Goal: Task Accomplishment & Management: Manage account settings

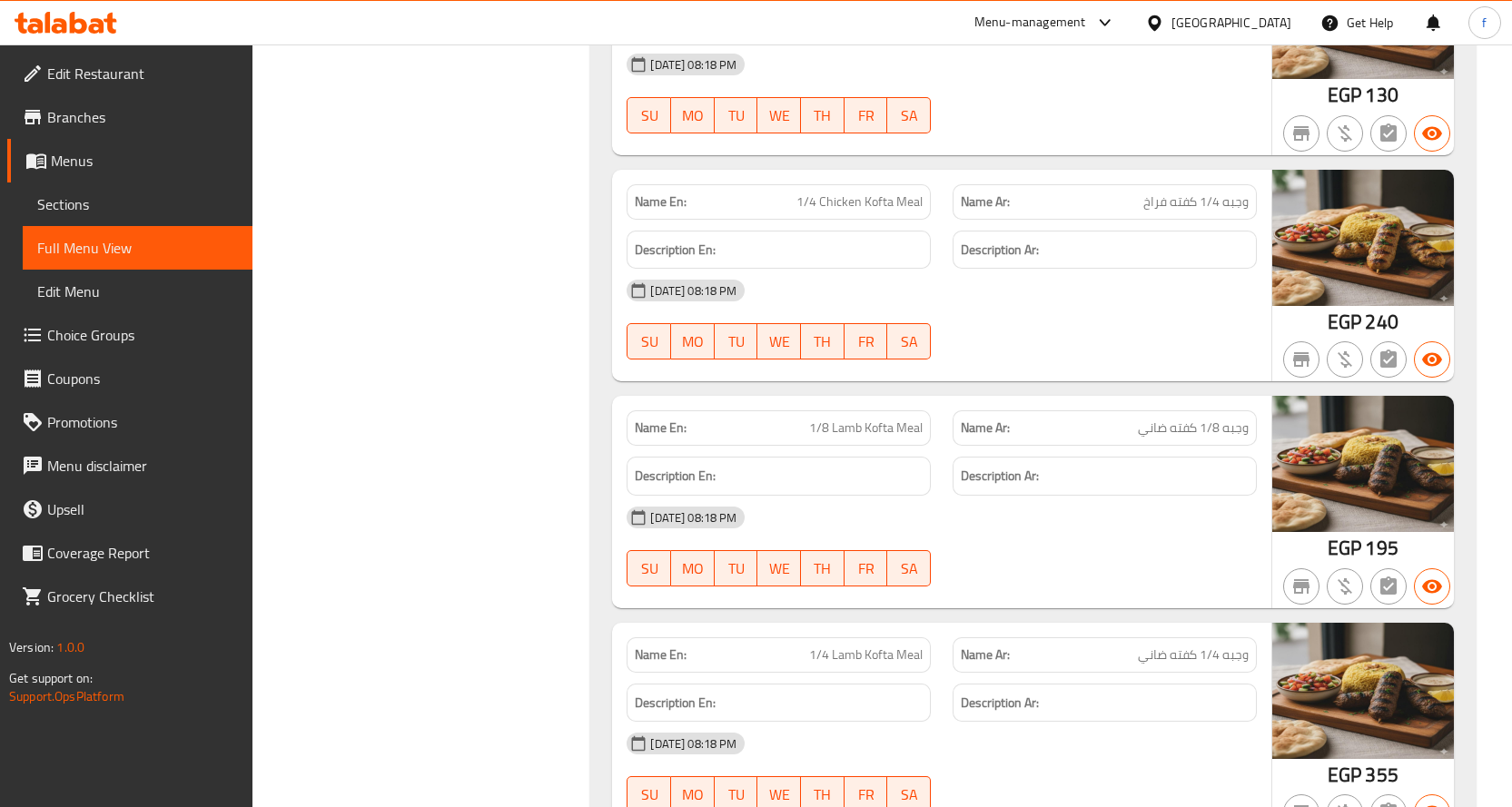
scroll to position [55245, 0]
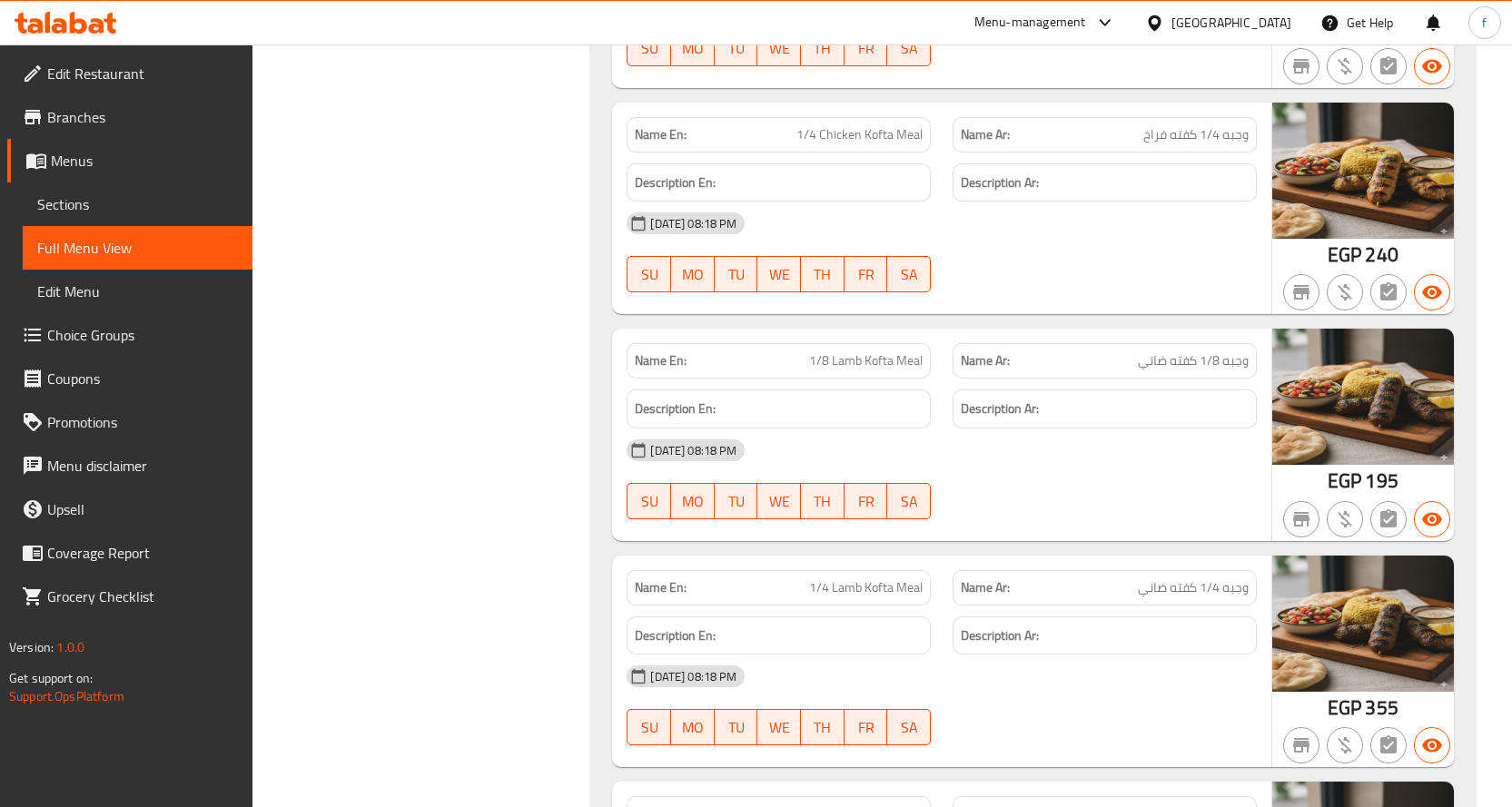
click at [1170, 578] on span "وجبه 1/4 كفته ضاني" at bounding box center [1192, 588] width 111 height 19
copy span "وجبه 1/4 كفته ضاني"
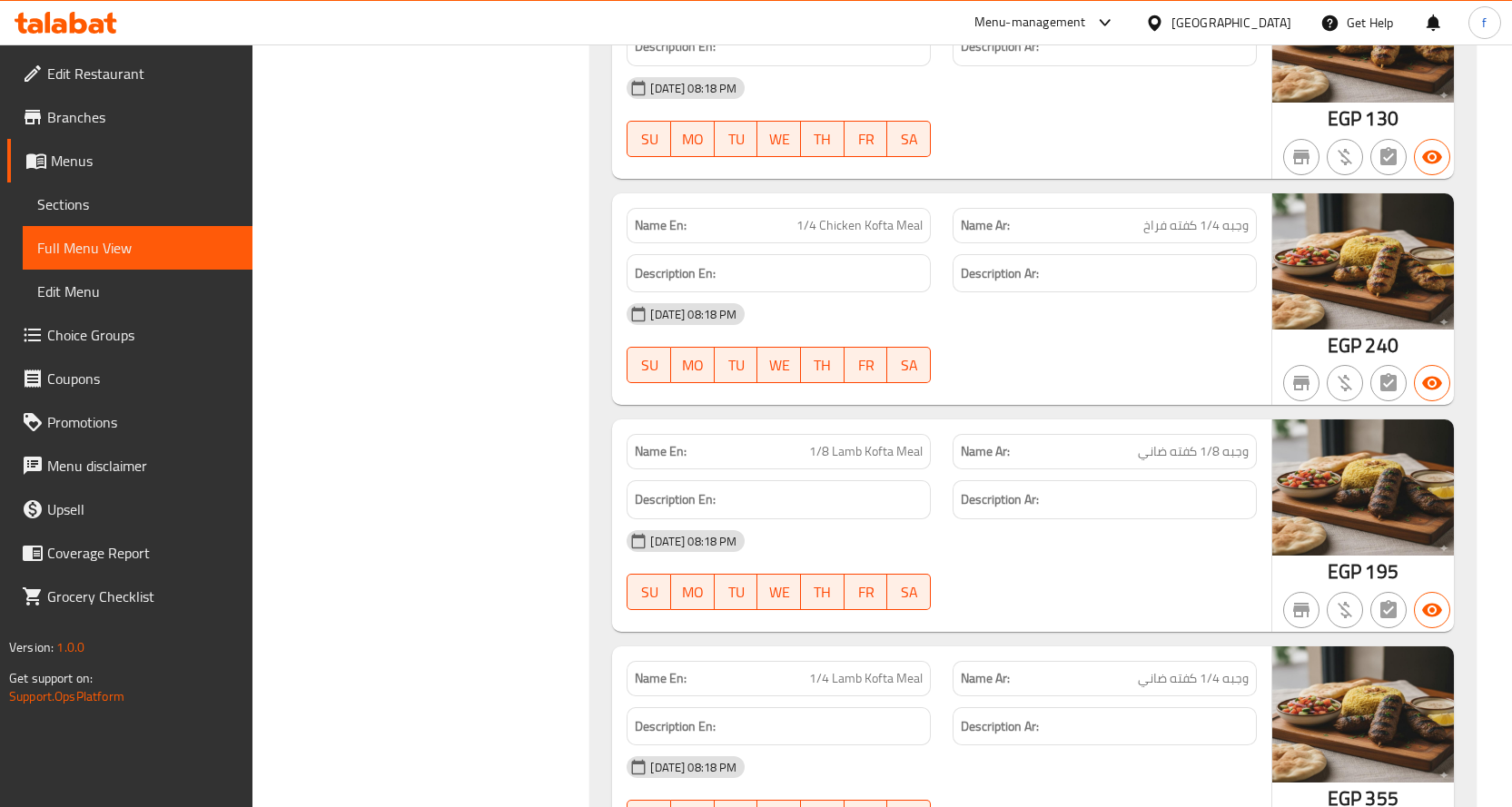
click at [1169, 441] on span "وجبه 1/8 كفته ضاني" at bounding box center [1192, 451] width 111 height 19
copy span "وجبه 1/8 كفته ضاني"
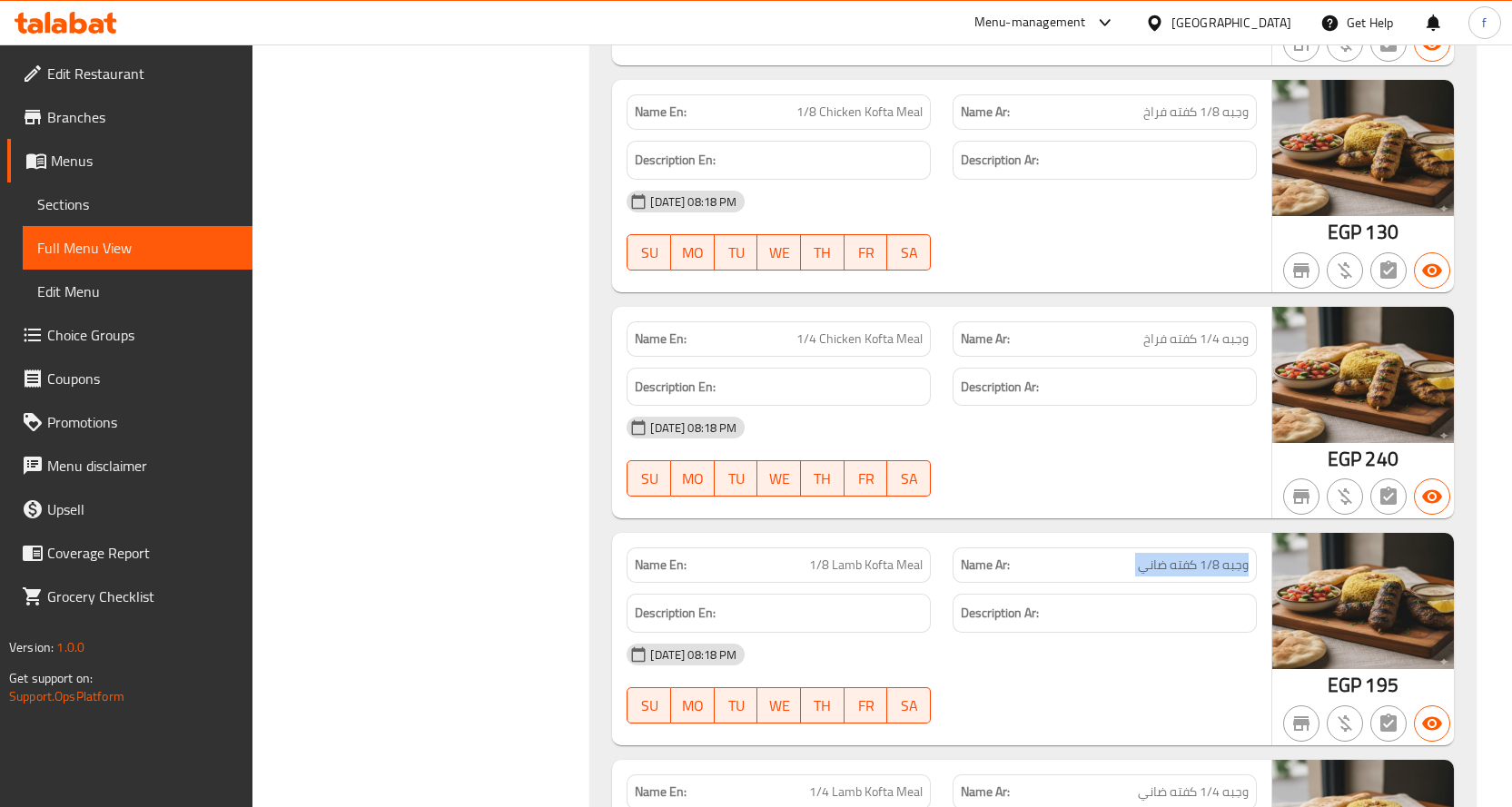
scroll to position [54791, 0]
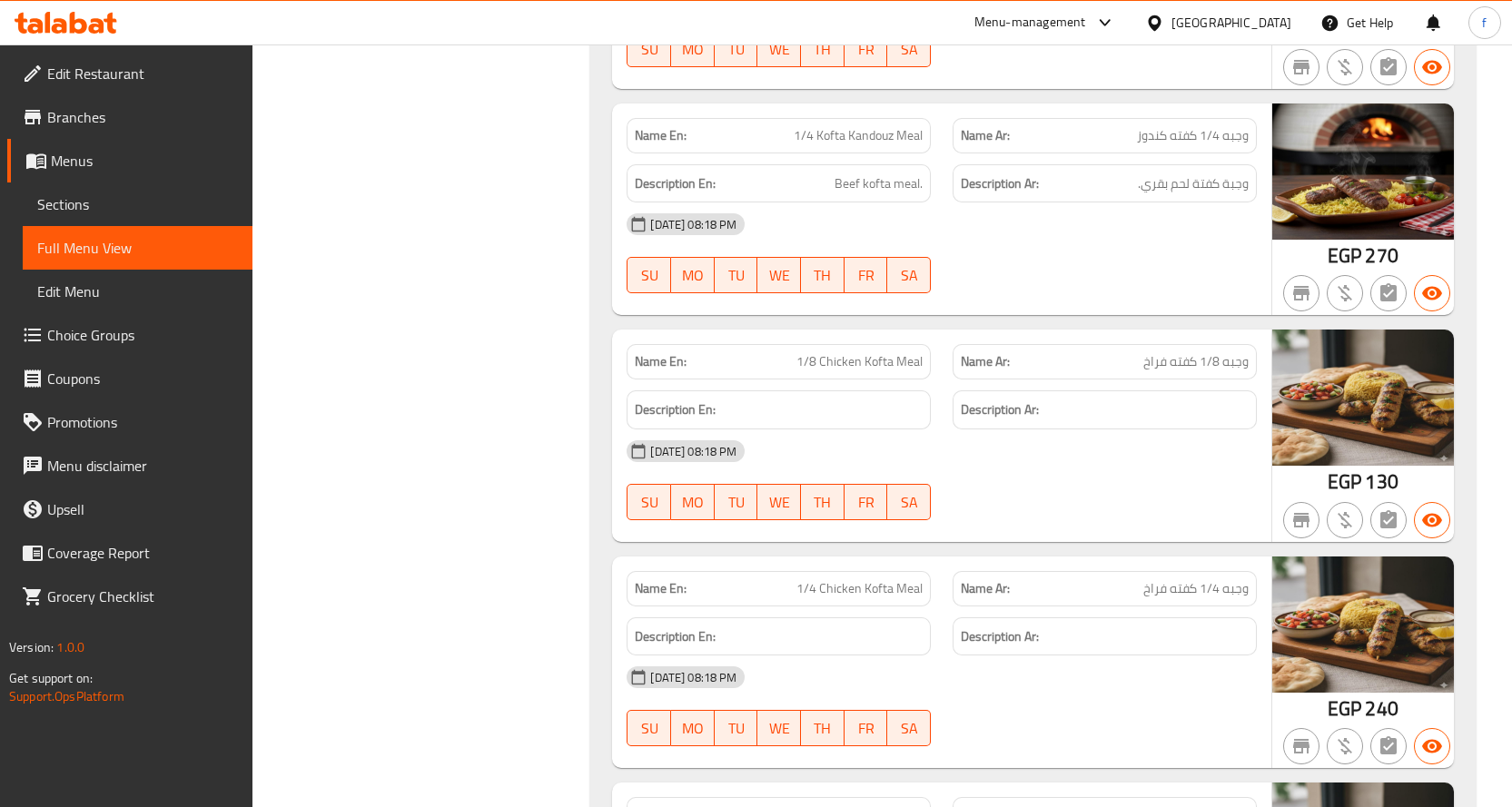
click at [1164, 579] on span "وجبه 1/4 كفته فراخ" at bounding box center [1195, 589] width 105 height 19
copy span "وجبه 1/4 كفته فراخ"
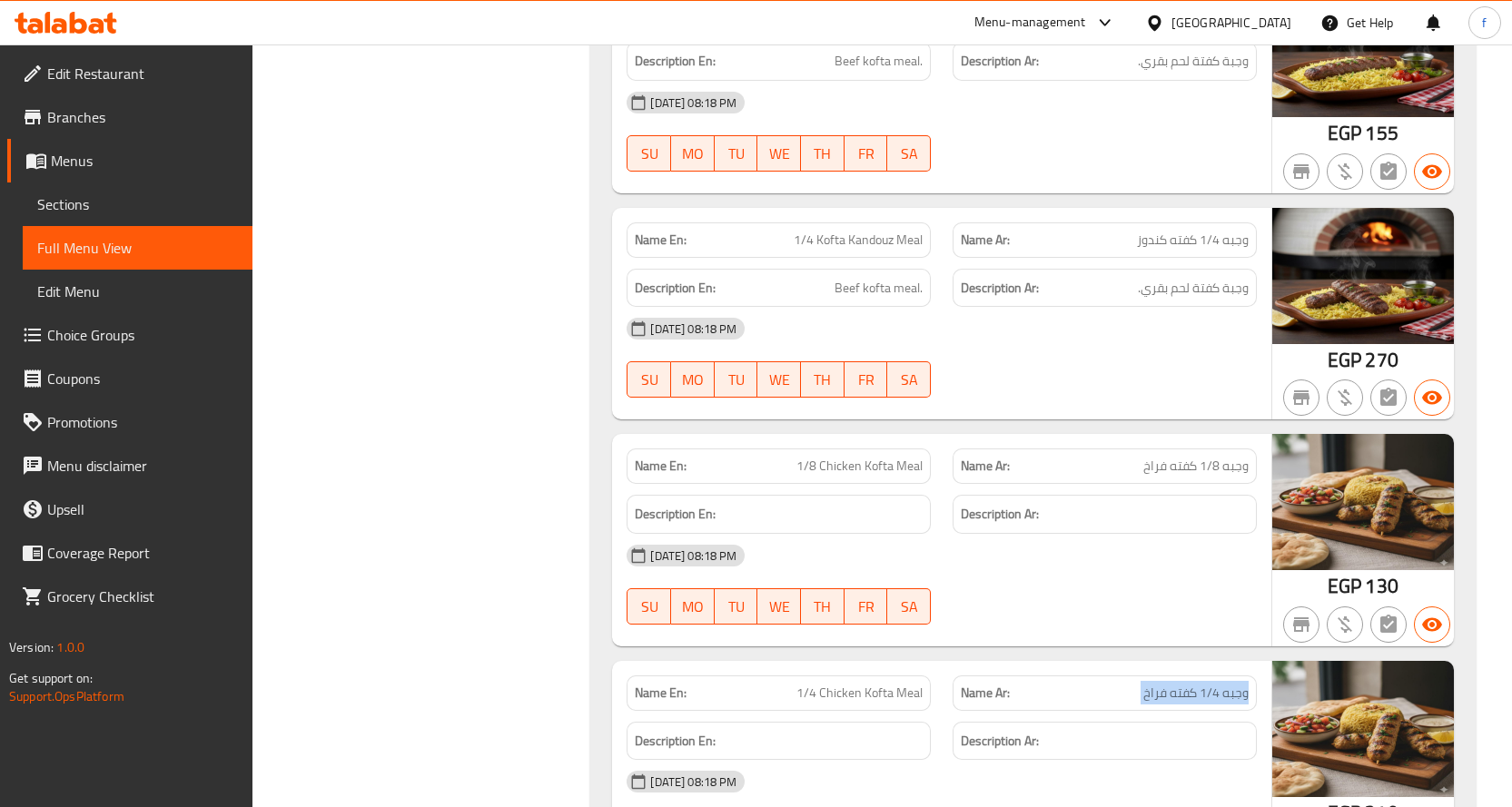
scroll to position [54519, 0]
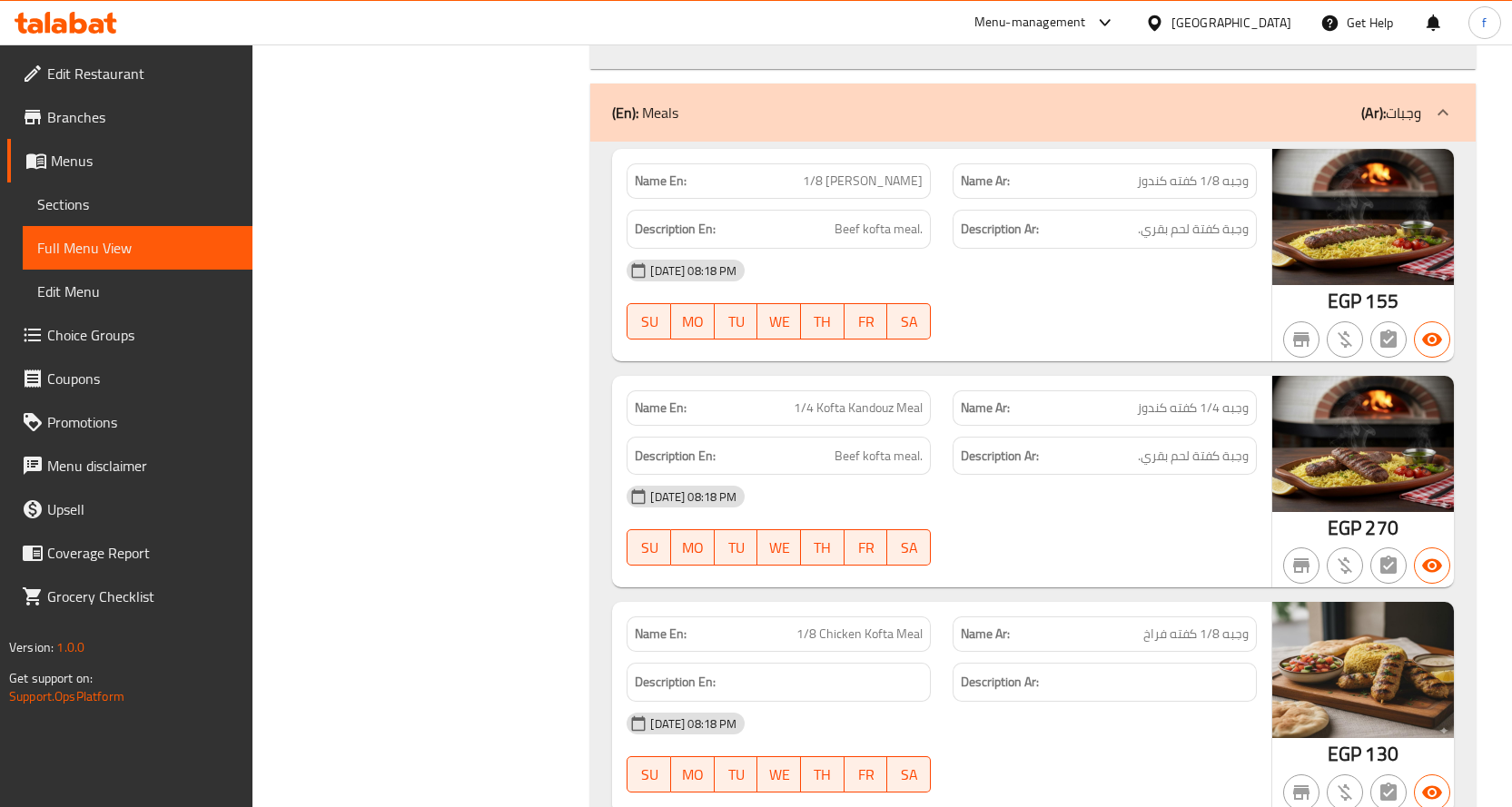
click at [1197, 624] on span "وجبه 1/8 كفته فراخ" at bounding box center [1195, 634] width 105 height 19
copy span "وجبه 1/8 كفته فراخ"
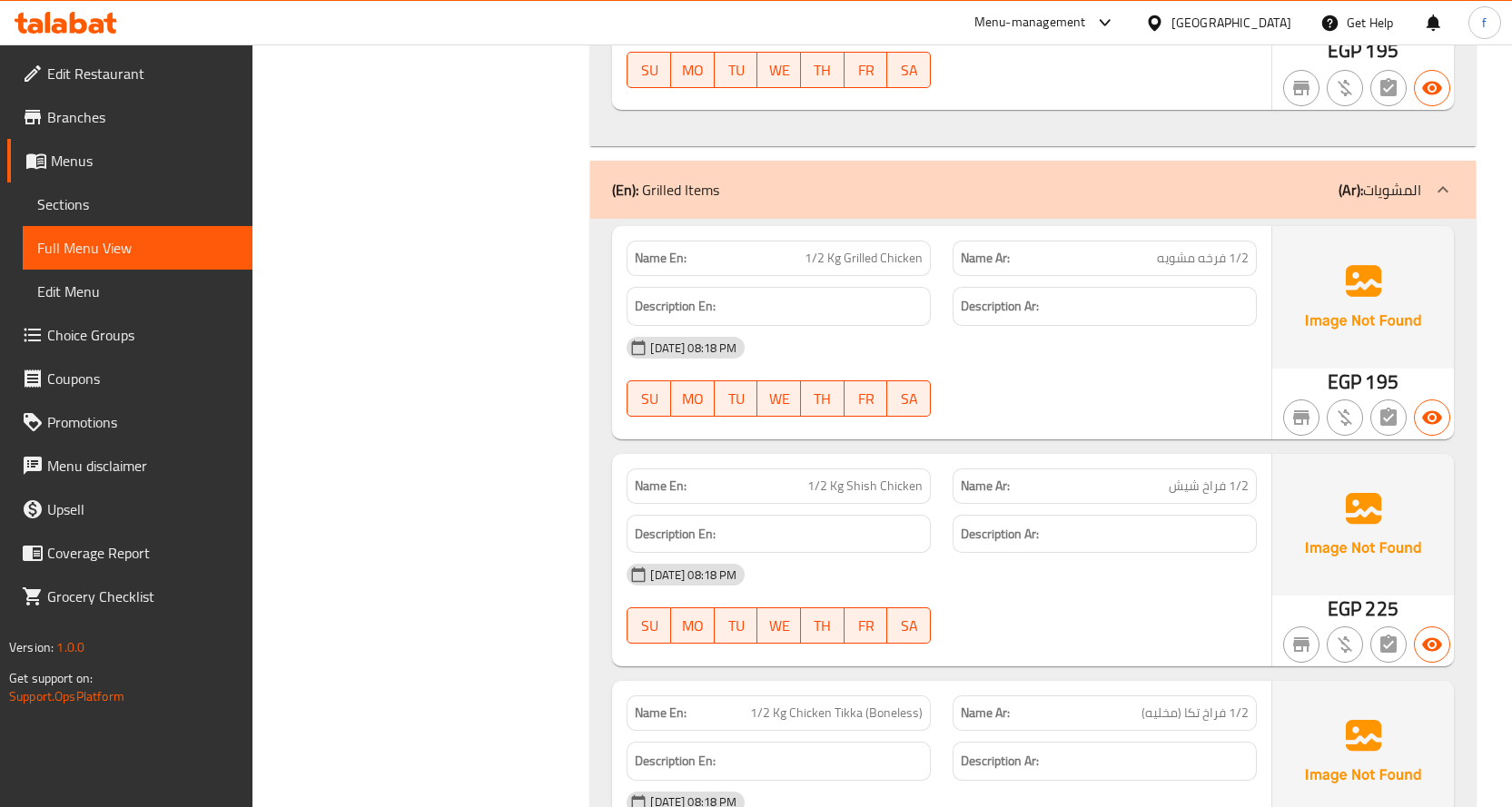
scroll to position [52250, 0]
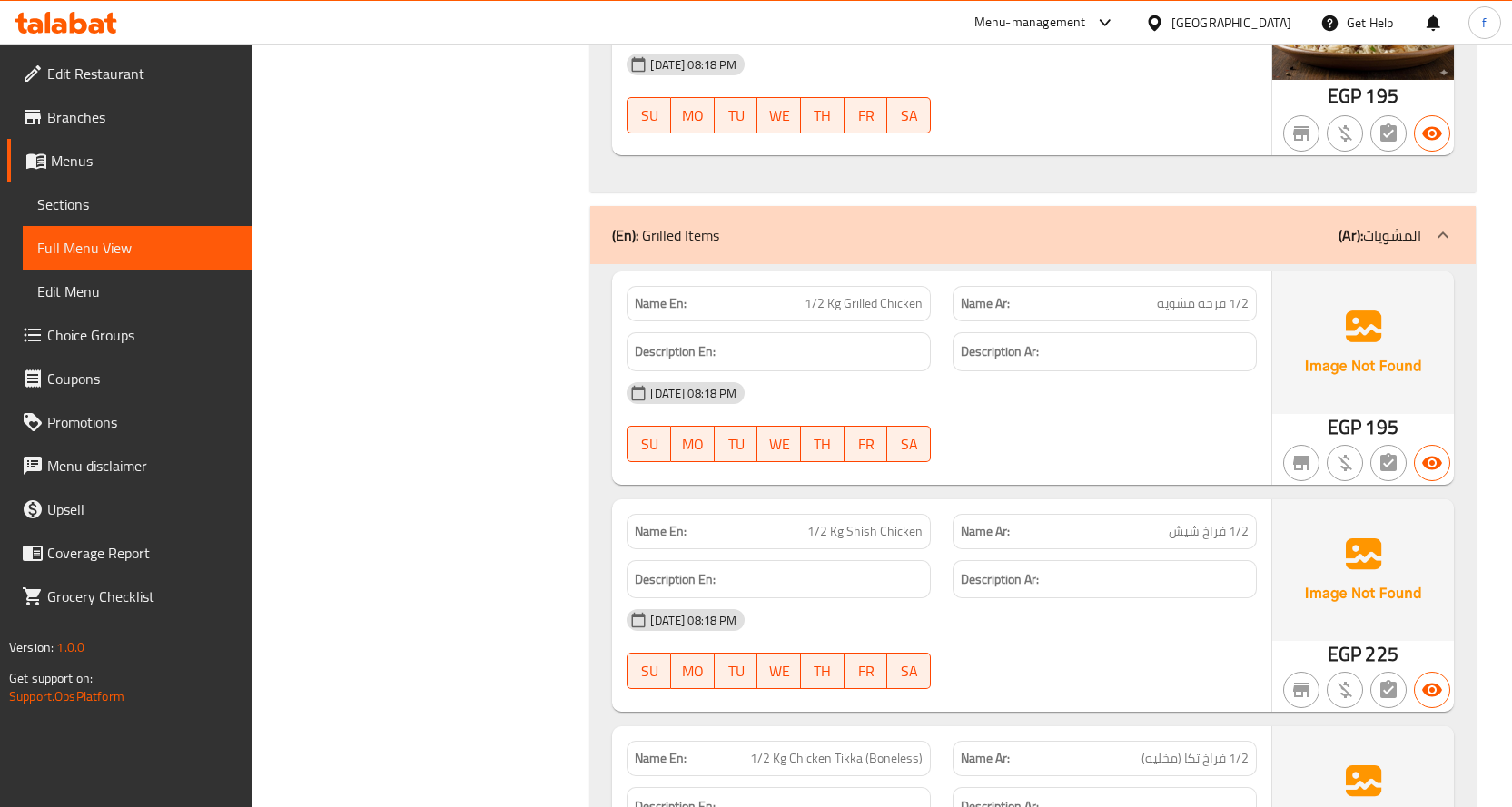
click at [856, 748] on span "1/2 Kg Chicken Tikka (Boneless)" at bounding box center [835, 758] width 172 height 19
copy span "1/2 Kg Chicken Tikka (Boneless)"
click at [876, 514] on div "Name En: 1/2 Kg Shish Chicken" at bounding box center [779, 531] width 304 height 36
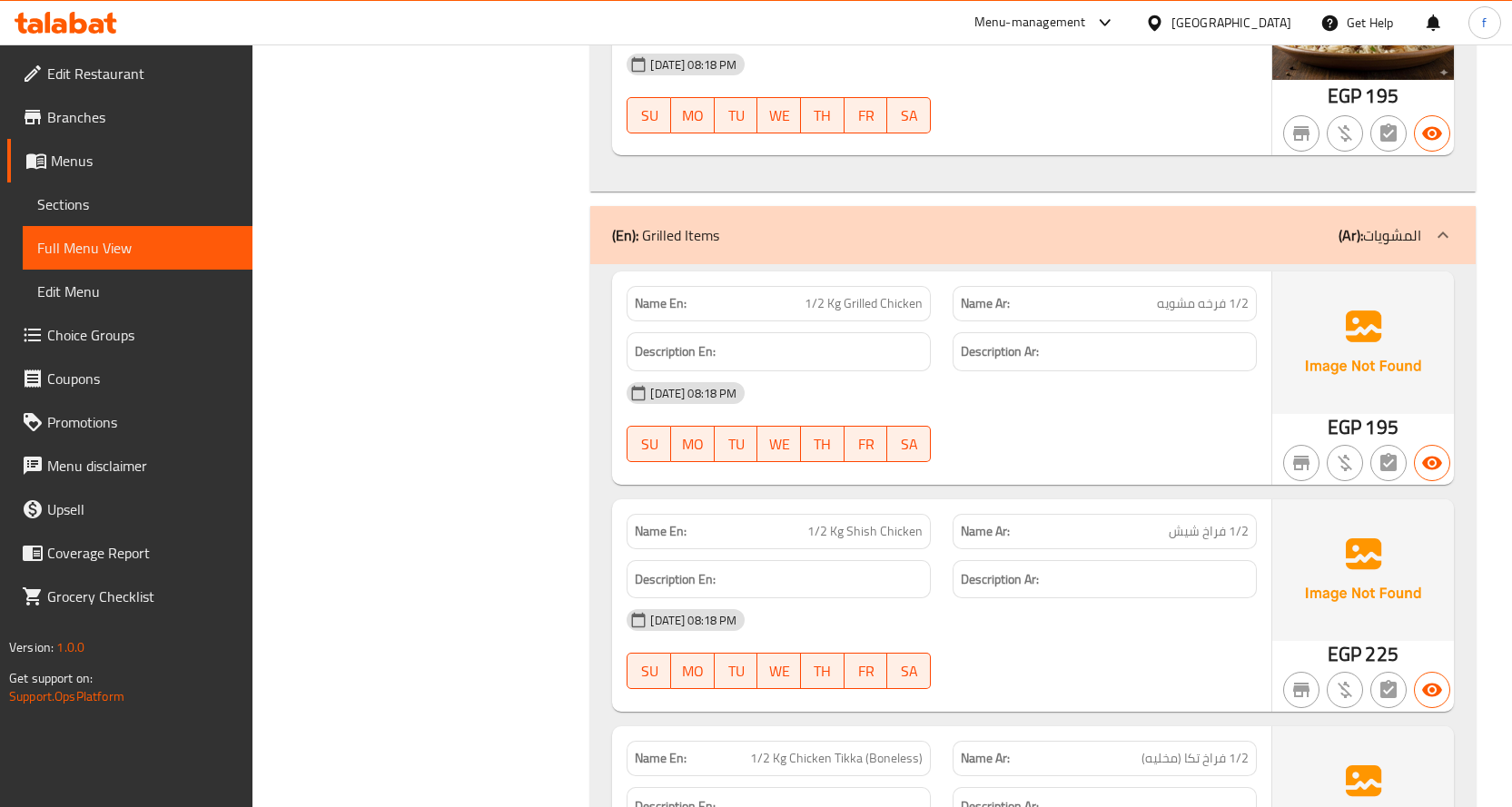
click at [880, 521] on span "1/2 Kg Shish Chicken" at bounding box center [865, 531] width 115 height 19
copy span "1/2 Kg Shish Chicken"
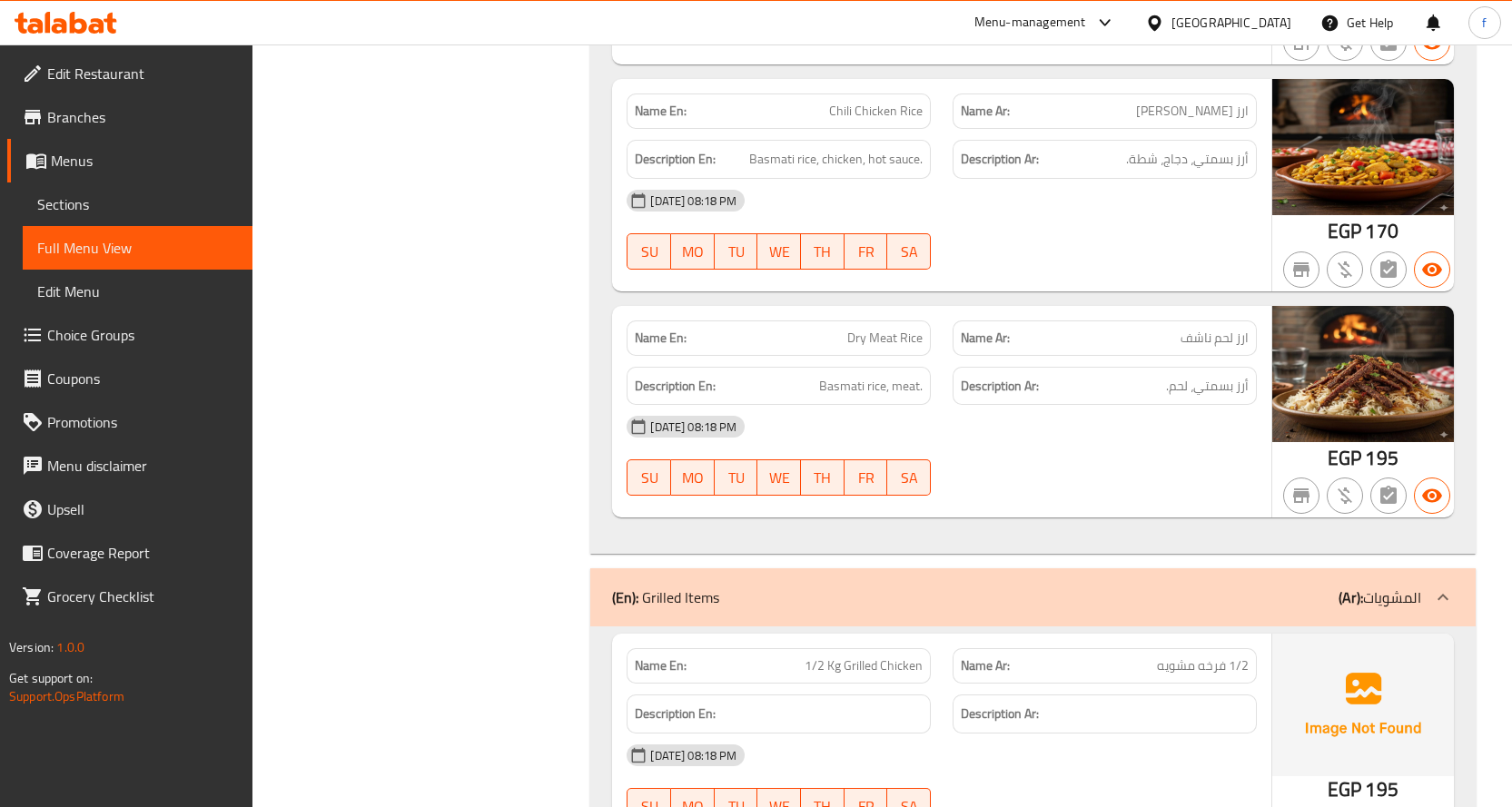
scroll to position [51888, 0]
click at [878, 649] on div "Name En: 1/2 Kg Grilled Chicken" at bounding box center [779, 667] width 304 height 36
click at [875, 657] on span "1/2 Kg Grilled Chicken" at bounding box center [863, 667] width 118 height 19
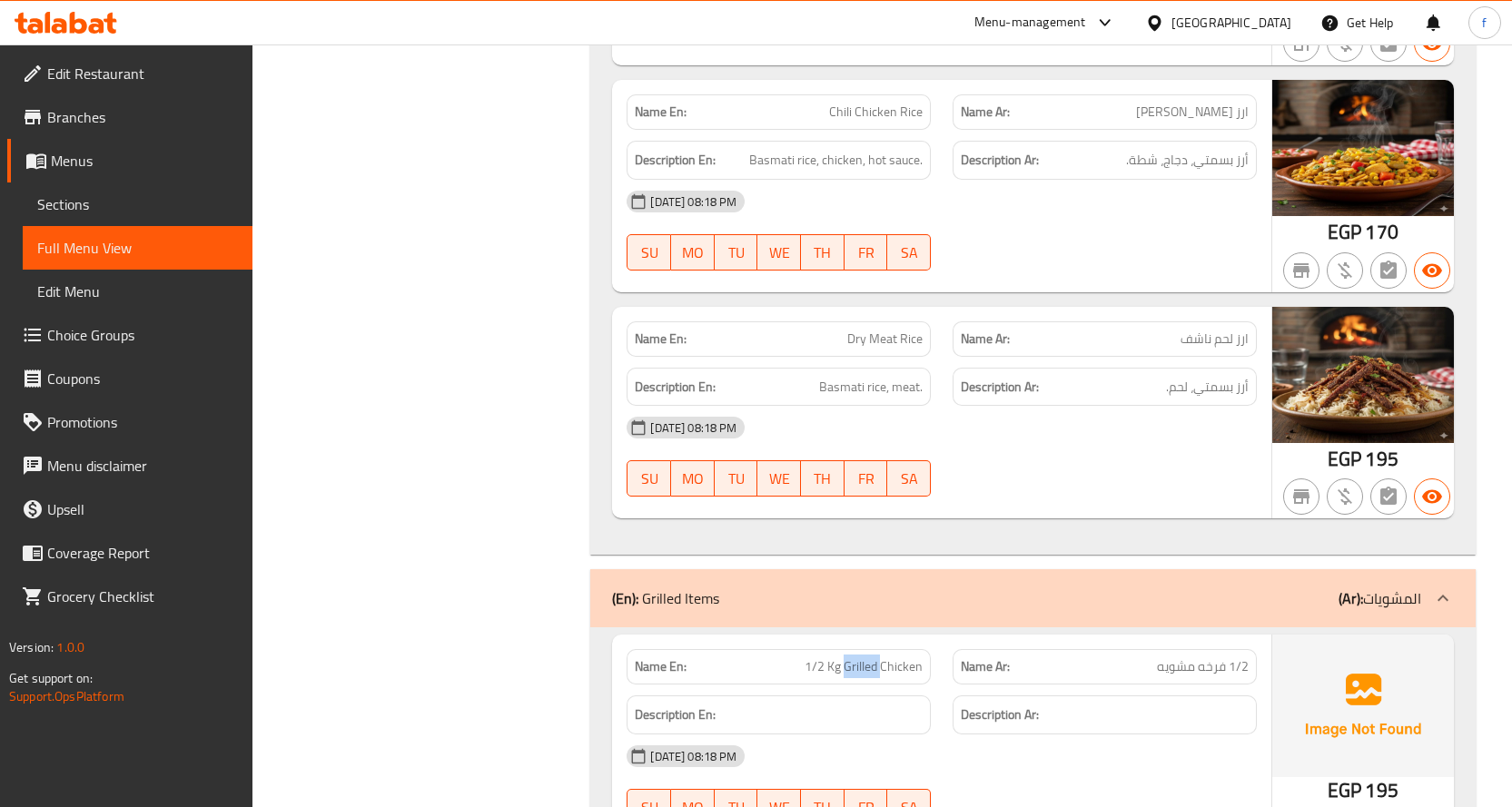
click at [875, 657] on span "1/2 Kg Grilled Chicken" at bounding box center [863, 667] width 118 height 19
click at [848, 657] on span "1/2 Kg Grilled Chicken" at bounding box center [863, 667] width 118 height 19
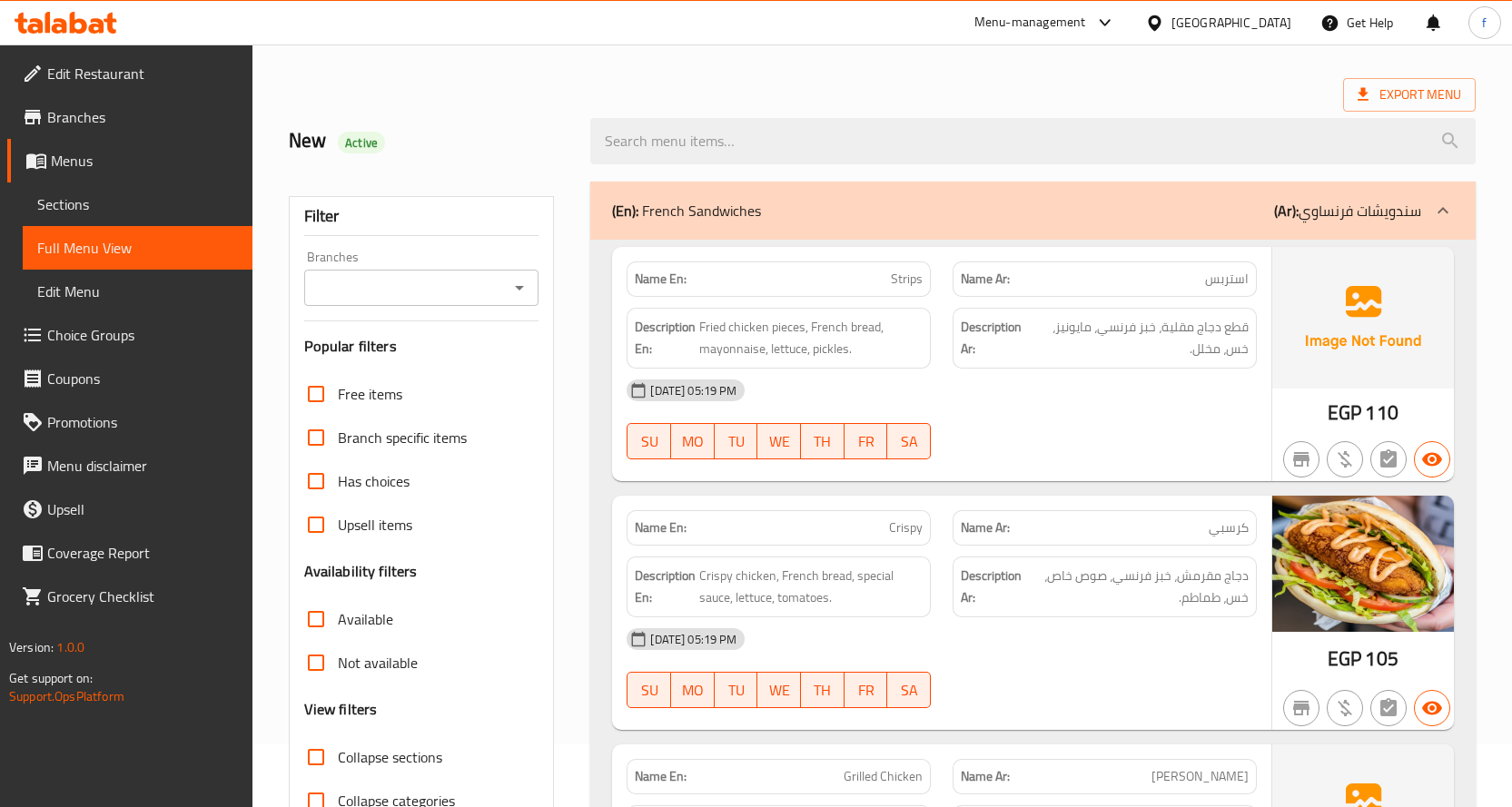
scroll to position [182, 0]
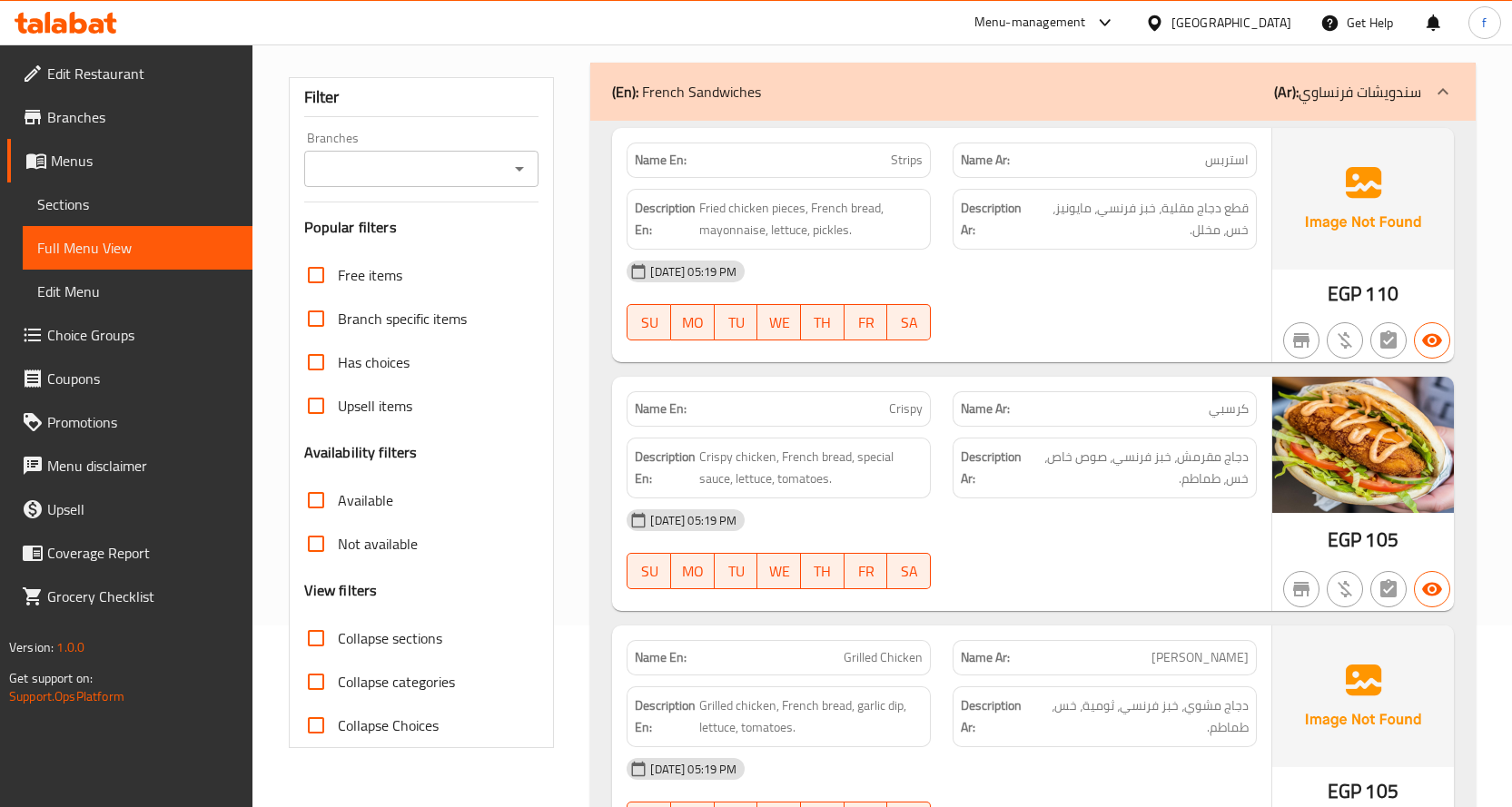
drag, startPoint x: 376, startPoint y: 636, endPoint x: 1469, endPoint y: 464, distance: 1106.5
click at [376, 636] on span "Collapse sections" at bounding box center [390, 638] width 104 height 22
click at [338, 636] on input "Collapse sections" at bounding box center [316, 638] width 43 height 43
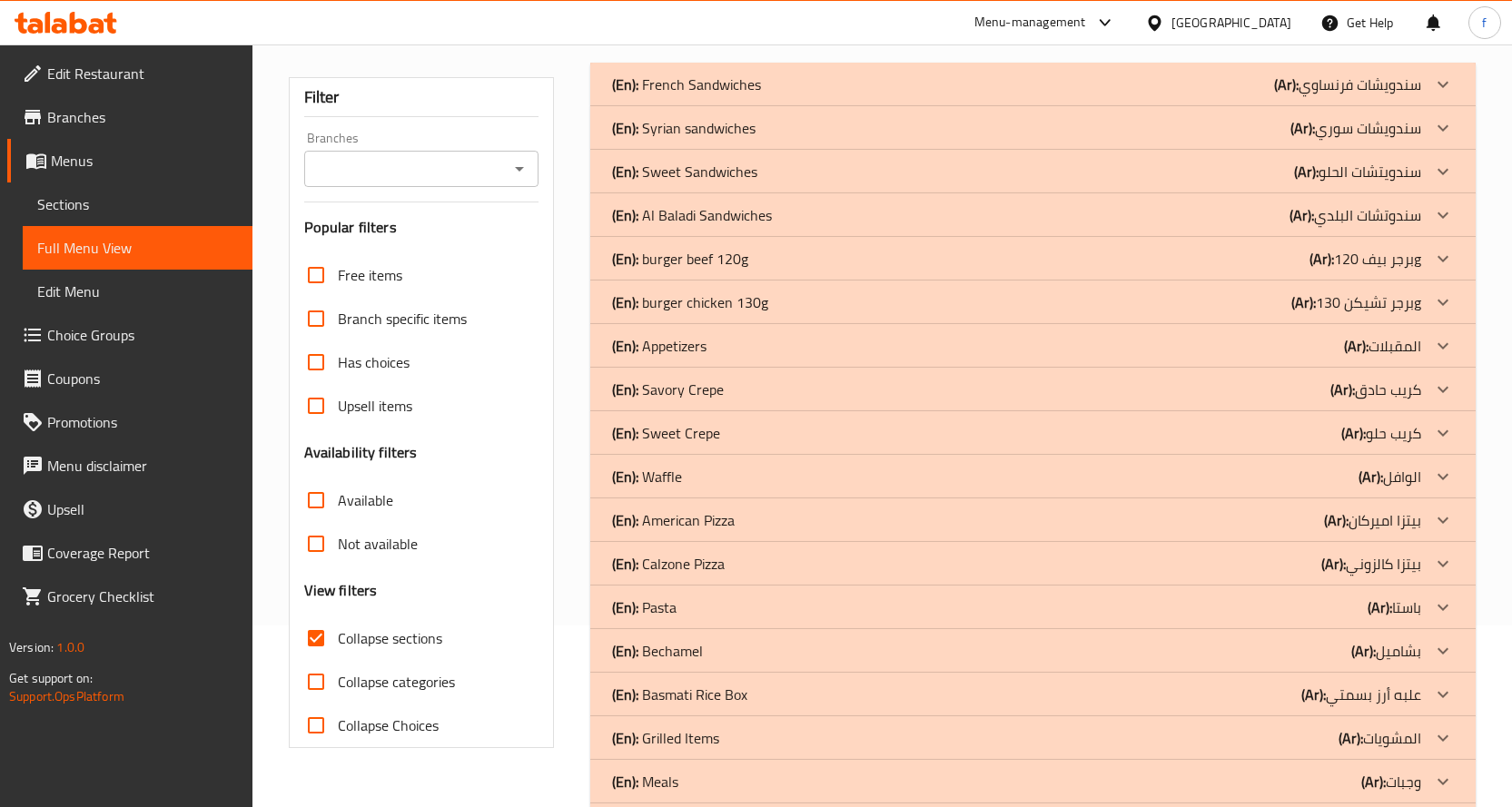
click at [1352, 132] on p "(Ar): سندويشات سوري" at bounding box center [1356, 128] width 131 height 22
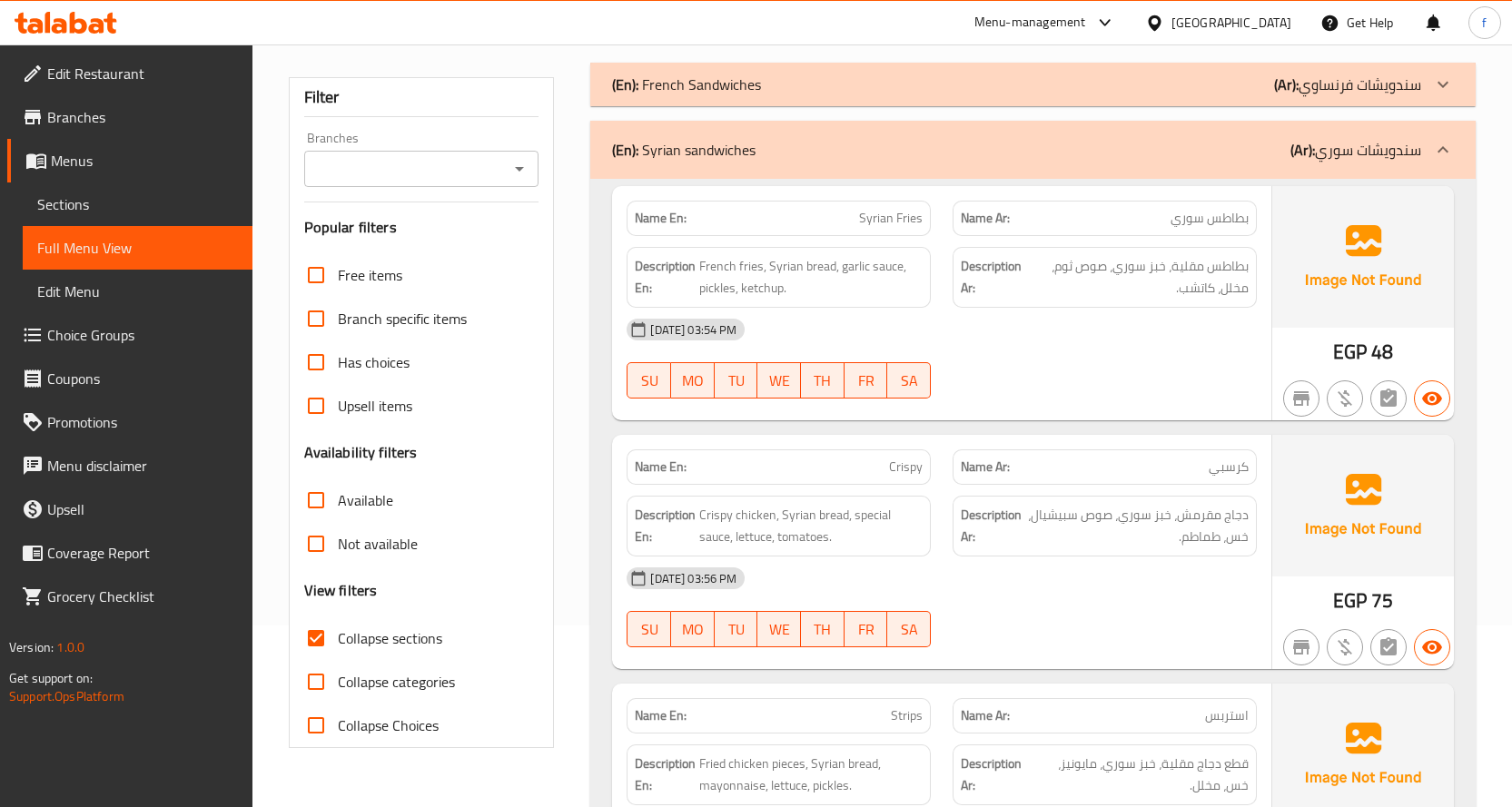
click at [885, 226] on span "Syrian Fries" at bounding box center [890, 218] width 64 height 19
copy span "Syrian Fries"
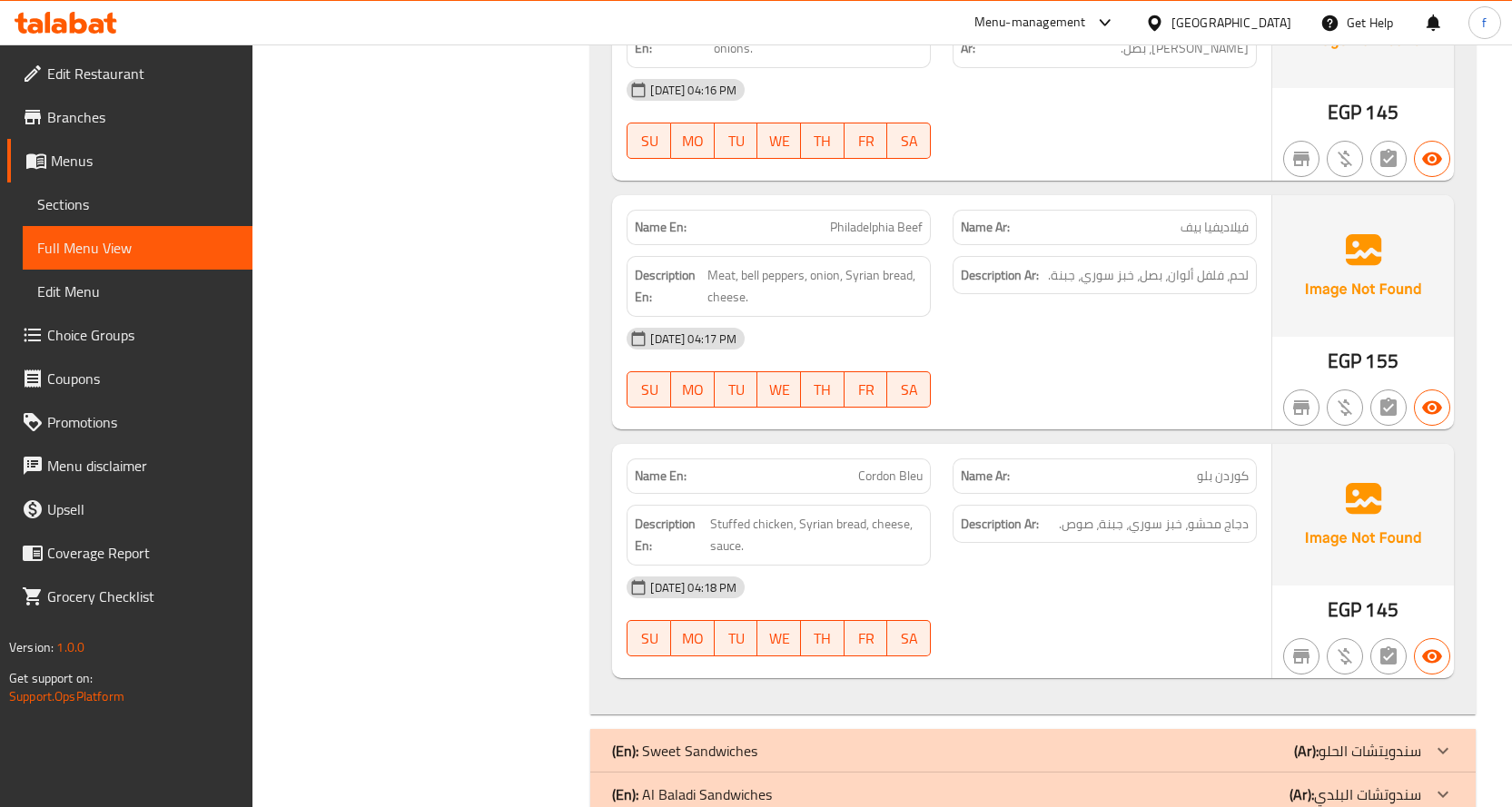
scroll to position [4537, 0]
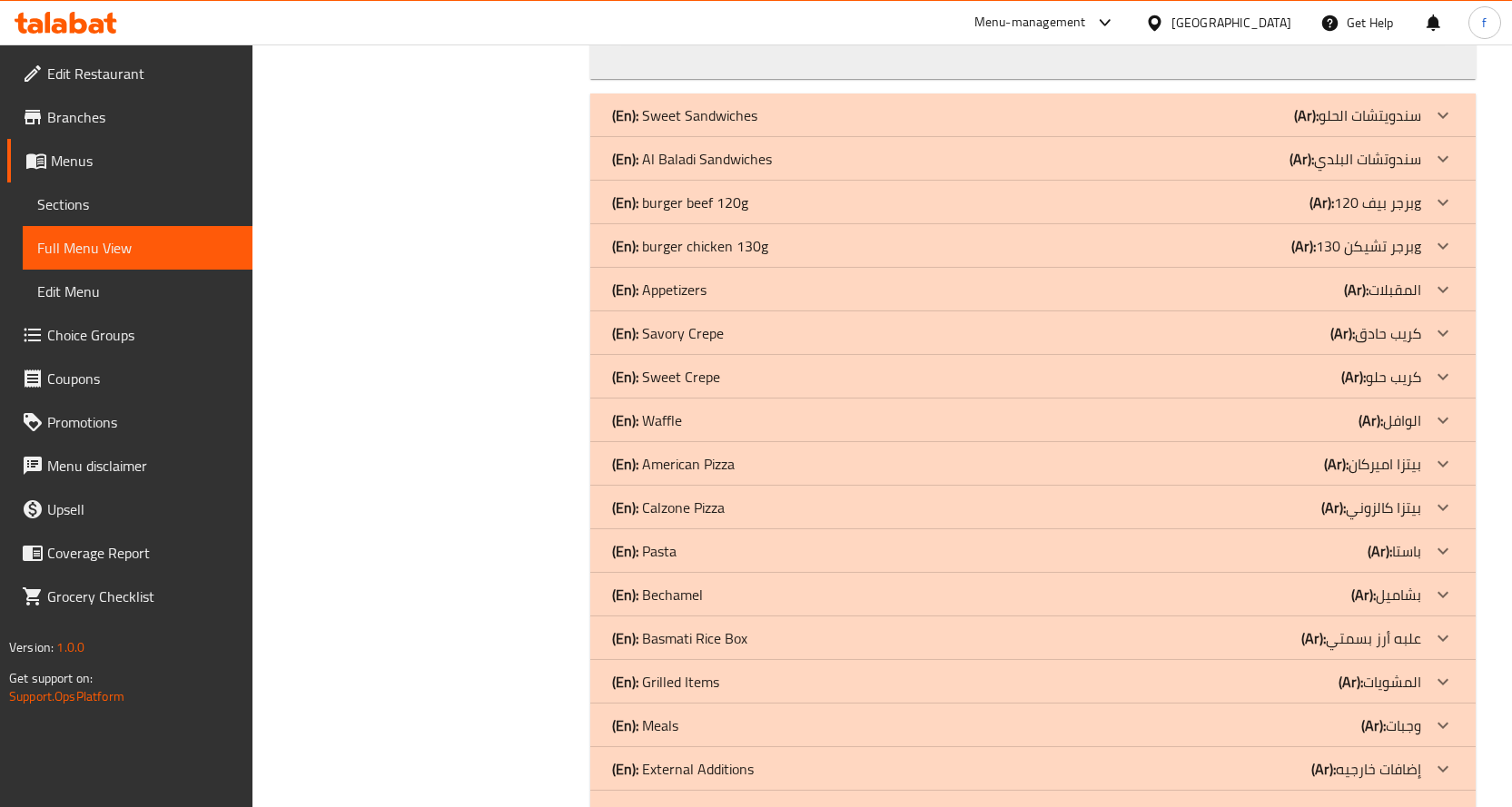
click at [768, 336] on div "(En): Savory Crepe (Ar): كريب حادق" at bounding box center [1016, 333] width 809 height 22
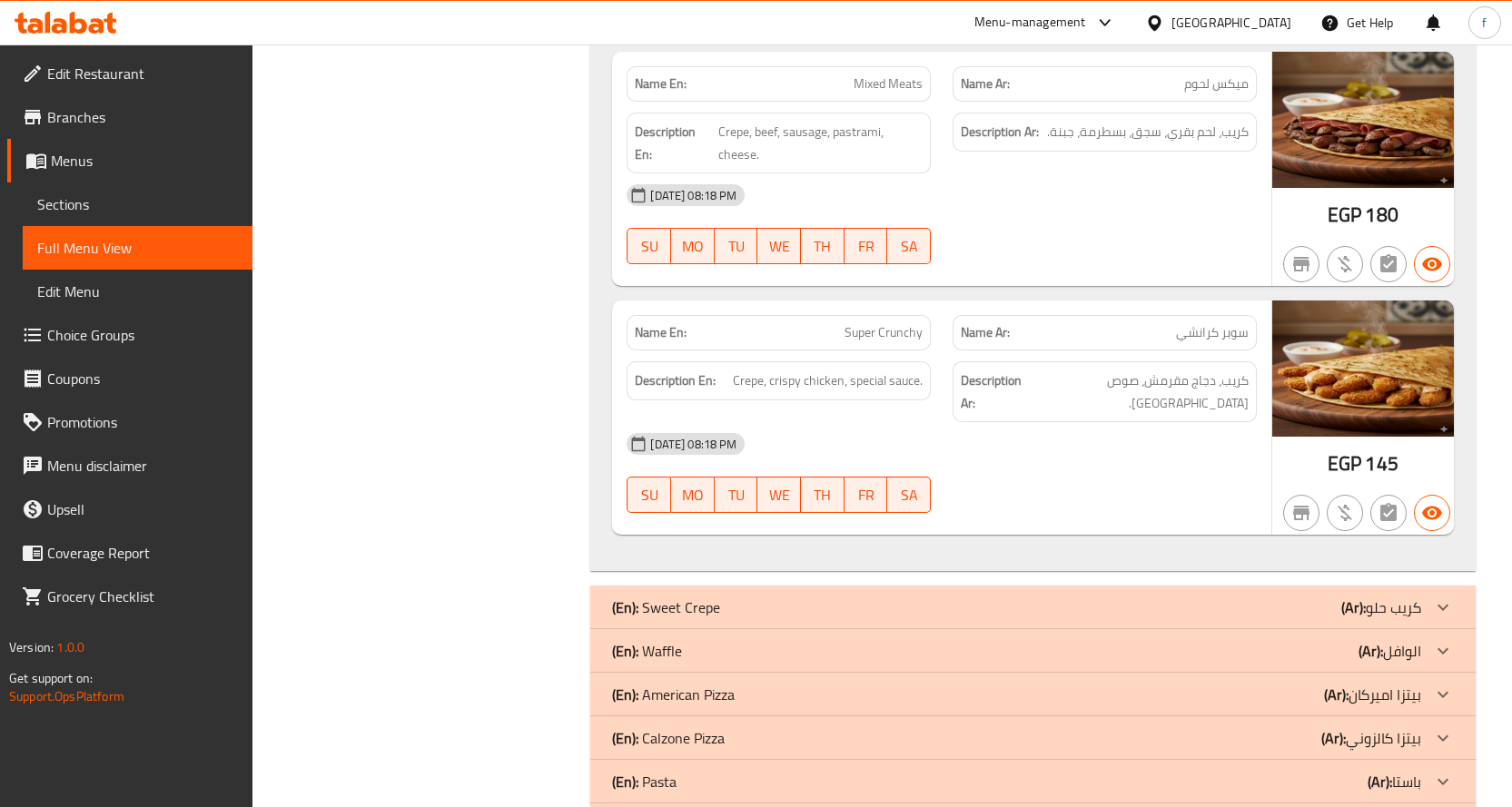
scroll to position [9710, 0]
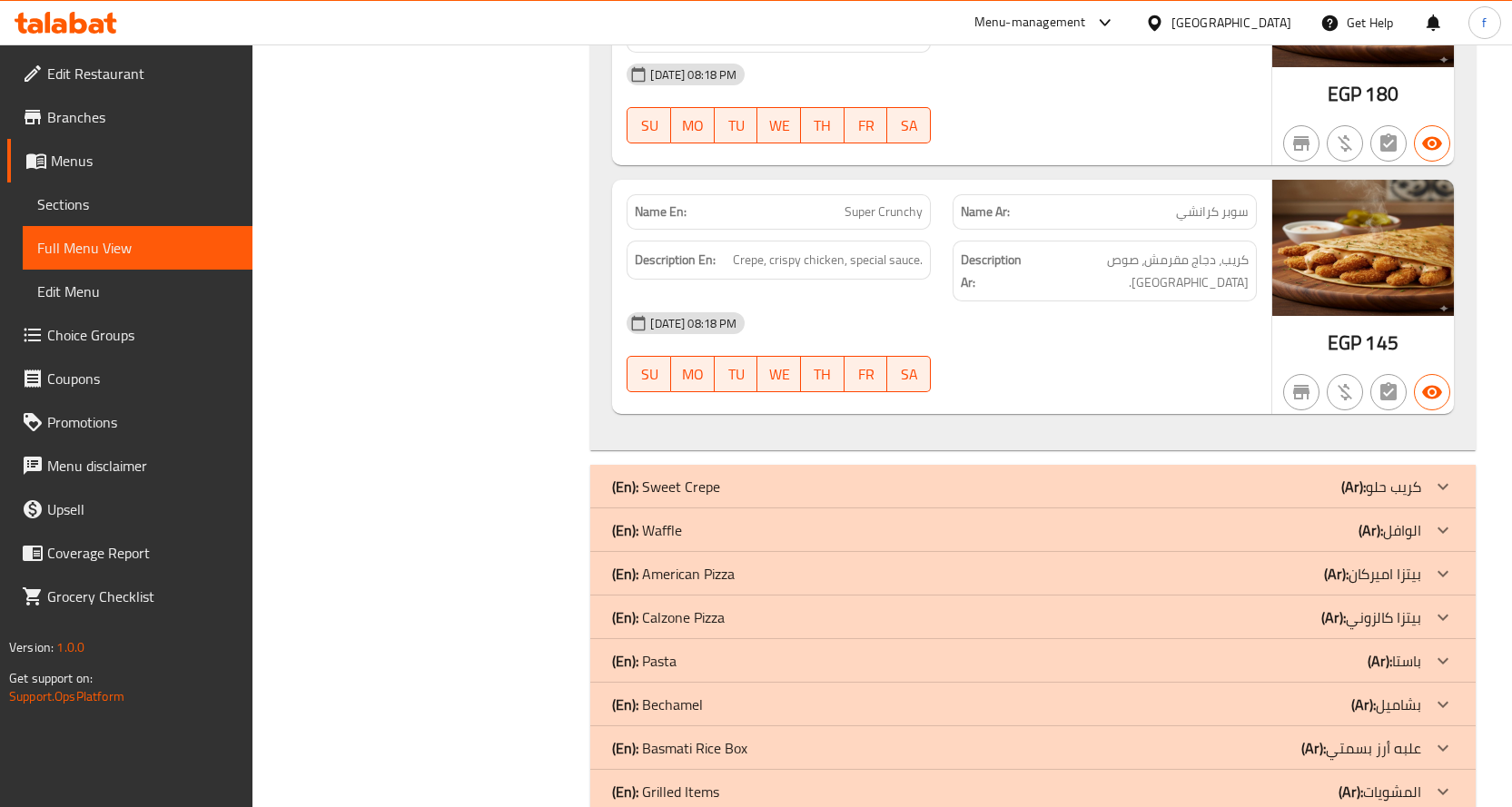
click at [1327, 465] on div "(En): Sweet Crepe (Ar): كريب حلو" at bounding box center [1033, 486] width 885 height 43
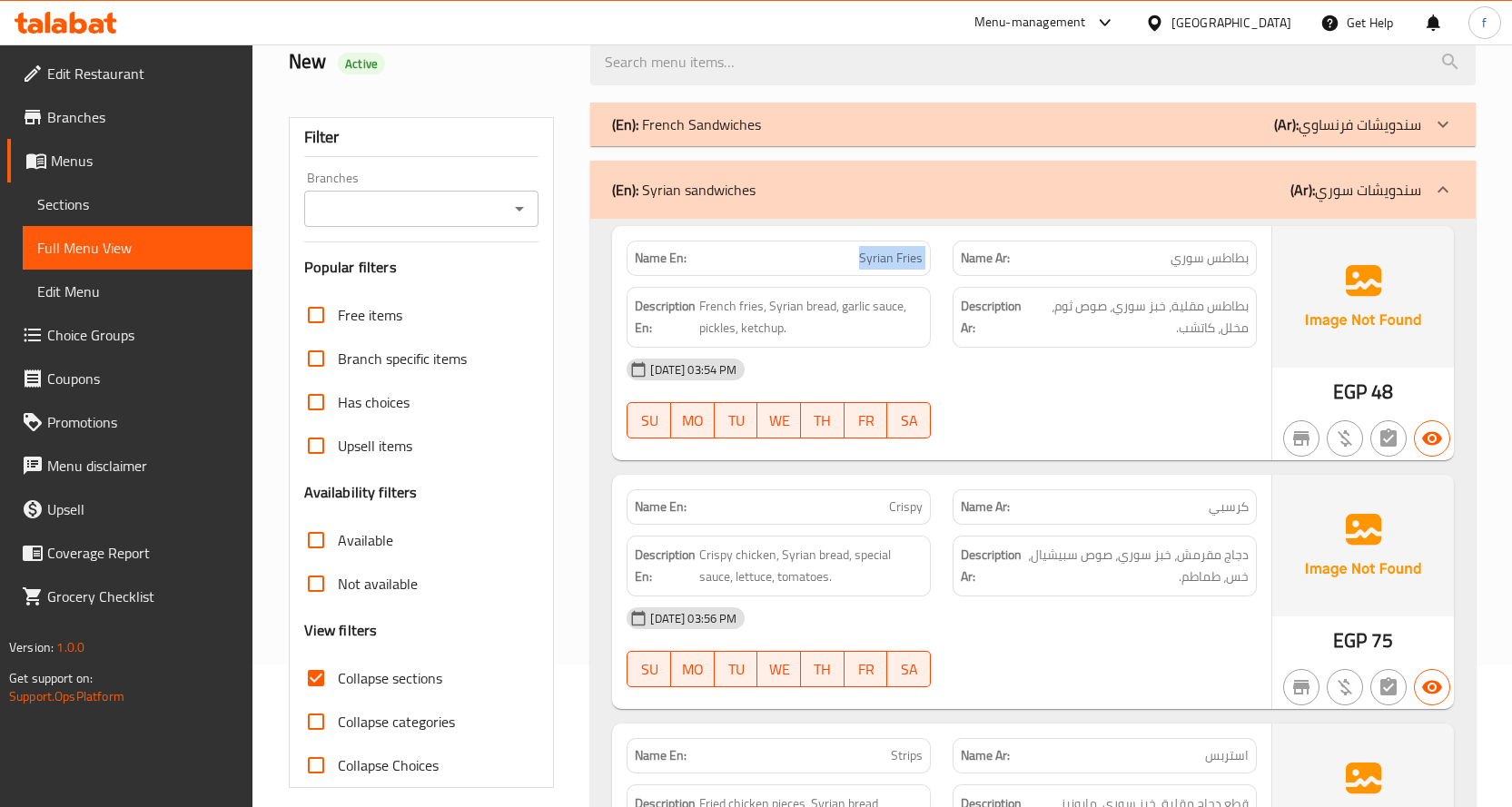
scroll to position [272, 0]
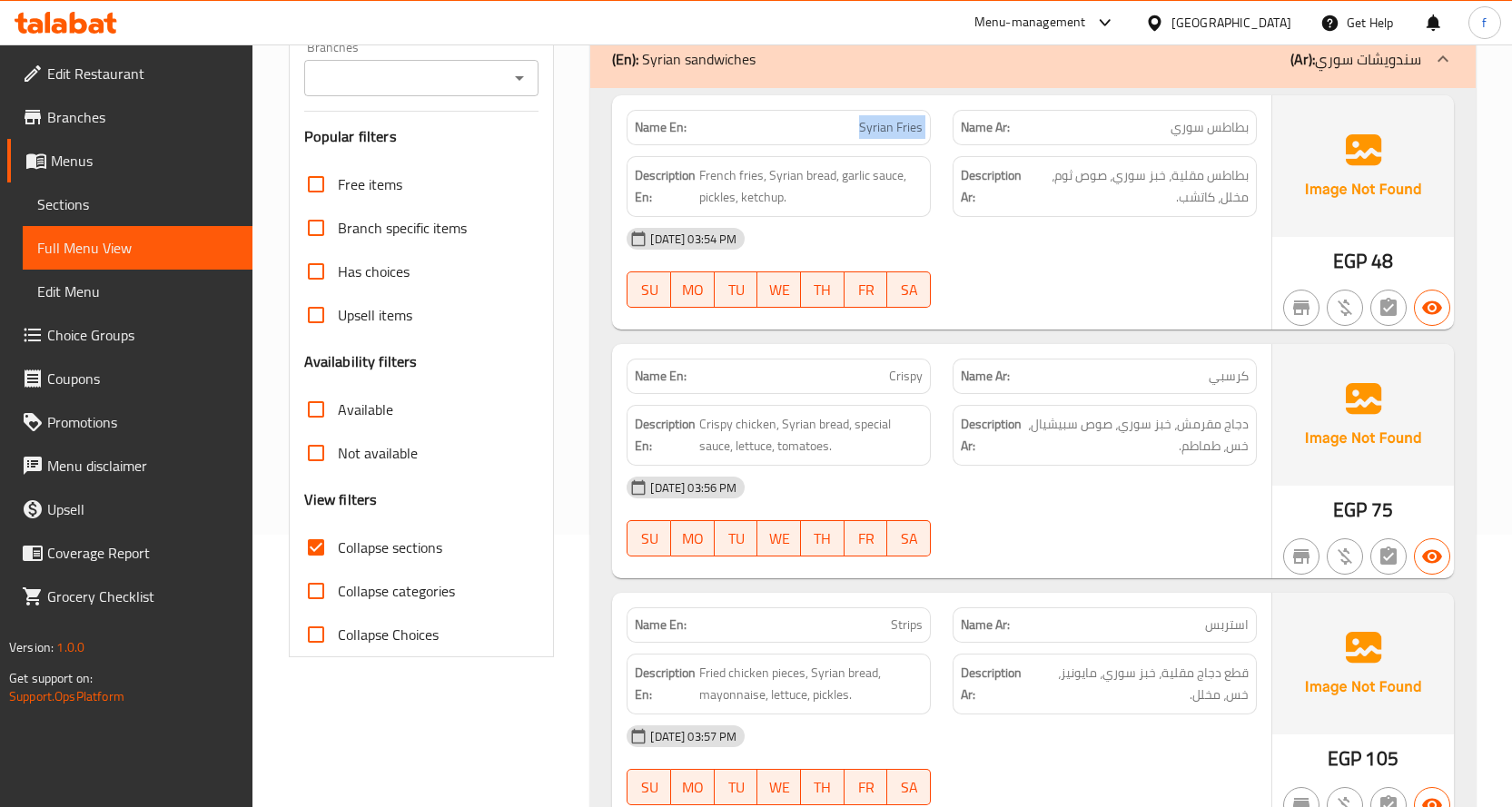
click at [319, 551] on input "Collapse sections" at bounding box center [316, 546] width 43 height 43
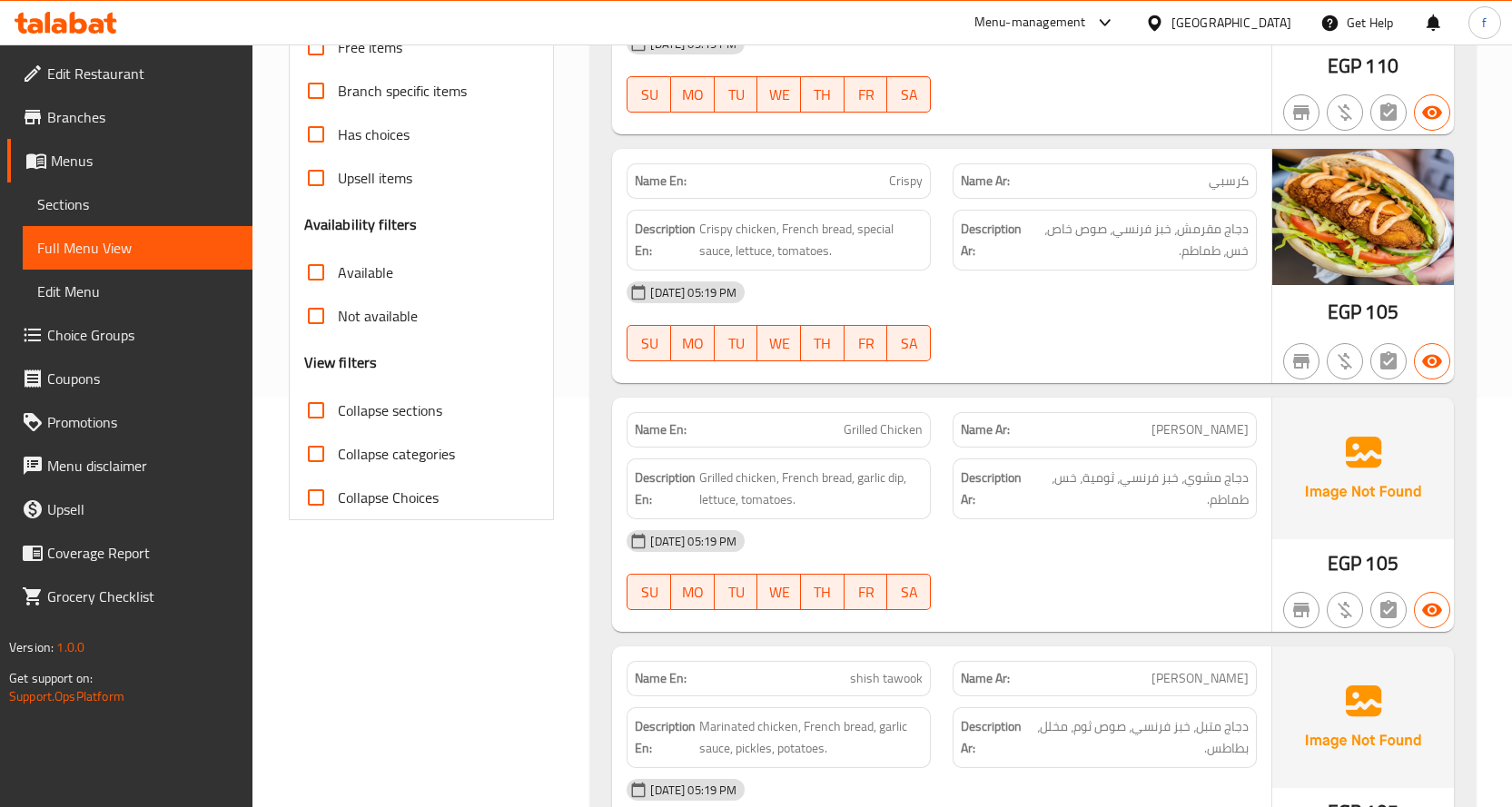
scroll to position [454, 0]
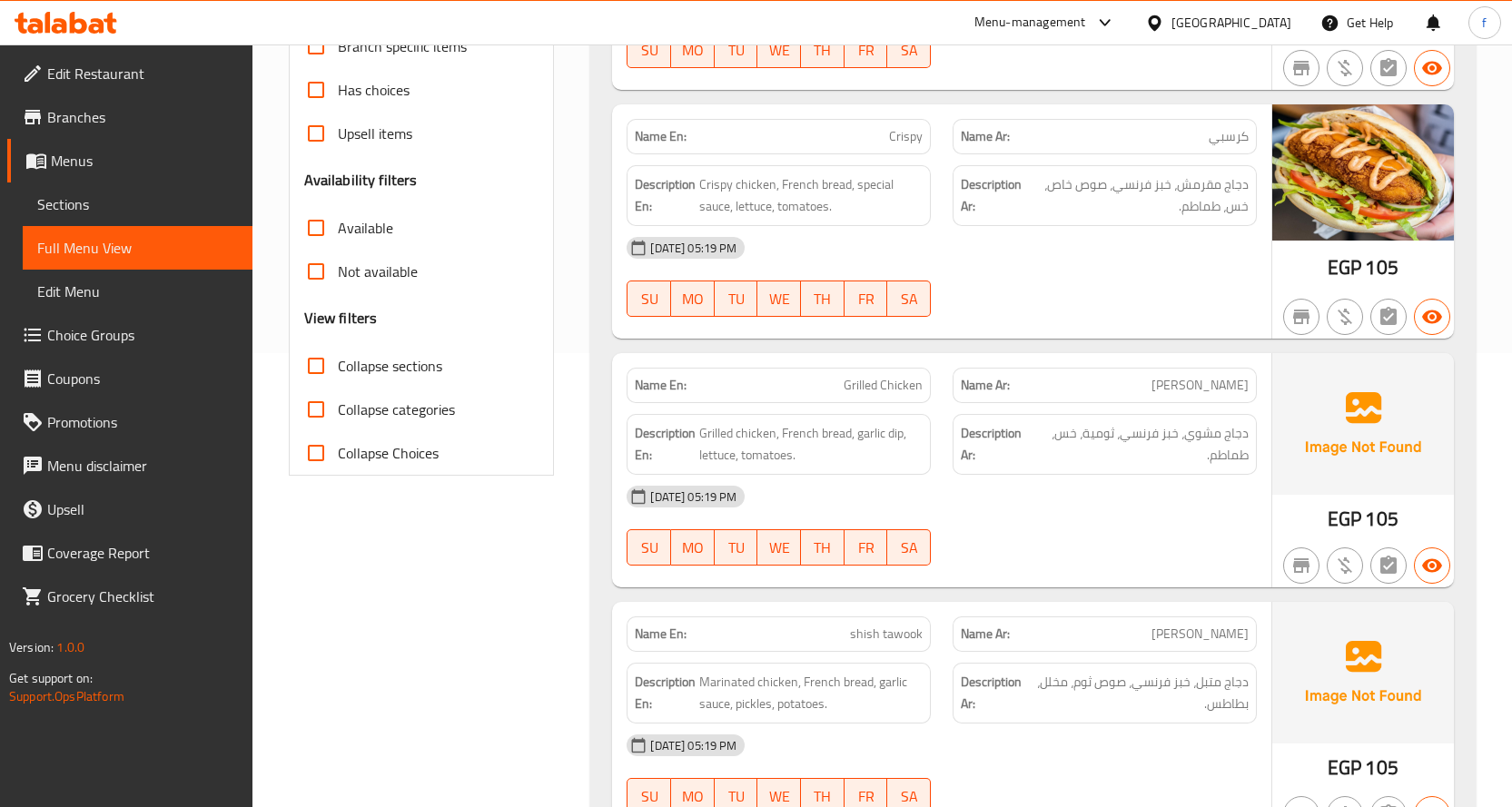
click at [322, 367] on input "Collapse sections" at bounding box center [316, 366] width 43 height 43
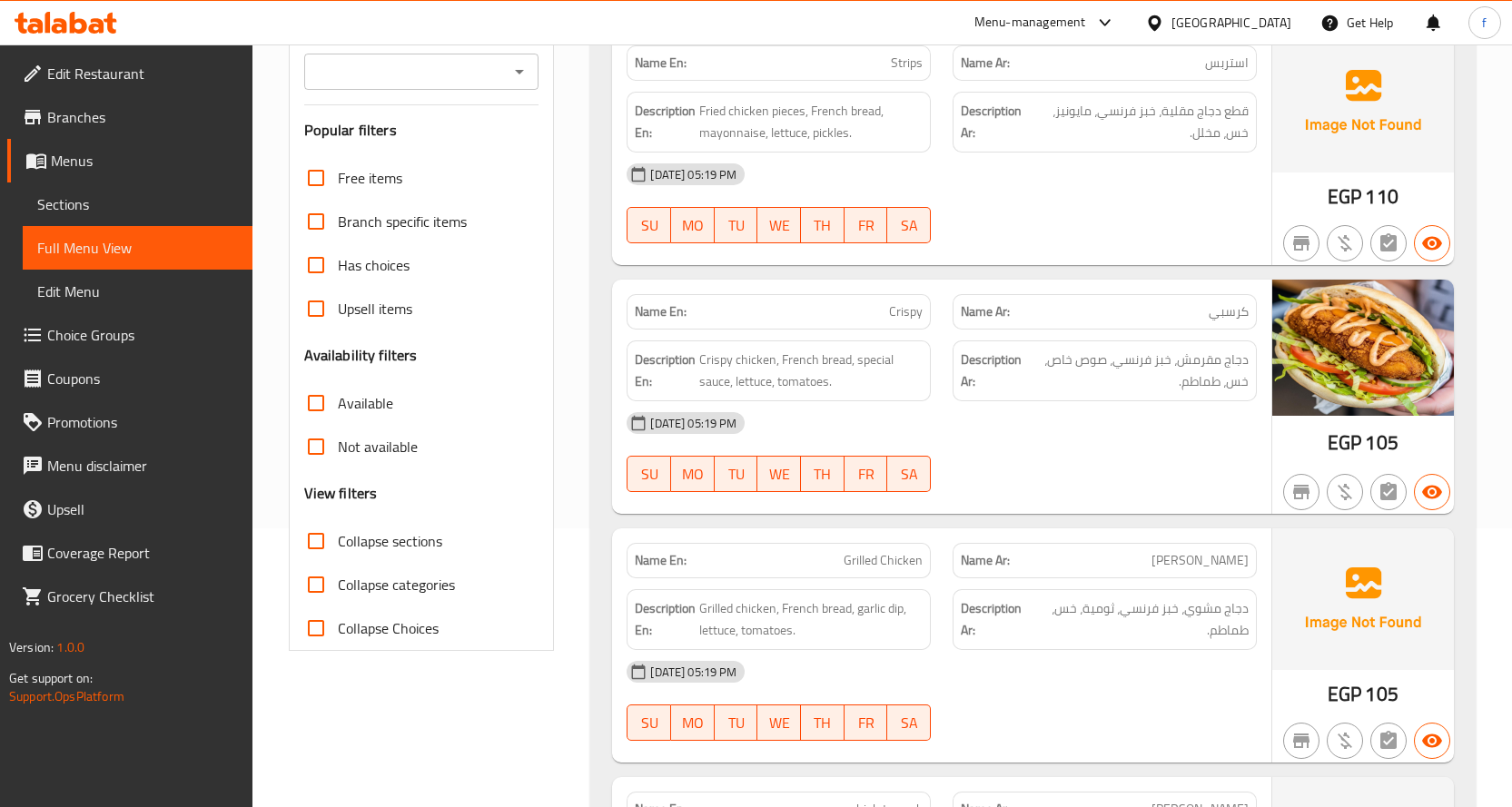
scroll to position [272, 0]
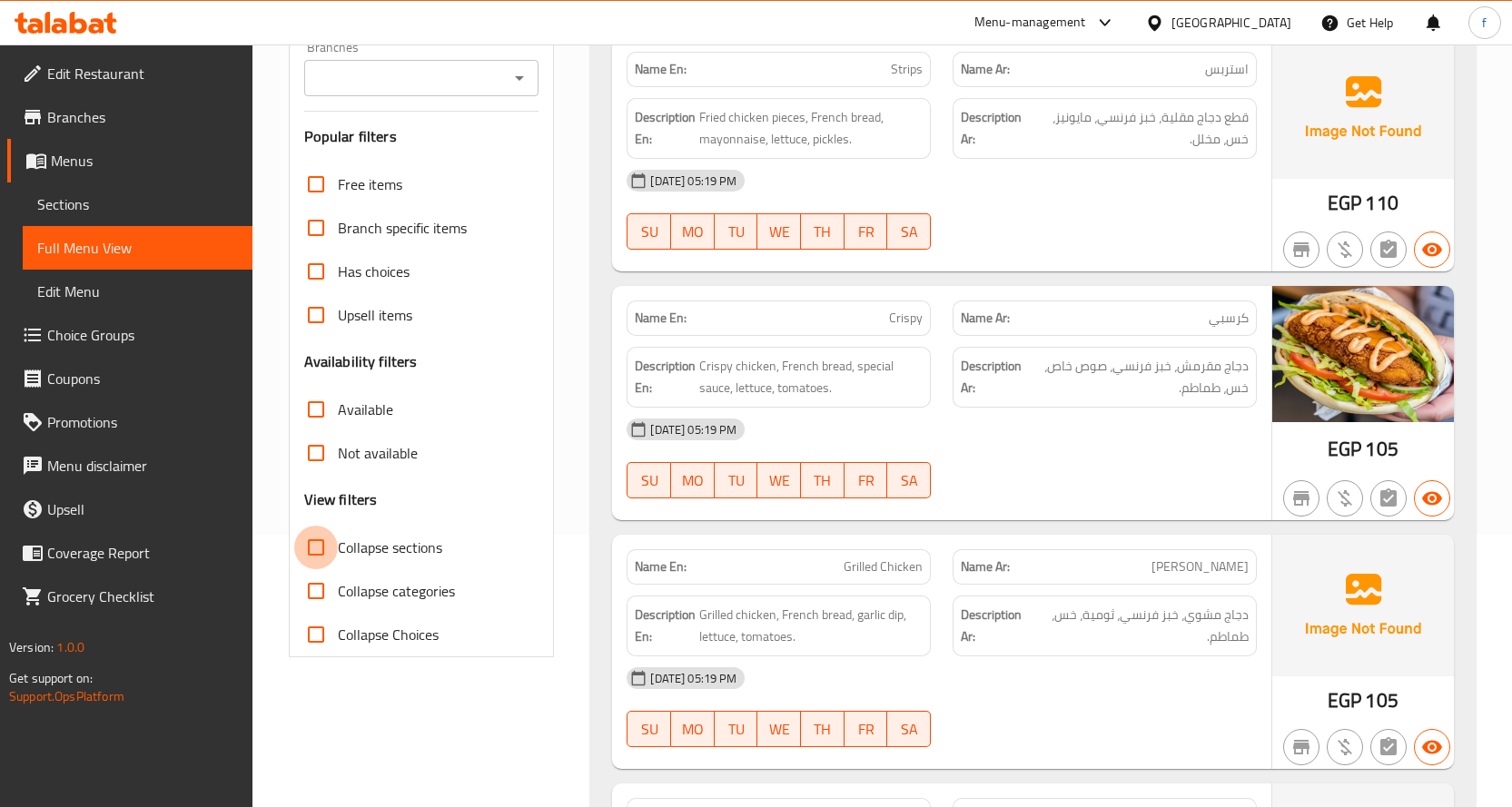
click at [315, 544] on input "Collapse sections" at bounding box center [316, 546] width 43 height 43
checkbox input "true"
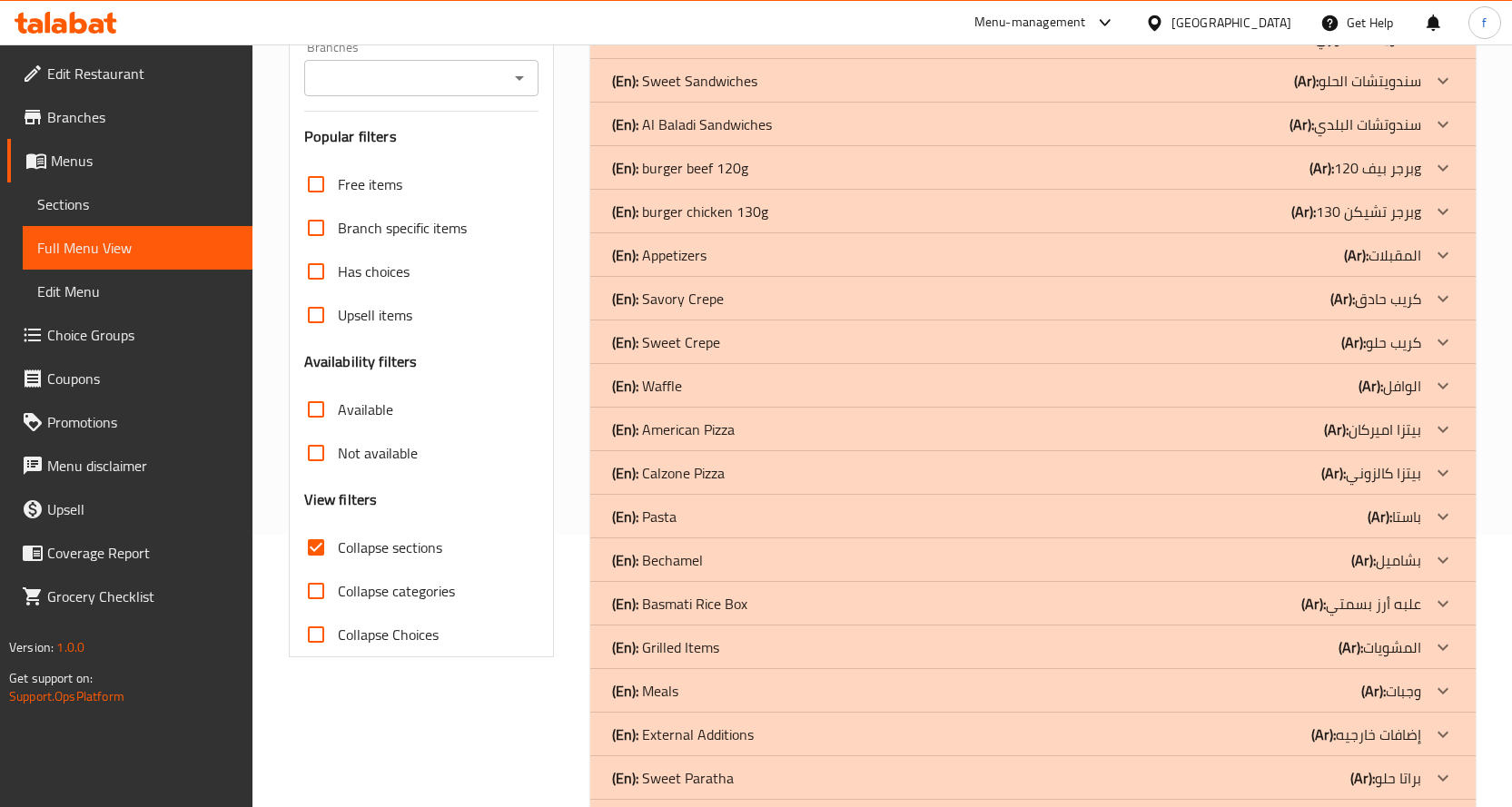
drag, startPoint x: 720, startPoint y: 425, endPoint x: 629, endPoint y: 426, distance: 91.0
click at [629, 426] on div "(En): American Pizza (Ar): بيتزا اميركان" at bounding box center [1016, 429] width 809 height 22
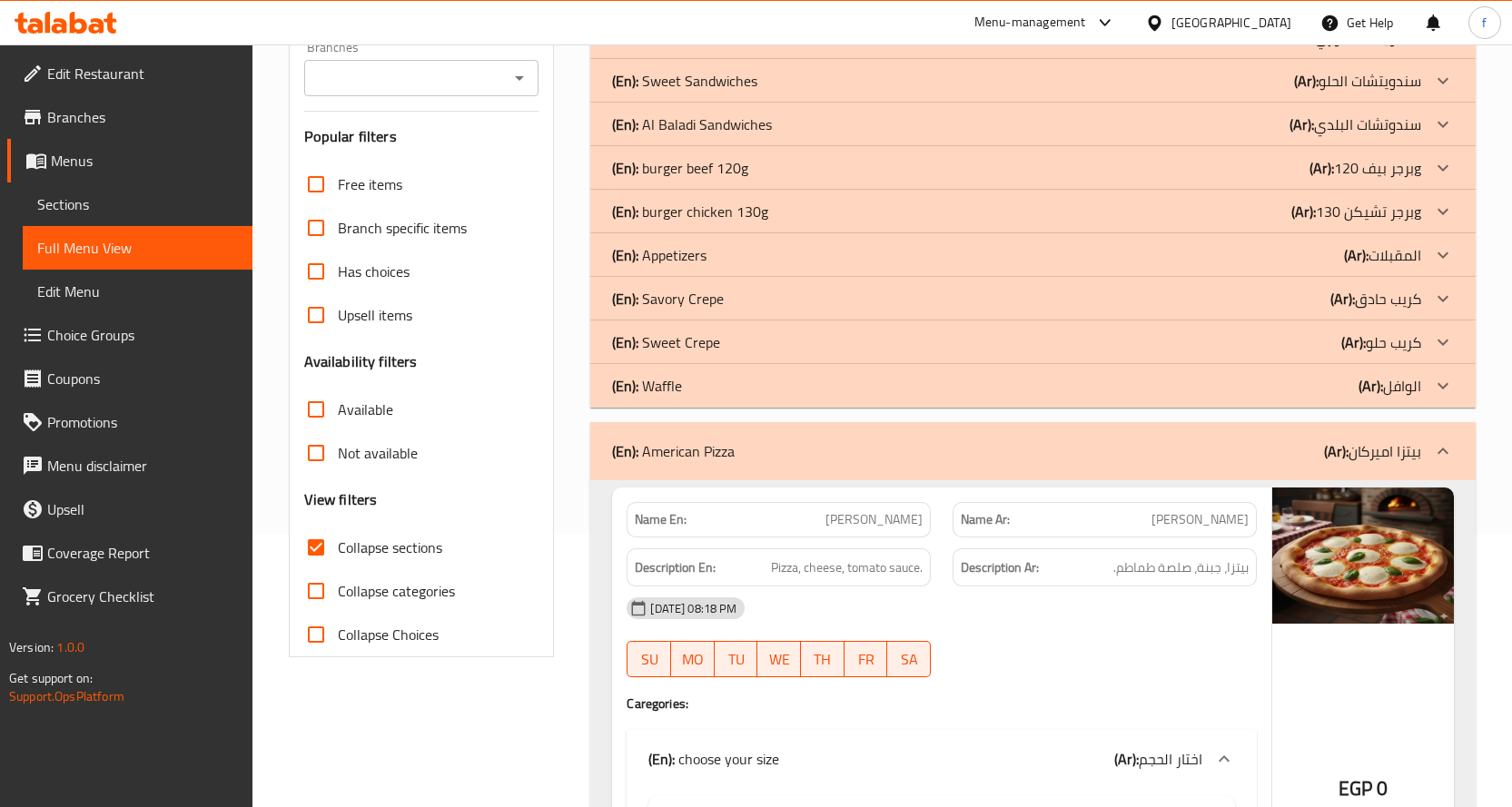
click at [701, 441] on p "(En): American Pizza" at bounding box center [673, 451] width 122 height 22
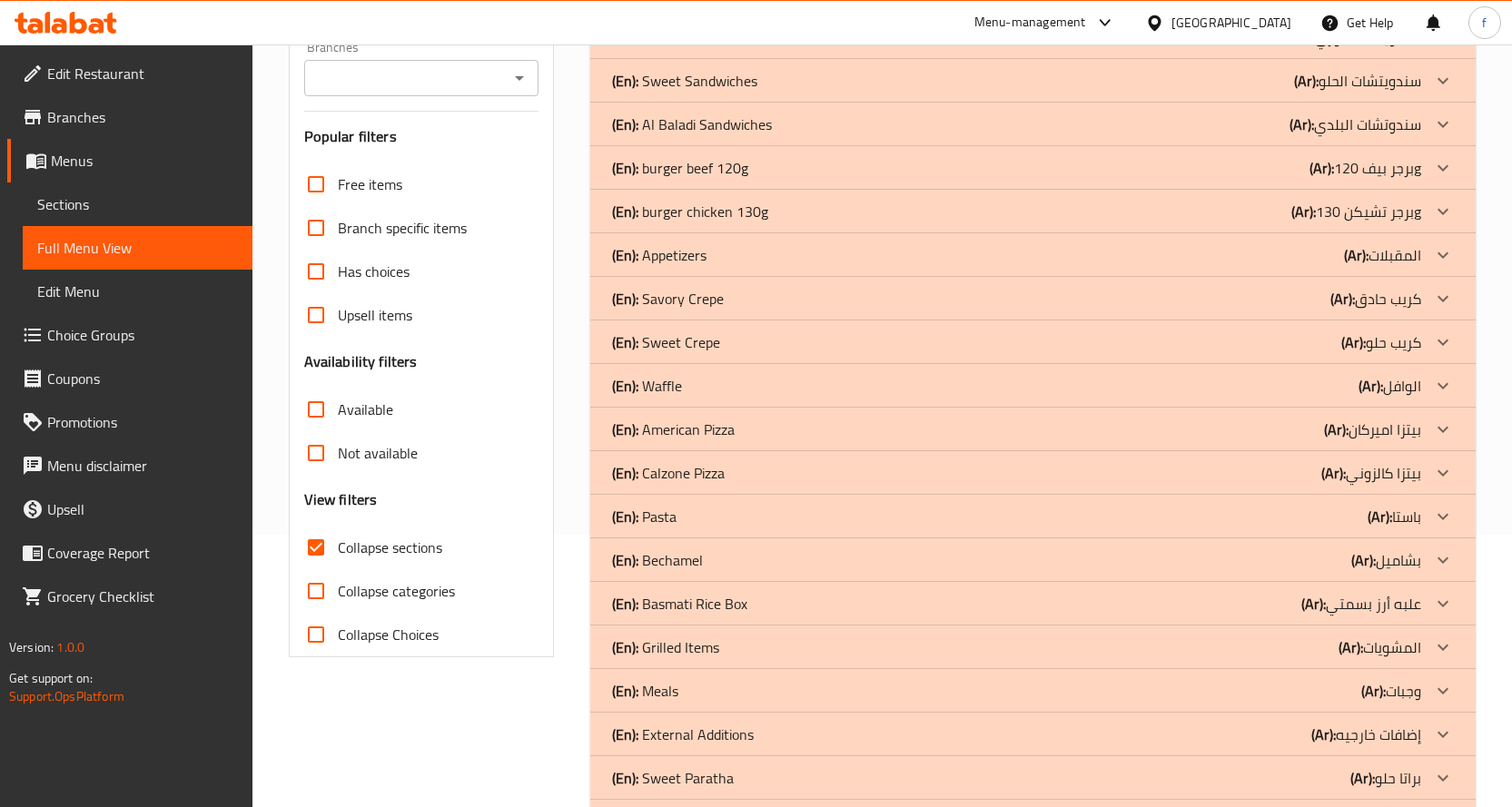
click at [98, 211] on span "Sections" at bounding box center [138, 204] width 200 height 22
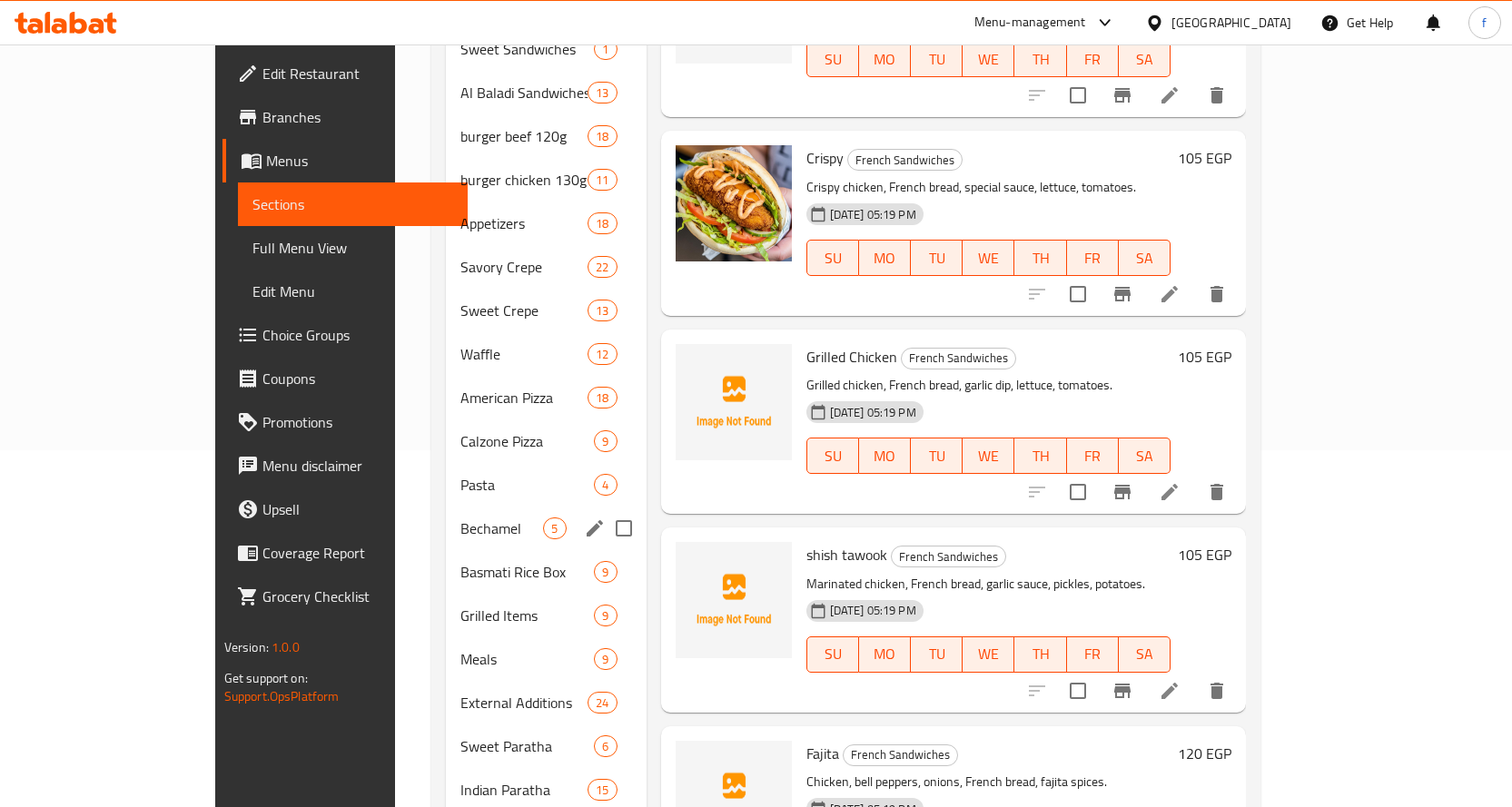
scroll to position [363, 0]
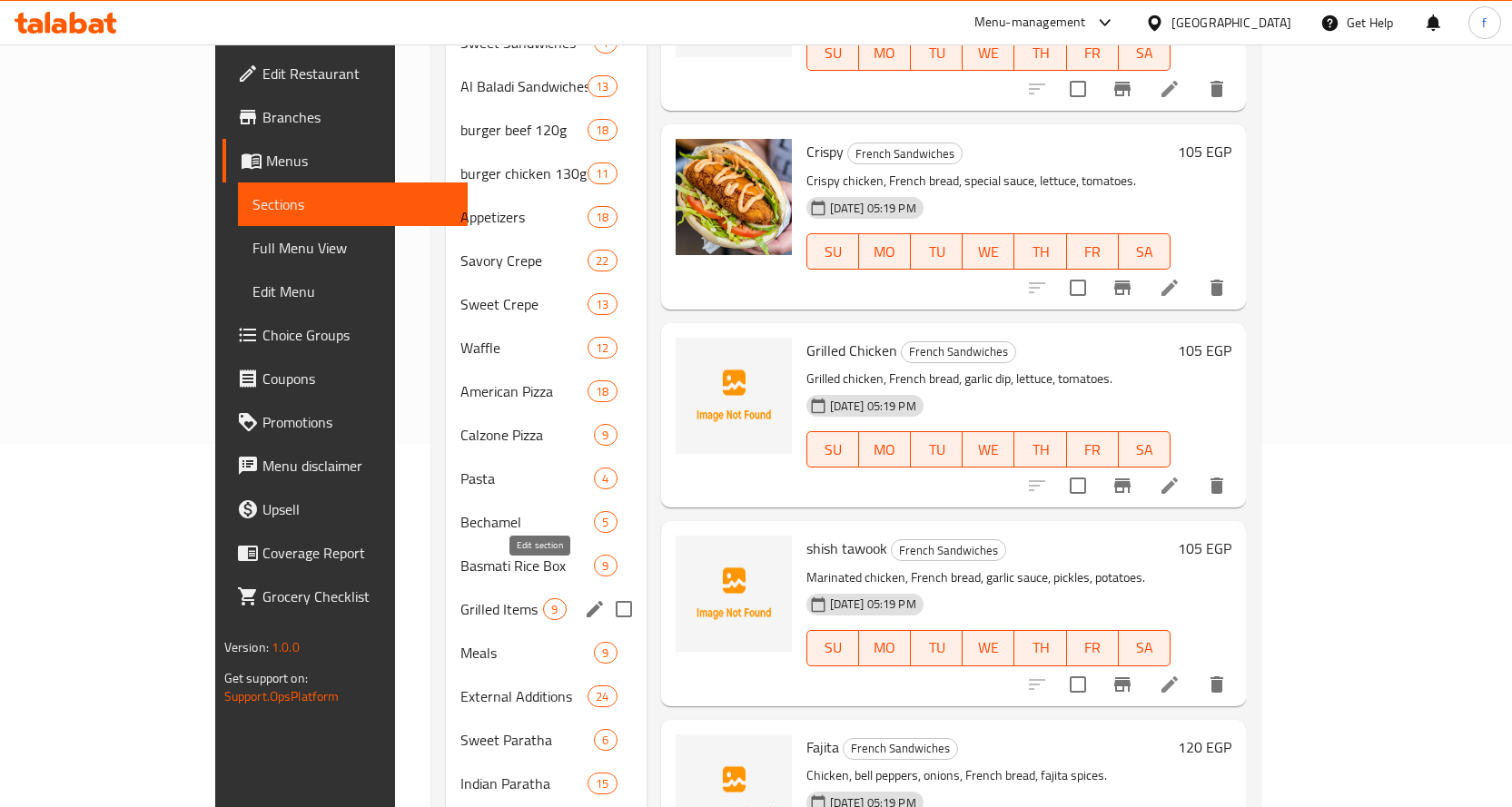
click at [581, 595] on button "edit" at bounding box center [595, 609] width 27 height 27
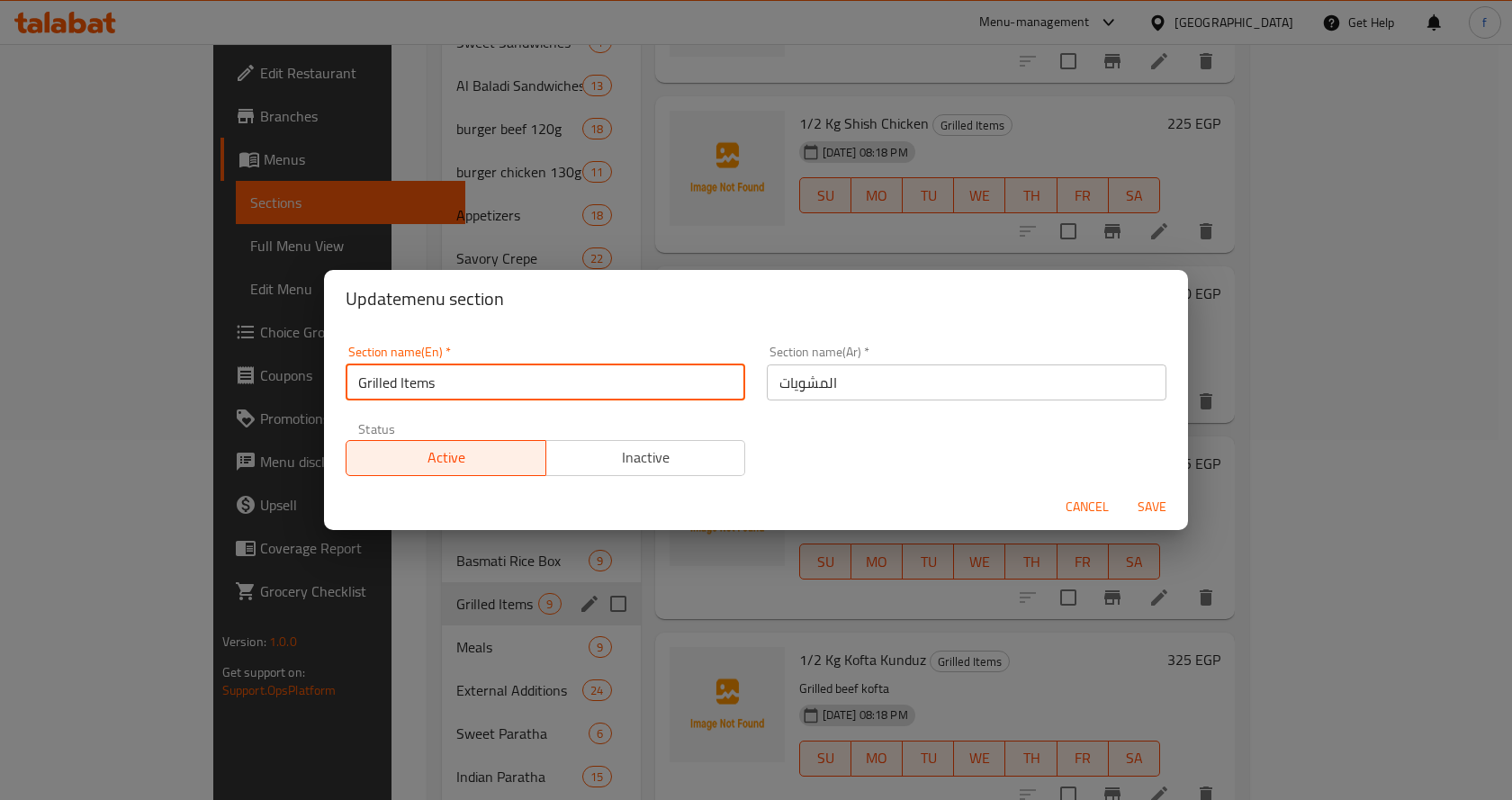
click at [590, 378] on input "Grilled Items" at bounding box center [545, 382] width 400 height 36
type input "Grilled"
click at [834, 400] on input "المشويات" at bounding box center [966, 382] width 400 height 36
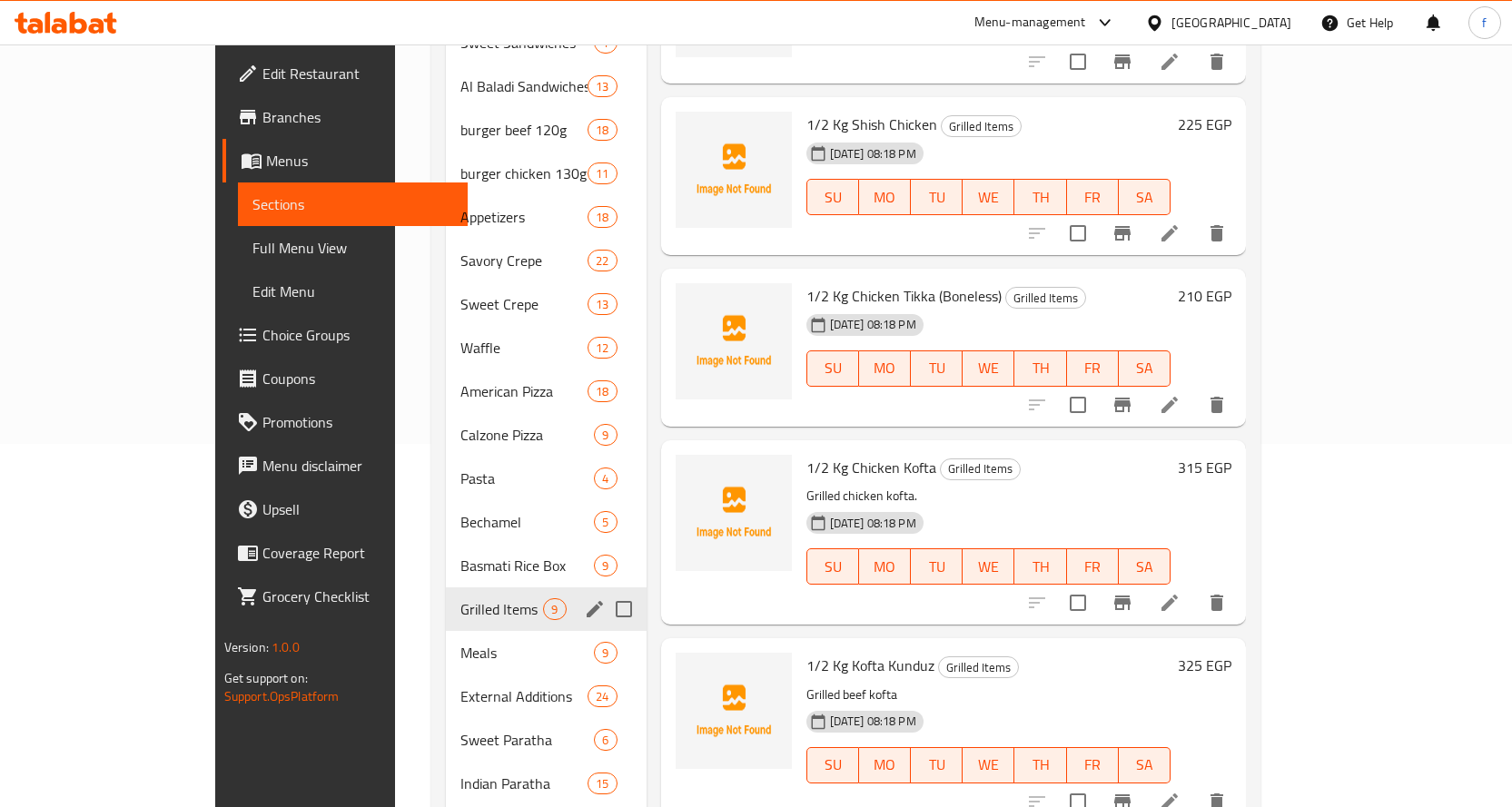
click at [586, 601] on icon "edit" at bounding box center [594, 609] width 16 height 16
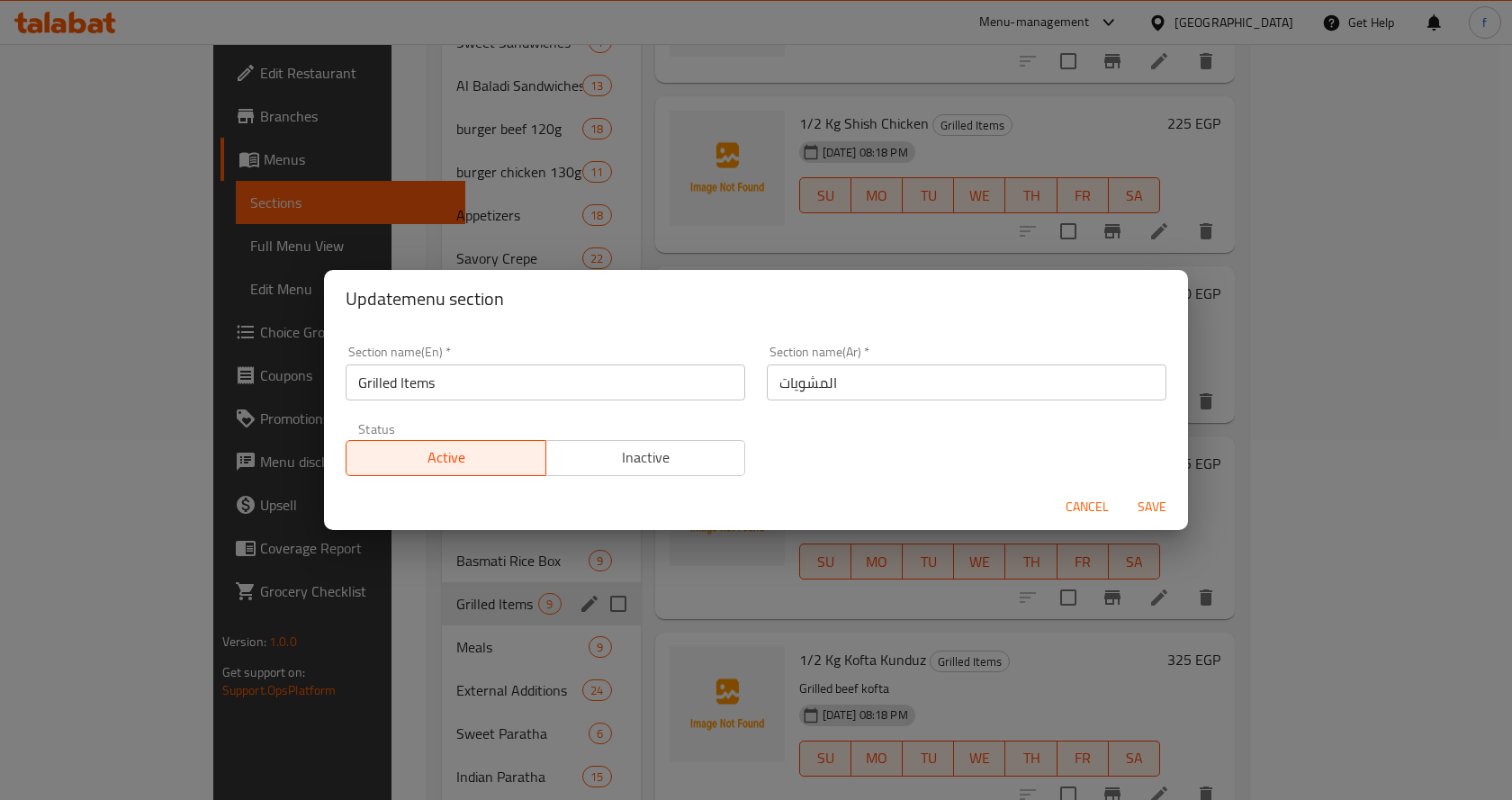
click at [534, 393] on input "Grilled Items" at bounding box center [545, 382] width 400 height 36
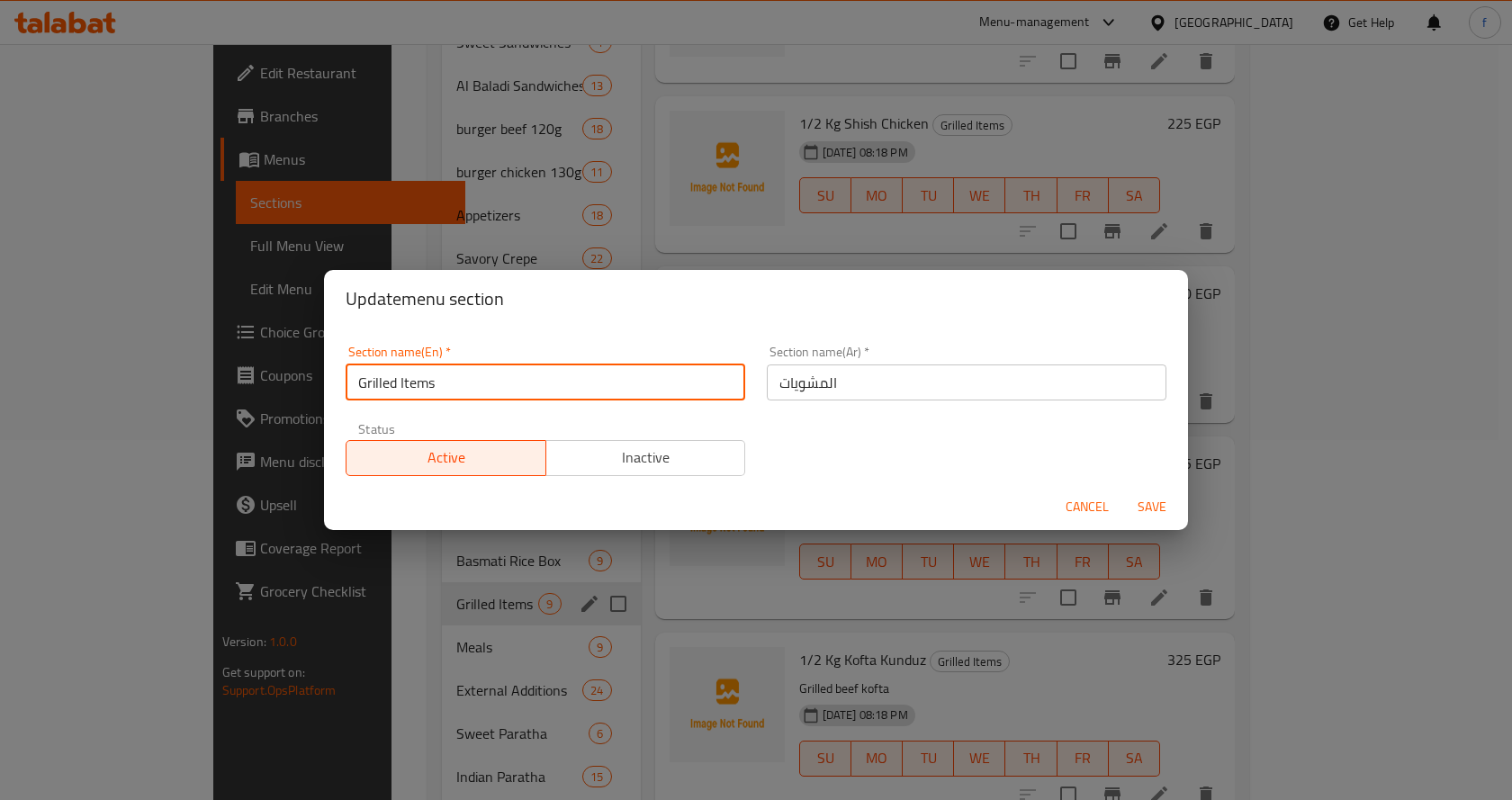
click at [534, 393] on input "Grilled Items" at bounding box center [545, 382] width 400 height 36
paste input "text"
type input "Grills"
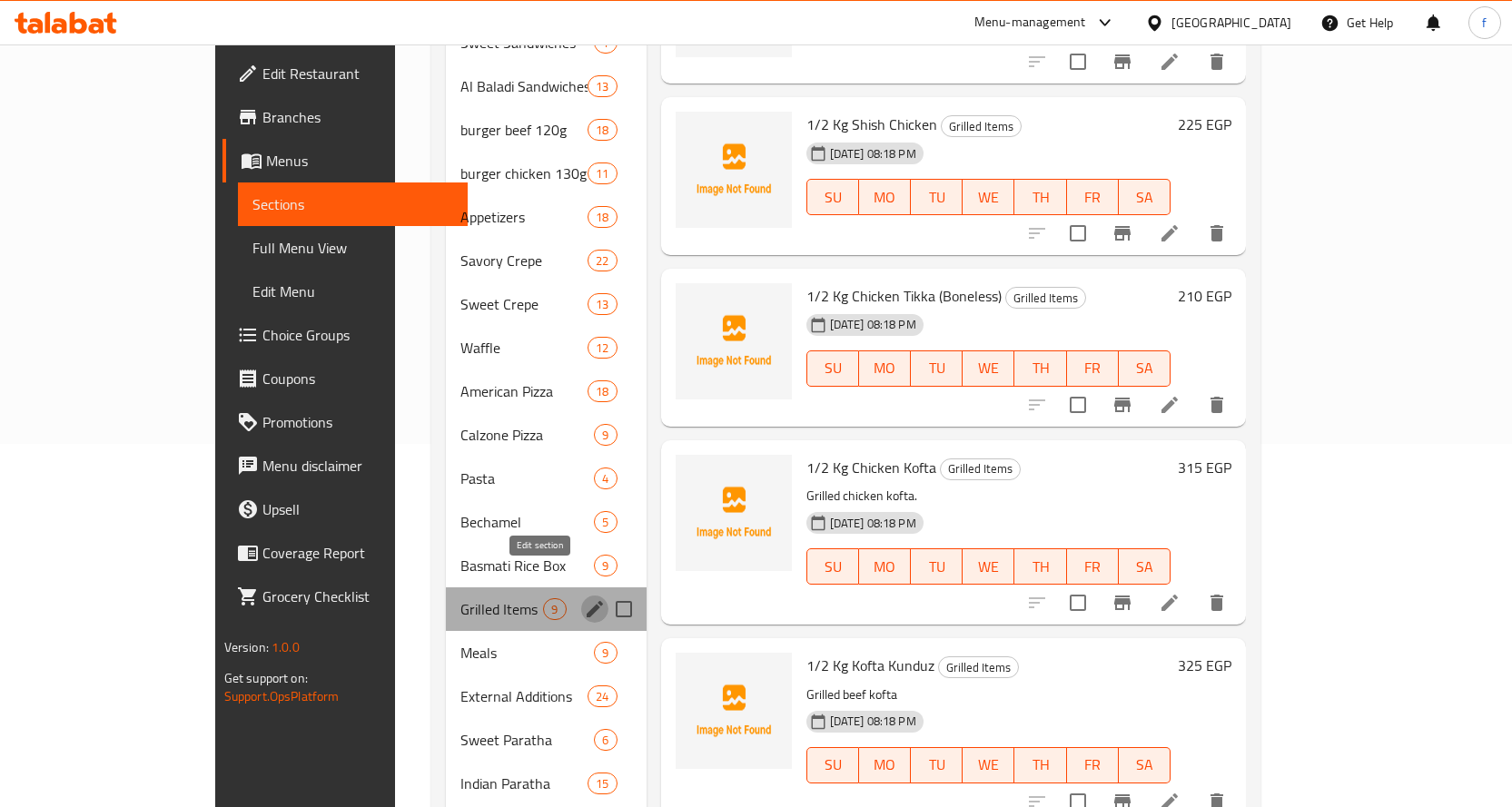
click at [584, 598] on icon "edit" at bounding box center [595, 609] width 22 height 22
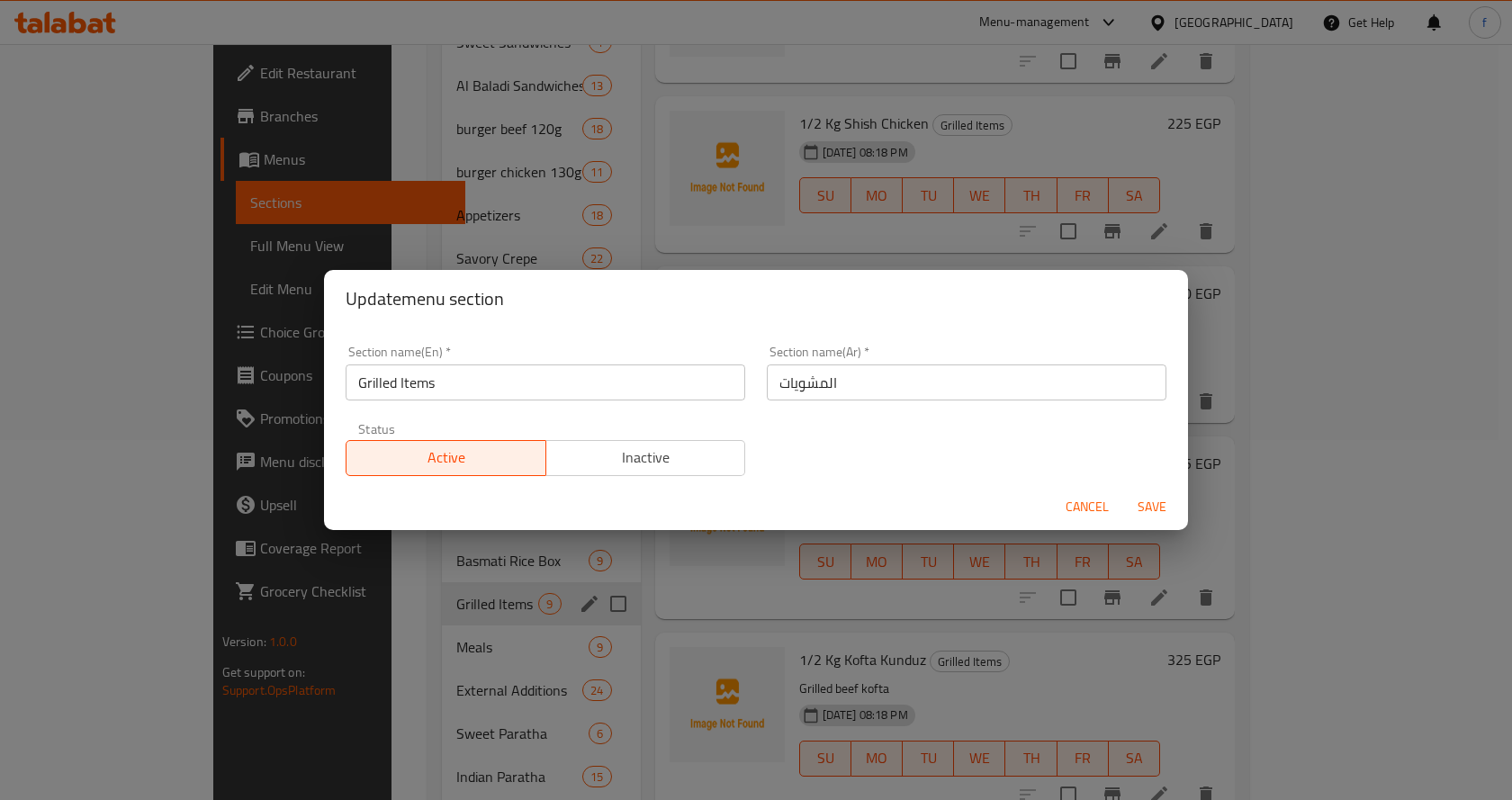
click at [490, 391] on input "Grilled Items" at bounding box center [545, 382] width 400 height 36
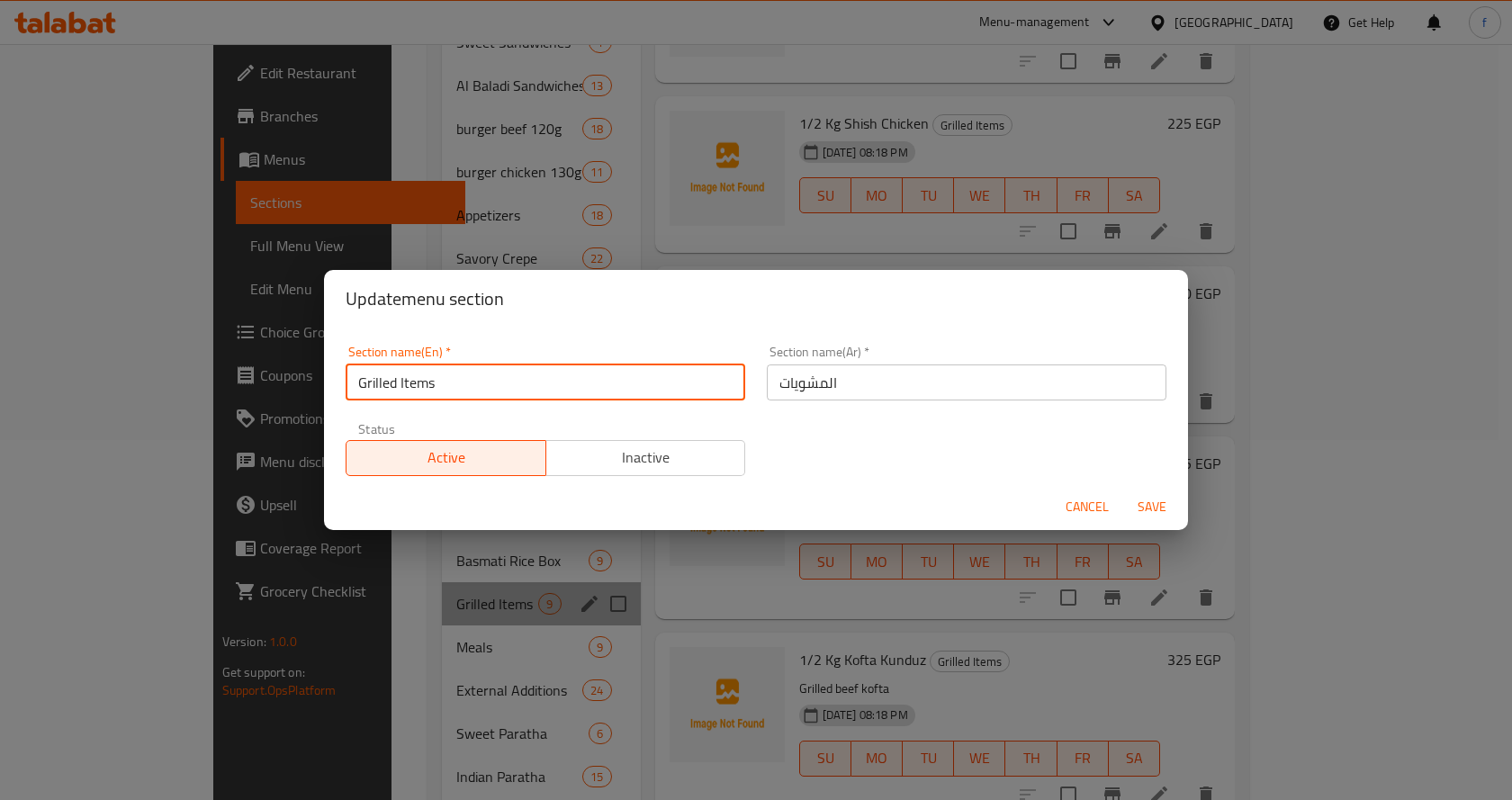
click at [490, 391] on input "Grilled Items" at bounding box center [545, 382] width 400 height 36
paste input "text"
type input "Grills"
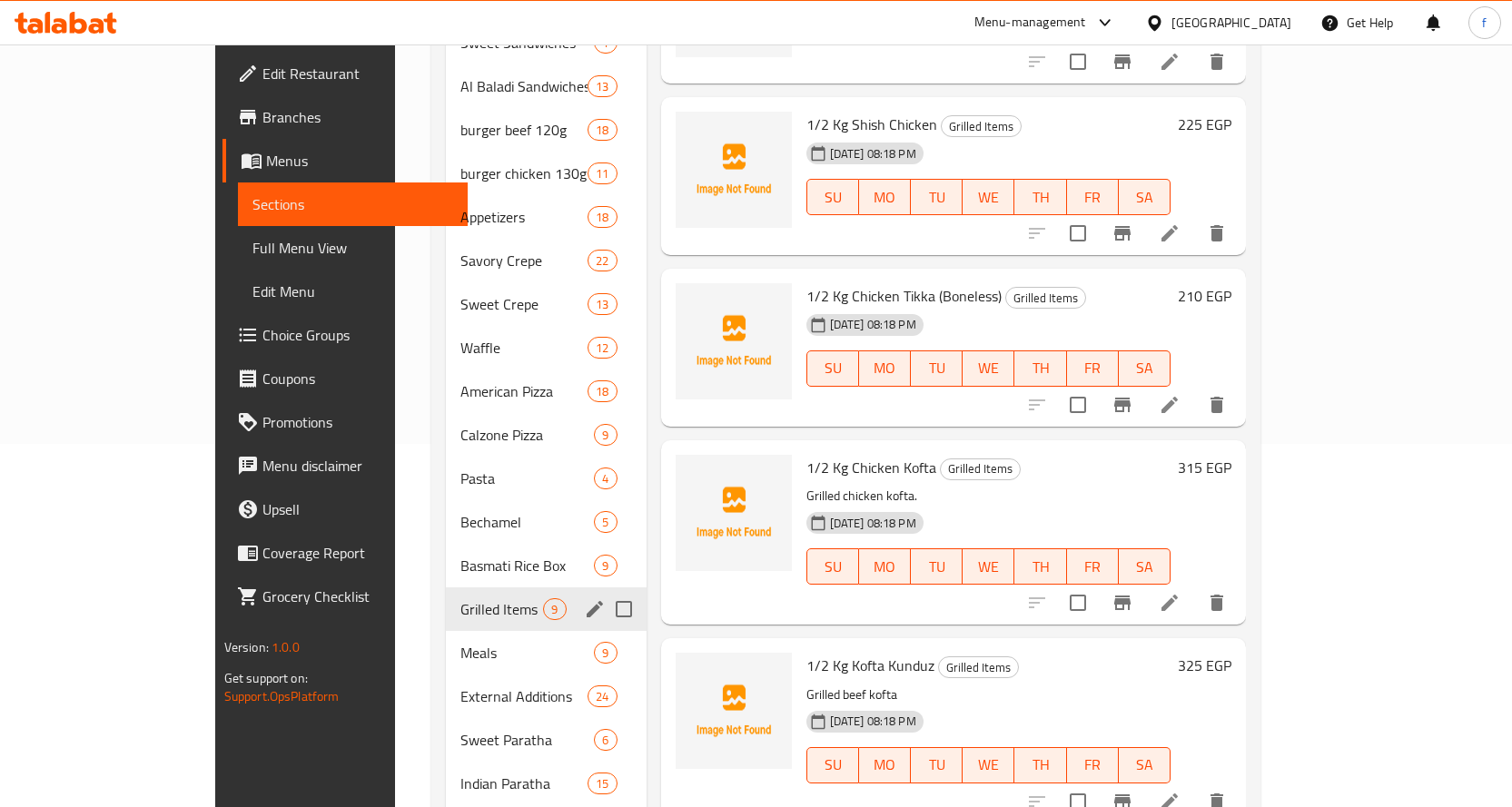
click at [525, 587] on div "Grilled Items 9" at bounding box center [546, 608] width 200 height 43
click at [586, 601] on icon "edit" at bounding box center [594, 609] width 16 height 16
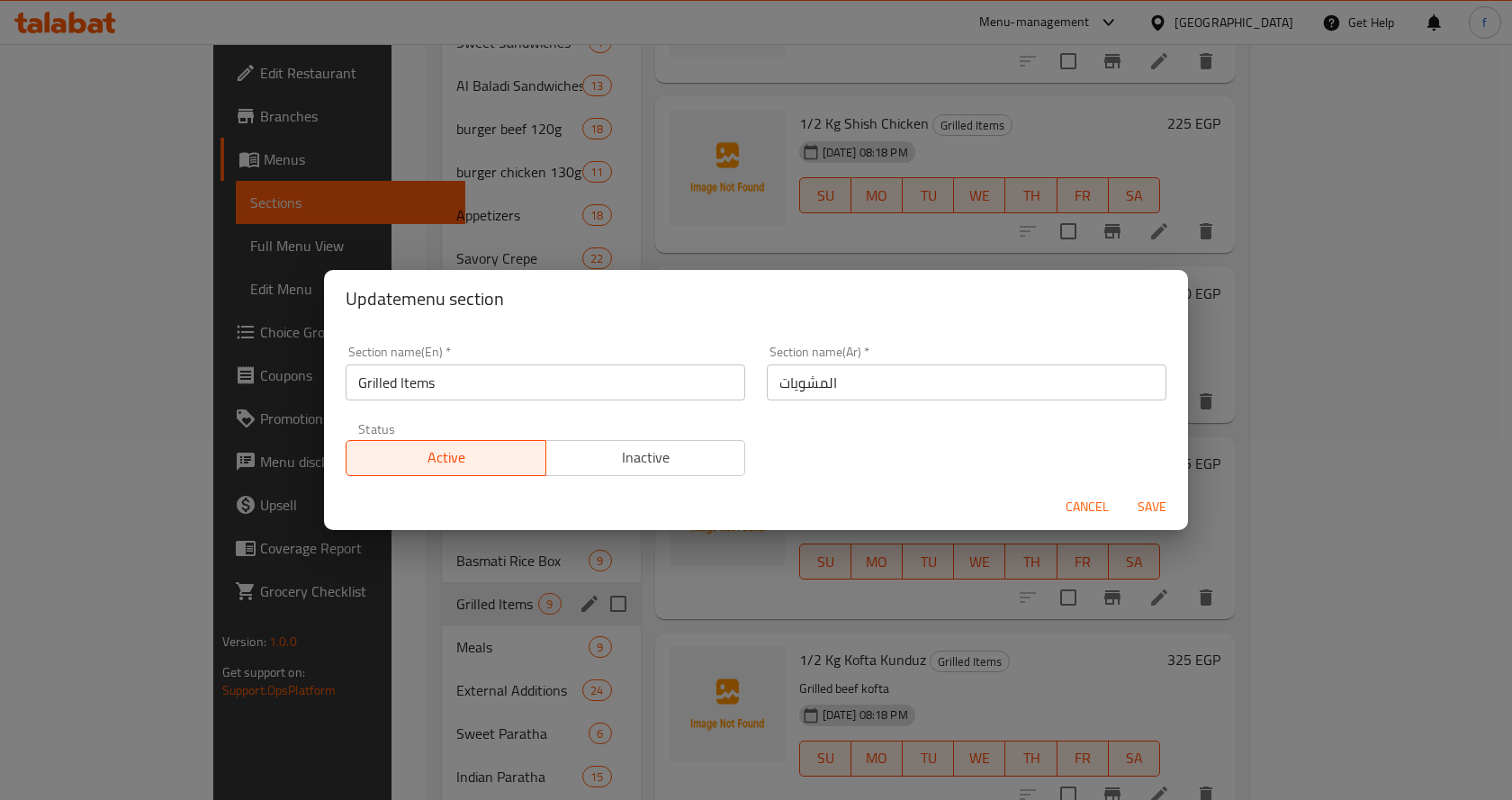
click at [557, 398] on input "Grilled Items" at bounding box center [545, 382] width 400 height 36
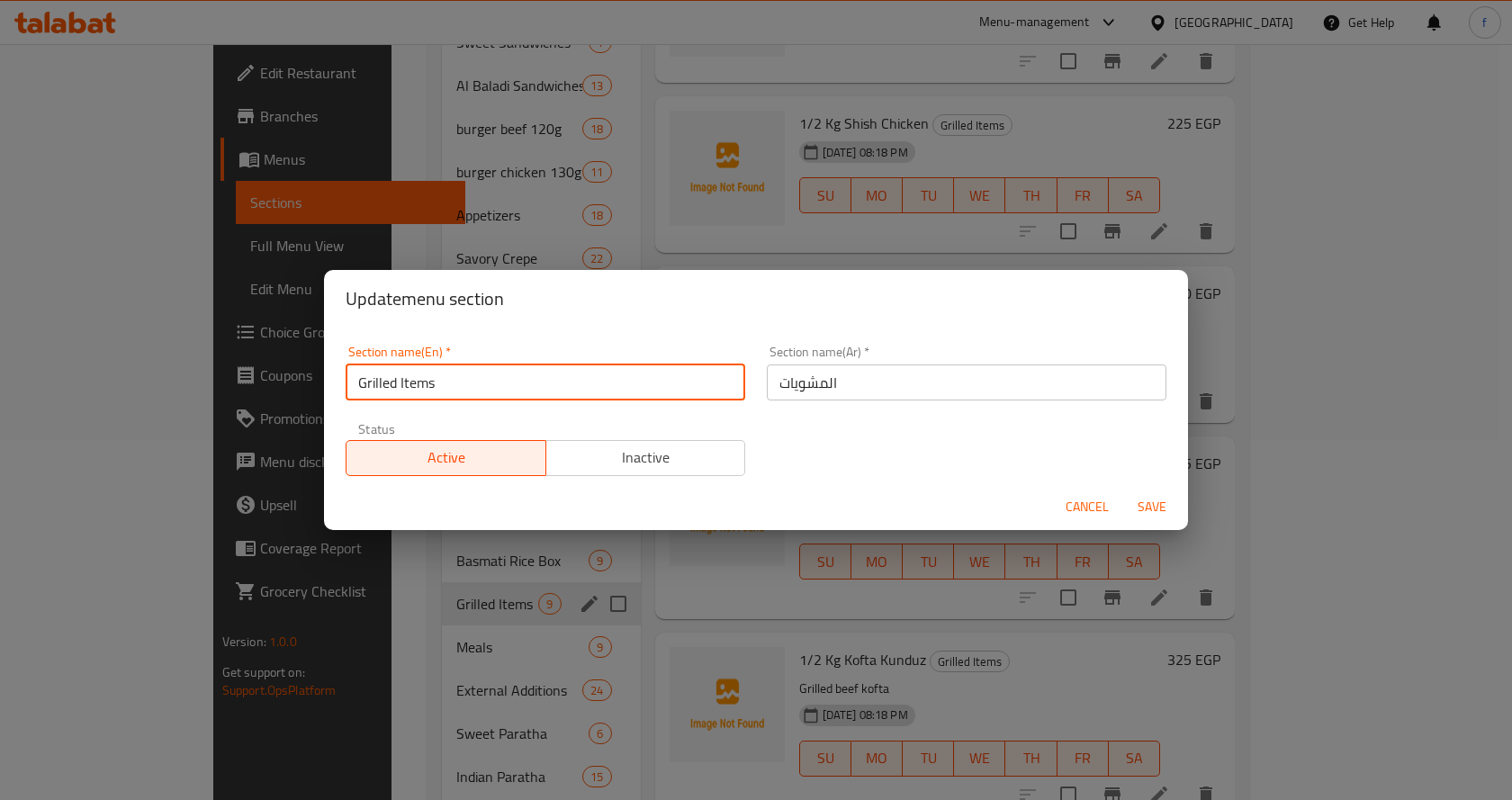
click at [570, 382] on input "Grilled Items" at bounding box center [545, 382] width 400 height 36
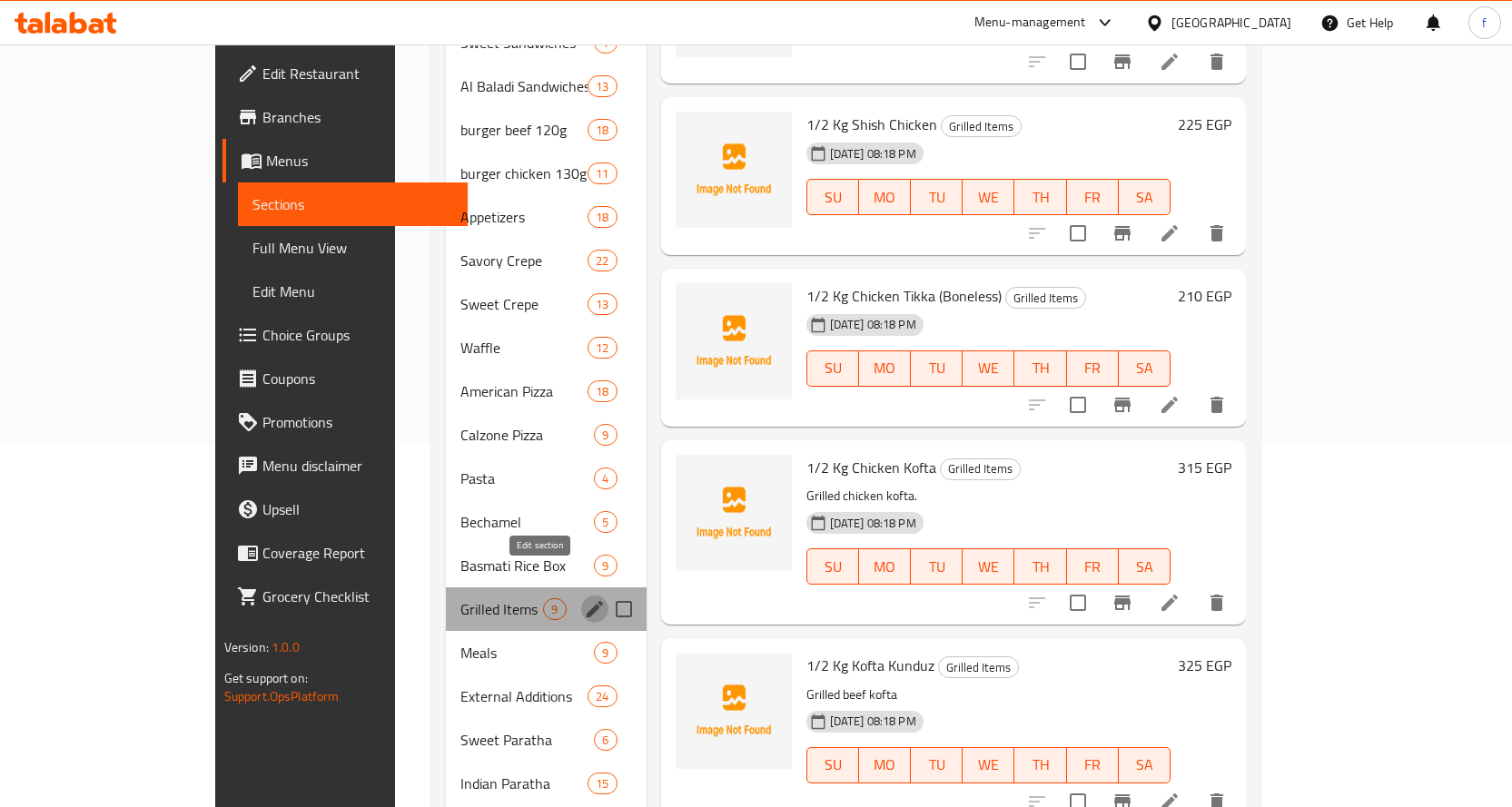
click at [584, 598] on icon "edit" at bounding box center [595, 609] width 22 height 22
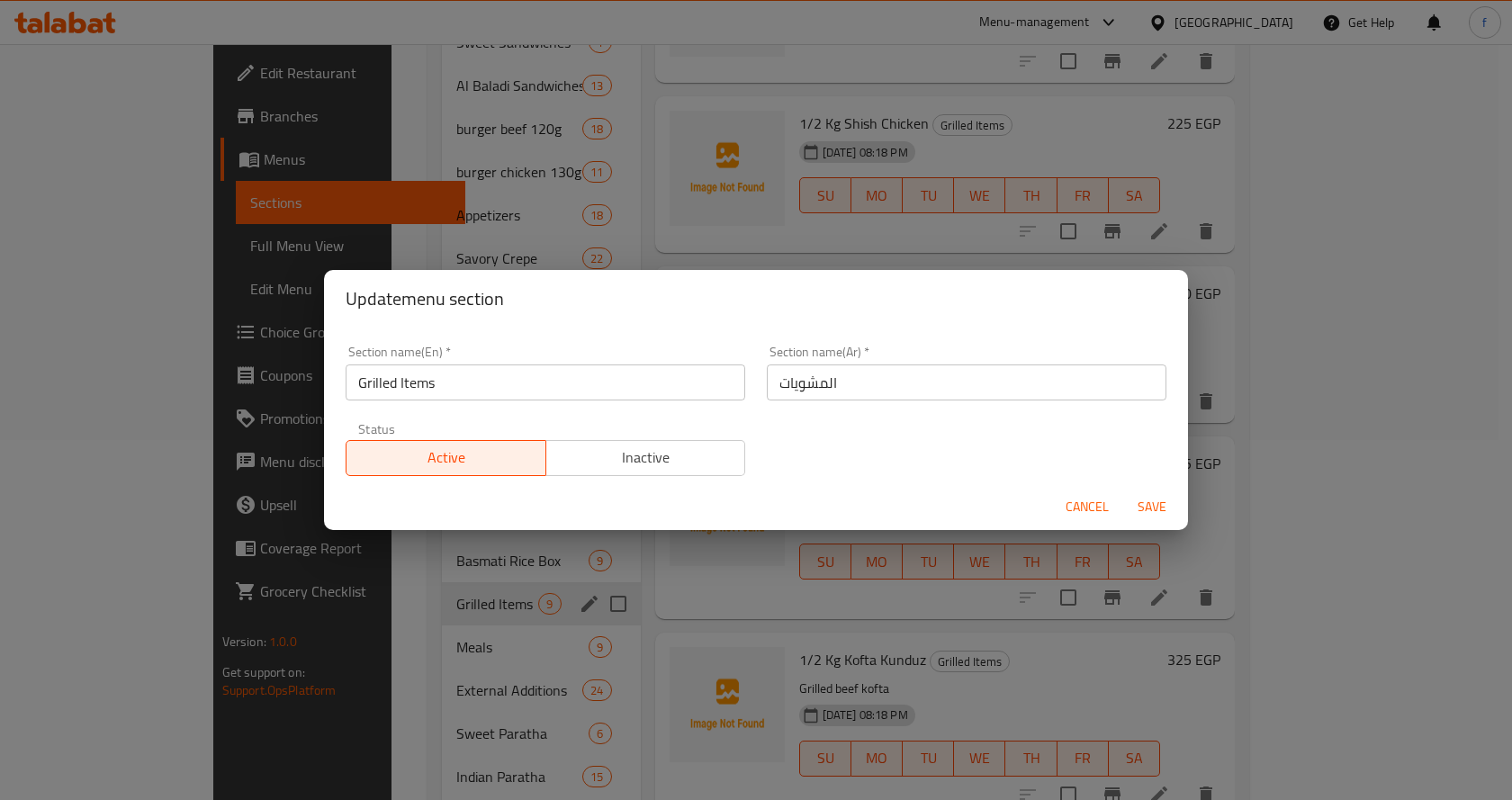
click at [733, 393] on input "Grilled Items" at bounding box center [545, 382] width 400 height 36
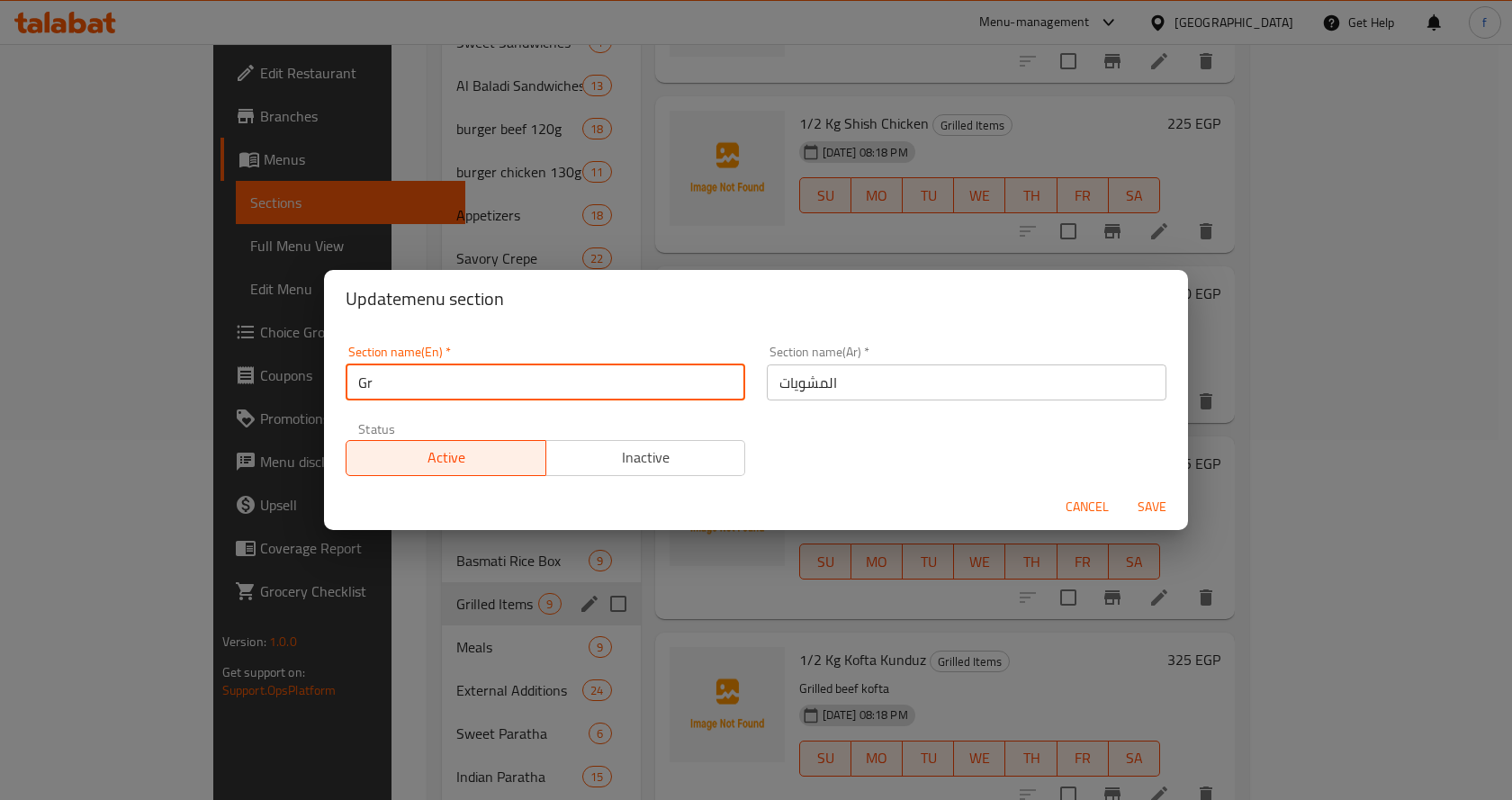
type input "G"
paste input "Grills"
type input "Grills"
click at [1162, 506] on span "Save" at bounding box center [1151, 507] width 43 height 23
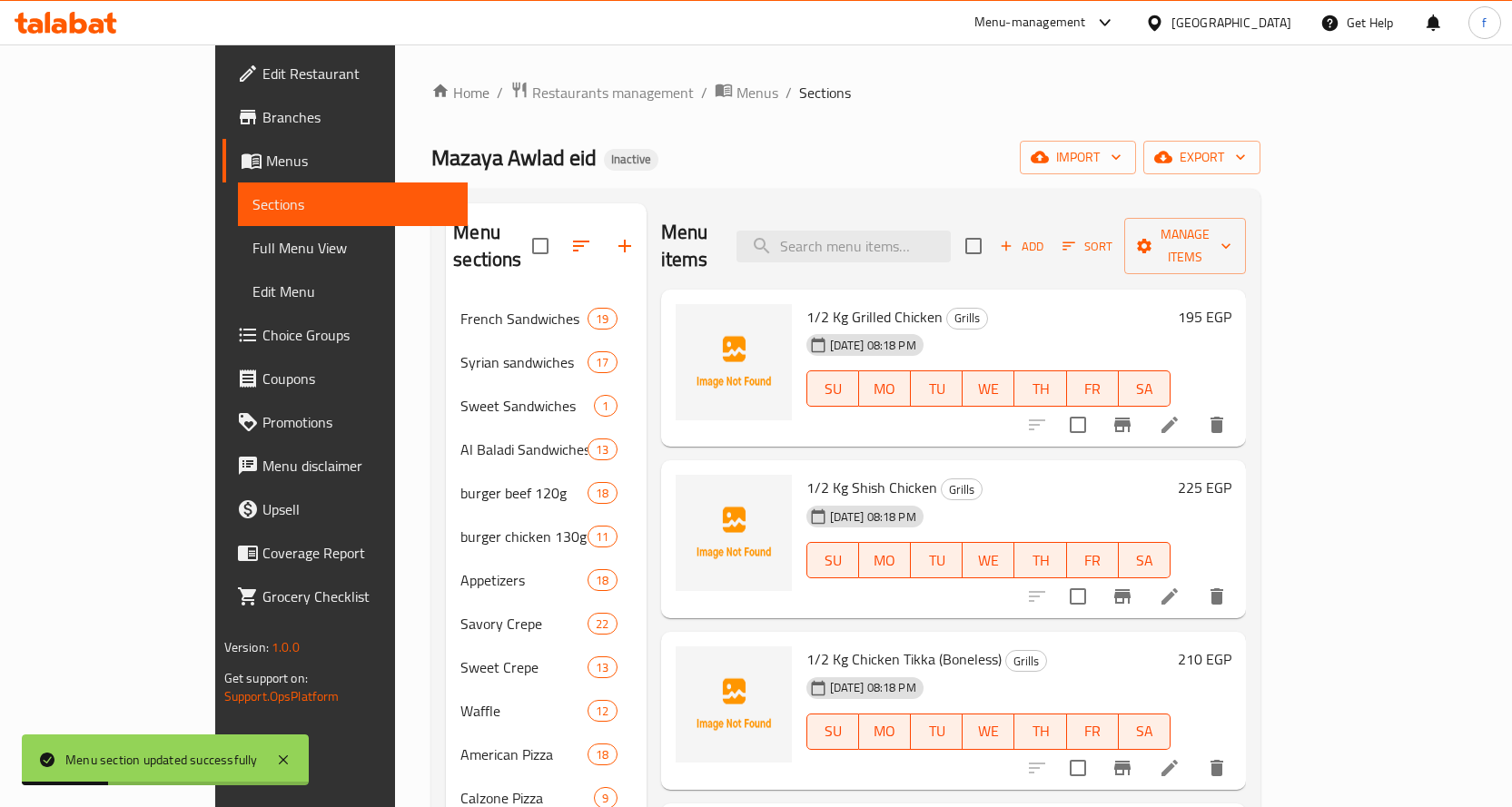
click at [252, 250] on span "Full Menu View" at bounding box center [352, 247] width 200 height 22
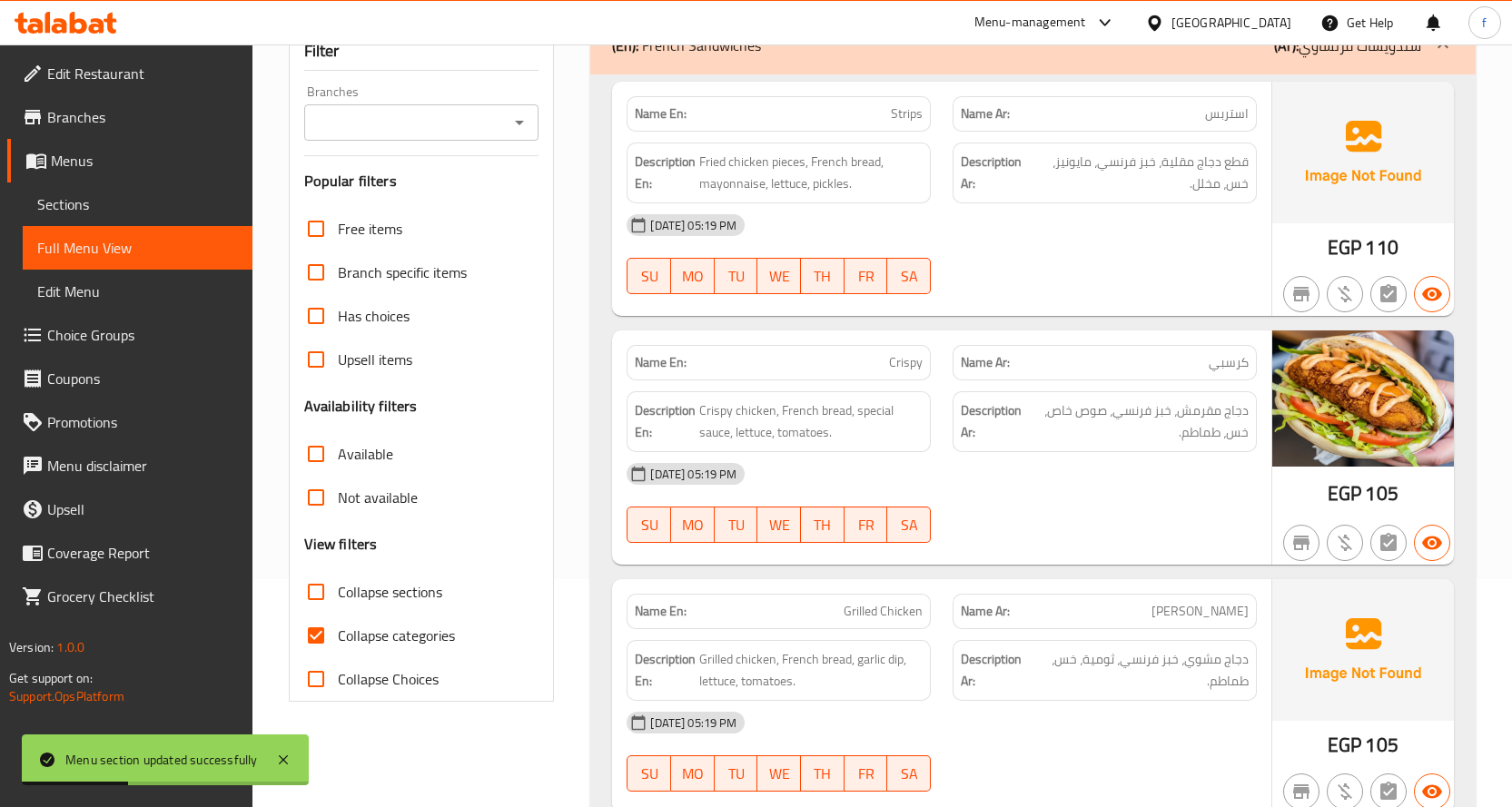
scroll to position [272, 0]
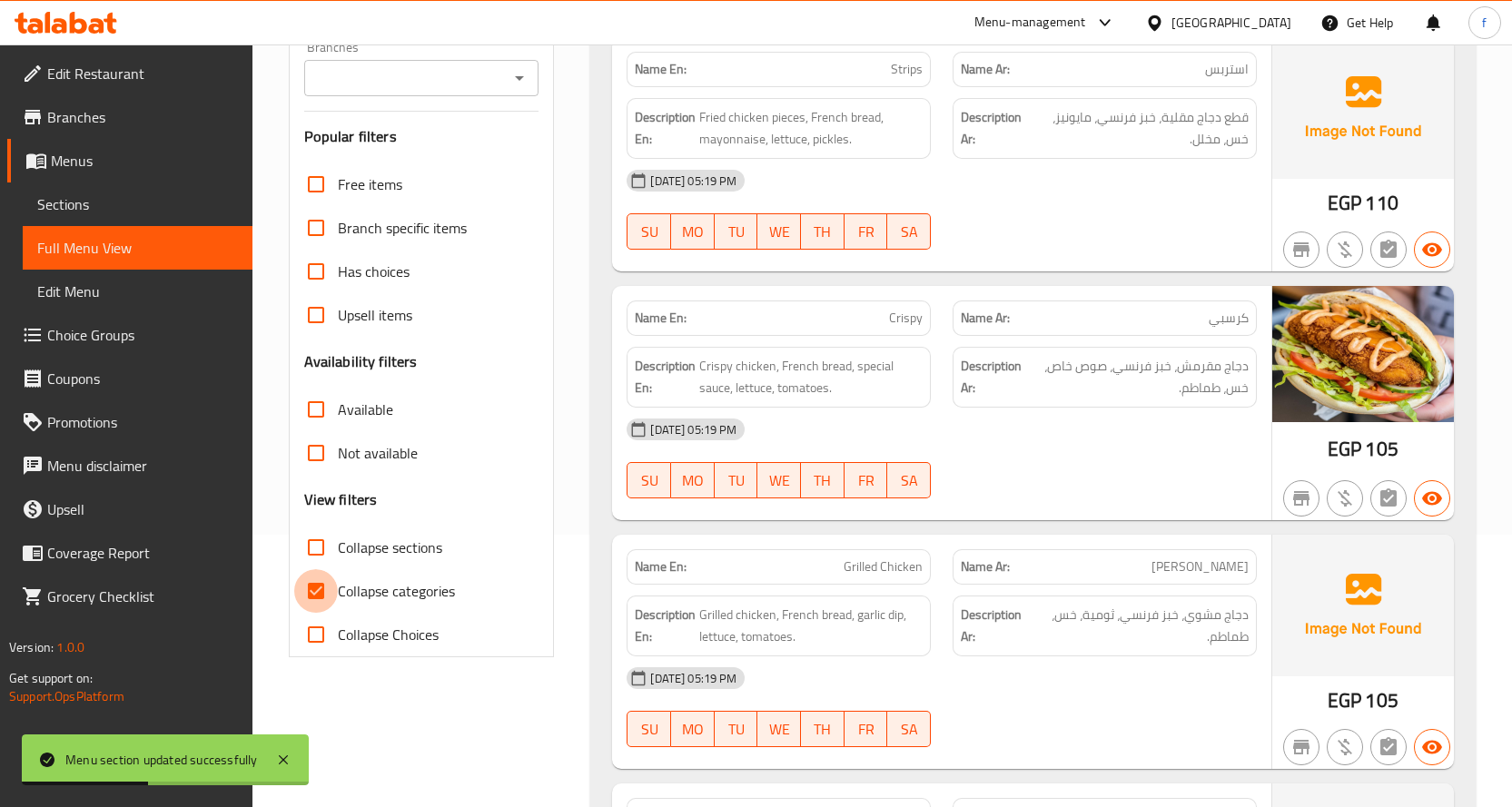
click at [326, 593] on input "Collapse categories" at bounding box center [316, 591] width 43 height 43
checkbox input "false"
click at [320, 545] on input "Collapse sections" at bounding box center [316, 546] width 43 height 43
checkbox input "true"
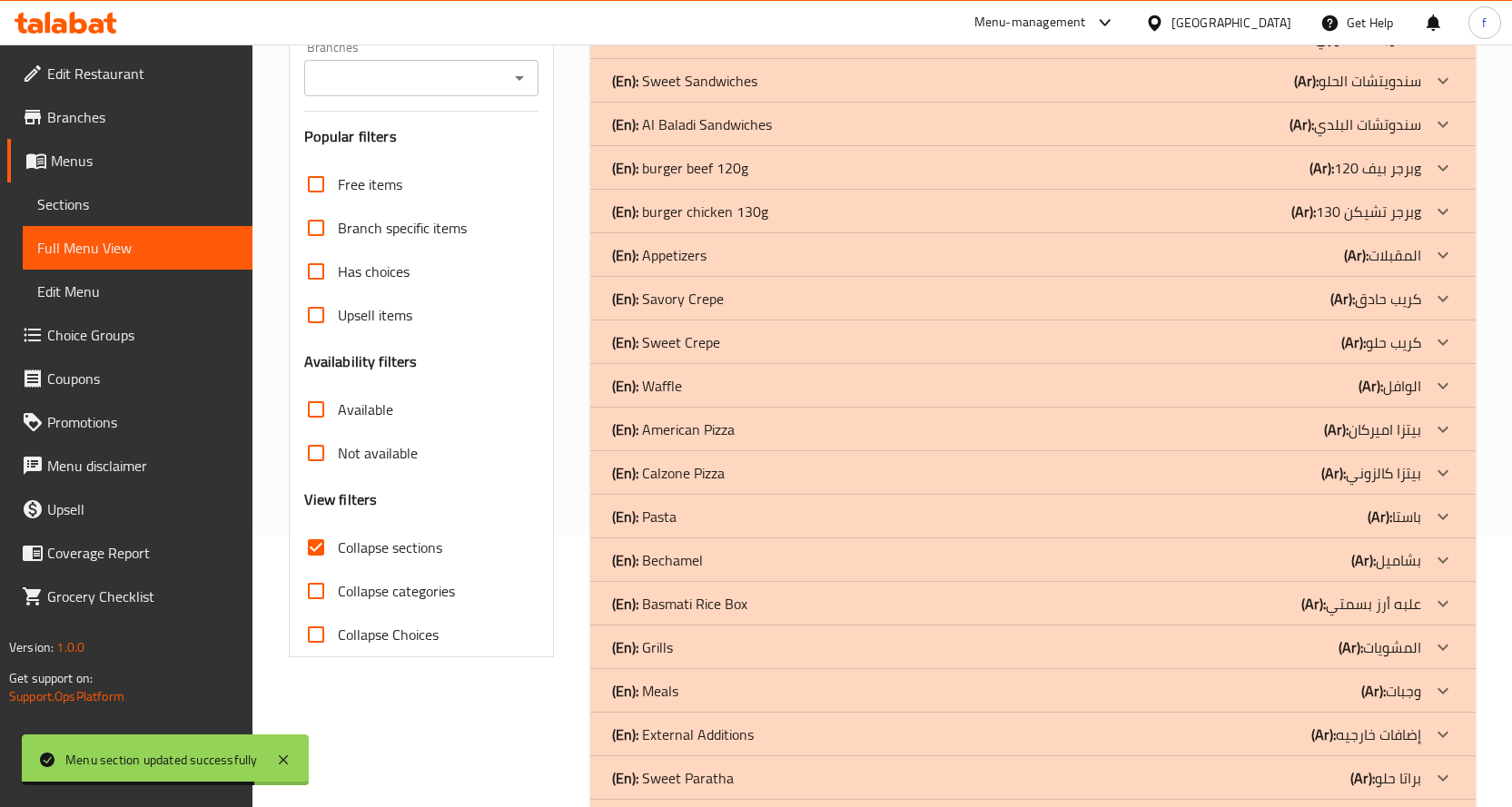
click at [783, 331] on div "(En): Sweet Crepe (Ar): كريب حلو" at bounding box center [1016, 341] width 809 height 22
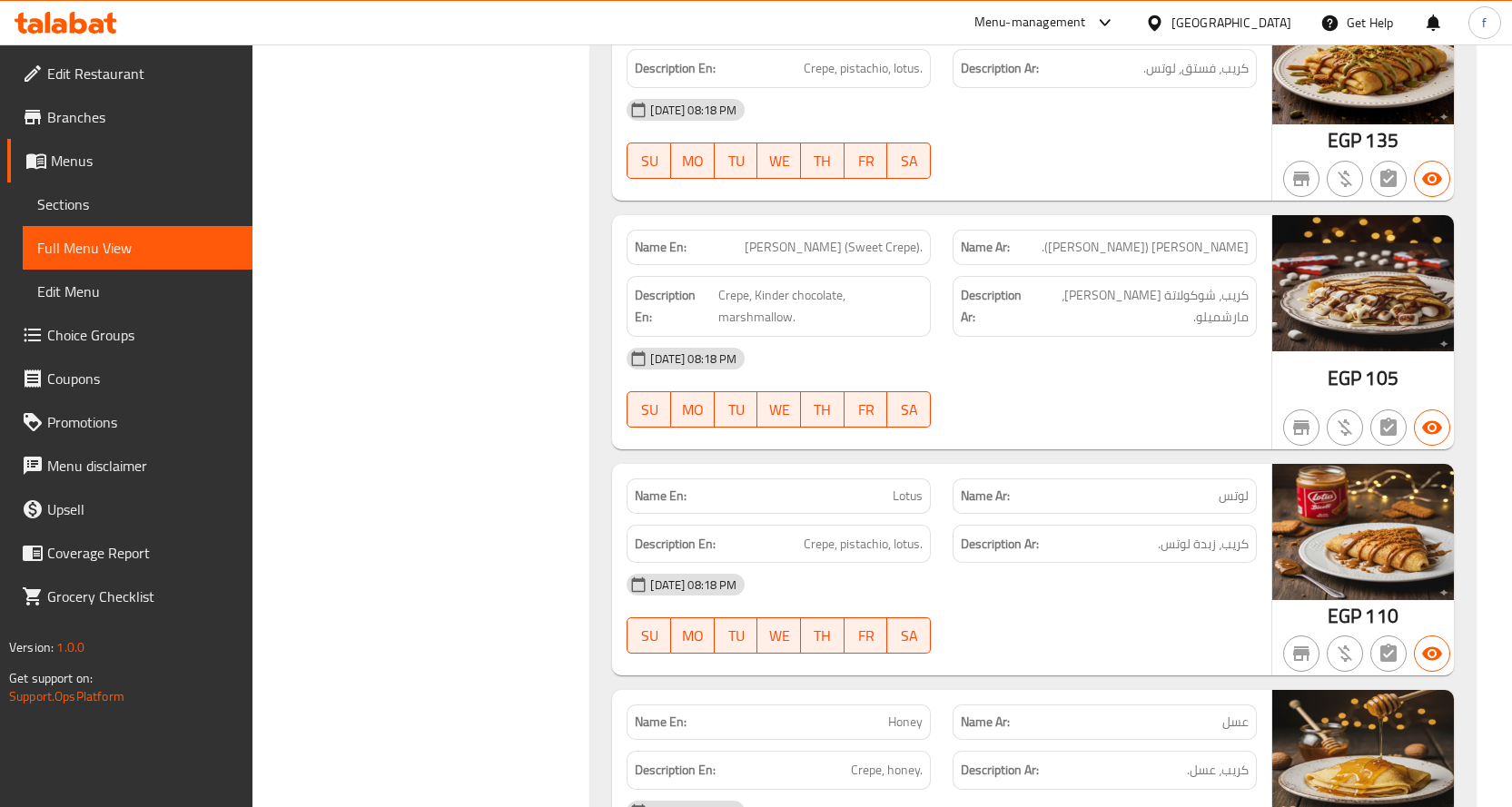
scroll to position [2359, 0]
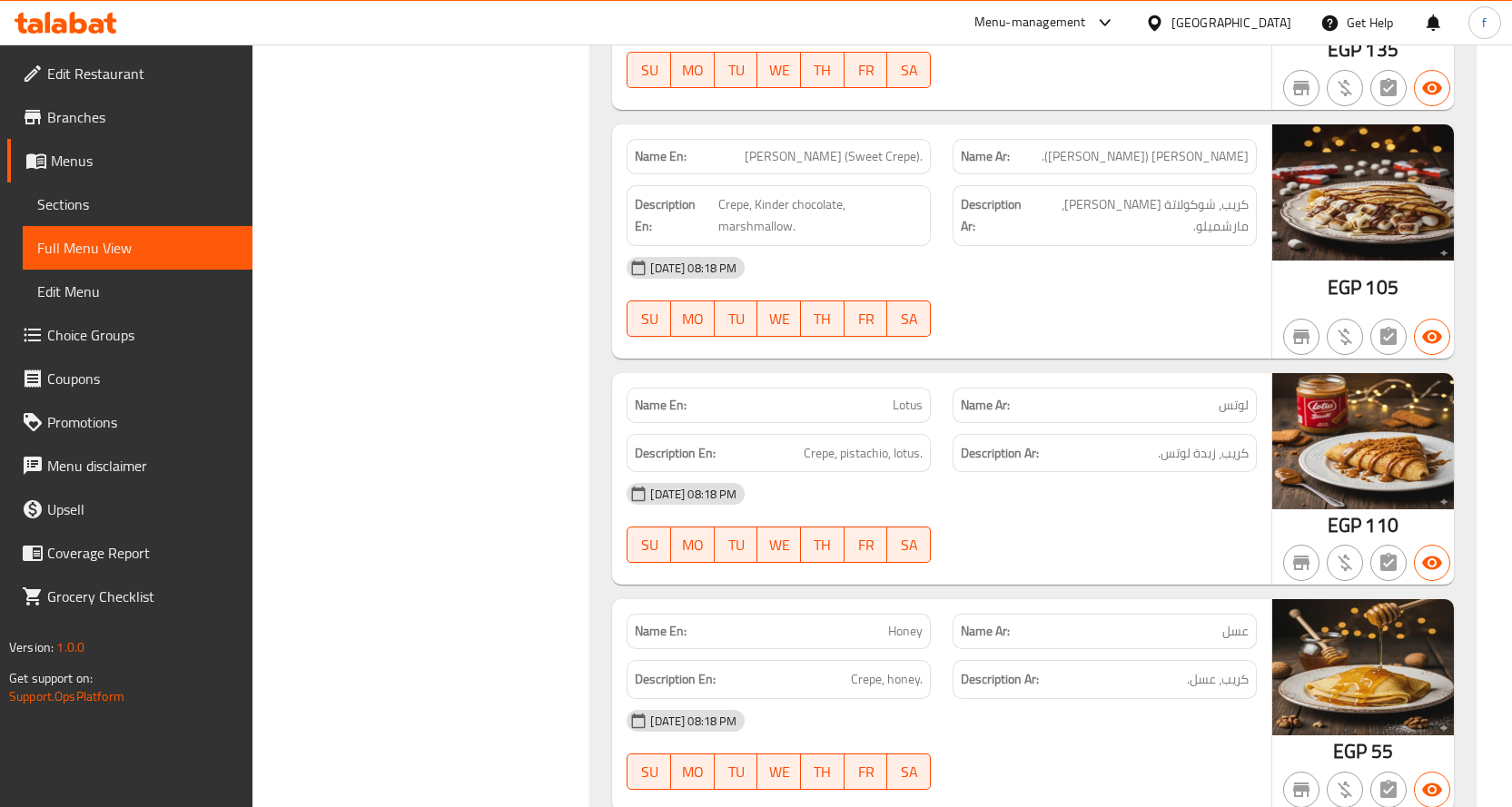
click at [903, 404] on span "Lotus" at bounding box center [907, 405] width 30 height 19
click at [875, 413] on p "Name En: Lotus" at bounding box center [778, 405] width 288 height 19
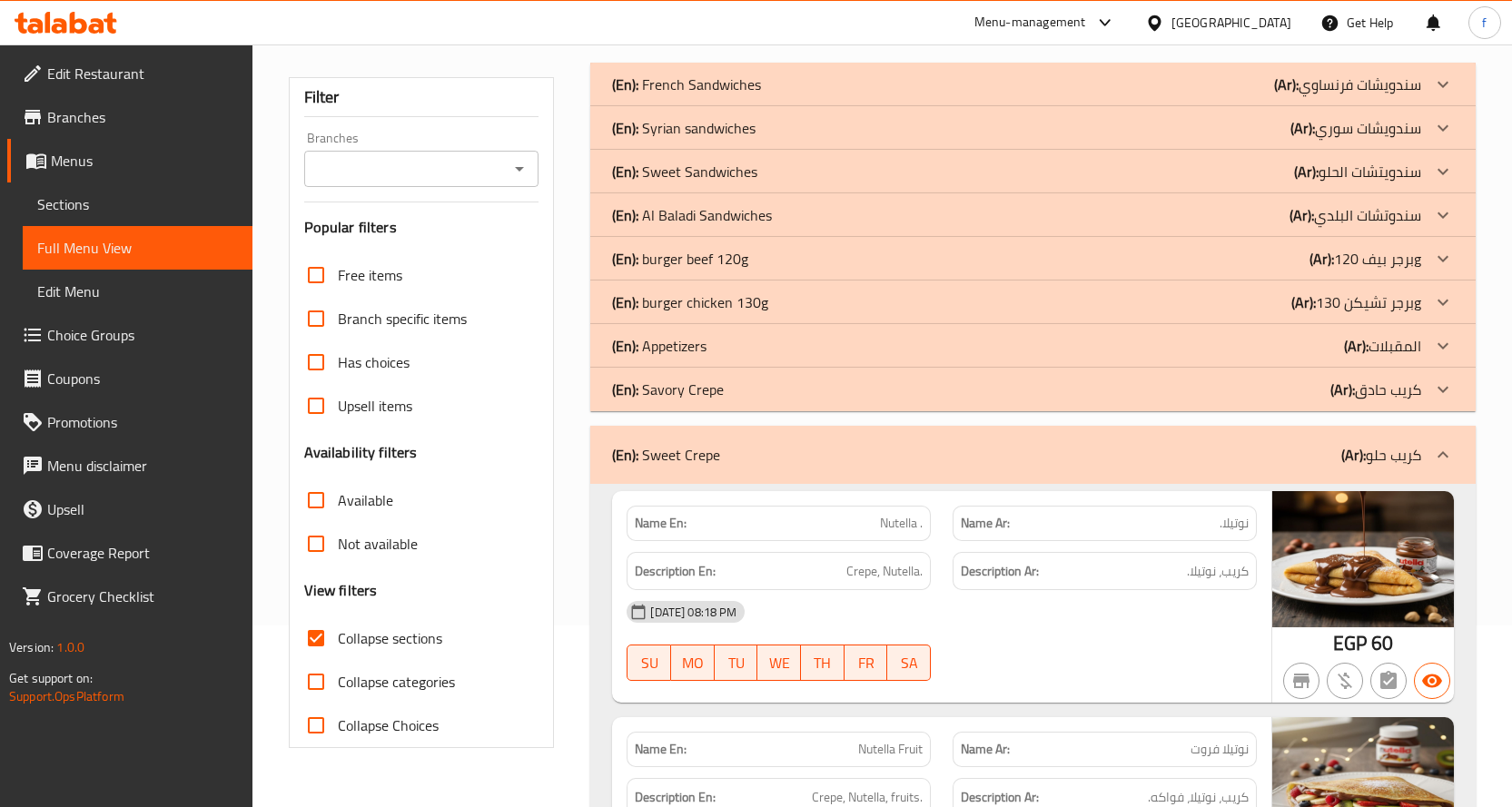
scroll to position [0, 0]
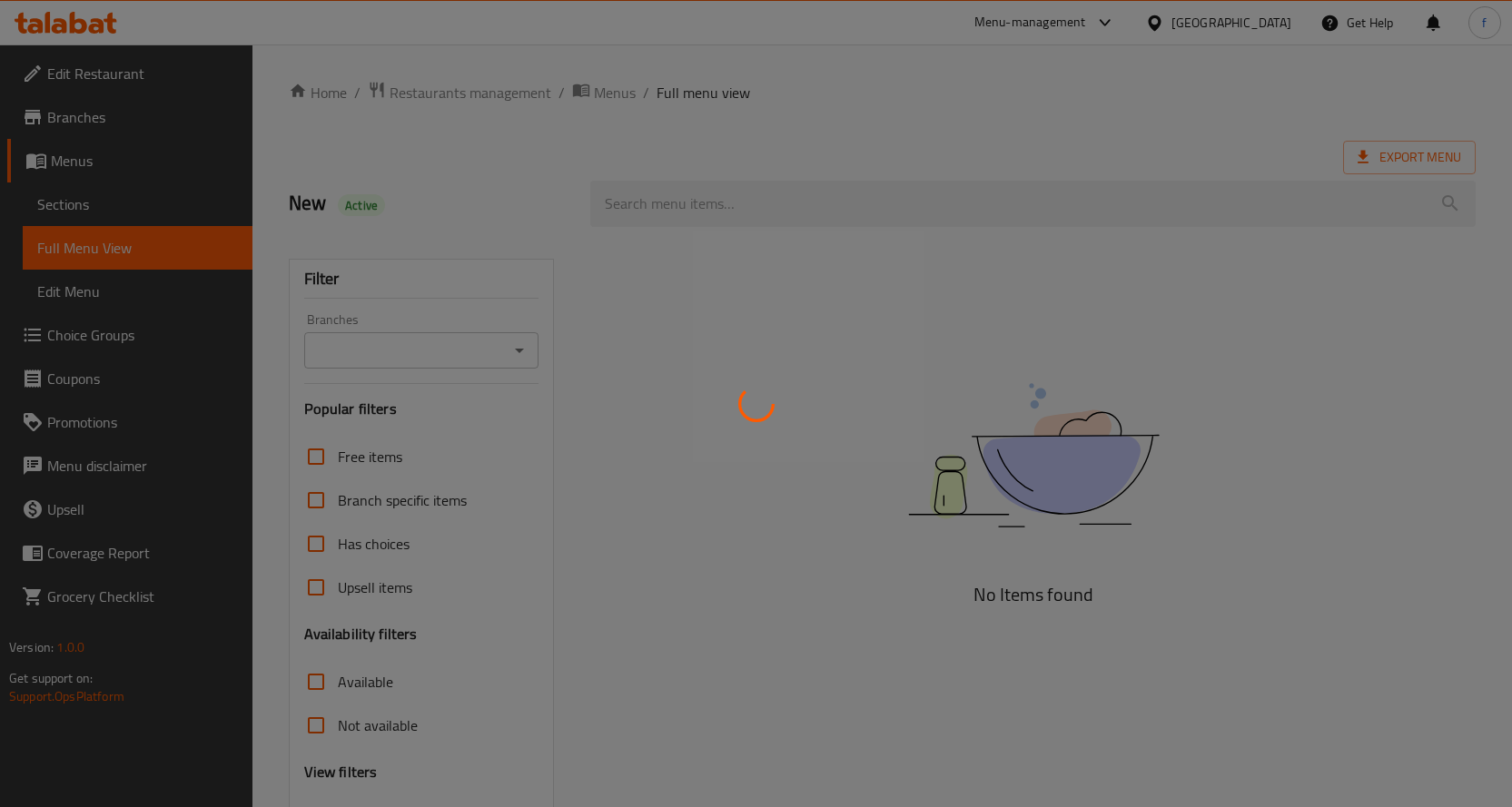
click at [1005, 195] on div at bounding box center [756, 403] width 1512 height 807
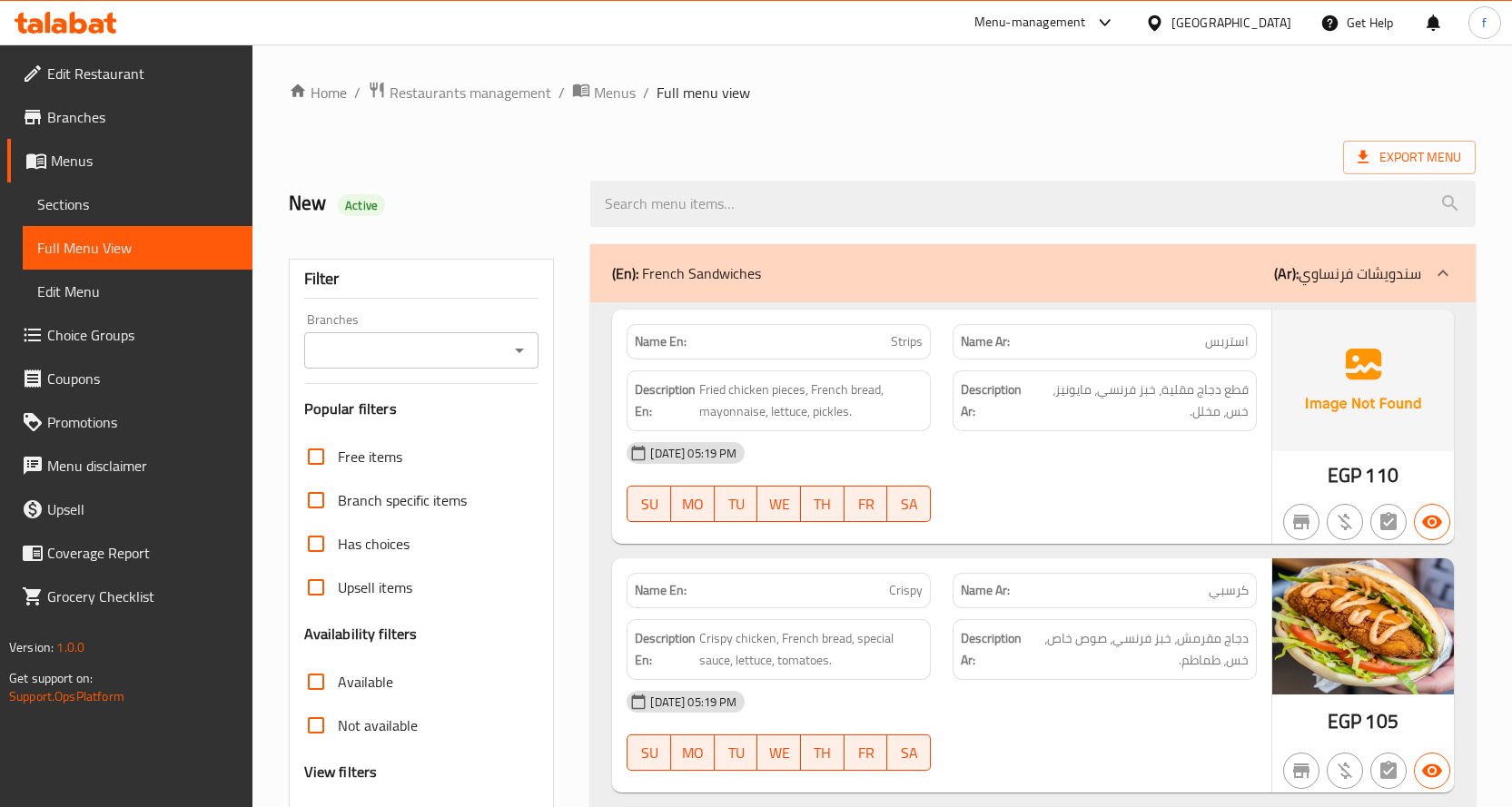
click at [167, 200] on span "Sections" at bounding box center [138, 204] width 200 height 22
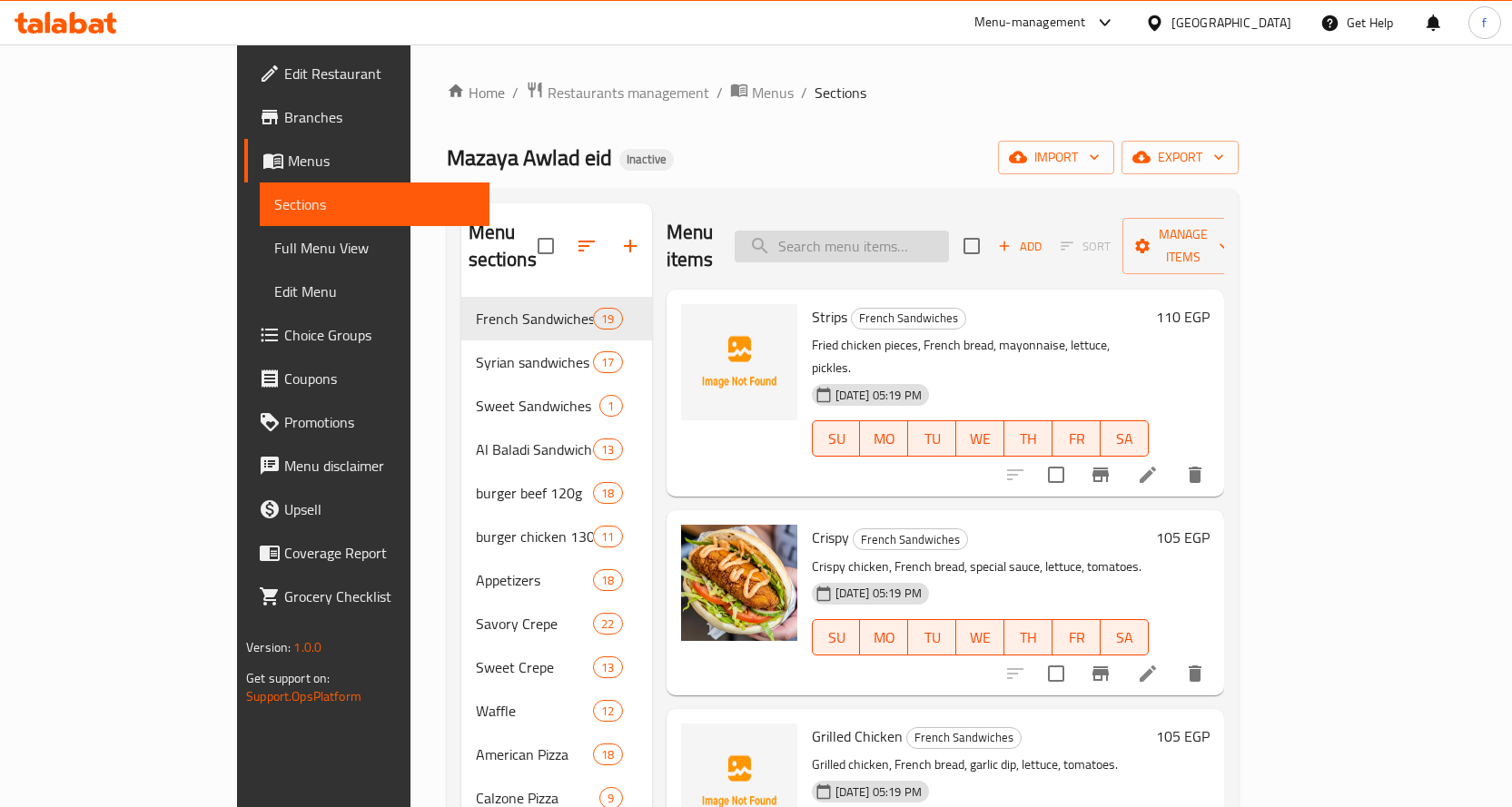
click at [878, 231] on input "search" at bounding box center [841, 246] width 215 height 32
paste input "Lotus"
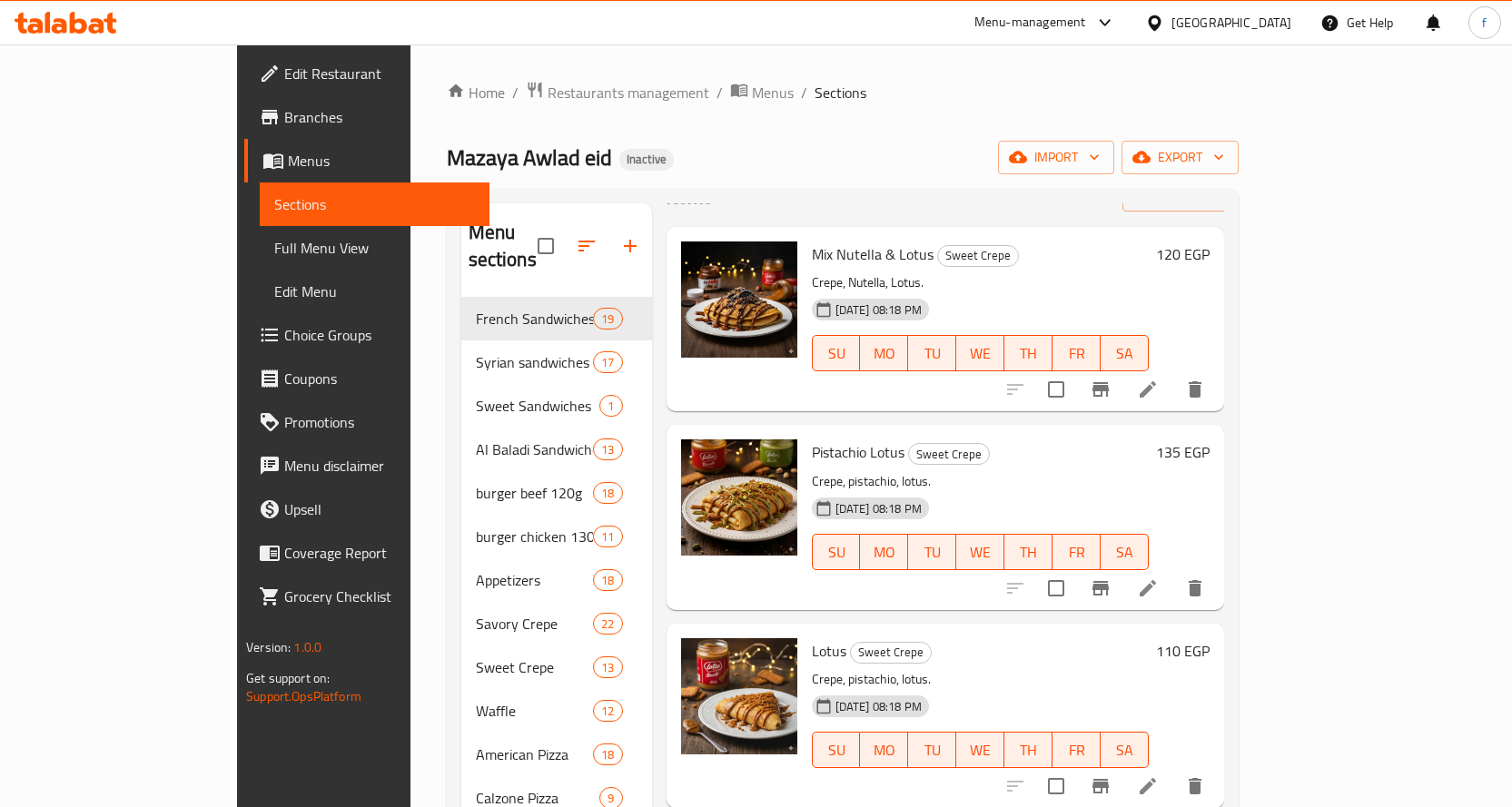
scroll to position [90, 0]
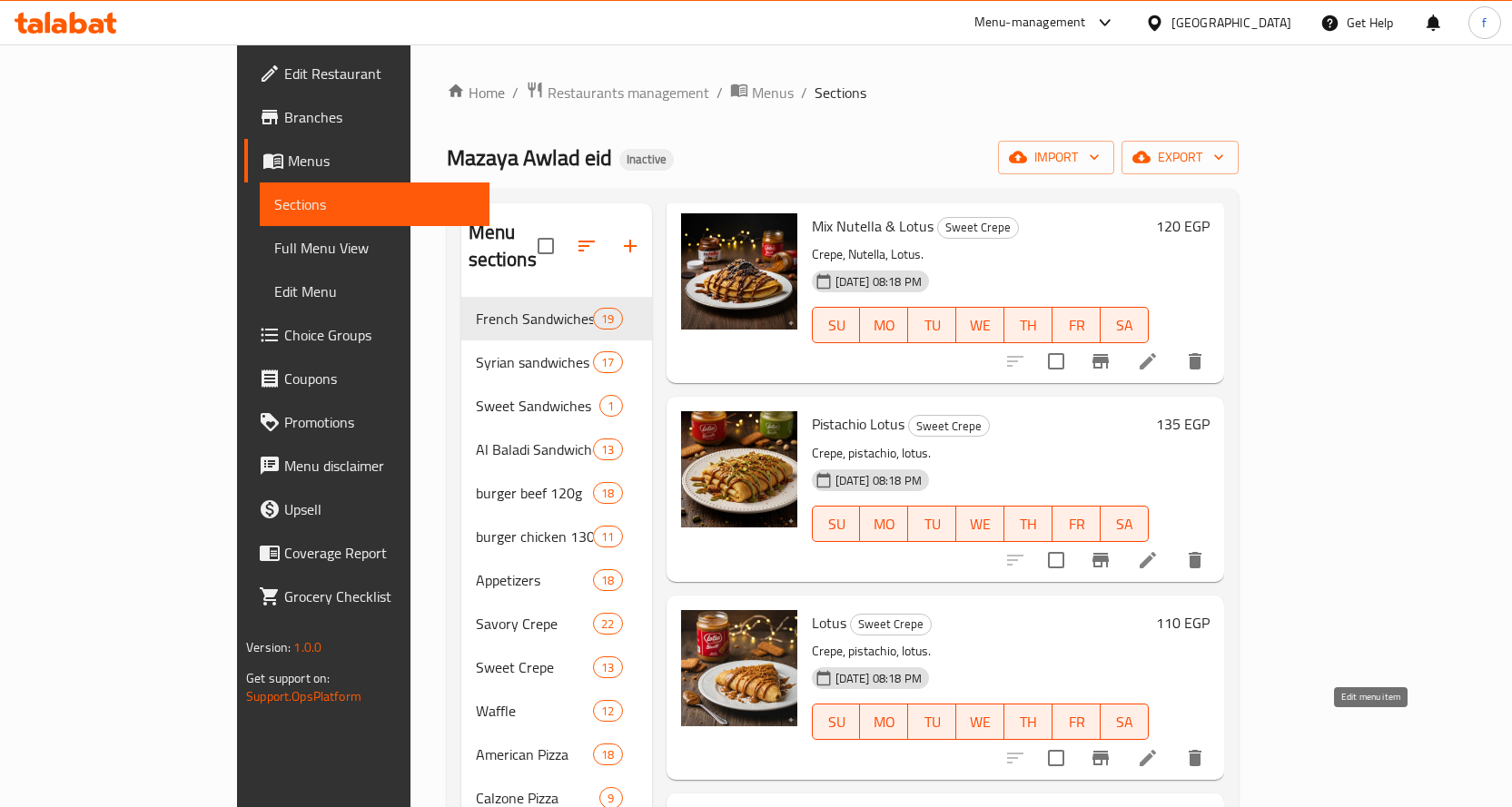
type input "Lotus"
click at [1156, 749] on icon at bounding box center [1147, 757] width 16 height 16
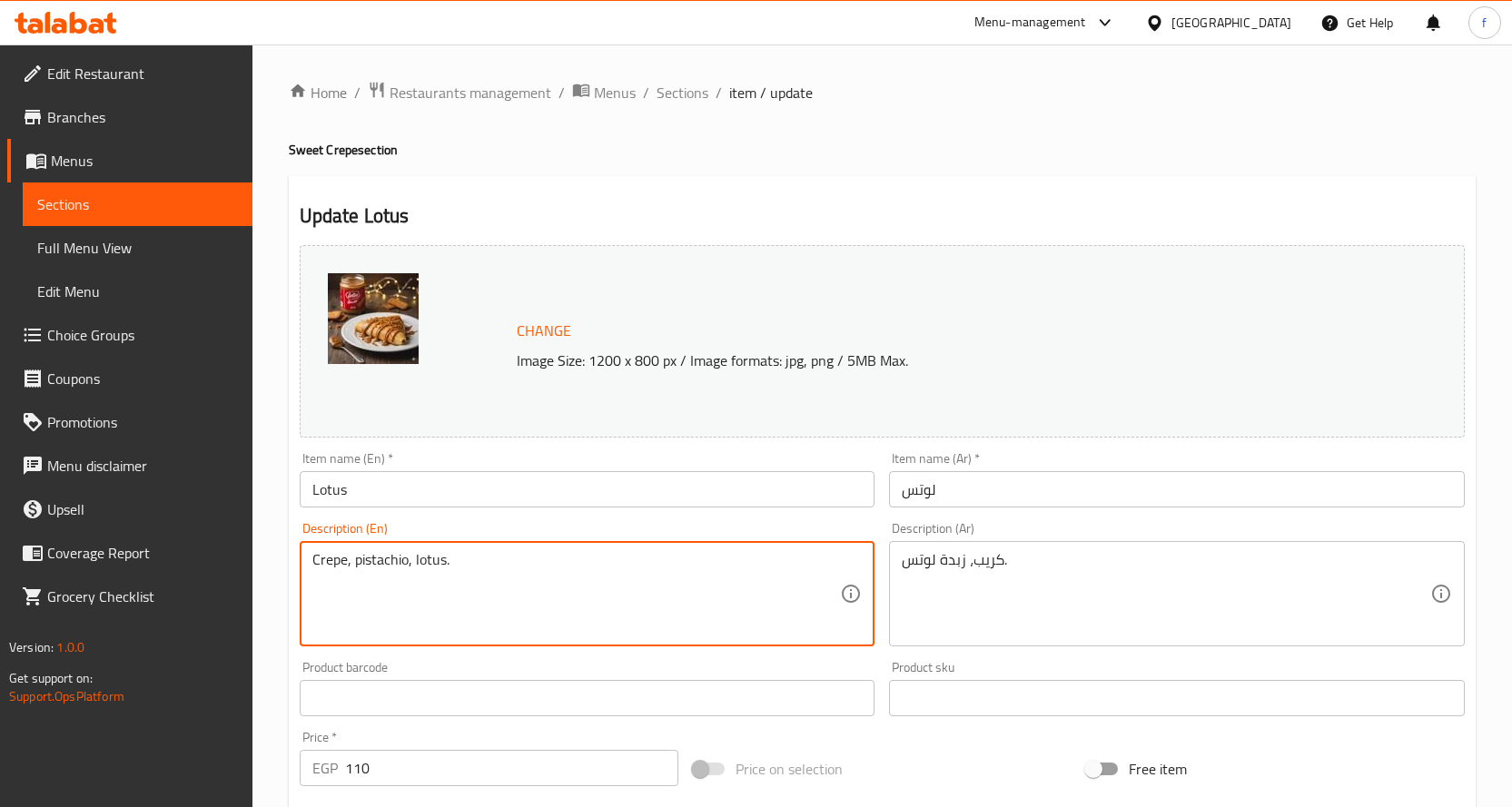
click at [551, 560] on textarea "Crepe, pistachio, lotus." at bounding box center [577, 594] width 528 height 87
paste textarea "Lotus Butter"
type textarea "Crepe, Lotus Butter."
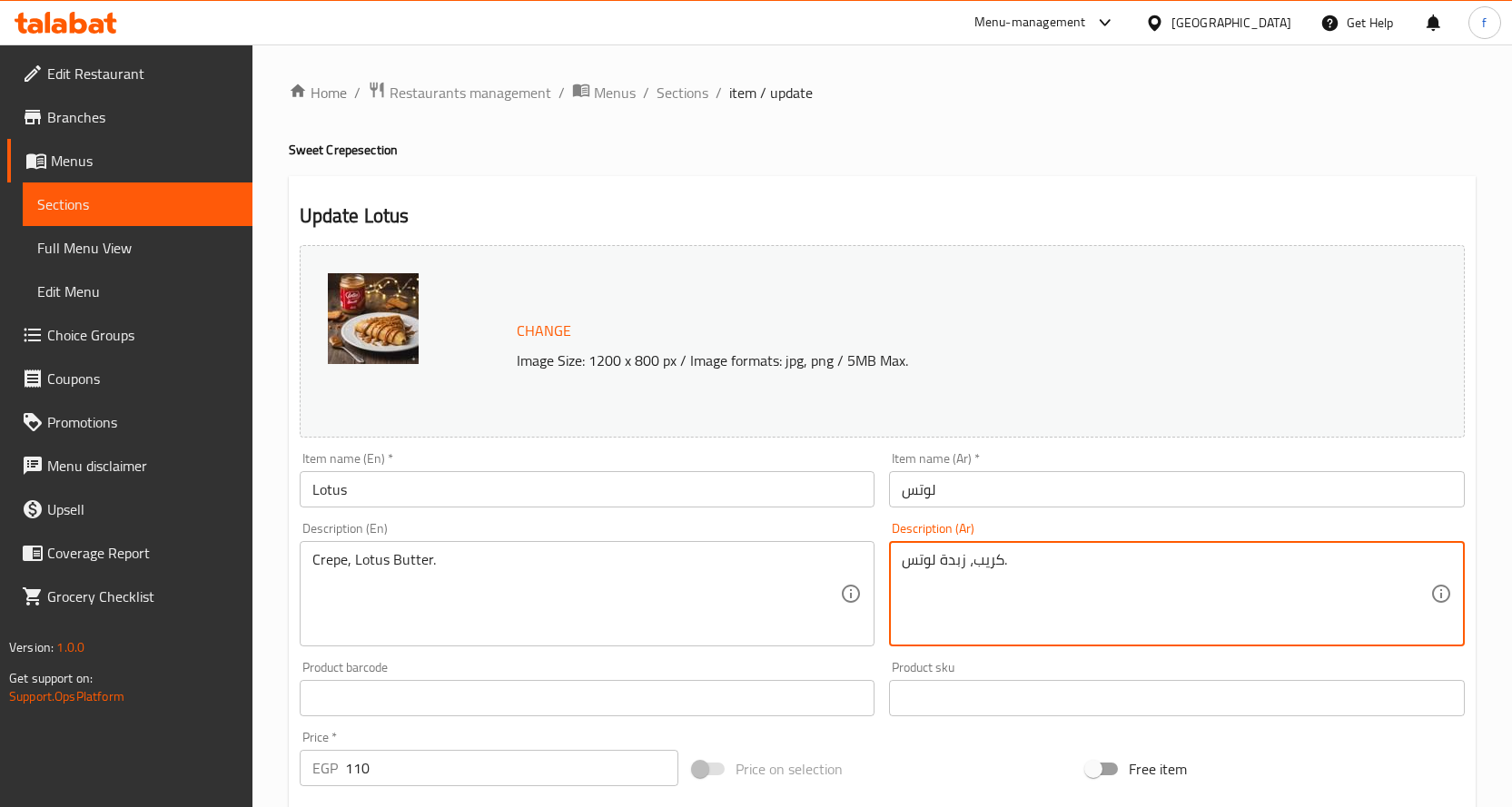
click at [979, 564] on textarea "كريب، زبدة لوتس." at bounding box center [1166, 594] width 528 height 87
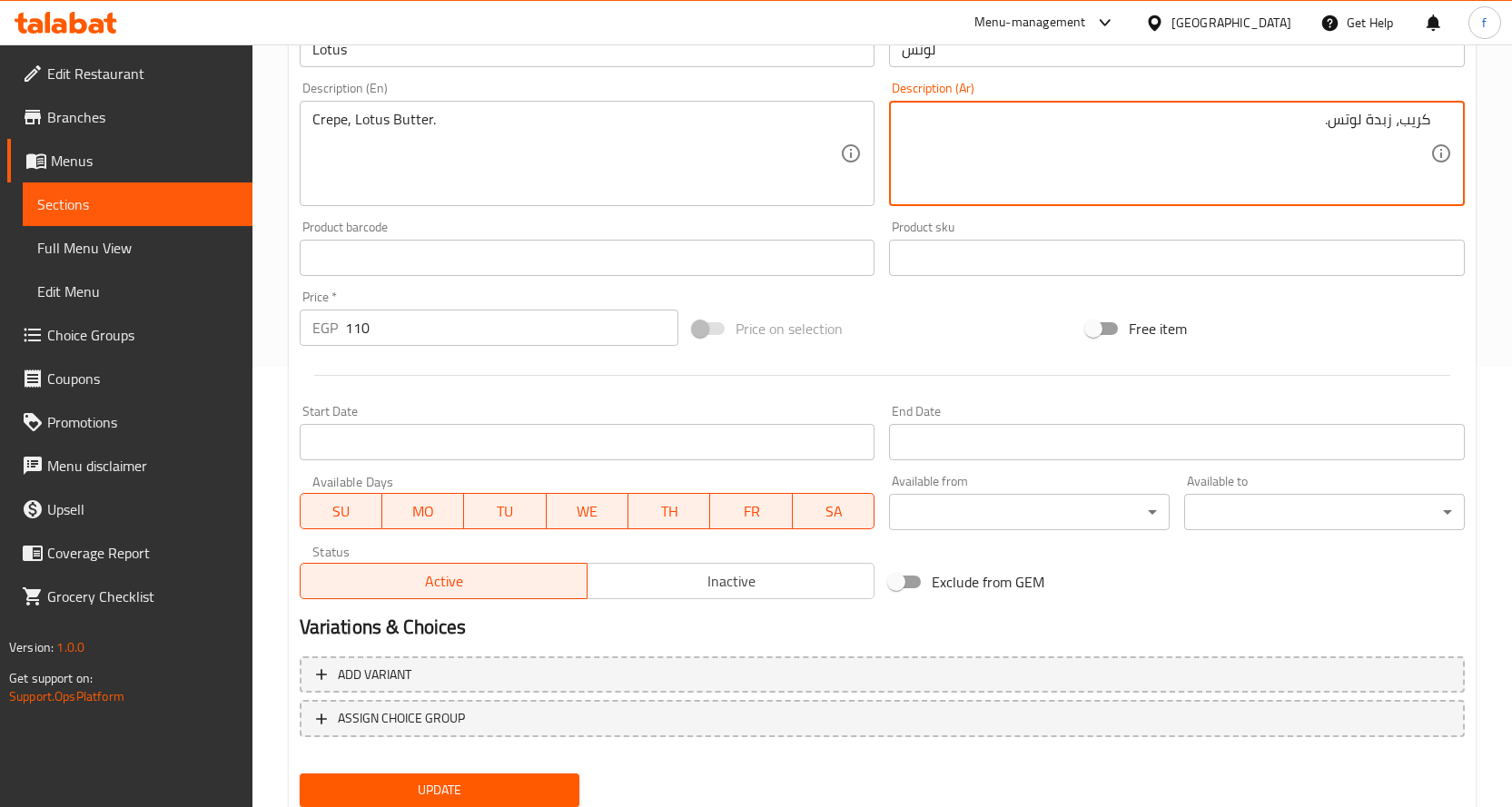
scroll to position [454, 0]
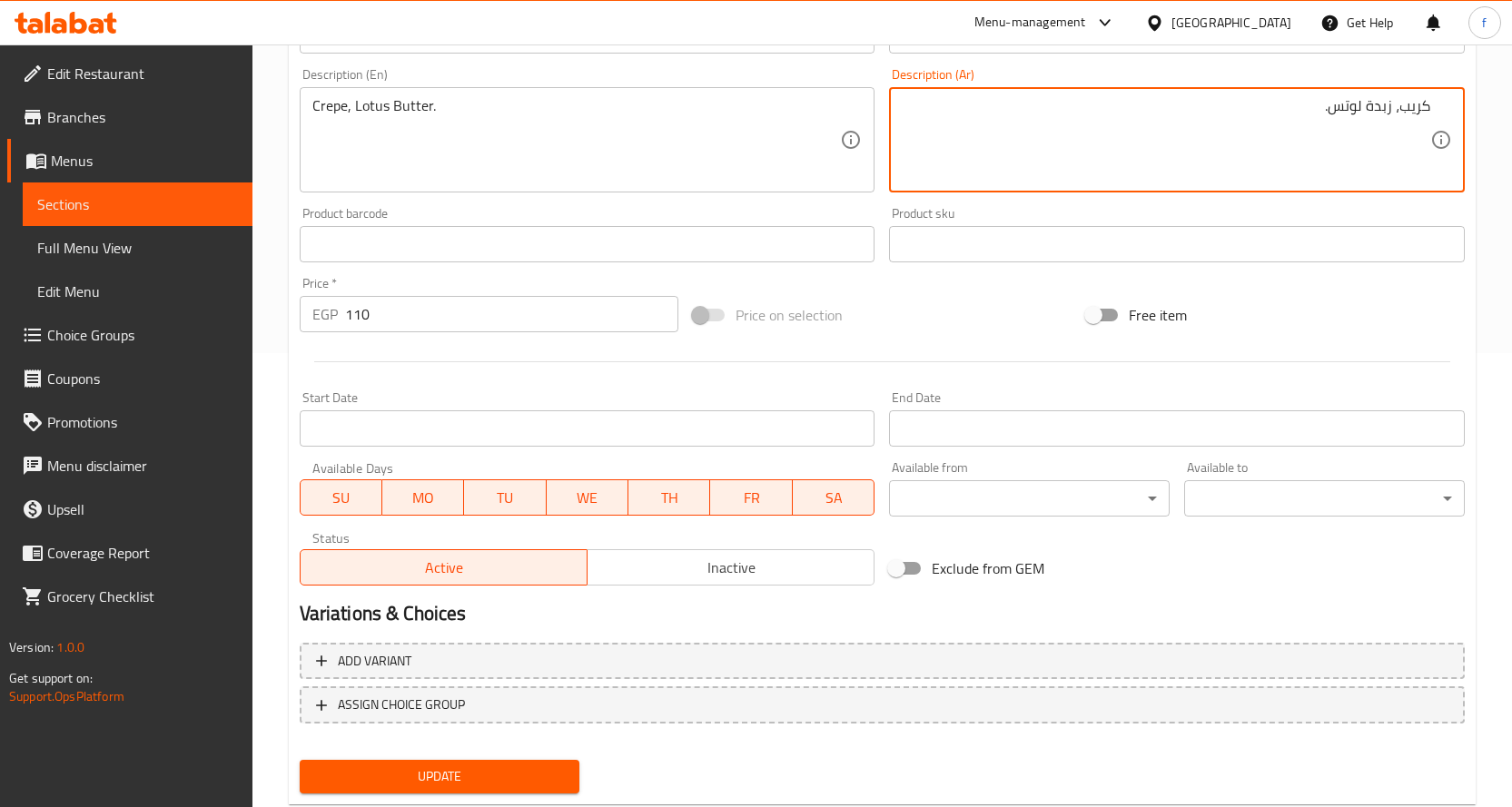
click at [489, 781] on span "Update" at bounding box center [439, 776] width 251 height 23
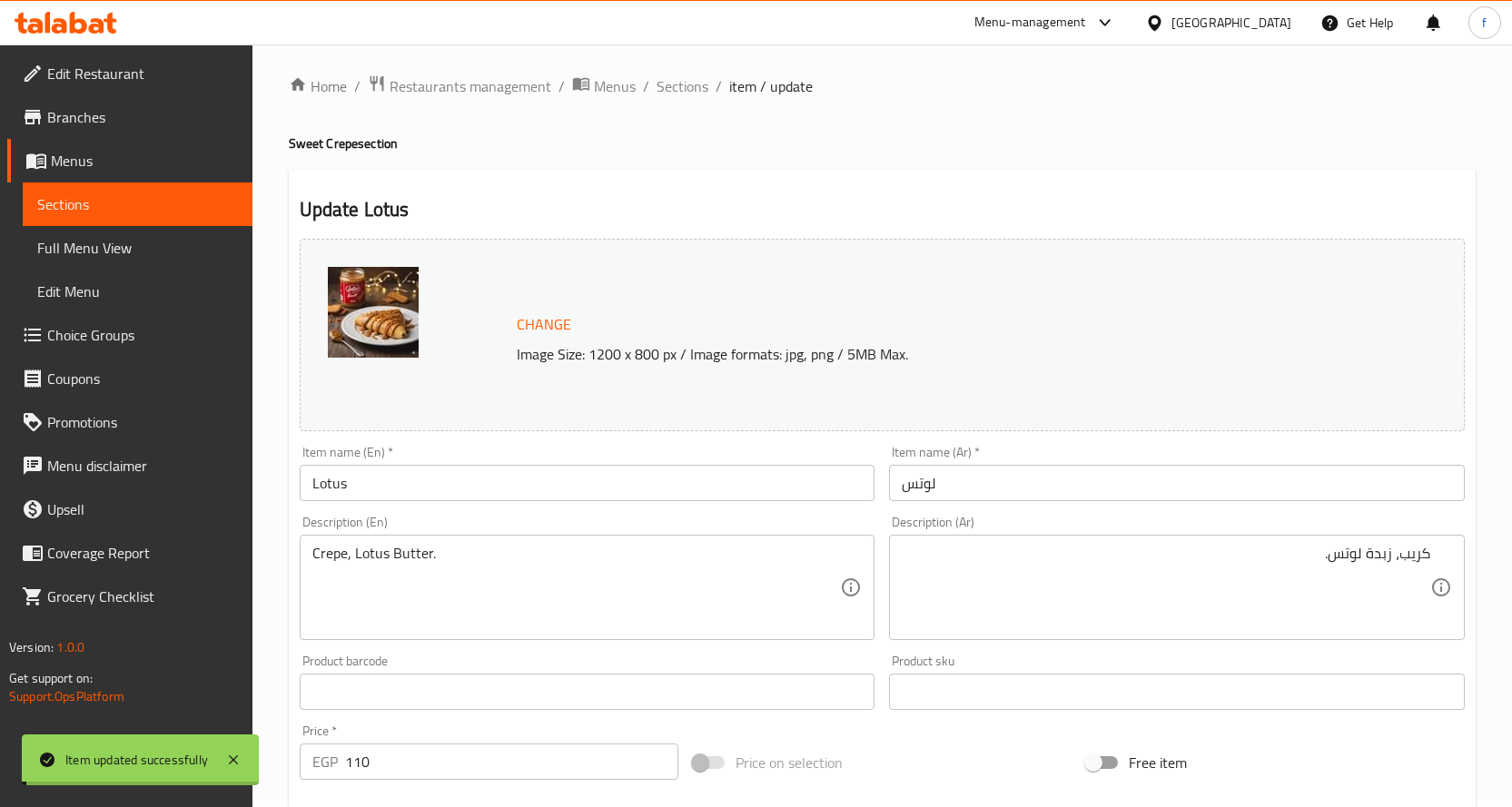
scroll to position [0, 0]
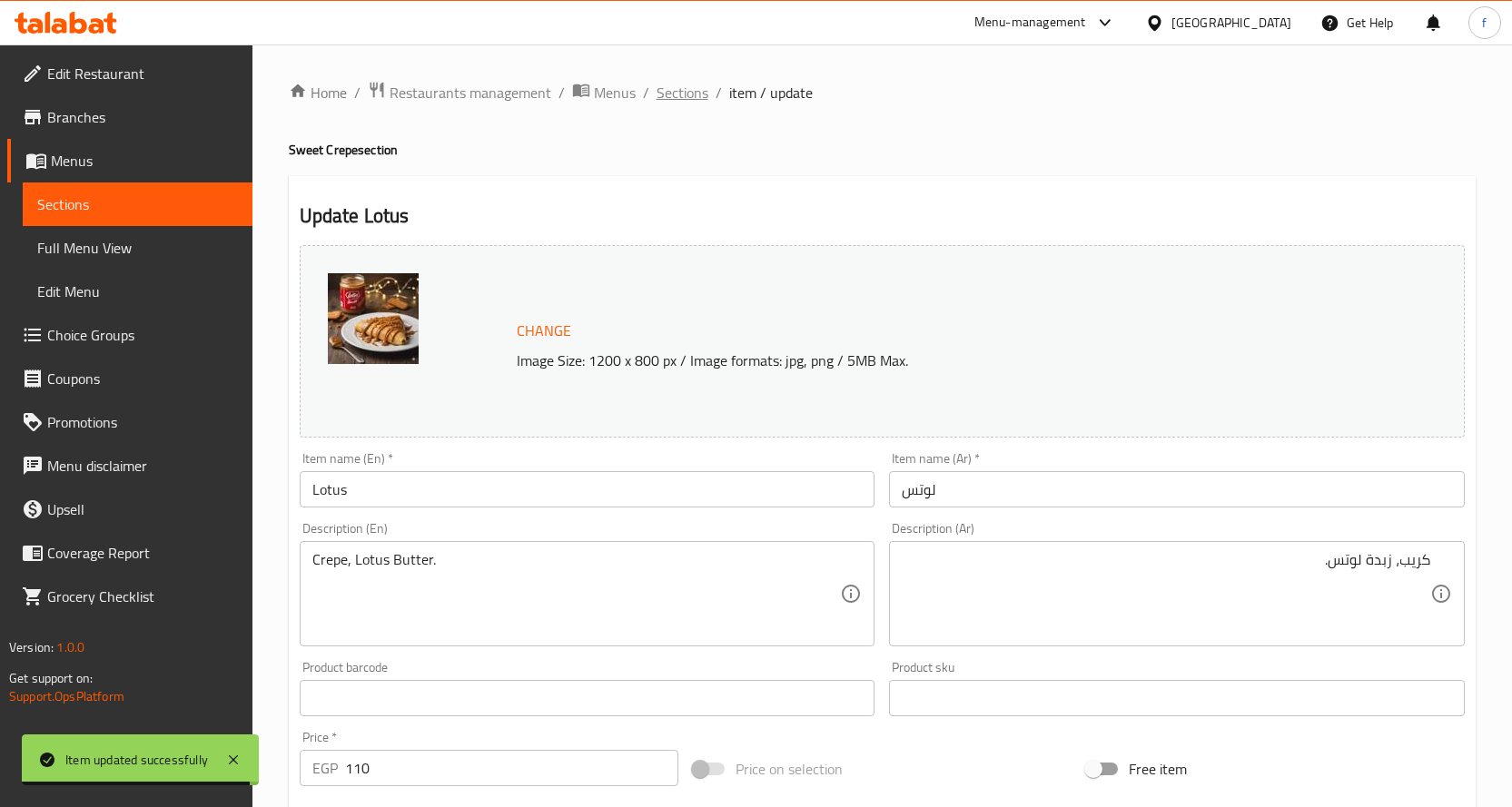
click at [669, 90] on span "Sections" at bounding box center [682, 92] width 52 height 22
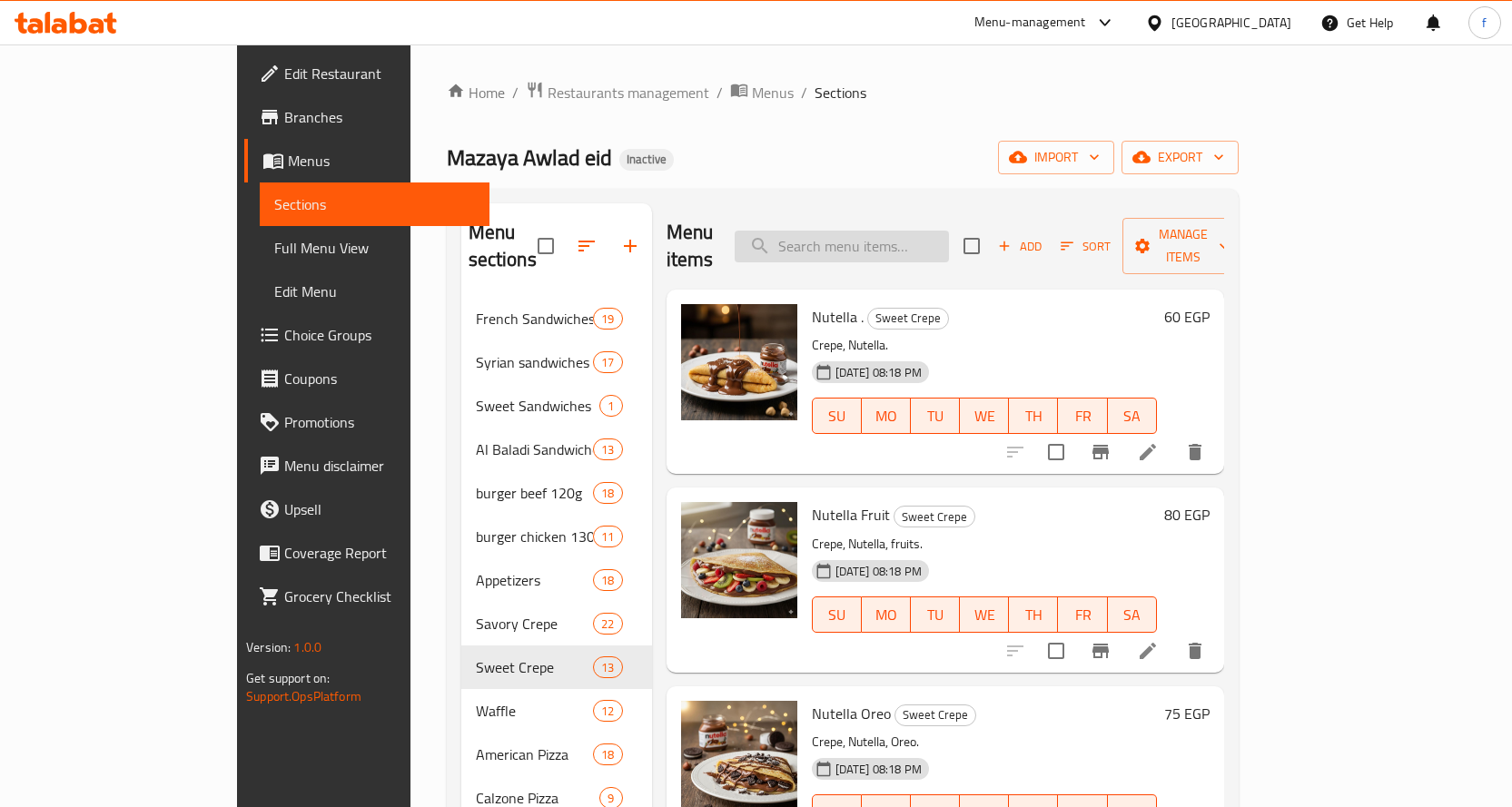
click at [899, 232] on input "search" at bounding box center [841, 246] width 215 height 32
paste input "Salami Pizza"
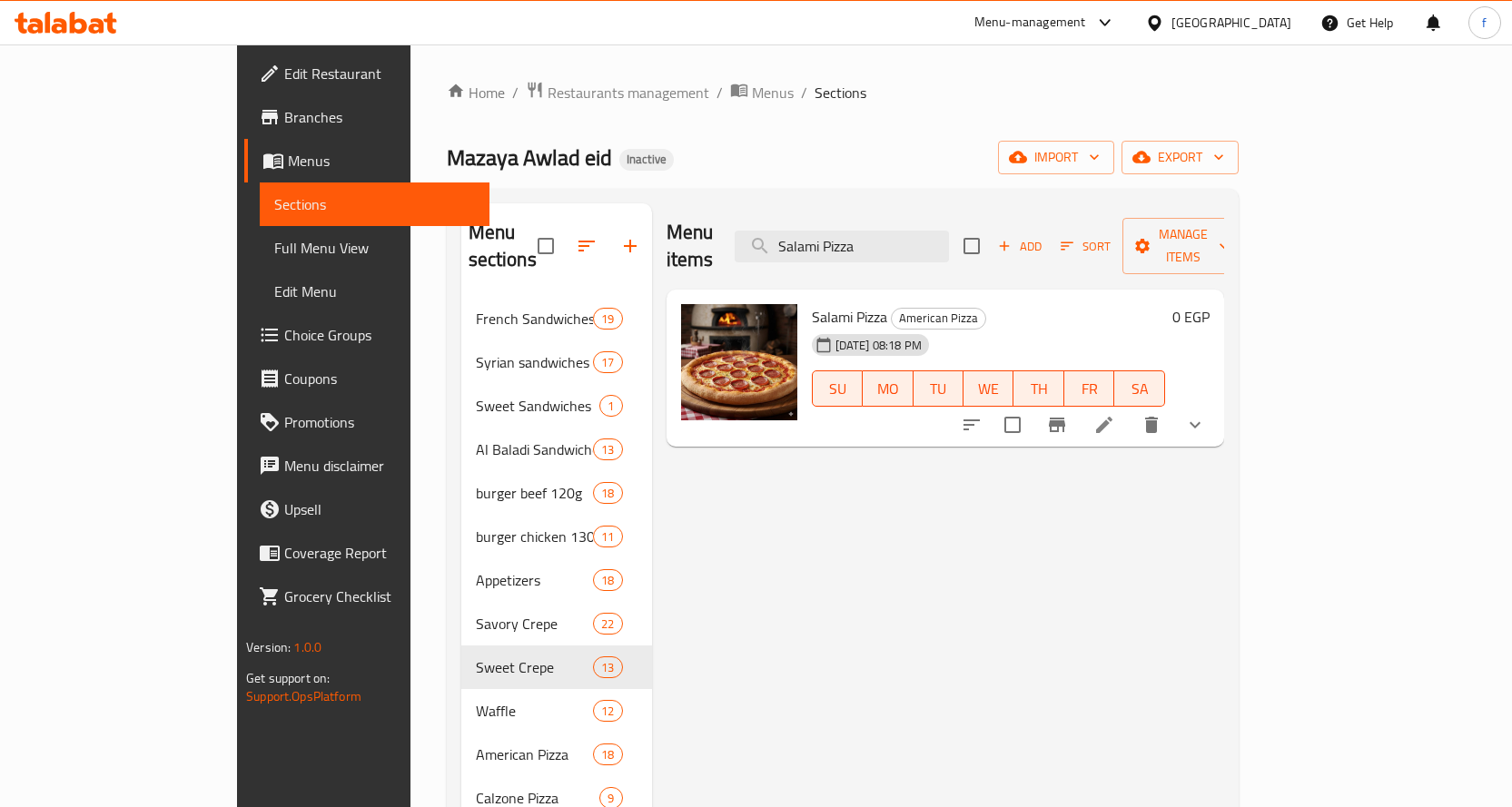
type input "Salami Pizza"
click at [1115, 414] on icon at bounding box center [1104, 424] width 22 height 22
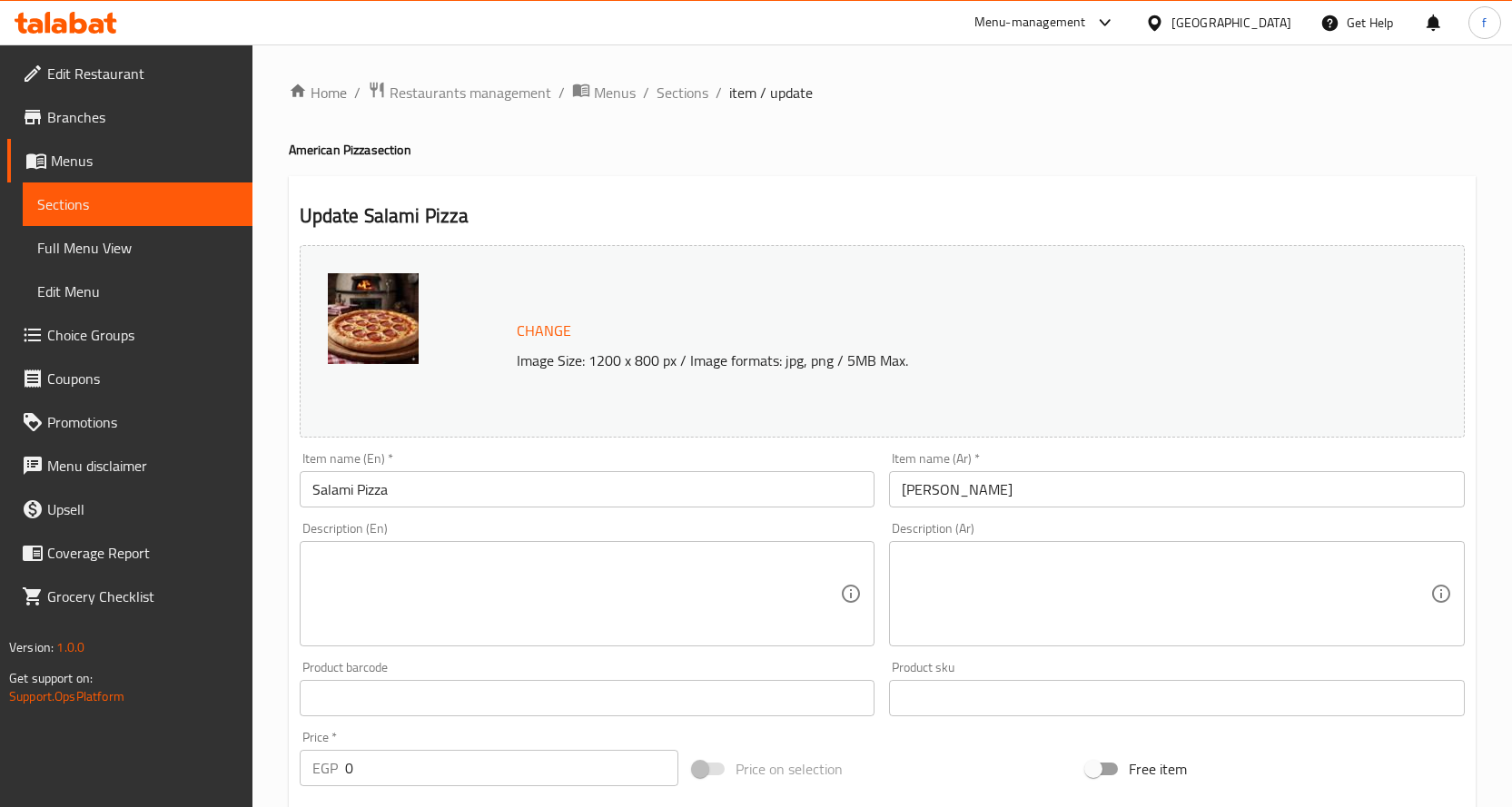
click at [738, 618] on textarea at bounding box center [577, 594] width 528 height 87
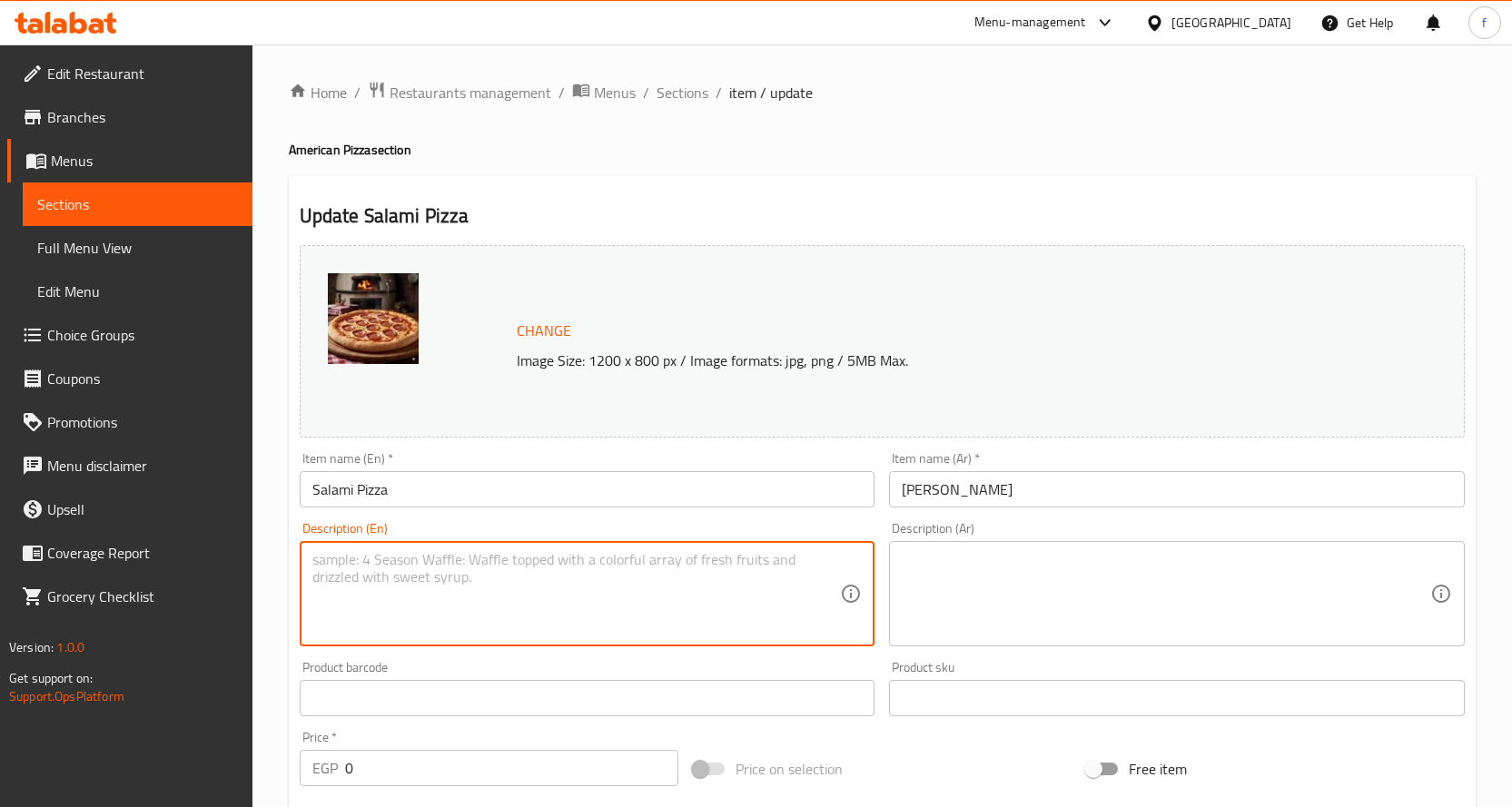
paste textarea "Pizza, salami, cheese, tomato sauce."
type textarea "Pizza, salami, cheese, tomato sauce."
click at [998, 580] on textarea at bounding box center [1166, 594] width 528 height 87
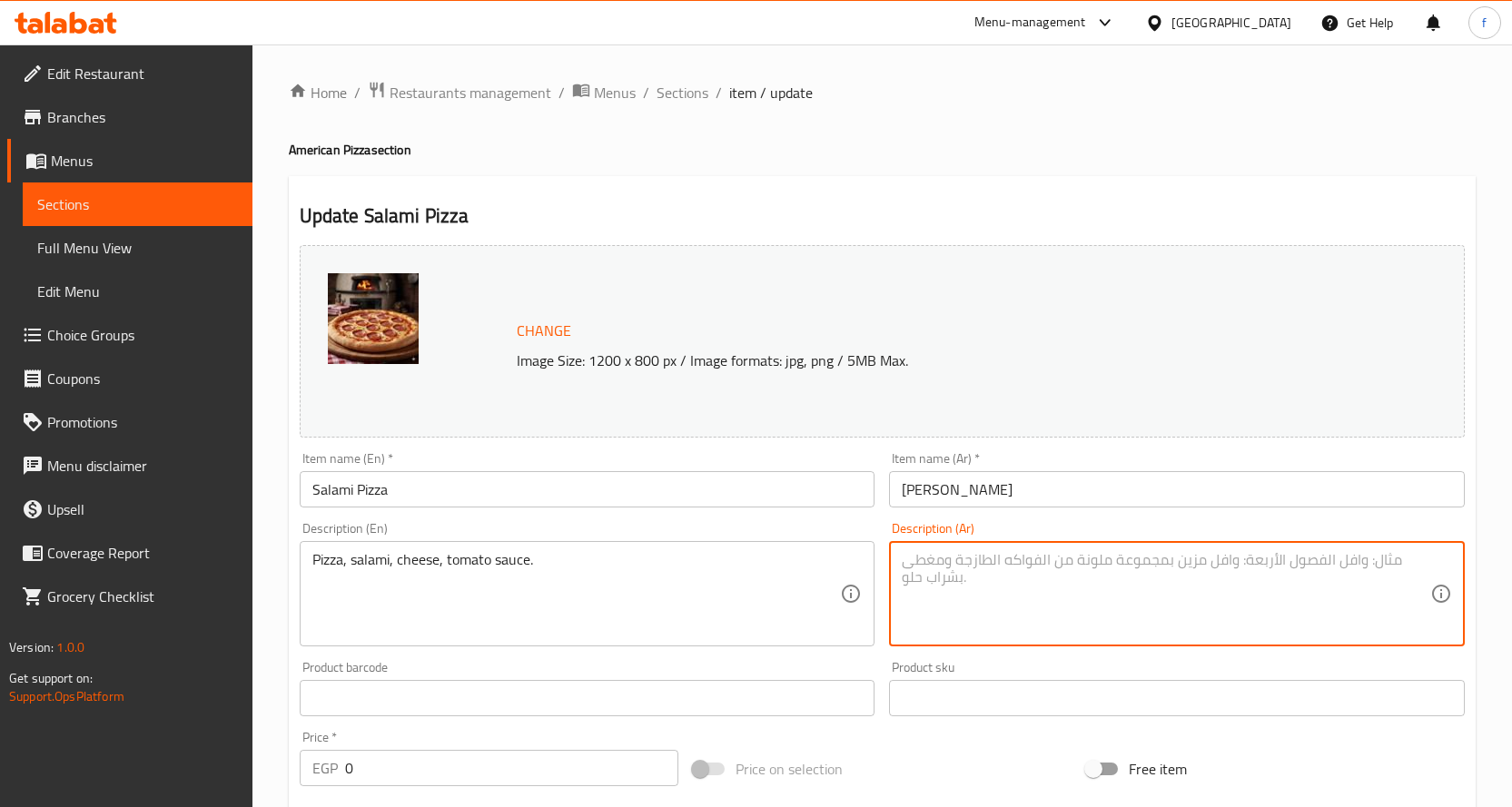
paste textarea "[PERSON_NAME]، [PERSON_NAME]، جبنة، صلصة طماطم."
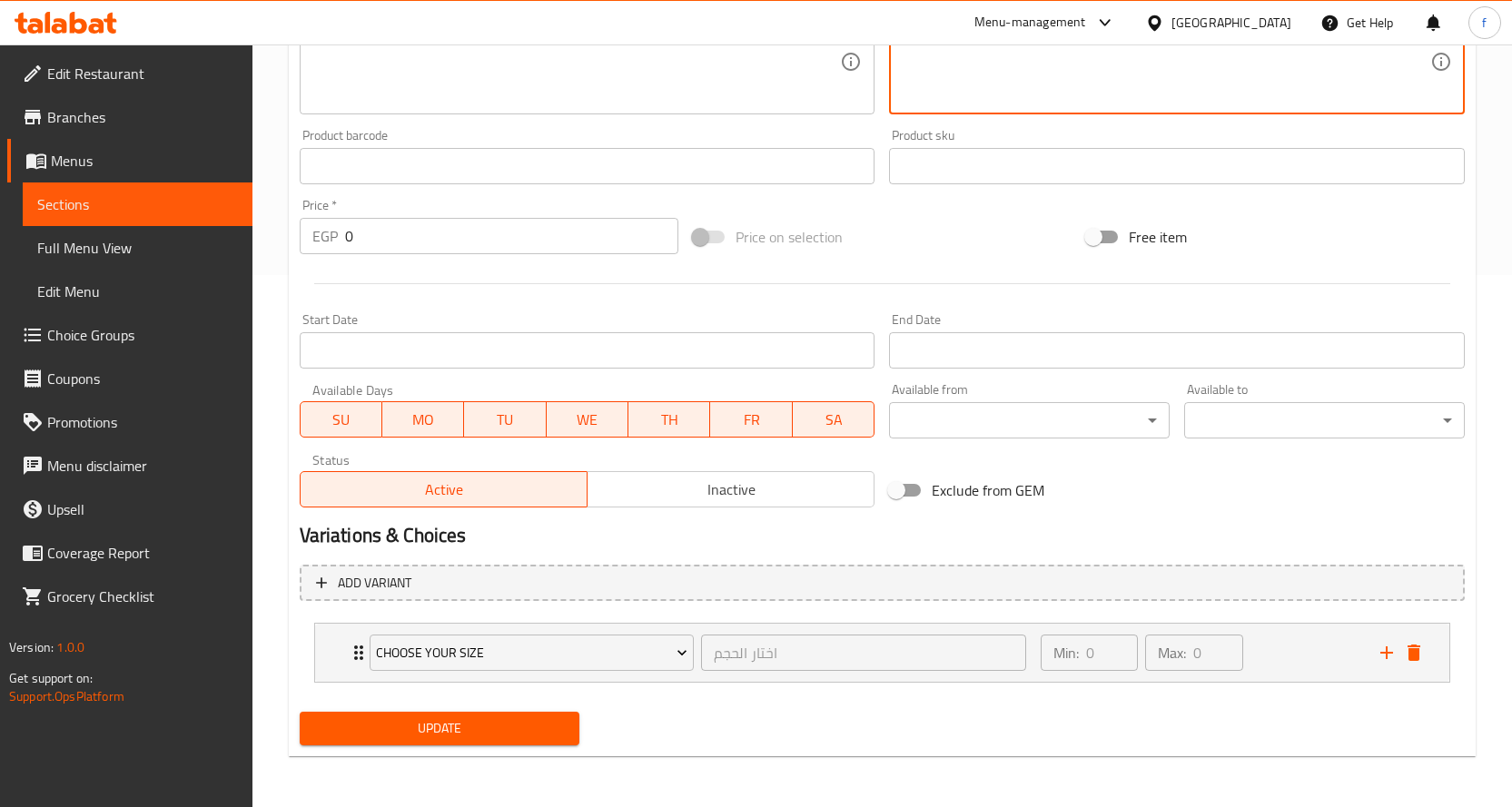
type textarea "[PERSON_NAME]، [PERSON_NAME]، جبنة، صلصة طماطم."
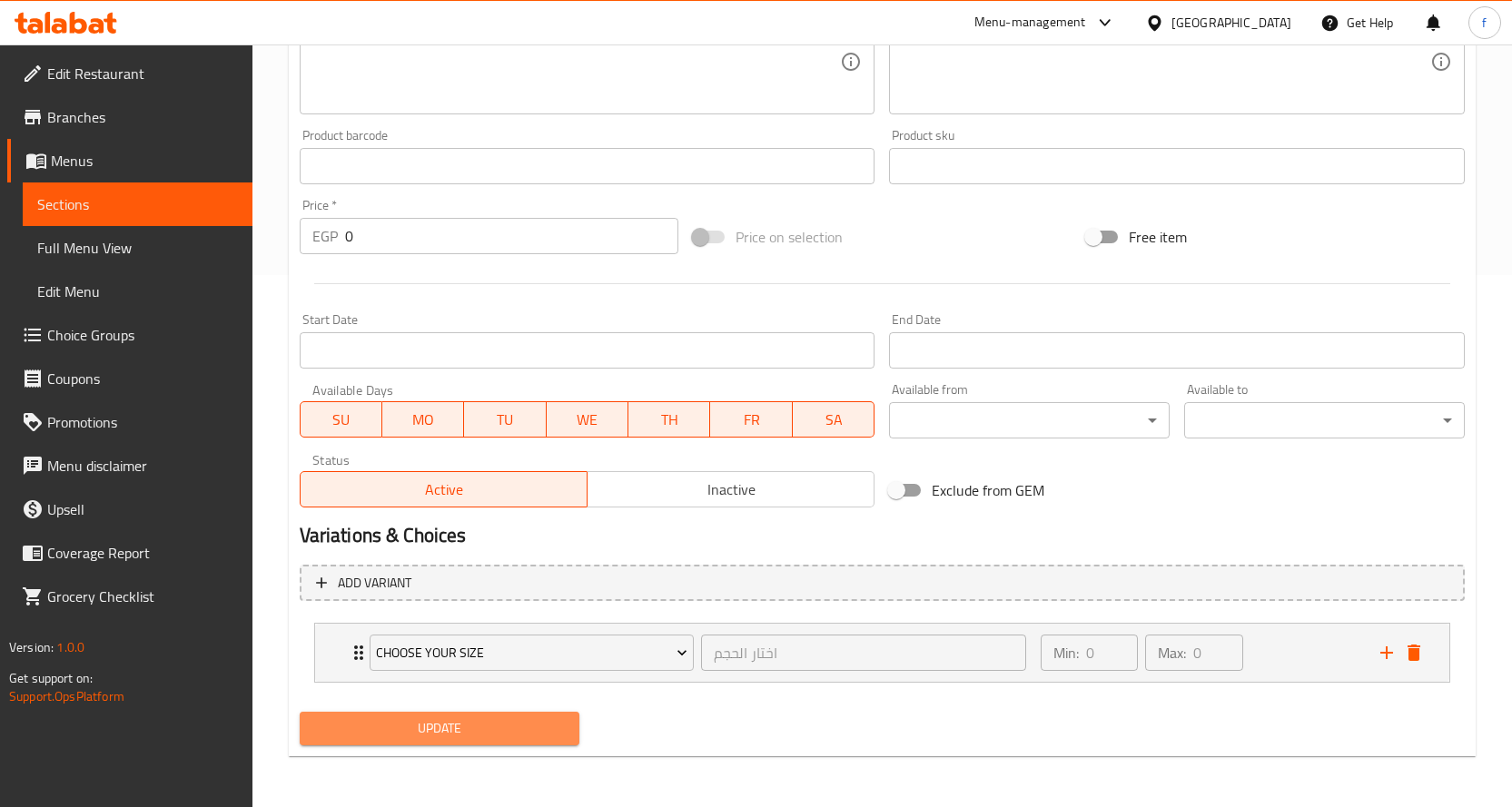
click at [487, 715] on button "Update" at bounding box center [440, 728] width 281 height 34
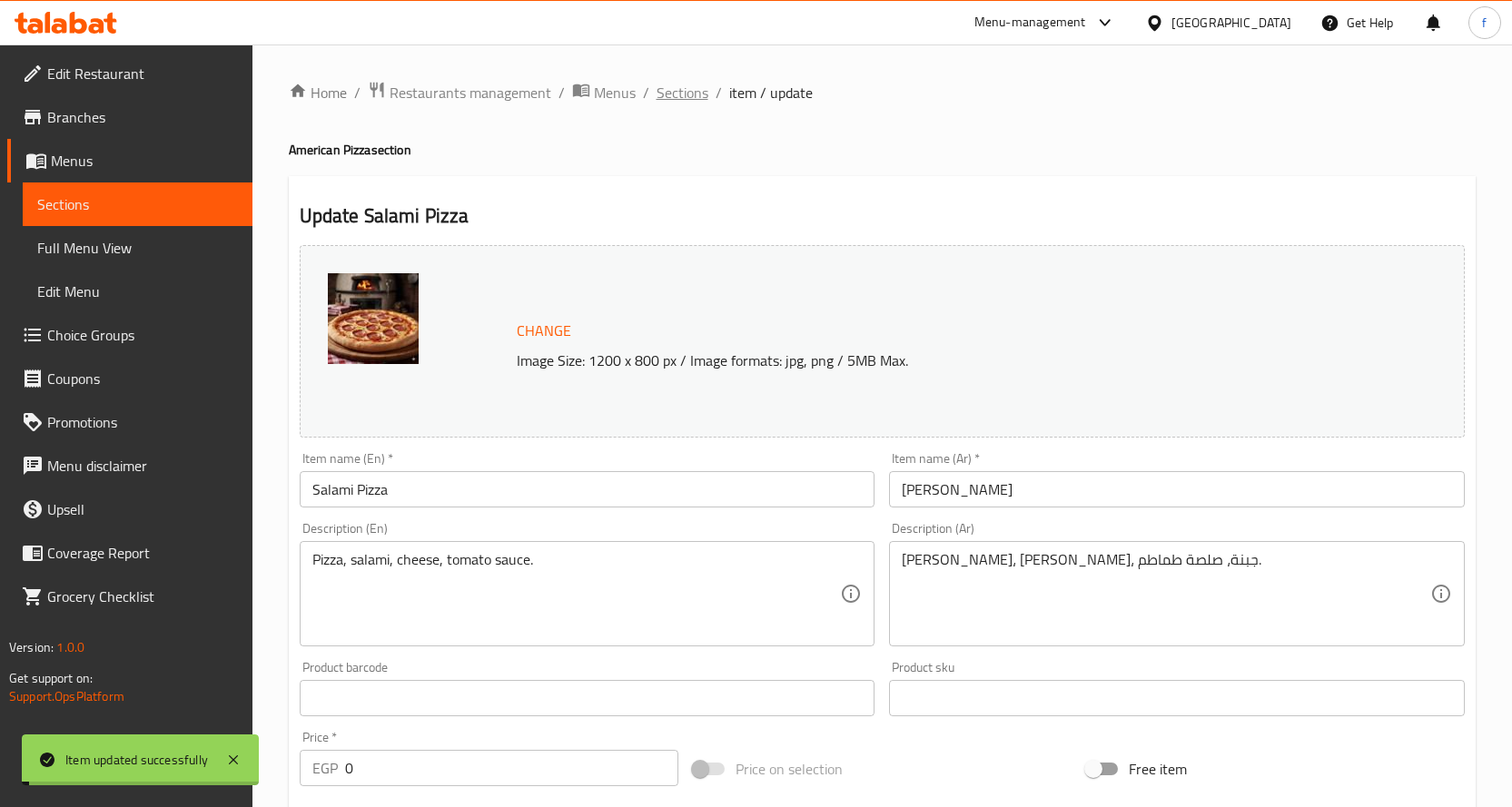
click at [682, 96] on span "Sections" at bounding box center [682, 92] width 52 height 22
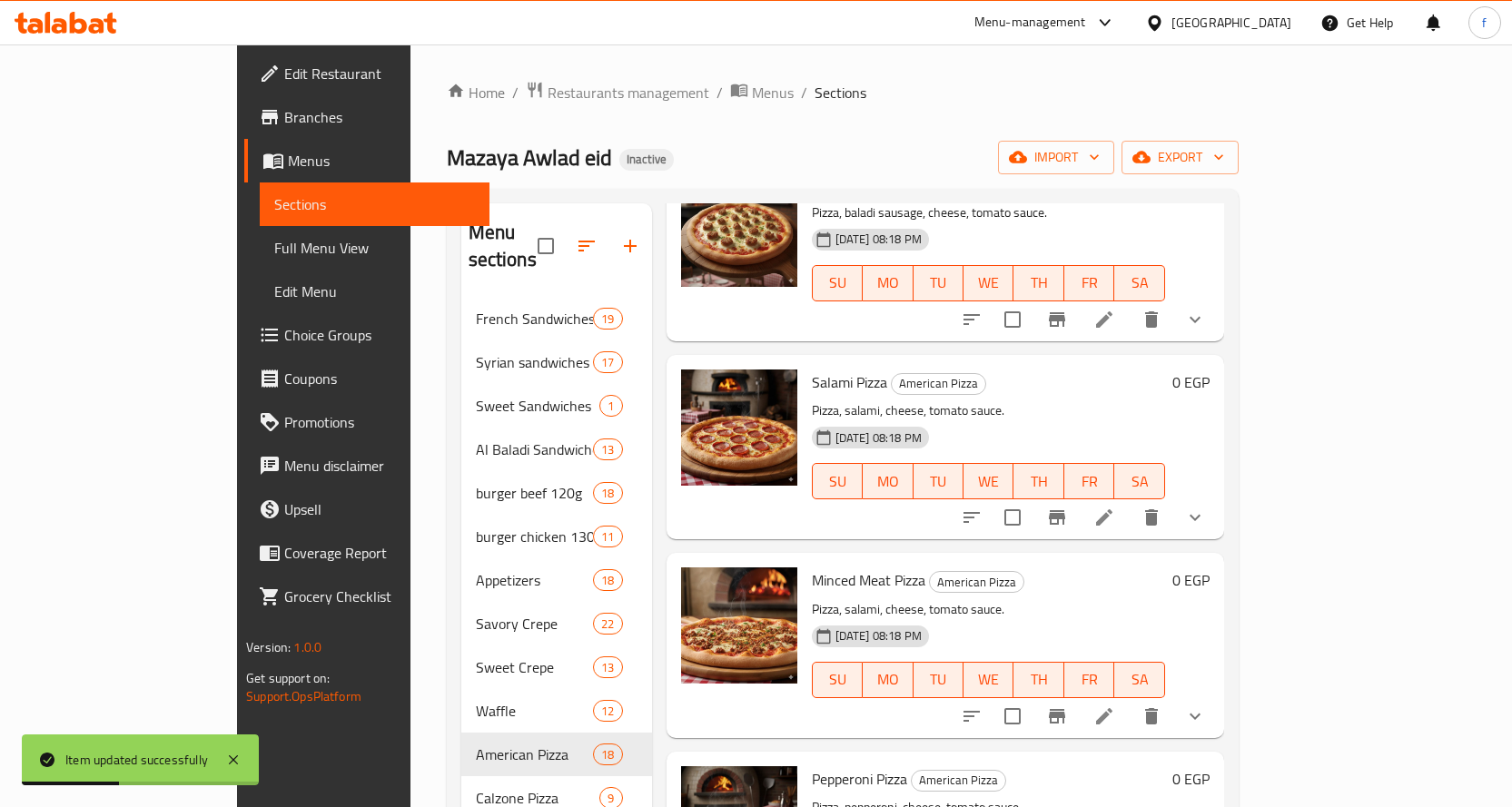
scroll to position [817, 0]
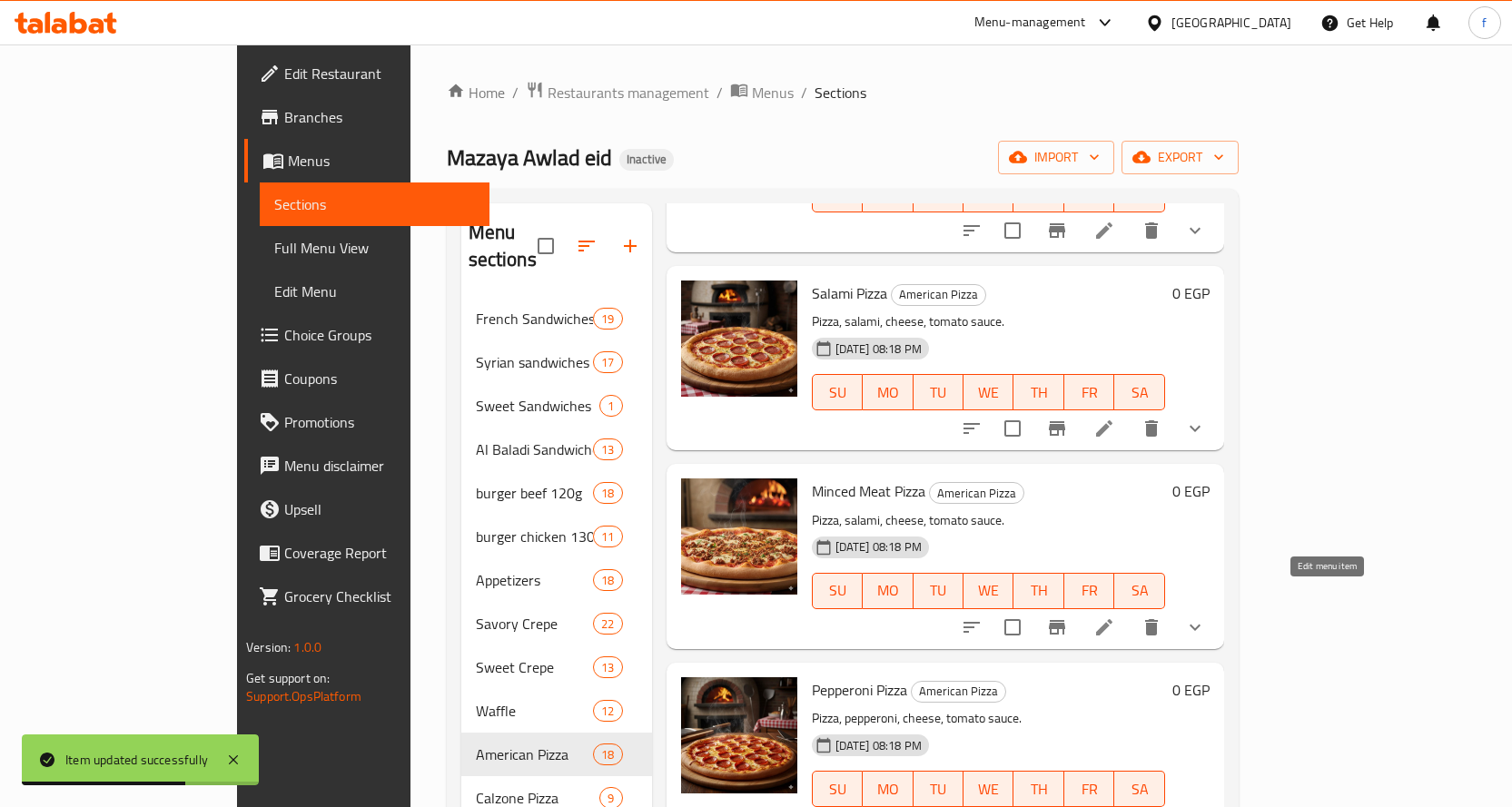
click at [1115, 617] on icon at bounding box center [1104, 627] width 22 height 22
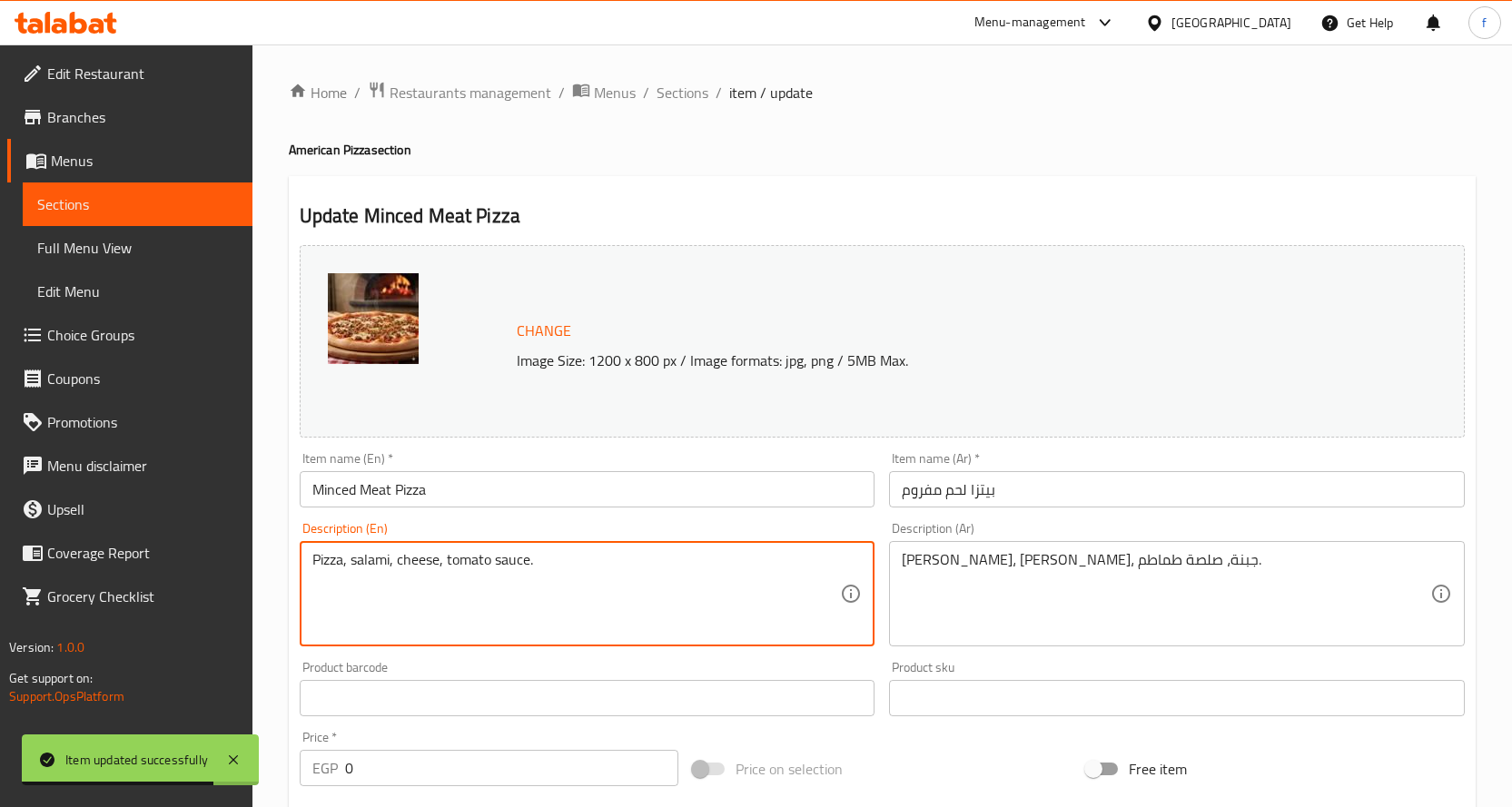
click at [595, 595] on textarea "Pizza, salami, cheese, tomato sauce." at bounding box center [577, 594] width 528 height 87
paste textarea "minced meat"
type textarea "Pizza, minced meat, cheese, tomato sauce."
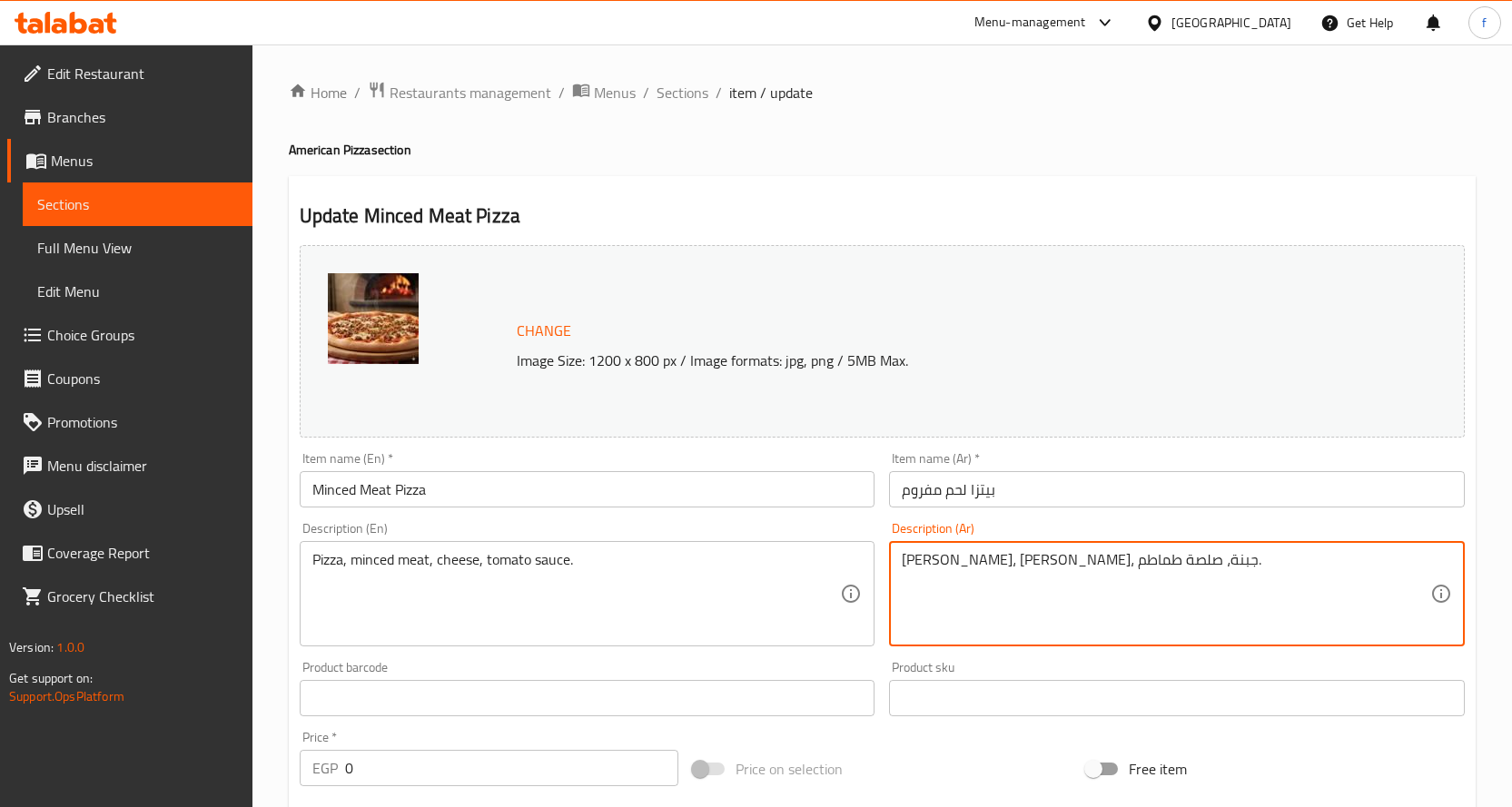
click at [949, 561] on textarea "[PERSON_NAME]، [PERSON_NAME]، جبنة، صلصة طماطم." at bounding box center [1166, 594] width 528 height 87
paste textarea "لحم مفروم"
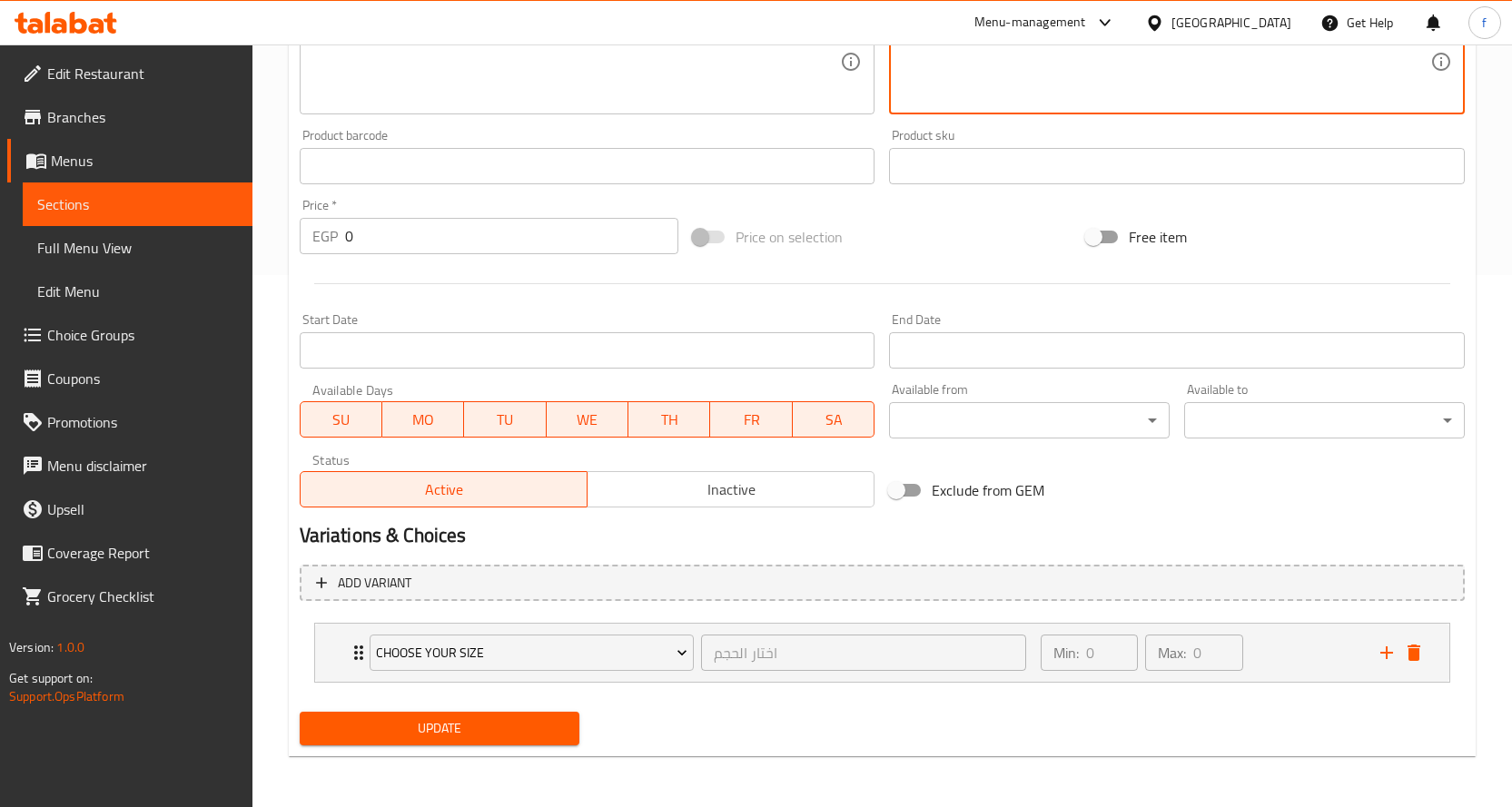
type textarea "بيتزا، لحم مفروم، جبنة، صلصة طماطم."
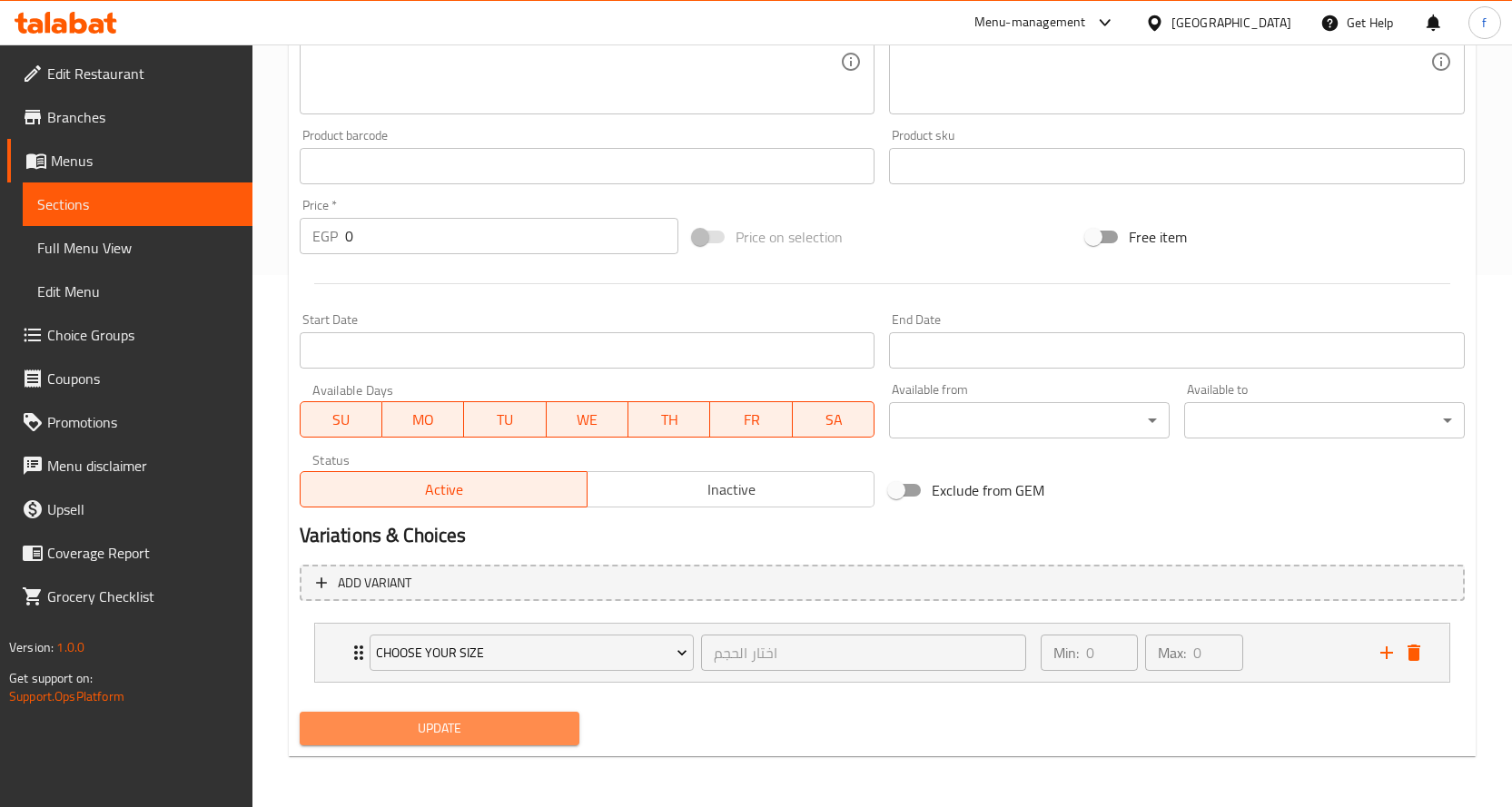
click at [559, 732] on span "Update" at bounding box center [439, 728] width 251 height 23
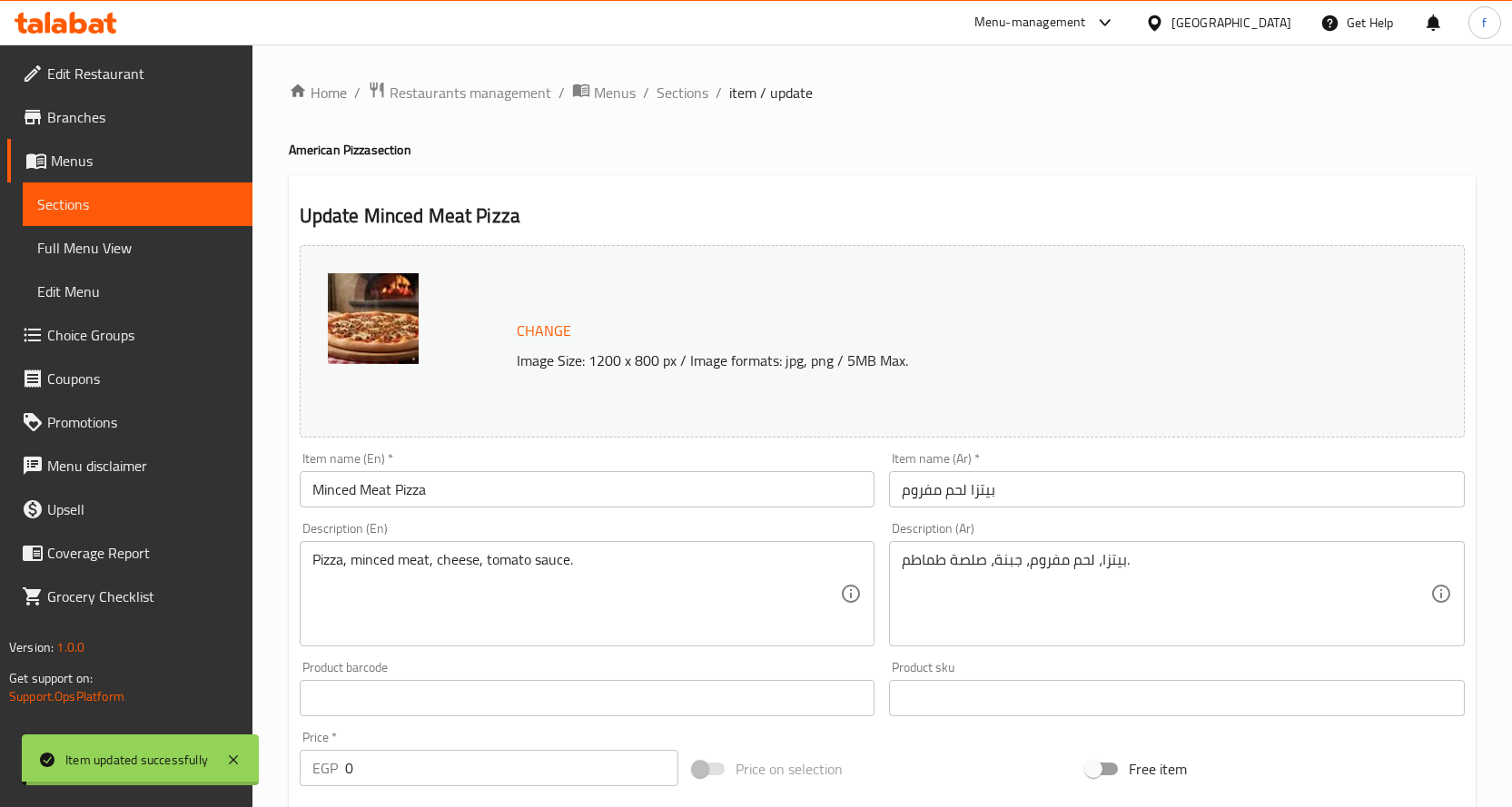
click at [693, 90] on span "Sections" at bounding box center [682, 92] width 52 height 22
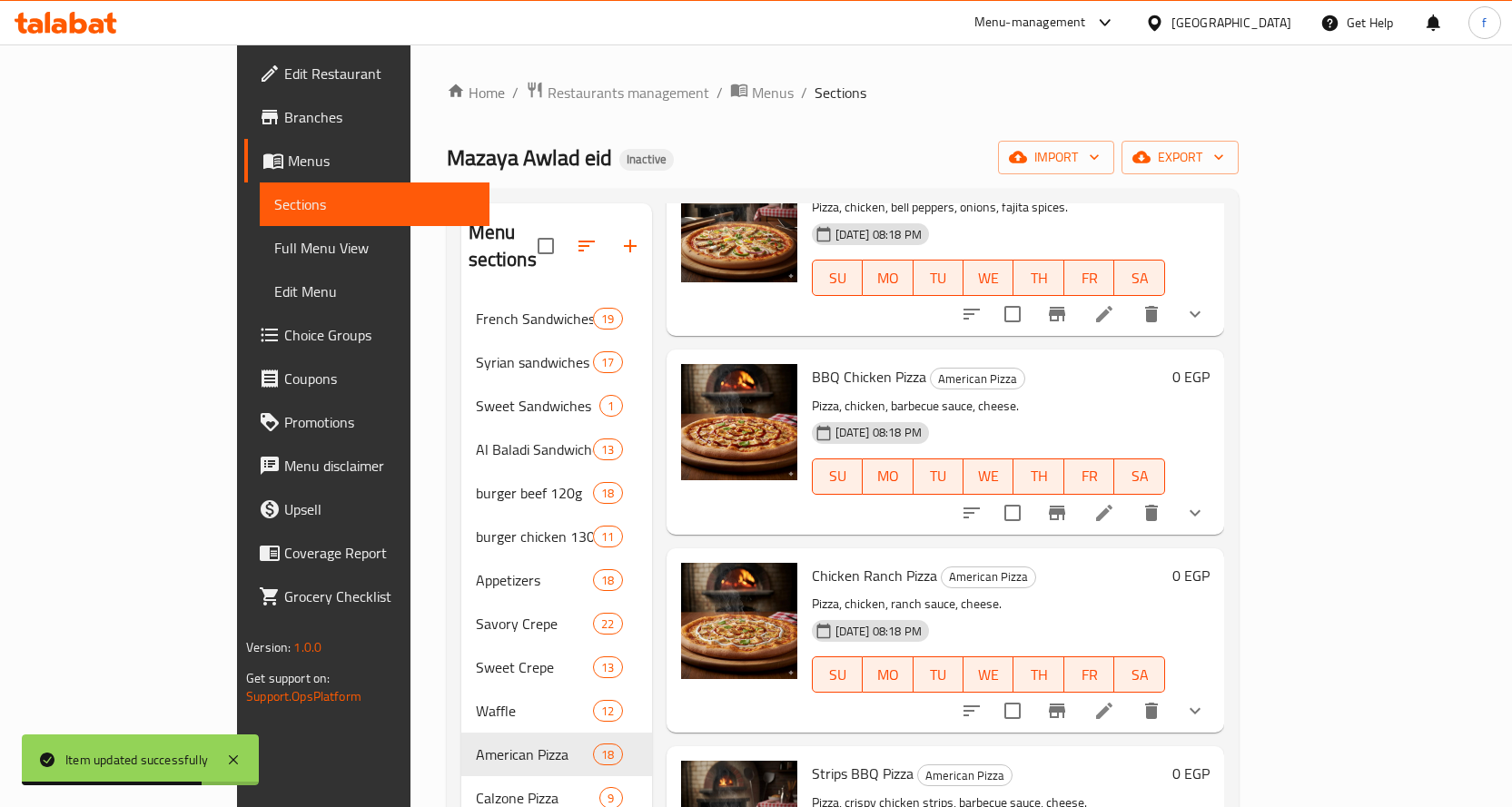
scroll to position [2087, 0]
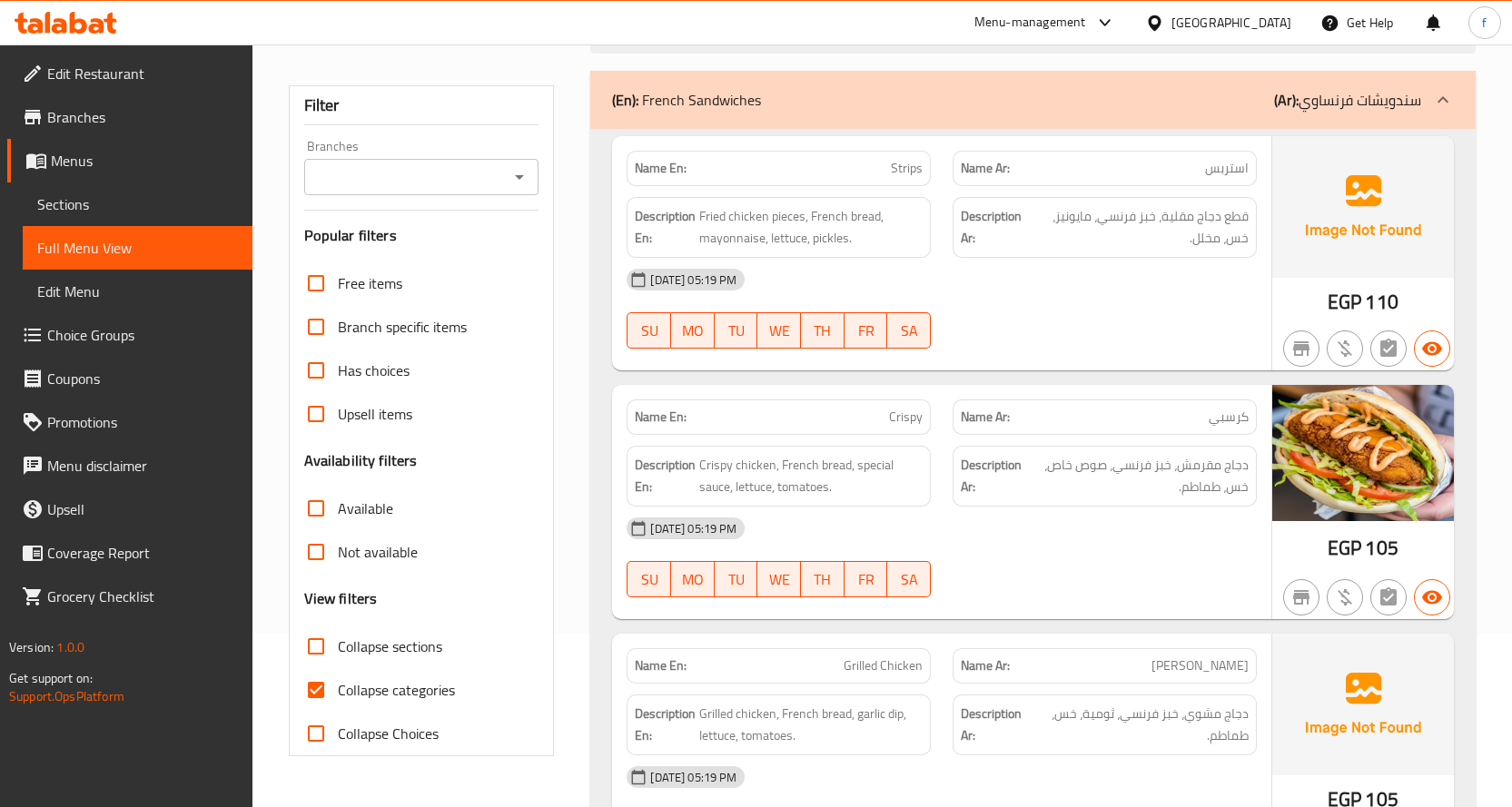
scroll to position [182, 0]
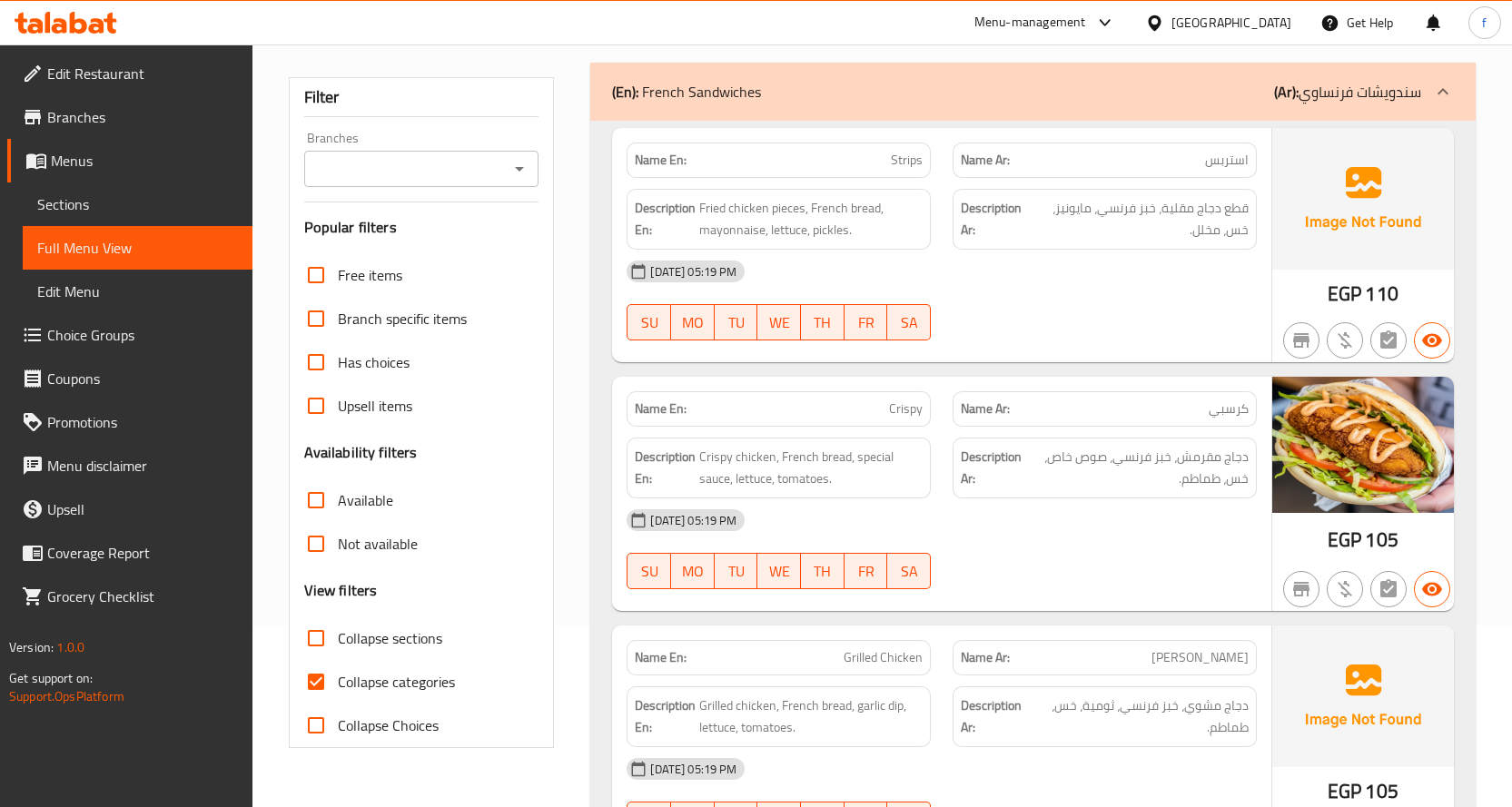
click at [321, 682] on input "Collapse categories" at bounding box center [316, 681] width 43 height 43
checkbox input "false"
click at [319, 630] on input "Collapse sections" at bounding box center [316, 638] width 43 height 43
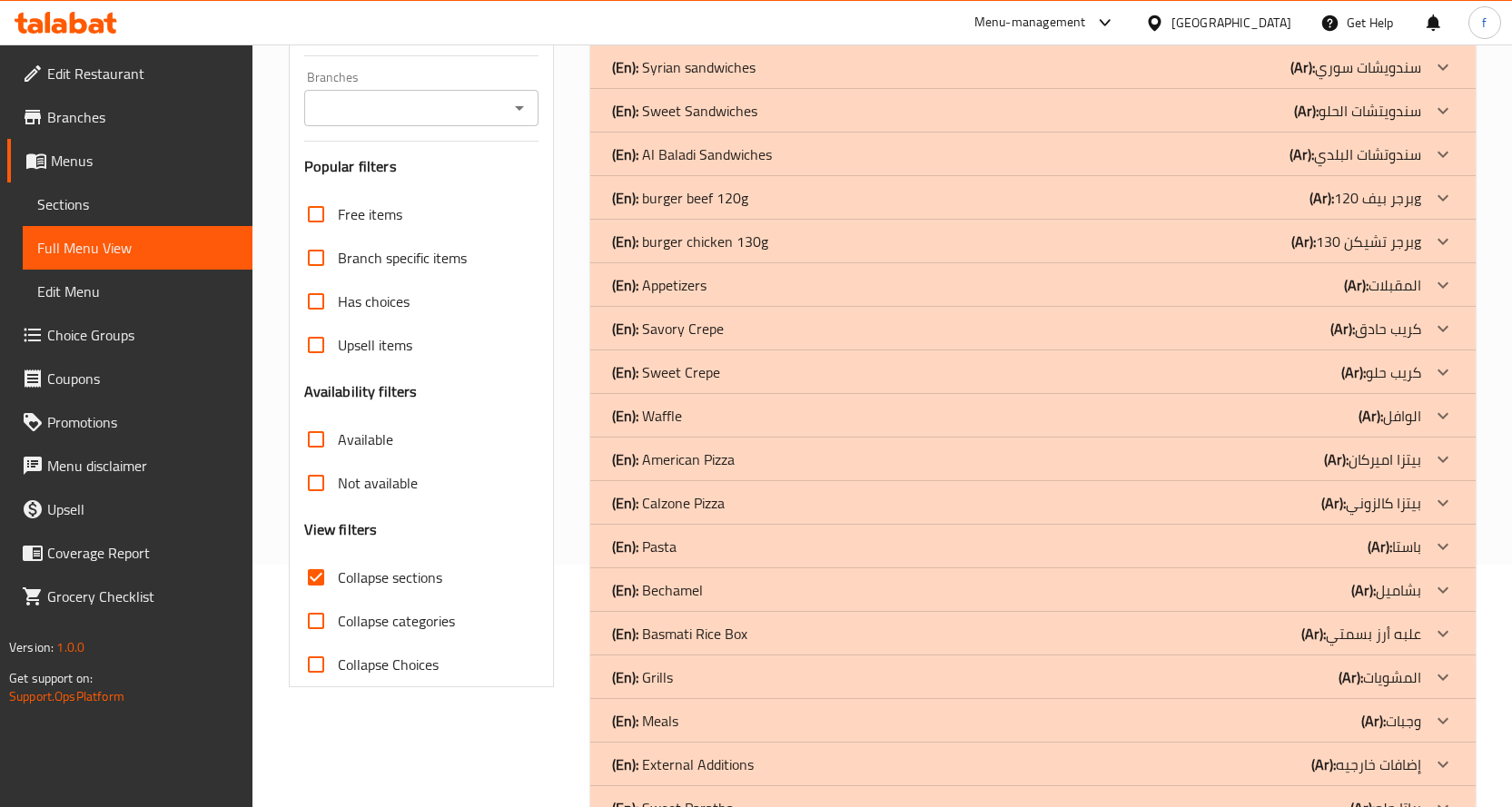
scroll to position [272, 0]
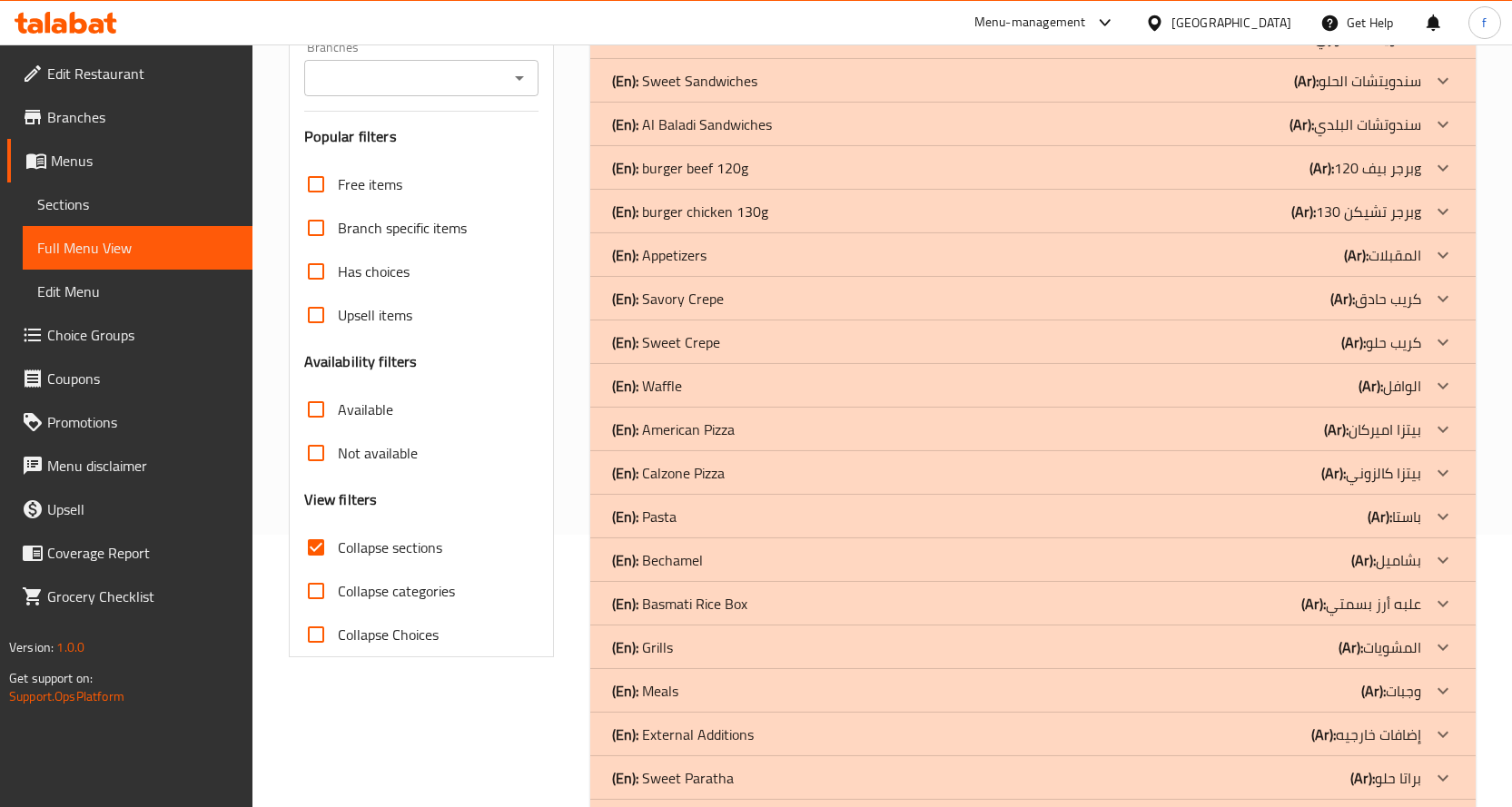
drag, startPoint x: 312, startPoint y: 557, endPoint x: 387, endPoint y: 580, distance: 78.4
click at [312, 557] on input "Collapse sections" at bounding box center [316, 546] width 43 height 43
checkbox input "false"
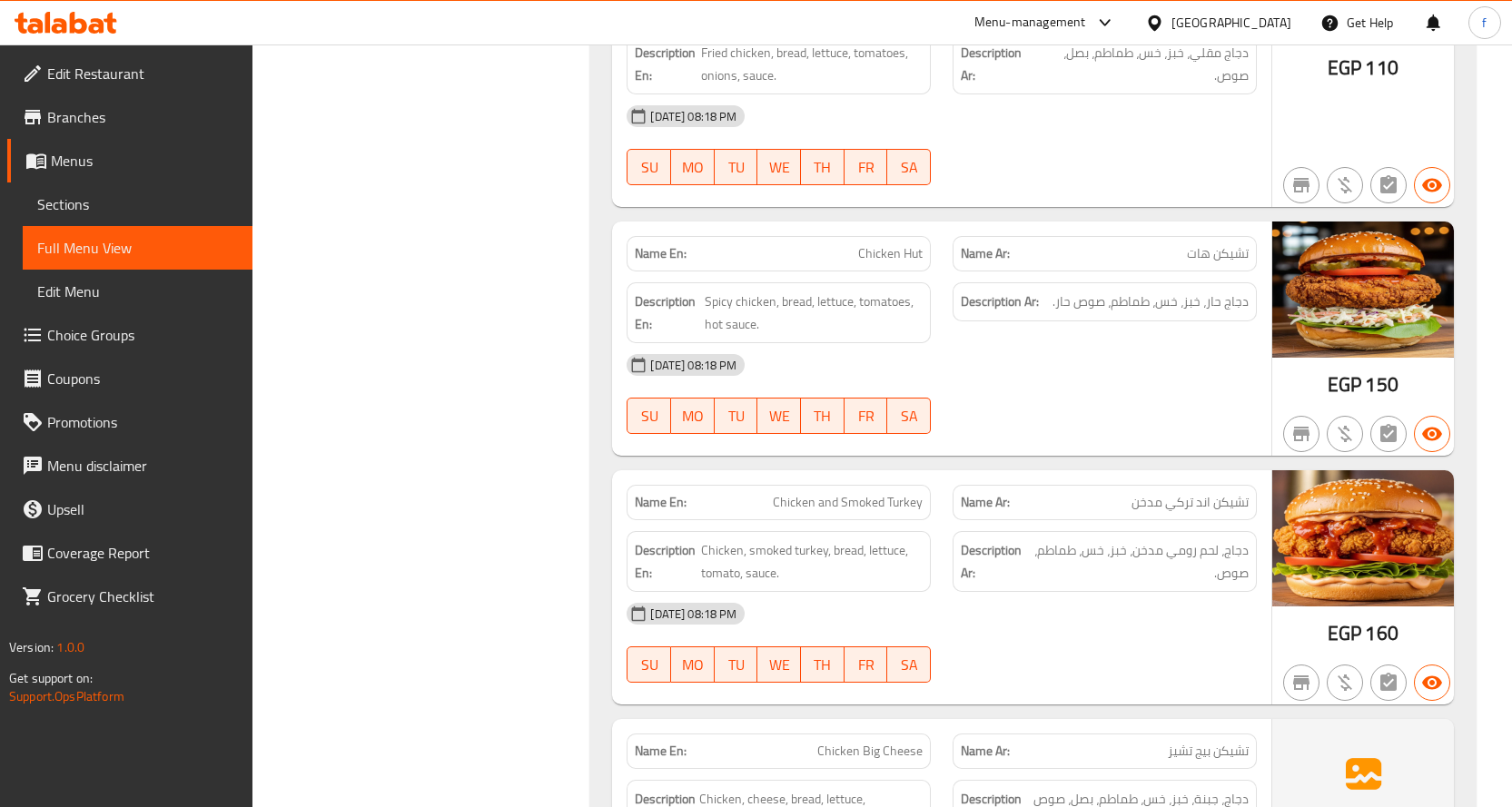
scroll to position [0, 0]
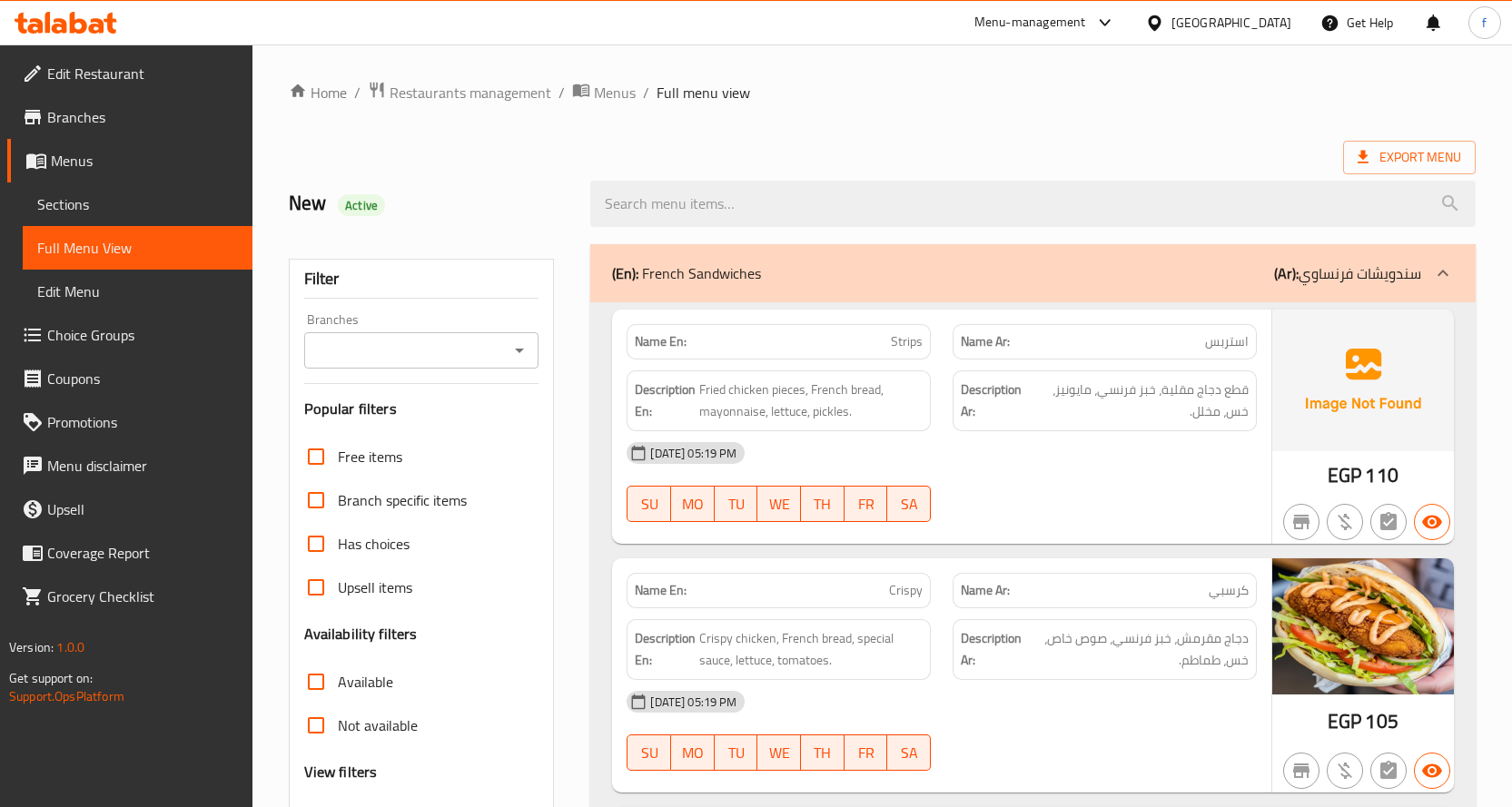
click at [1436, 276] on icon at bounding box center [1443, 273] width 22 height 22
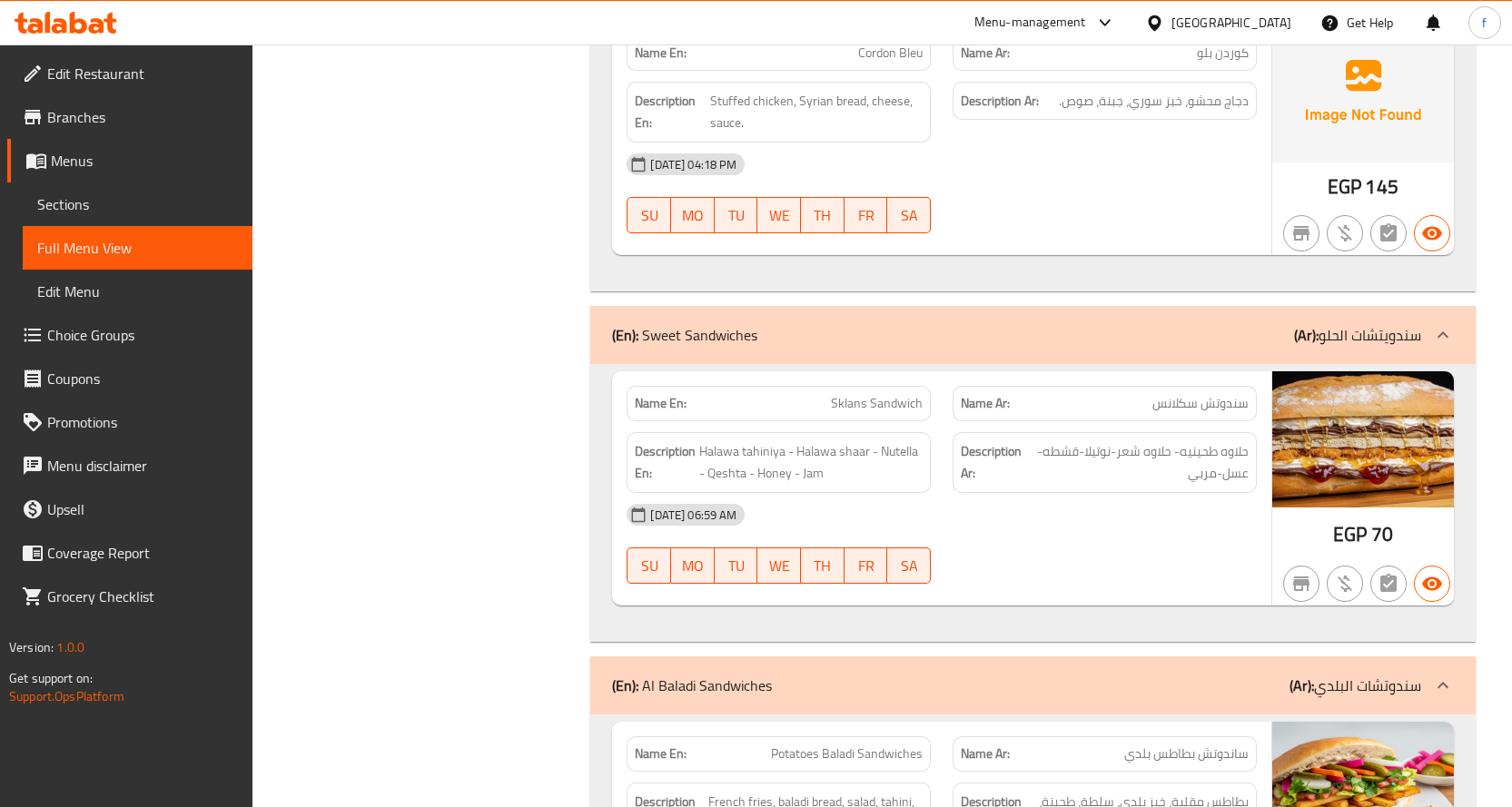
scroll to position [4174, 0]
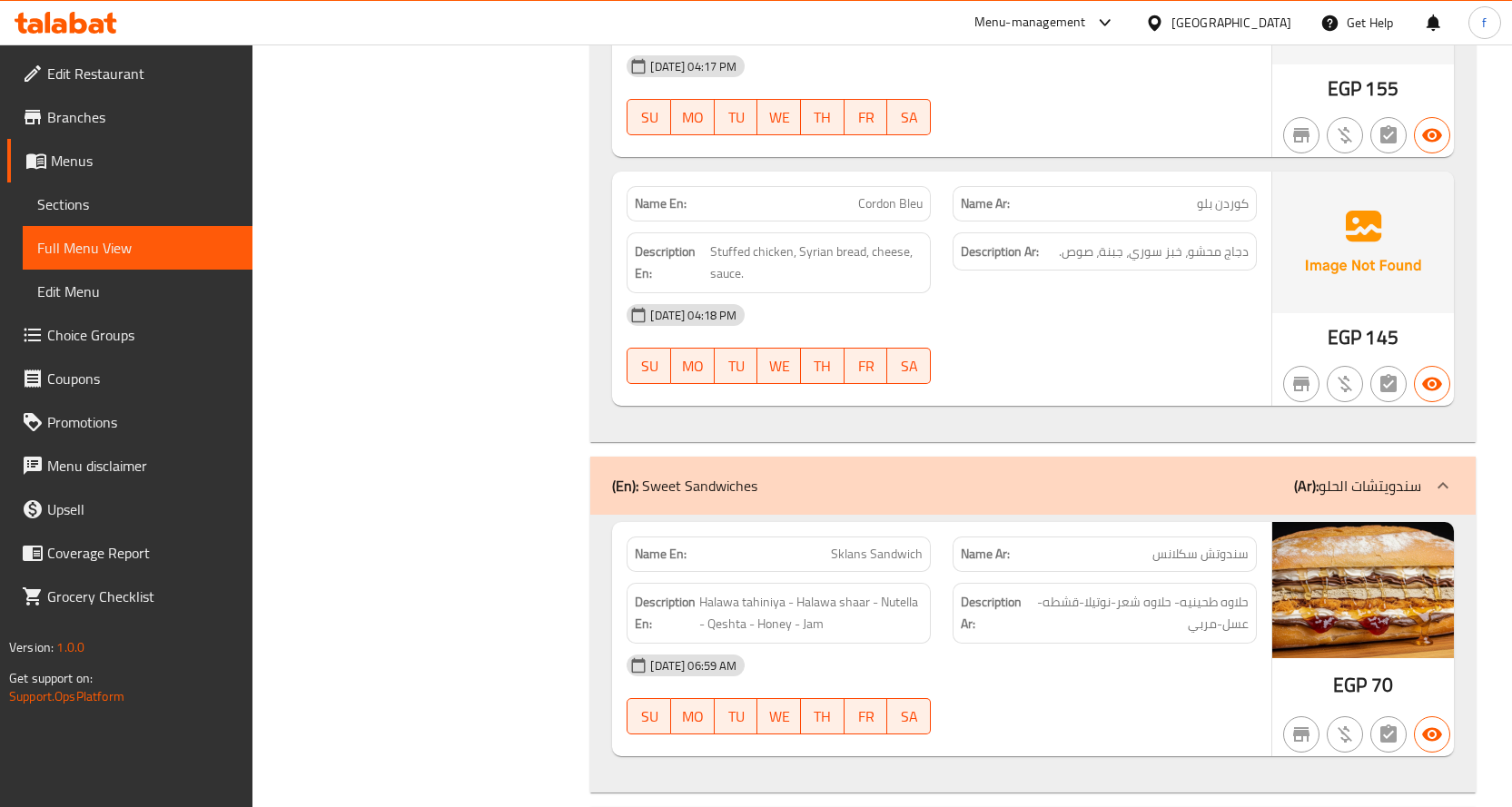
click at [1447, 474] on icon at bounding box center [1443, 485] width 22 height 22
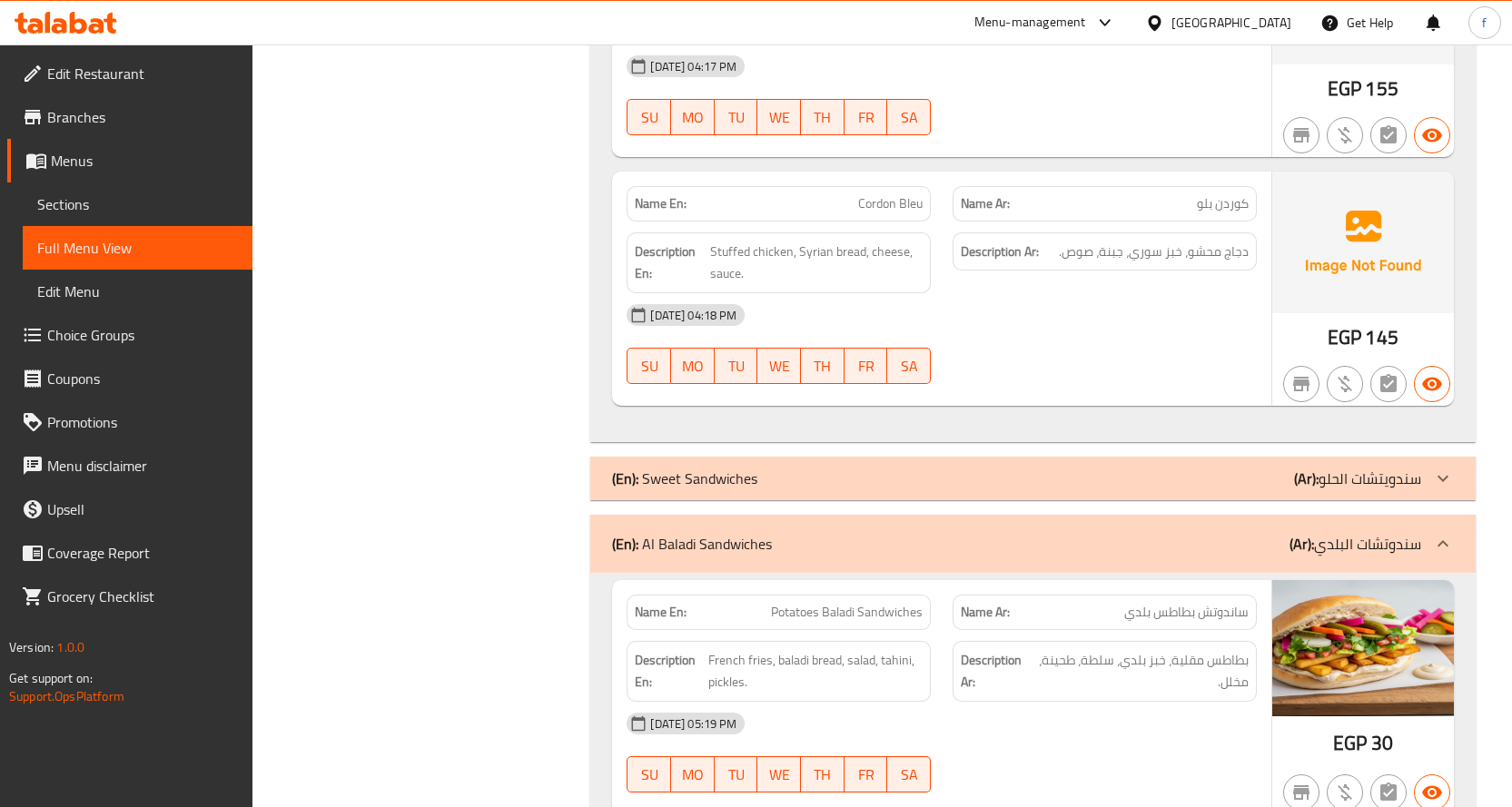
scroll to position [4355, 0]
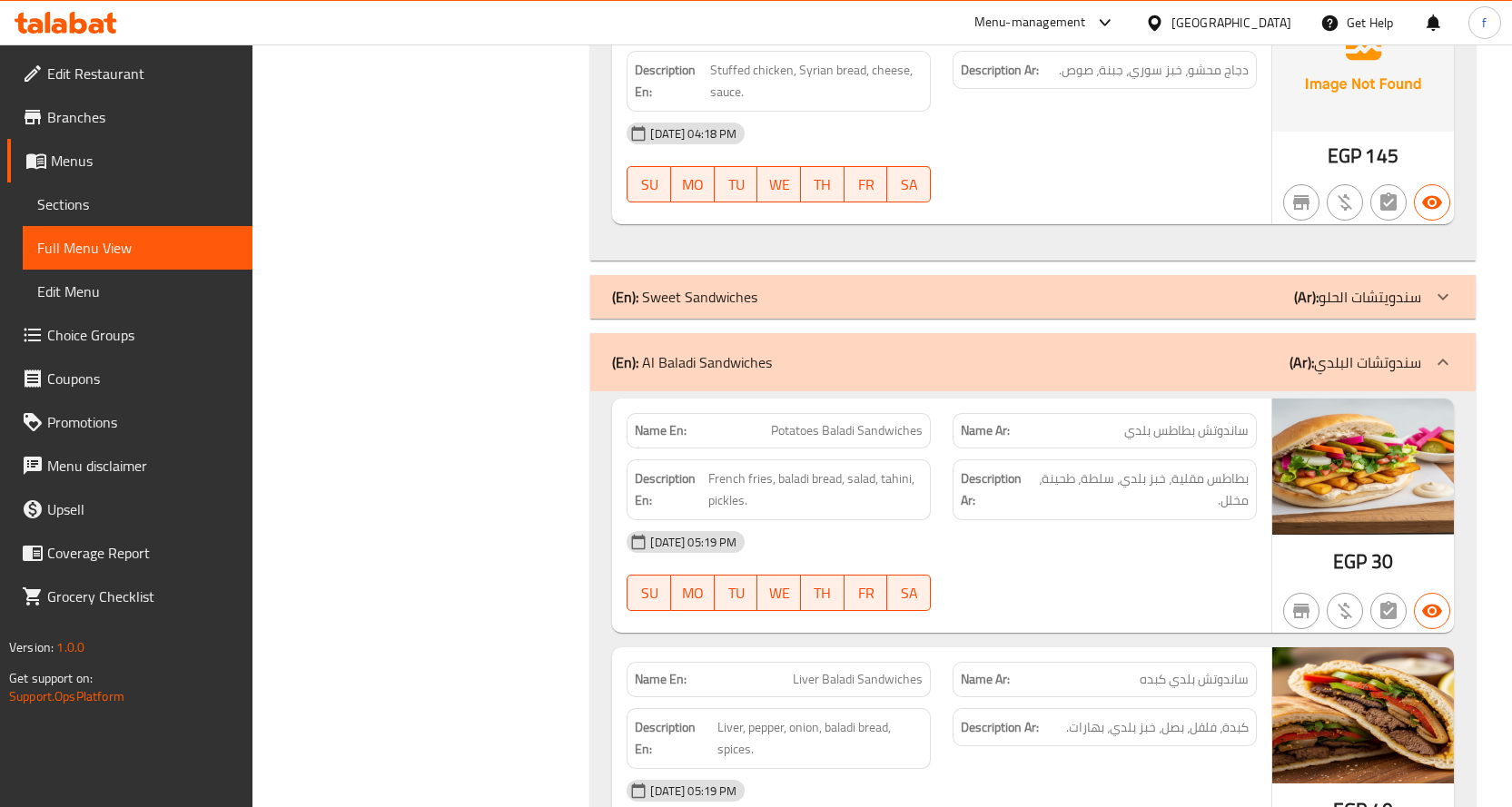
click at [1438, 372] on icon at bounding box center [1443, 362] width 22 height 22
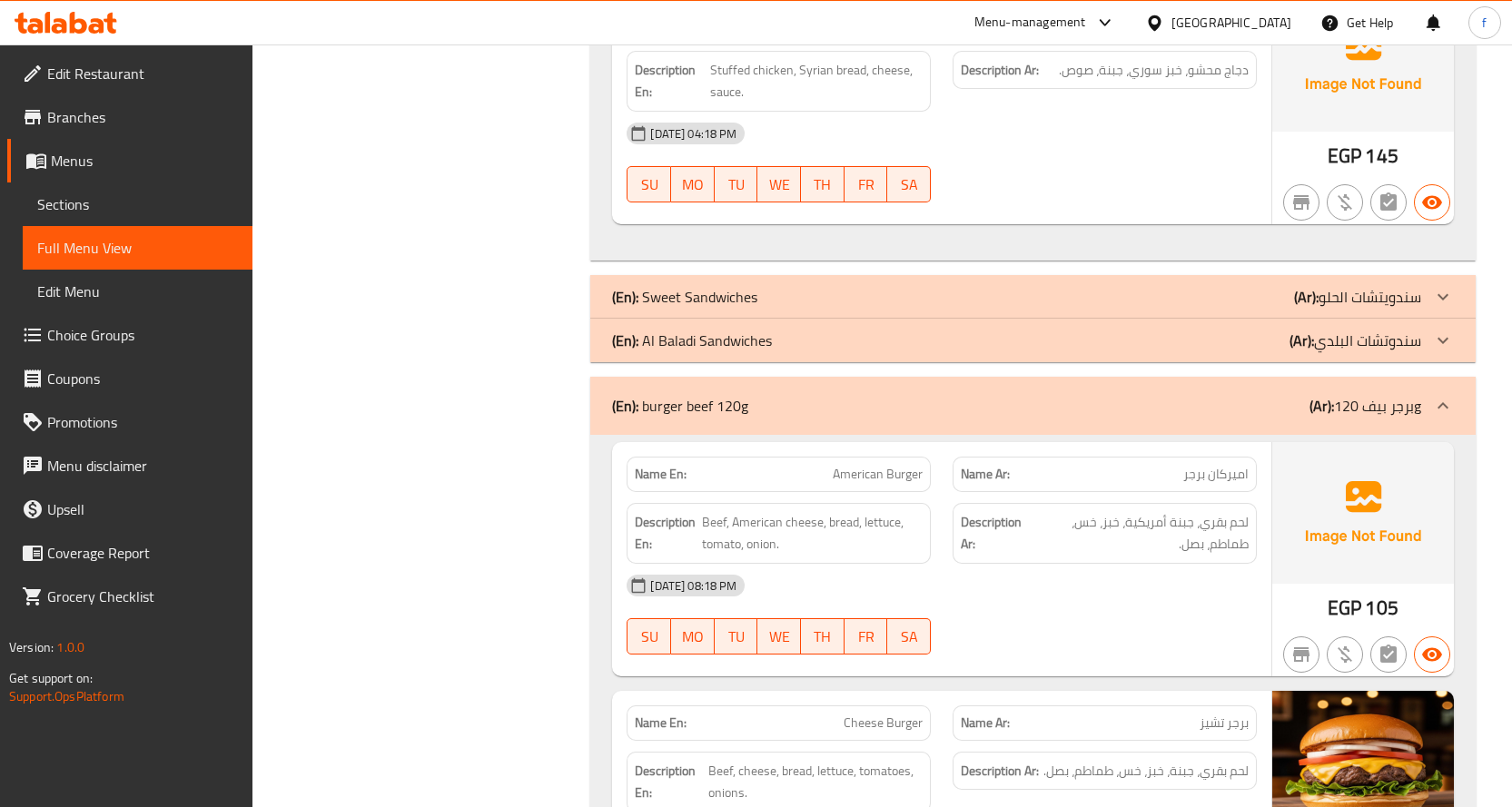
click at [1446, 394] on icon at bounding box center [1443, 405] width 22 height 22
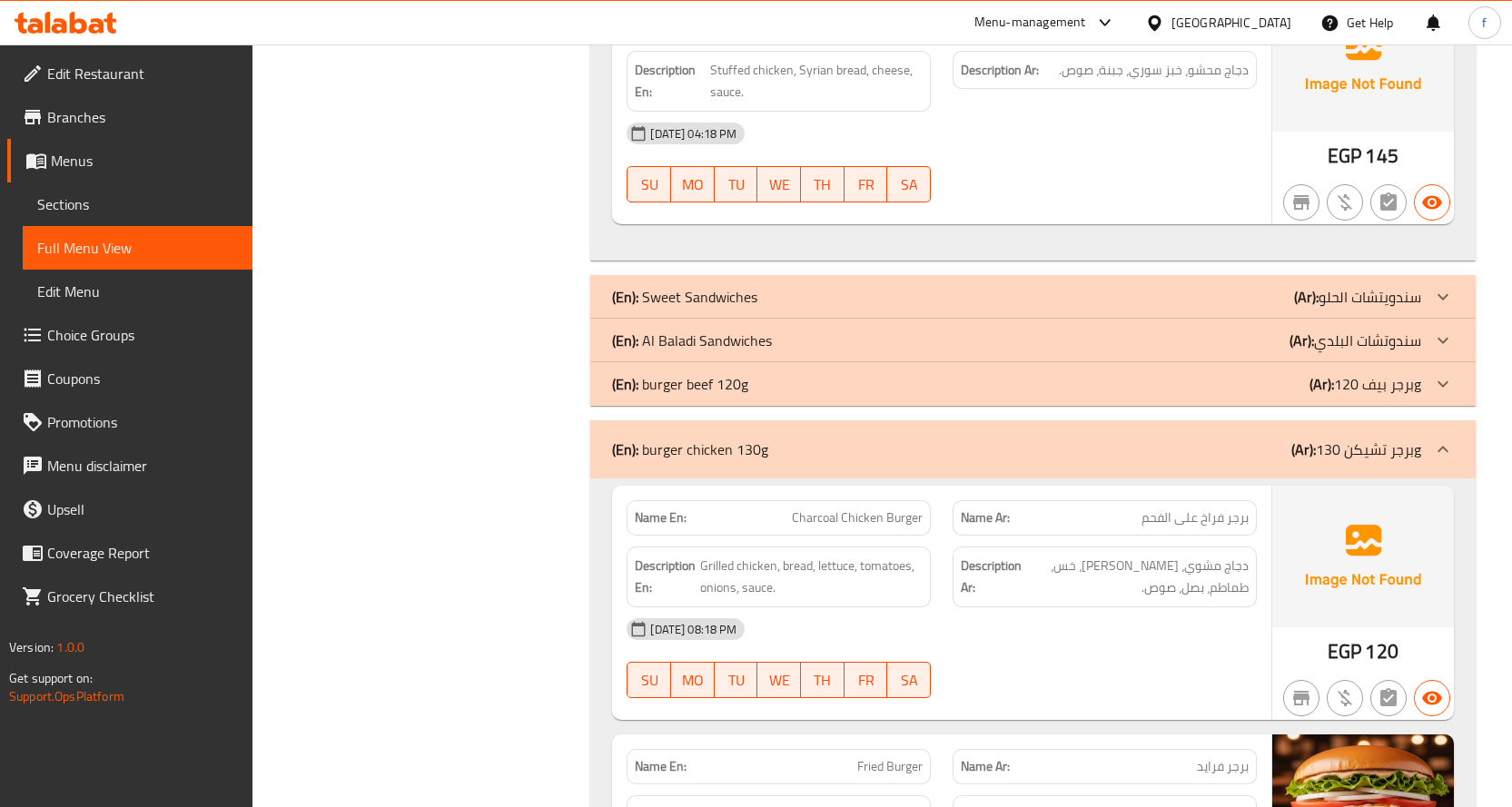
click at [1446, 431] on div at bounding box center [1442, 448] width 43 height 43
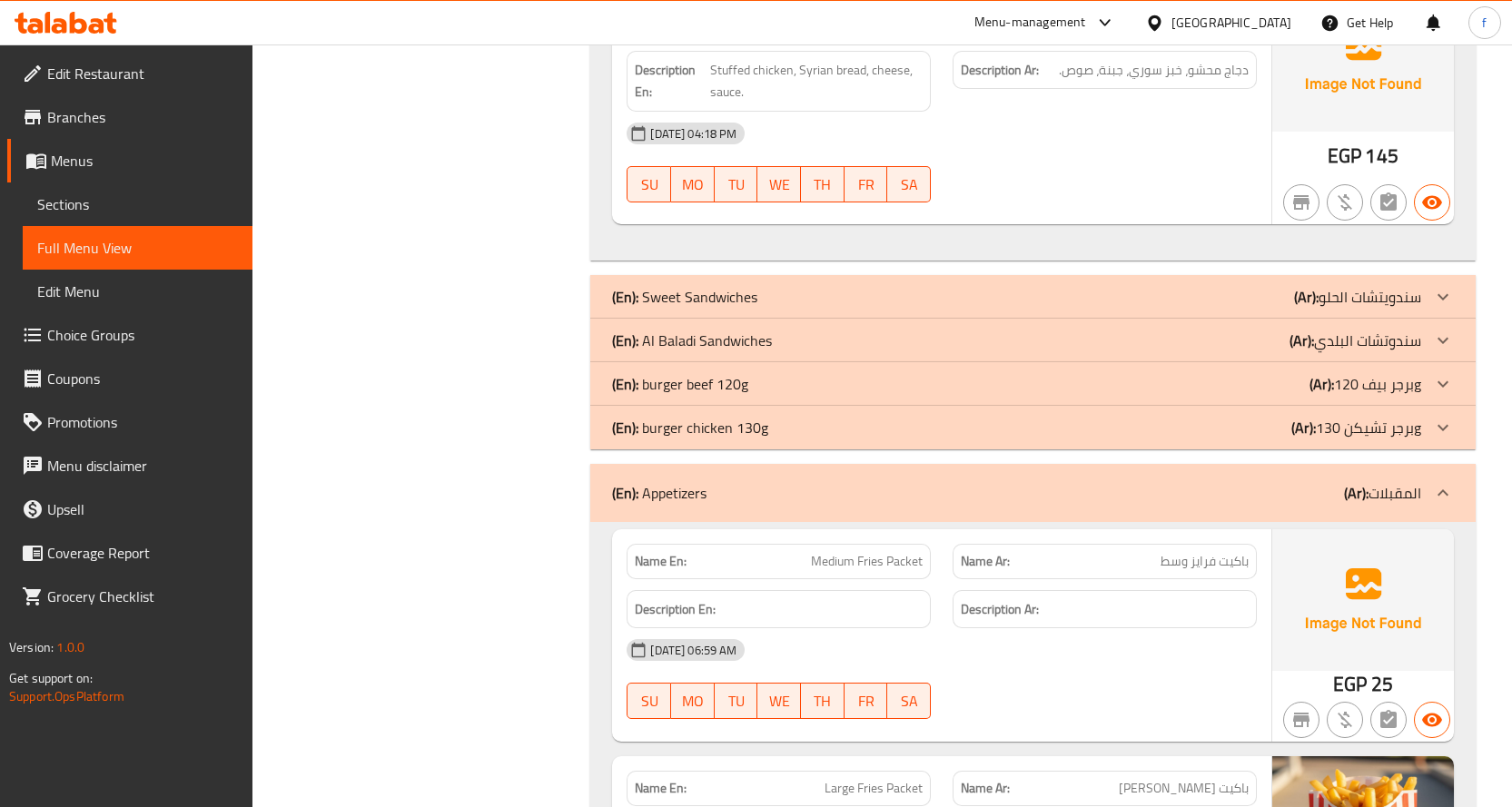
click at [1441, 485] on icon at bounding box center [1443, 492] width 22 height 22
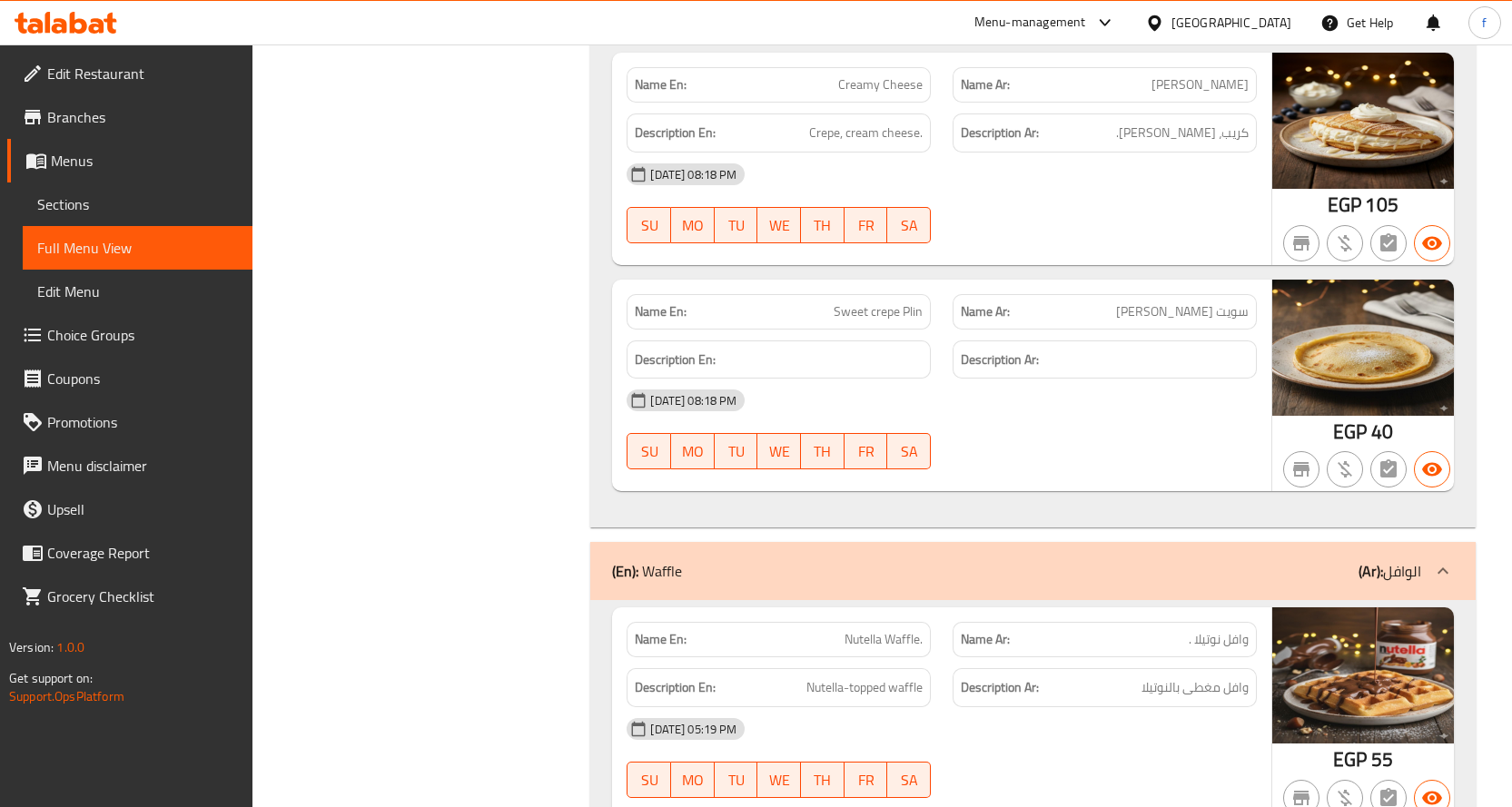
scroll to position [12522, 0]
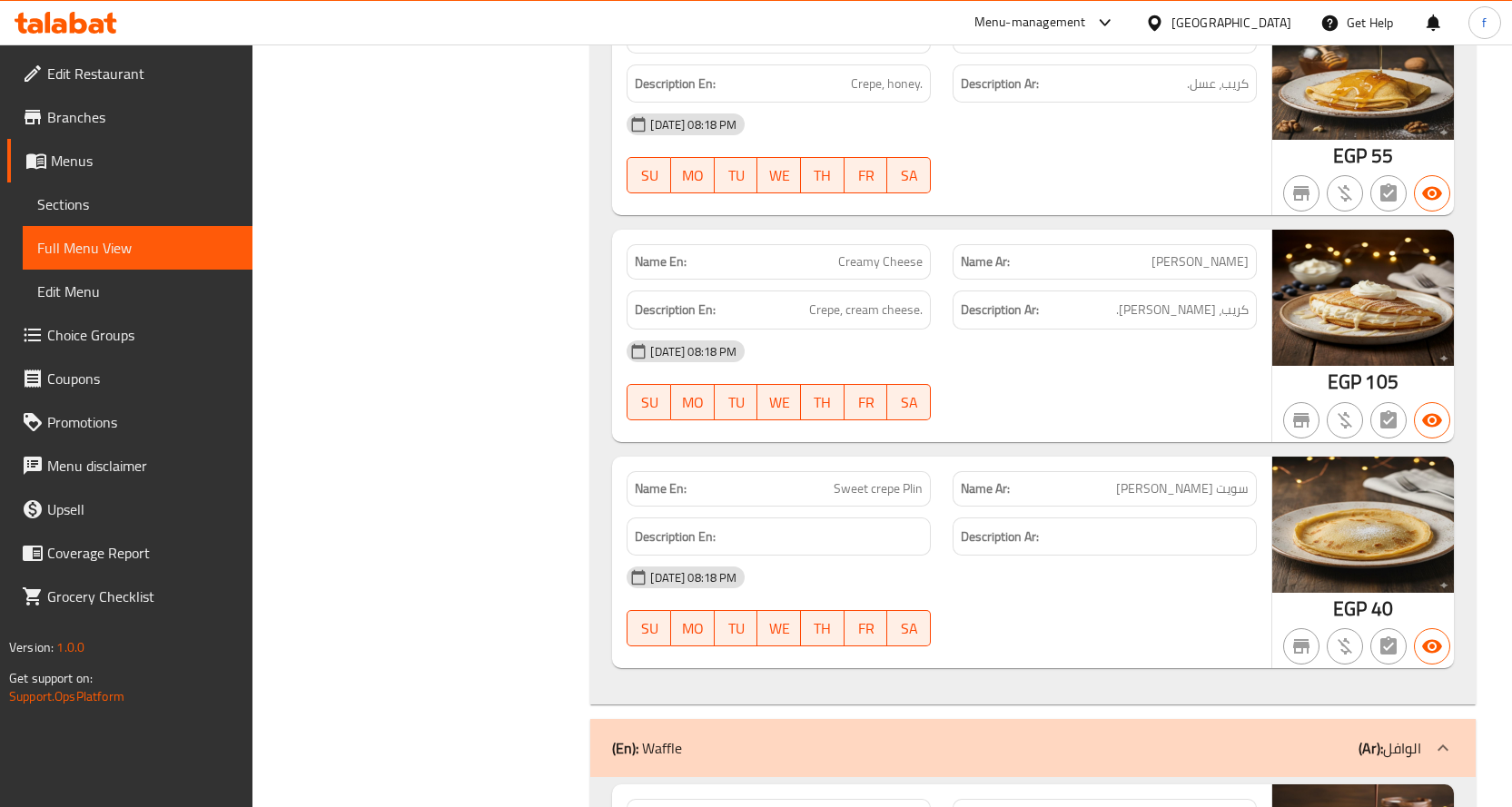
click at [860, 479] on span "Sweet crepe Plin" at bounding box center [878, 489] width 89 height 19
copy span "Sweet crepe Plin"
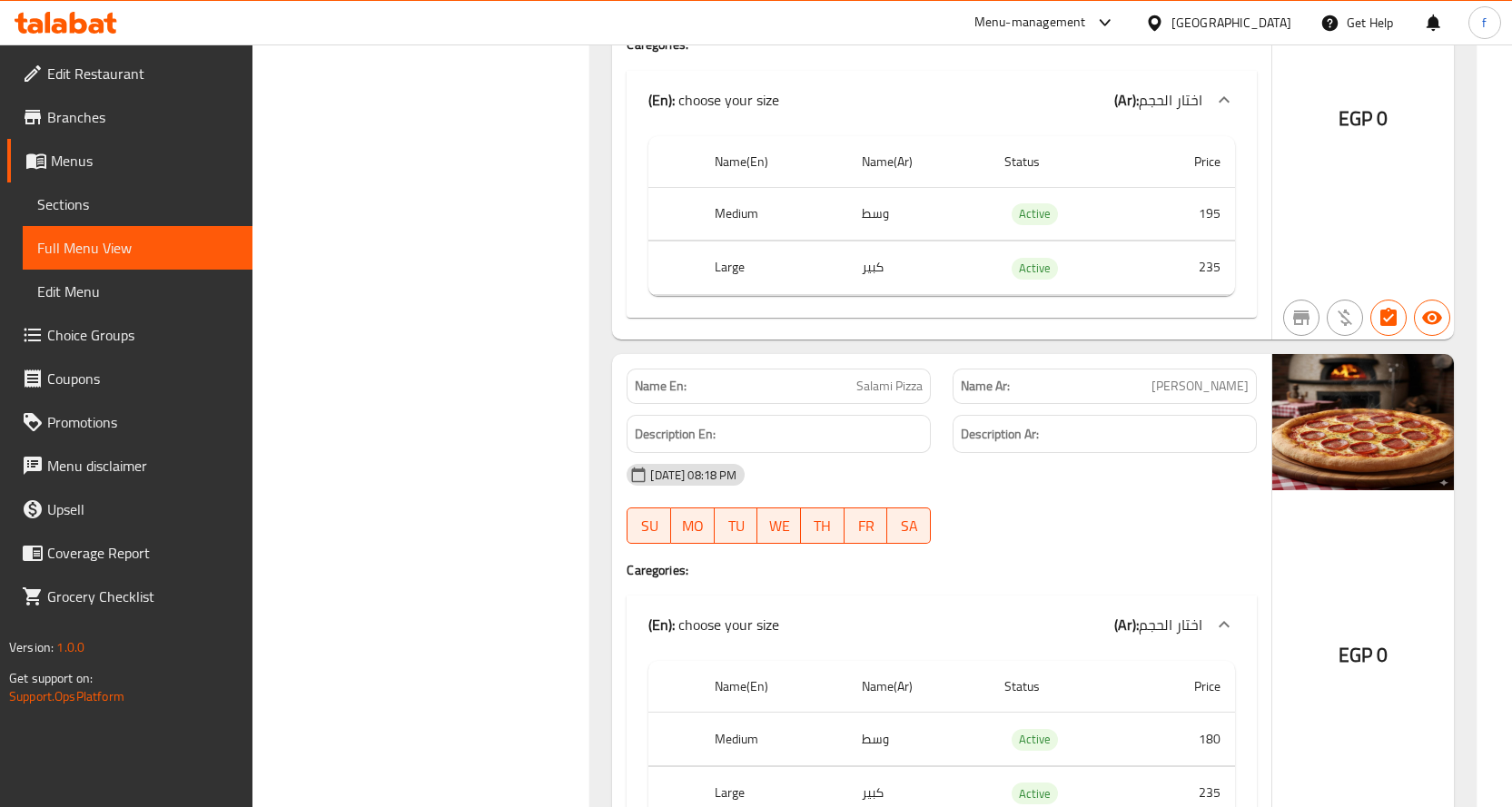
scroll to position [18058, 0]
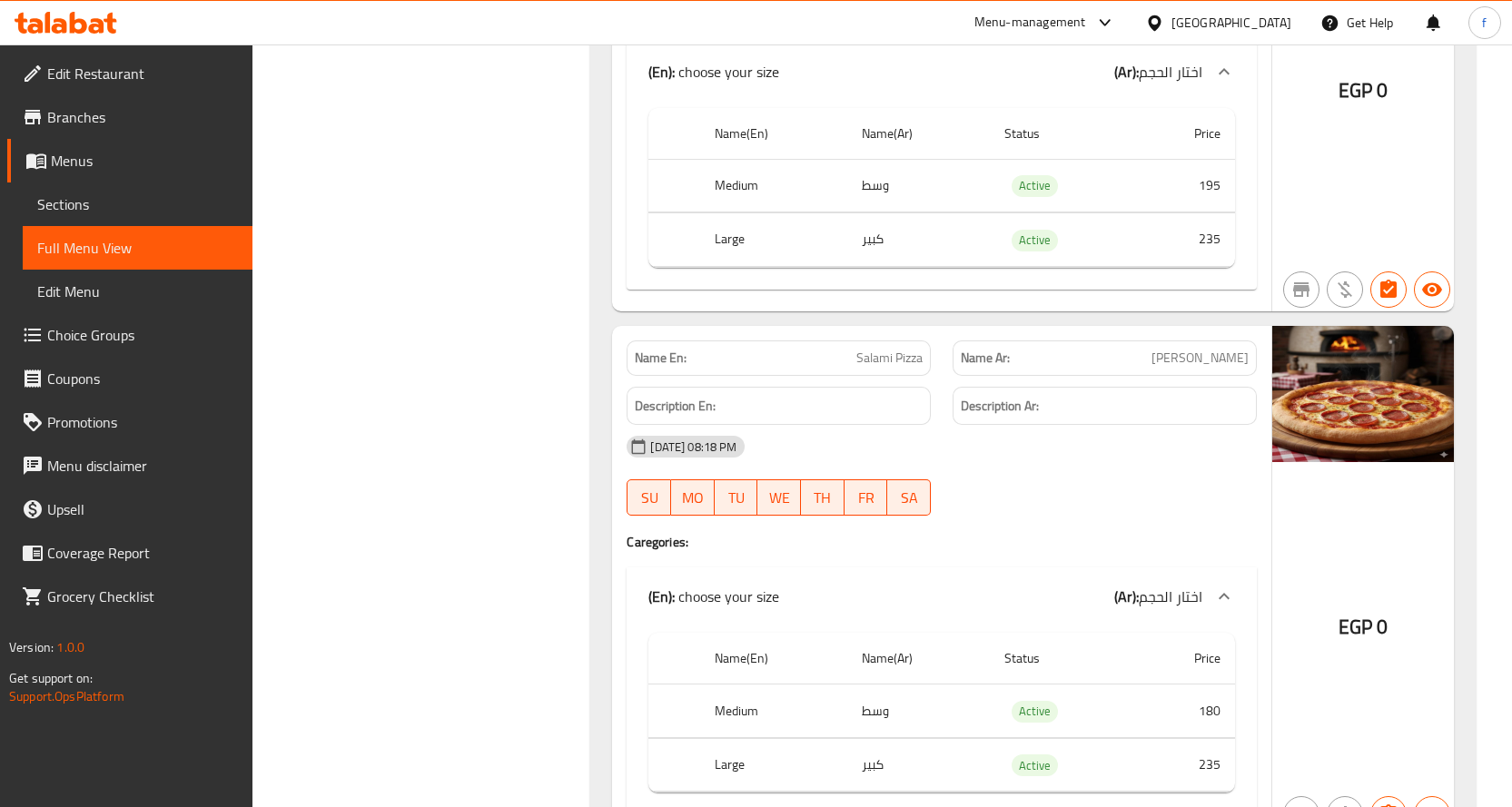
click at [909, 348] on span "Salami Pizza" at bounding box center [889, 358] width 66 height 19
copy span "Salami Pizza"
click at [1233, 348] on span "سلامي بيتزا" at bounding box center [1199, 358] width 97 height 19
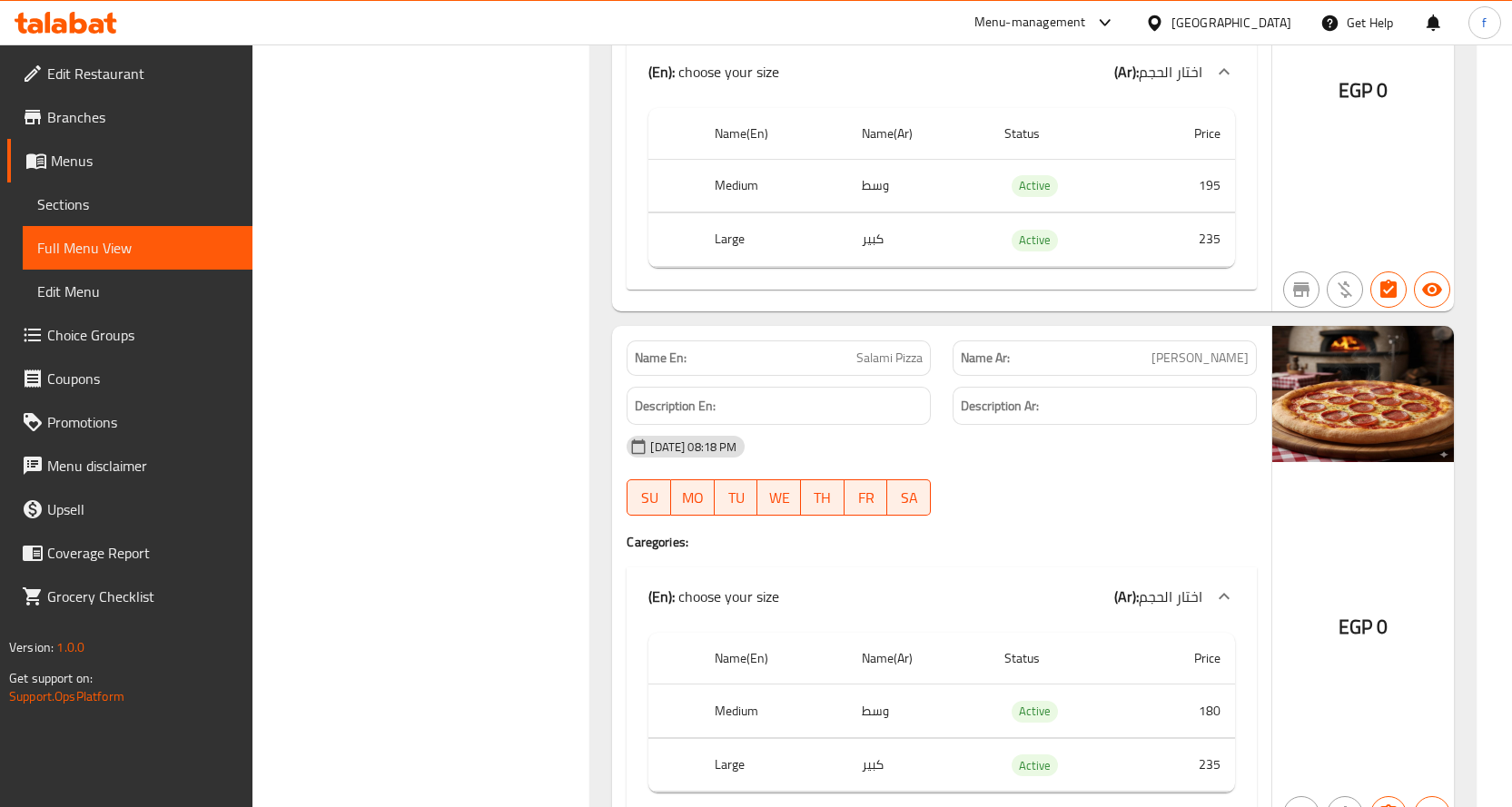
click at [907, 348] on span "Salami Pizza" at bounding box center [889, 358] width 66 height 19
drag, startPoint x: 919, startPoint y: 290, endPoint x: 871, endPoint y: 292, distance: 48.0
click at [871, 348] on span "Salami Pizza" at bounding box center [889, 358] width 66 height 19
click at [857, 348] on span "Salami Pizza" at bounding box center [889, 358] width 66 height 19
drag, startPoint x: 843, startPoint y: 289, endPoint x: 951, endPoint y: 303, distance: 108.9
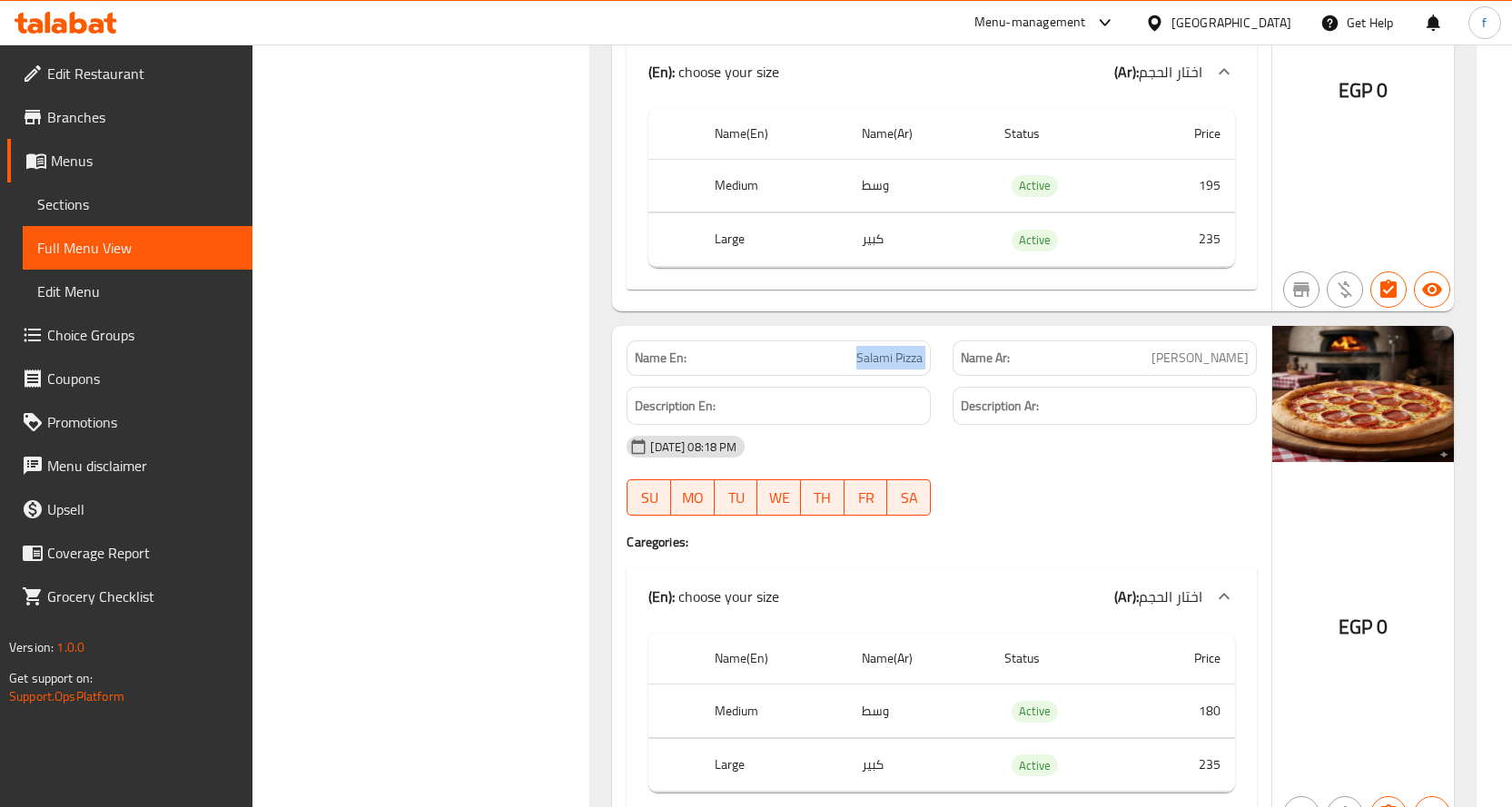
click at [951, 329] on div "Name En: Salami Pizza Name Ar: سلامي بيتزا" at bounding box center [941, 357] width 652 height 57
click at [904, 348] on span "Salami Pizza" at bounding box center [889, 358] width 66 height 19
drag, startPoint x: 828, startPoint y: 289, endPoint x: 925, endPoint y: 291, distance: 97.0
click at [925, 340] on div "Name En: Salami Pizza" at bounding box center [779, 358] width 304 height 36
copy span "Salami Pizza"
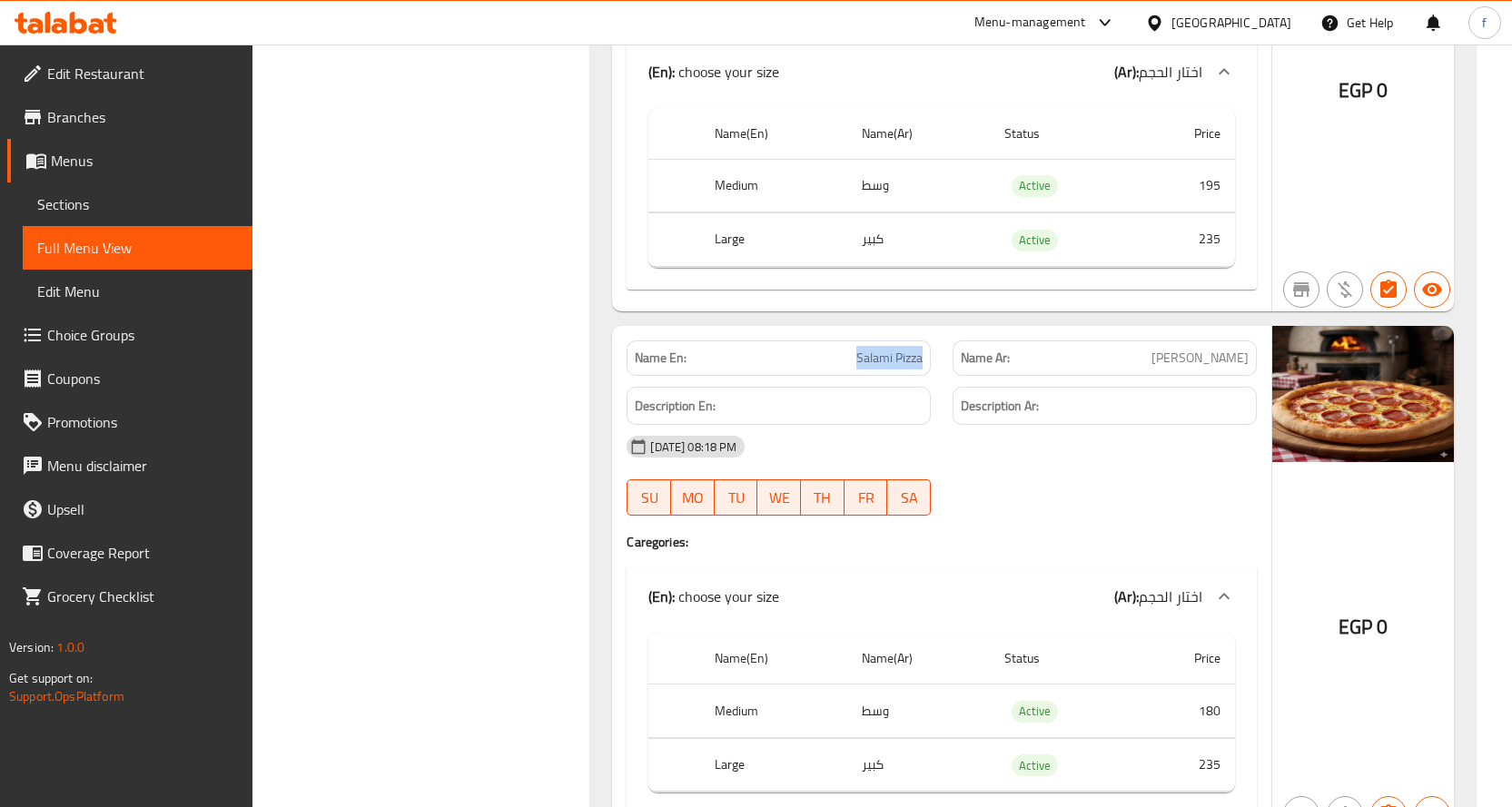
click at [966, 425] on div "12-10-2025 08:18 PM" at bounding box center [941, 446] width 652 height 43
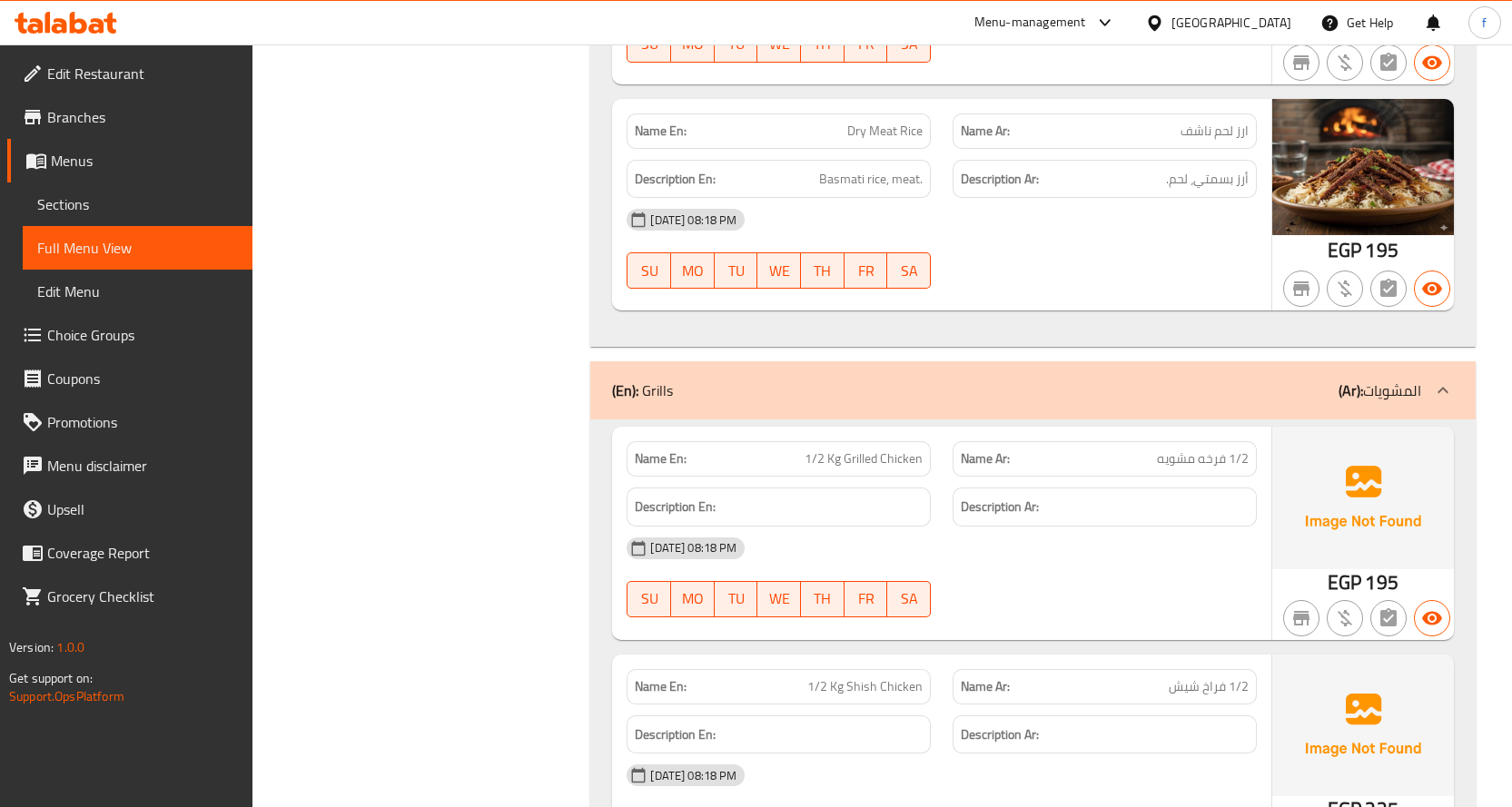
scroll to position [32305, 0]
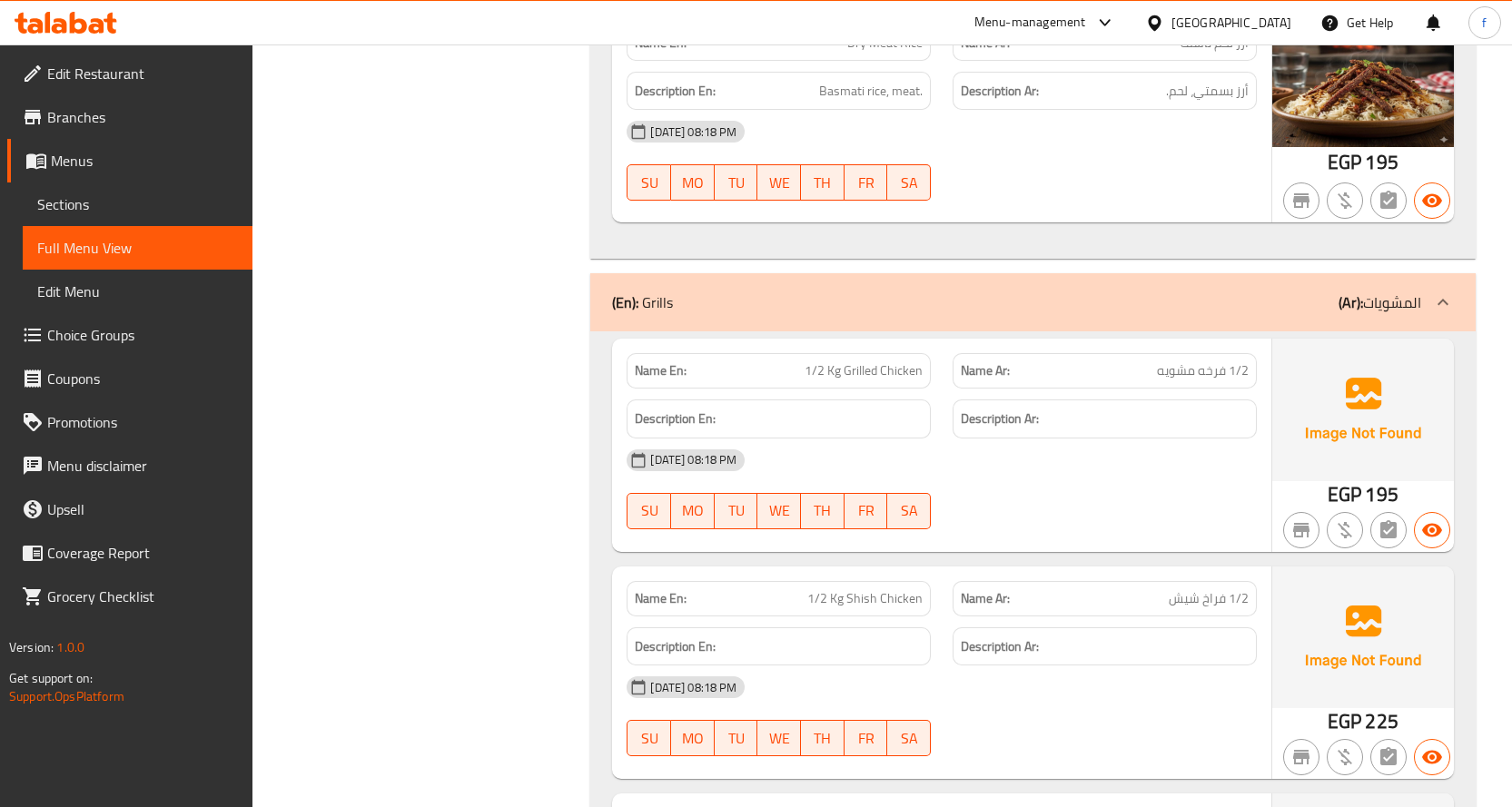
click at [797, 361] on p "Name En: 1/2 Kg Grilled Chicken" at bounding box center [778, 370] width 288 height 19
copy span "1/2 Kg Grilled Chicken"
click at [912, 589] on span "1/2 Kg Shish Chicken" at bounding box center [865, 598] width 115 height 19
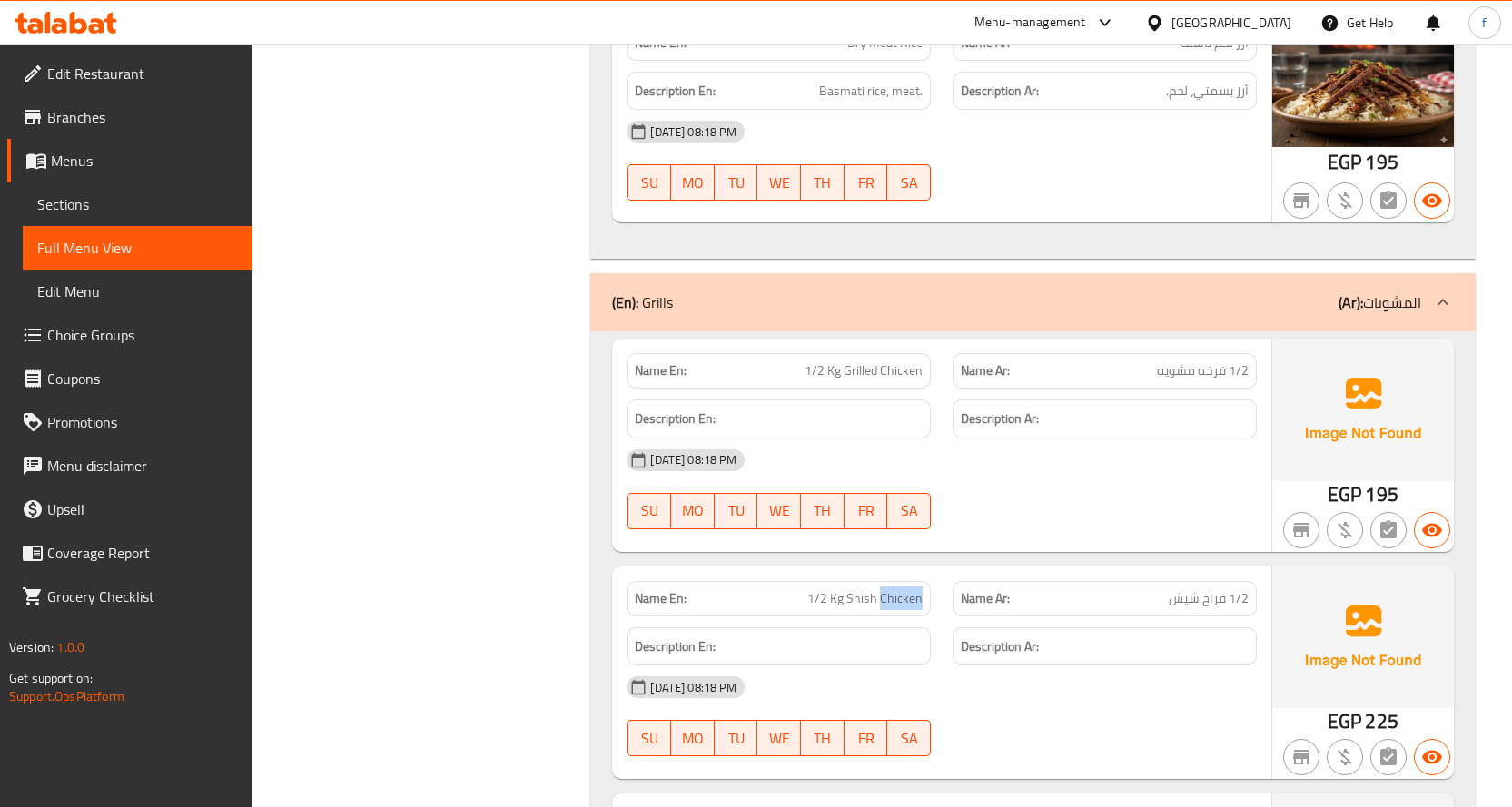
click at [912, 589] on span "1/2 Kg Shish Chicken" at bounding box center [865, 598] width 115 height 19
copy span "1/2 Kg Shish Chicken"
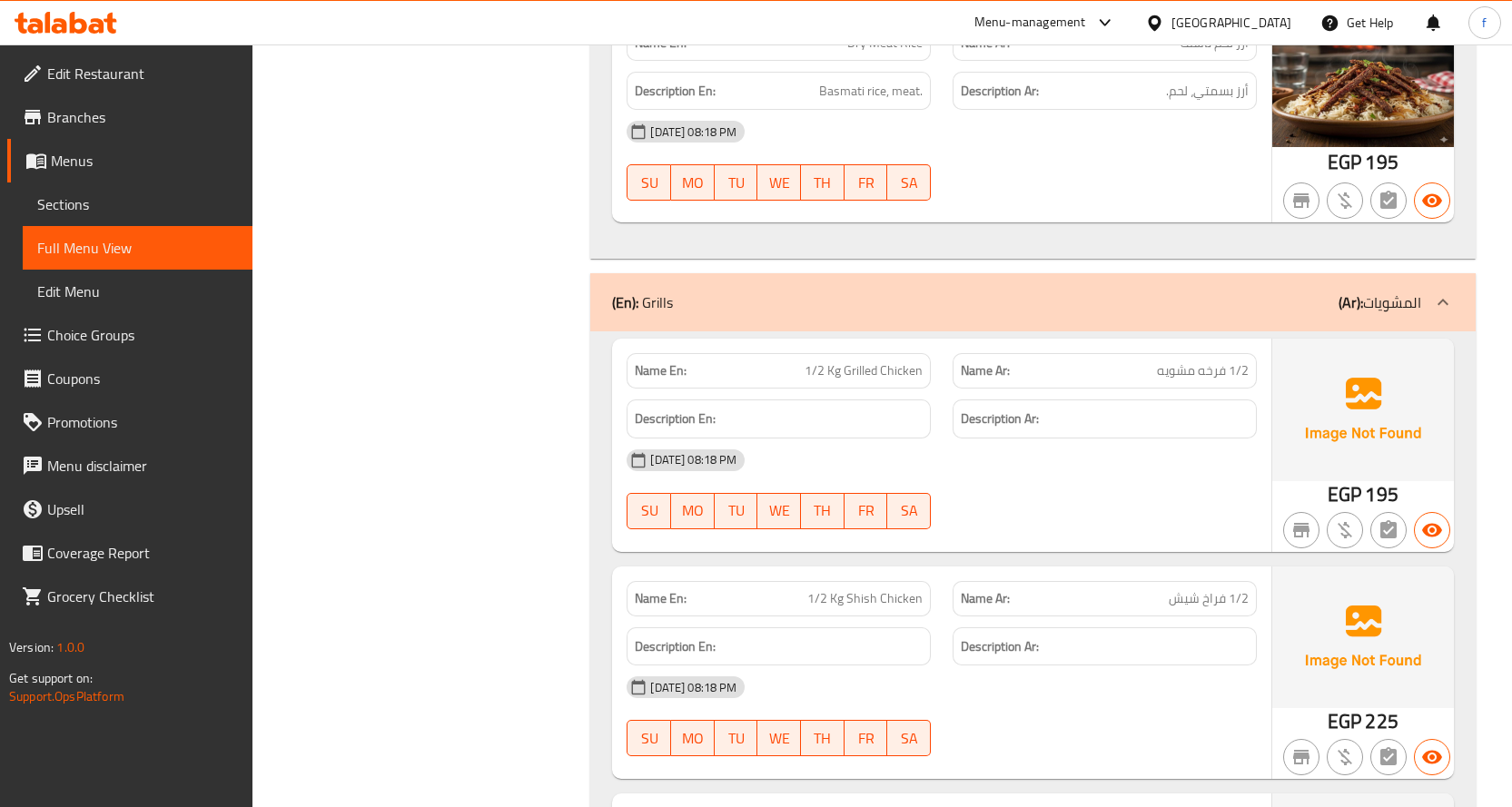
copy span "1/2 Kg Chicken Tikka (Boneless)"
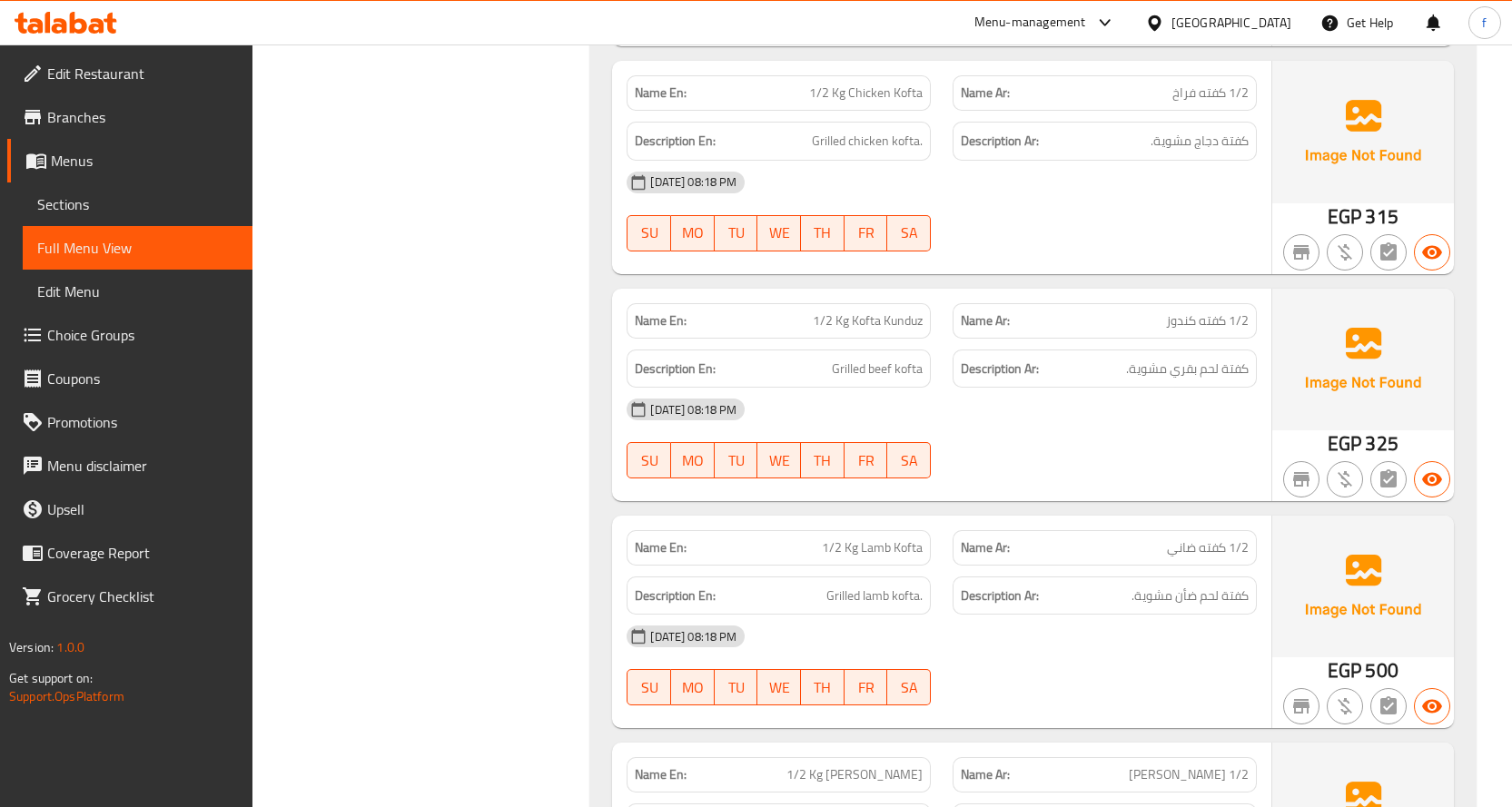
click at [910, 765] on span "1/2 Kg Shish Tawouk" at bounding box center [855, 774] width 137 height 19
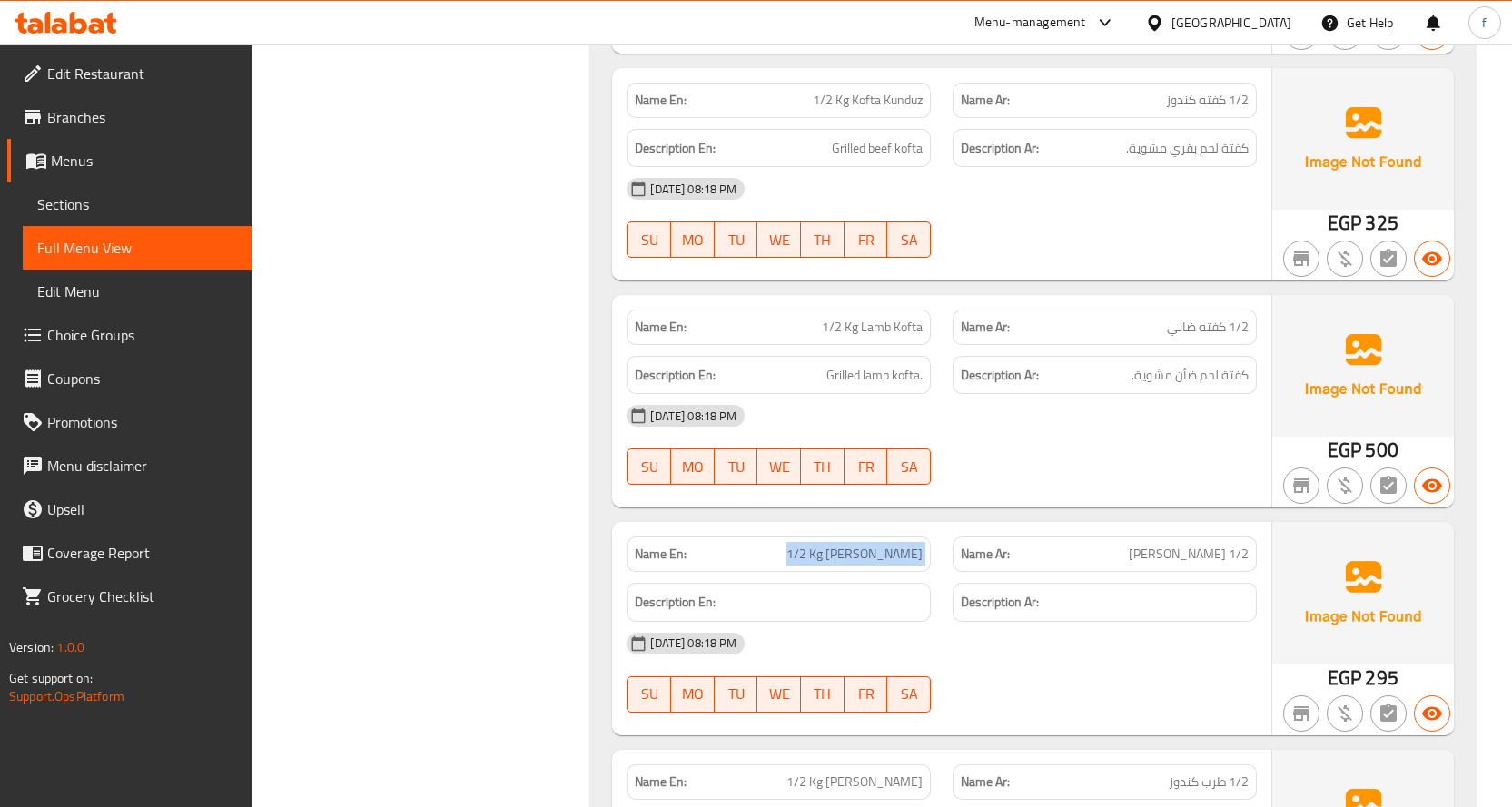
click at [910, 544] on span "1/2 Kg Shish Tawouk" at bounding box center [855, 554] width 137 height 19
copy span "1/2 Kg Shish Tawouk"
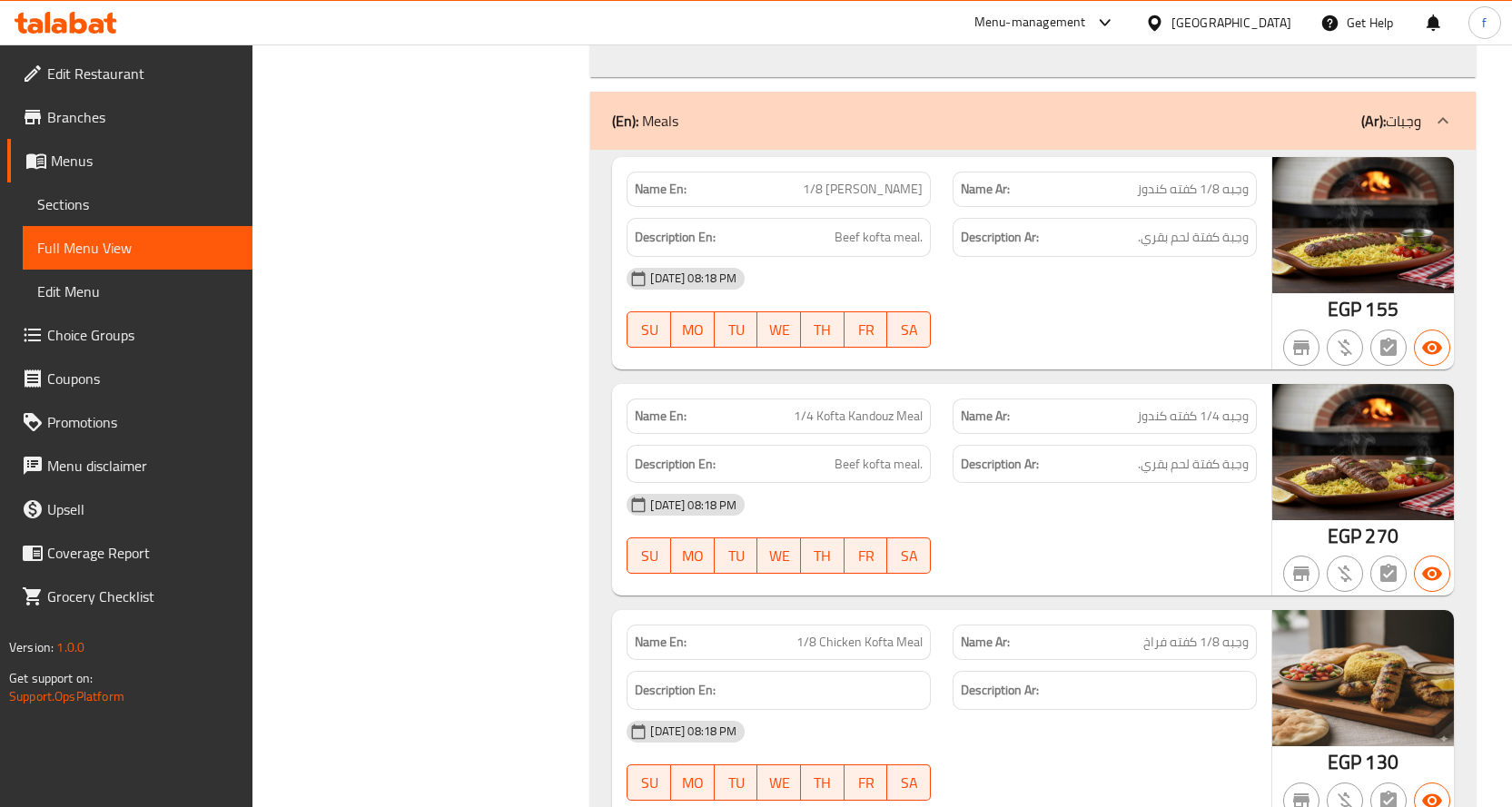
scroll to position [34664, 0]
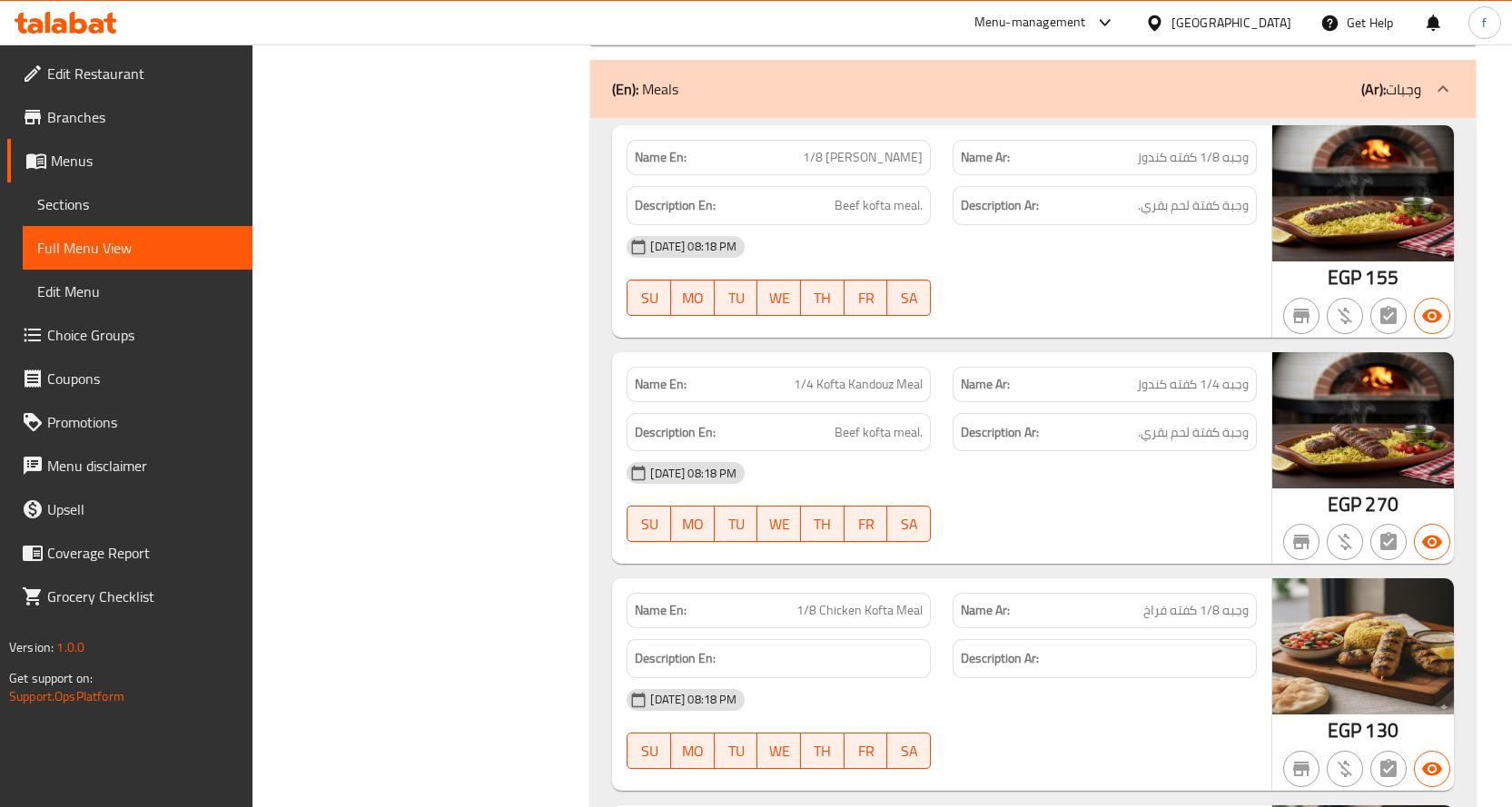
click at [875, 601] on span "1/8 Chicken Kofta Meal" at bounding box center [859, 611] width 126 height 19
copy span "1/8 Chicken Kofta Meal"
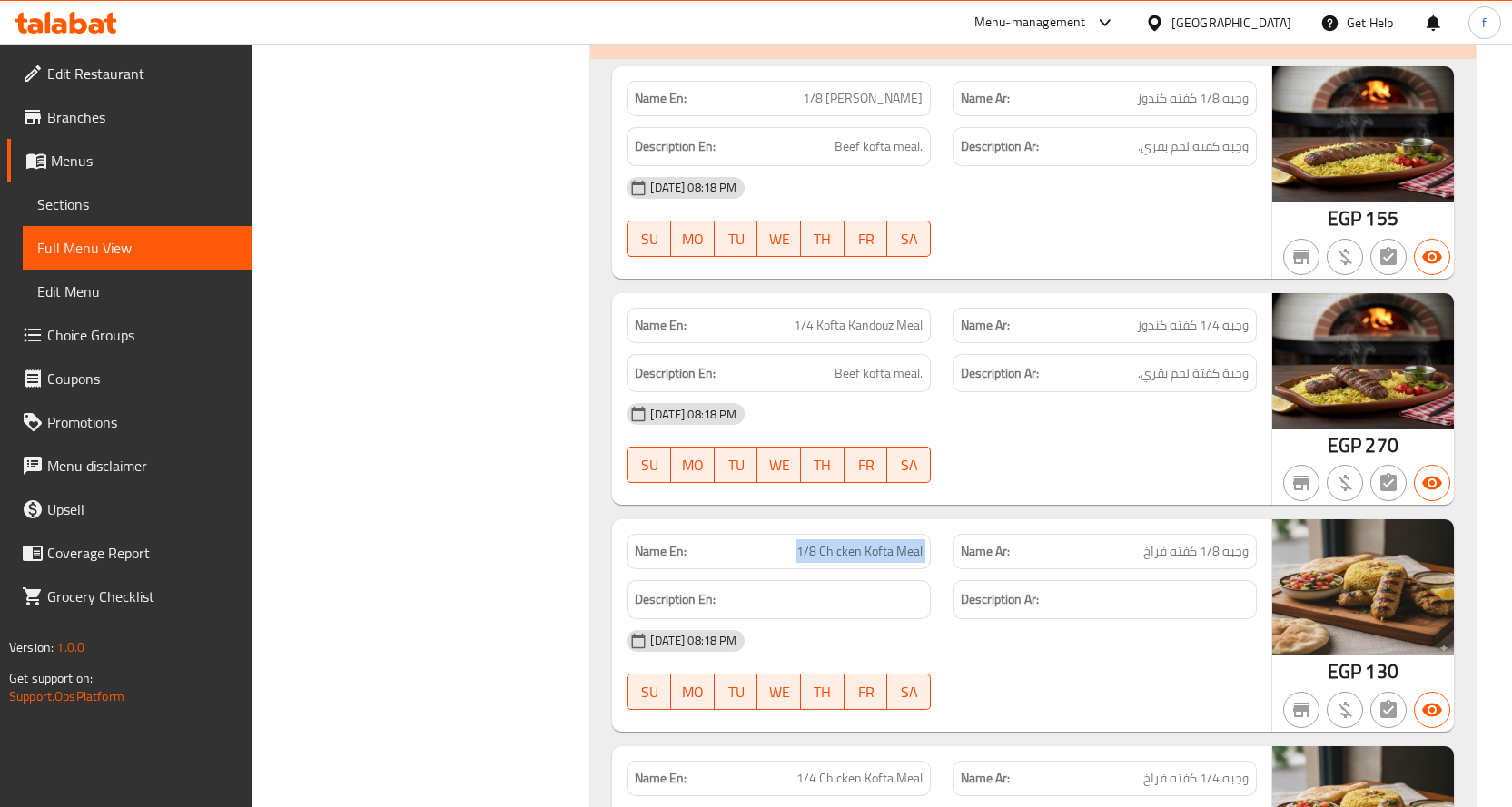
scroll to position [34755, 0]
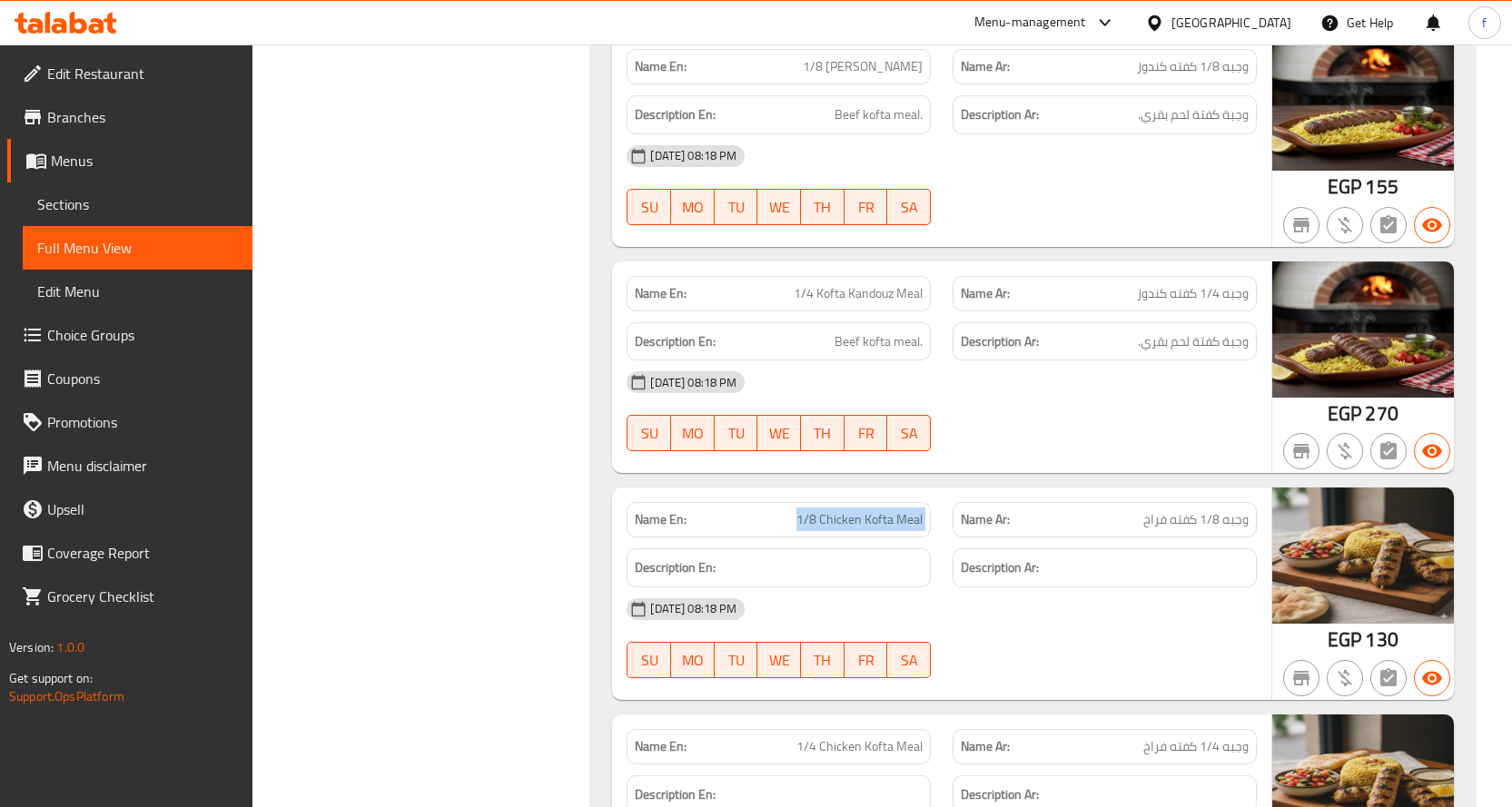
click at [866, 737] on span "1/4 Chicken Kofta Meal" at bounding box center [859, 746] width 126 height 19
copy span "1/4 Chicken Kofta Meal"
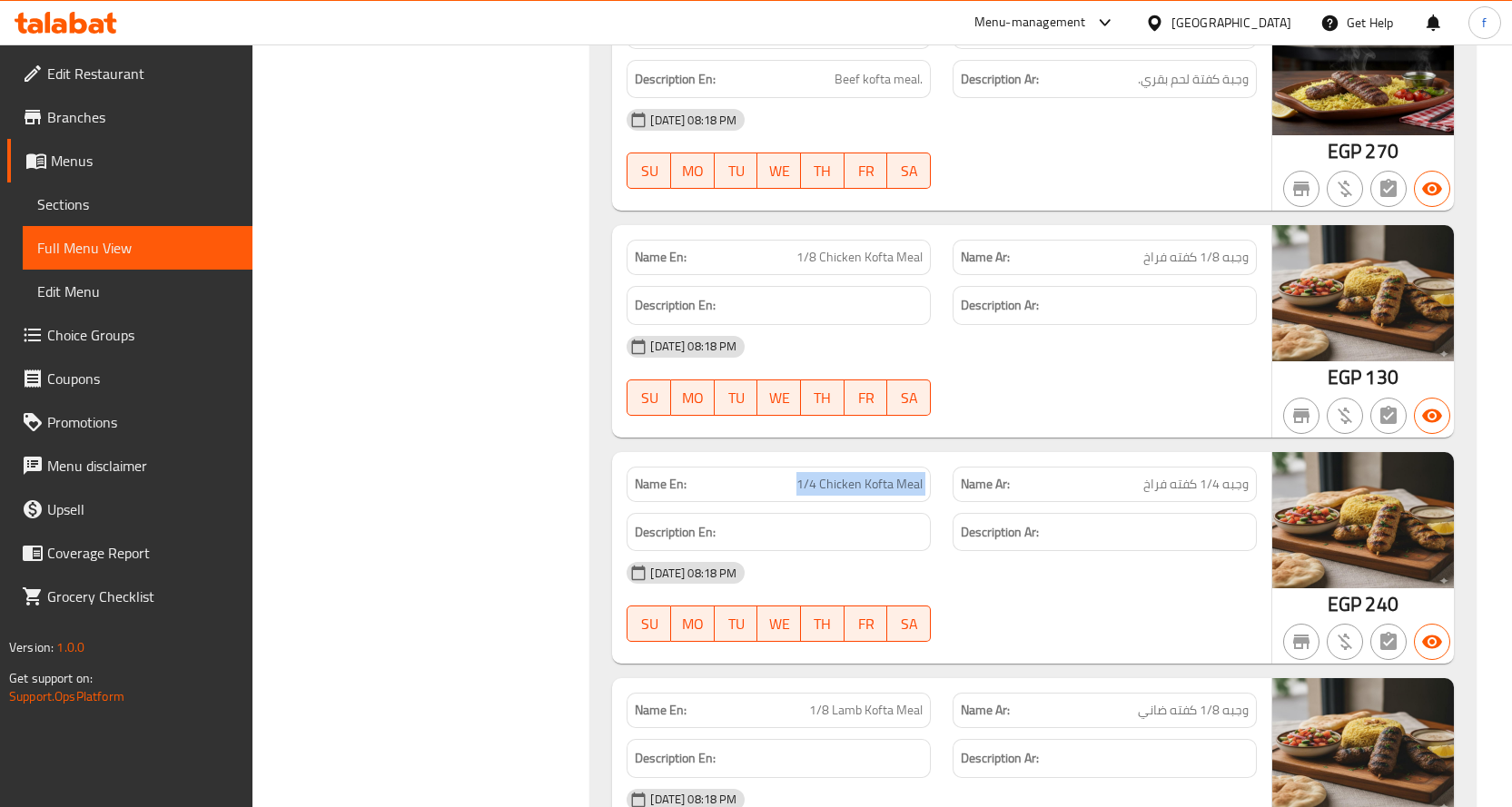
scroll to position [35027, 0]
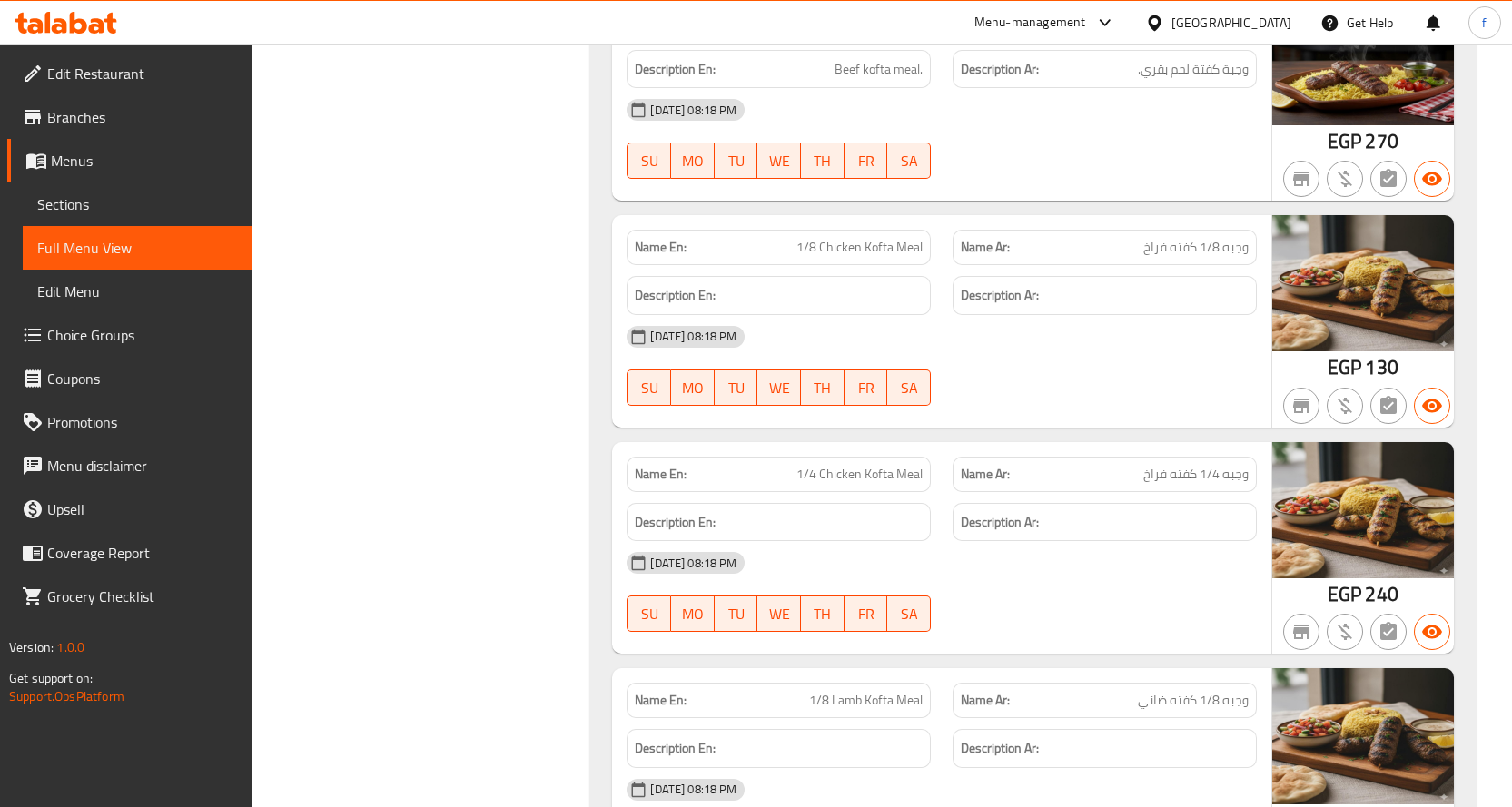
click at [875, 682] on div "Name En: 1/8 Lamb Kofta Meal" at bounding box center [779, 699] width 304 height 36
copy span "1/8 Lamb Kofta Meal"
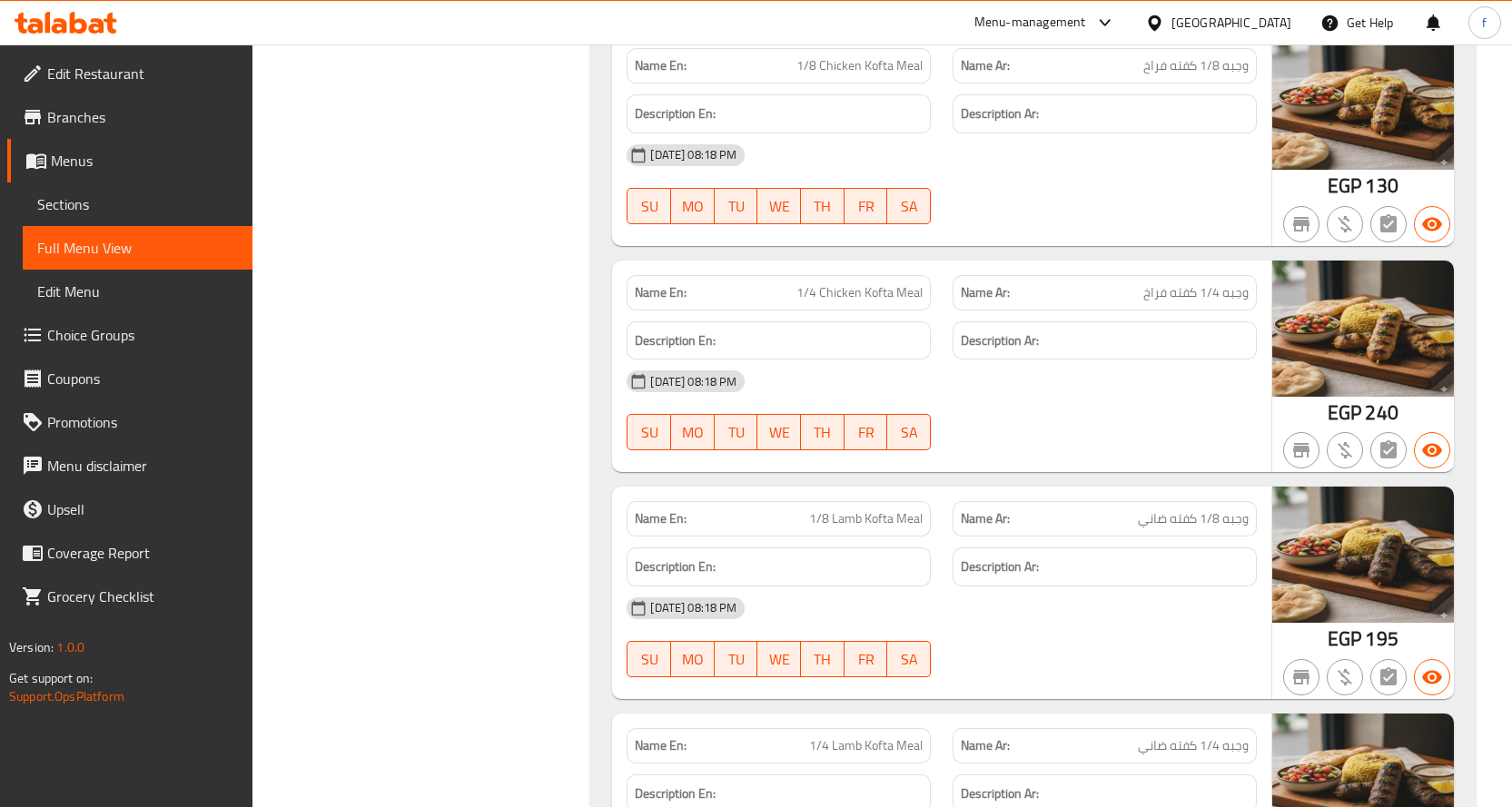
click at [922, 736] on span "1/4 Lamb Kofta Meal" at bounding box center [866, 745] width 114 height 19
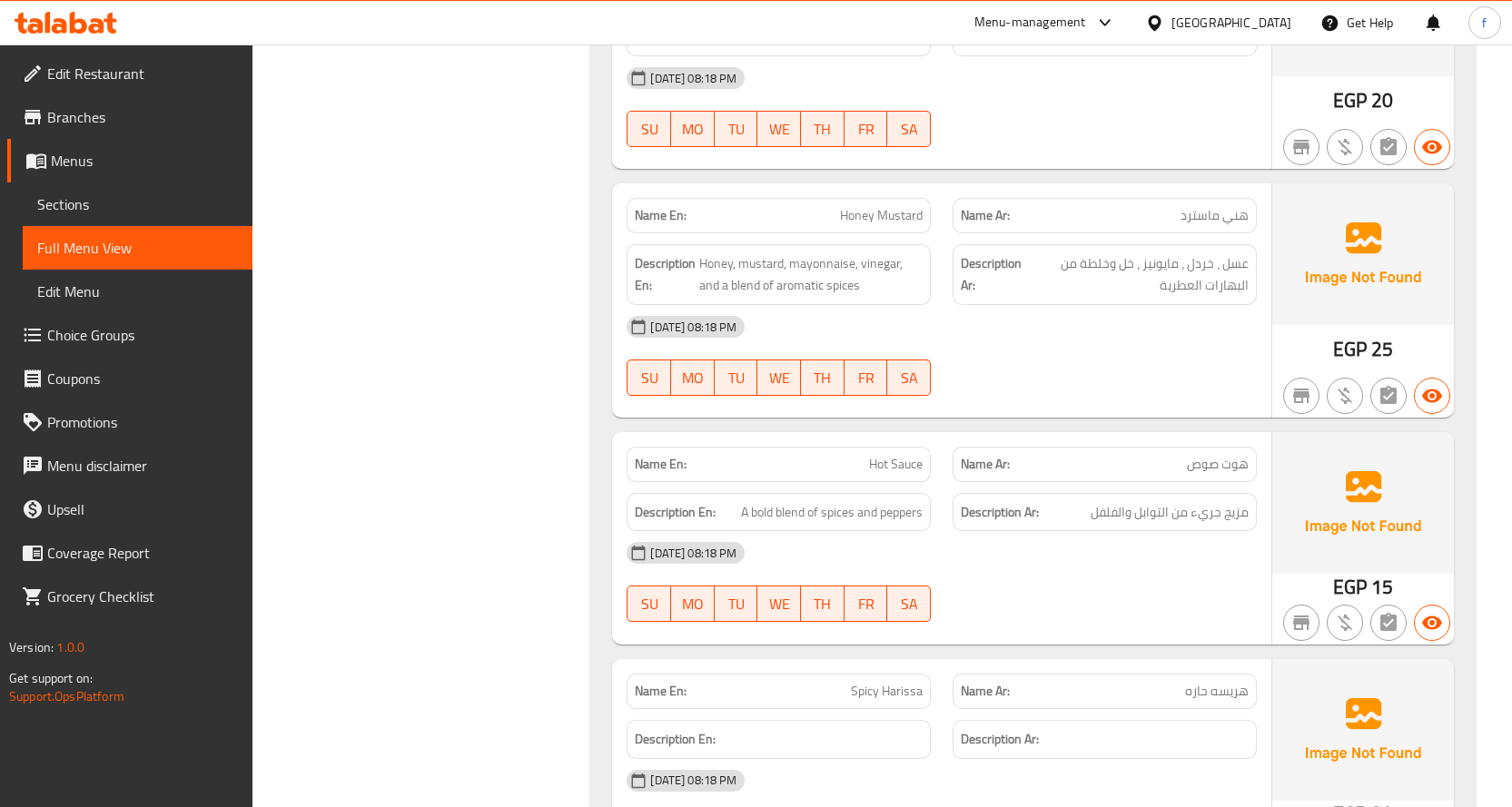
scroll to position [38385, 0]
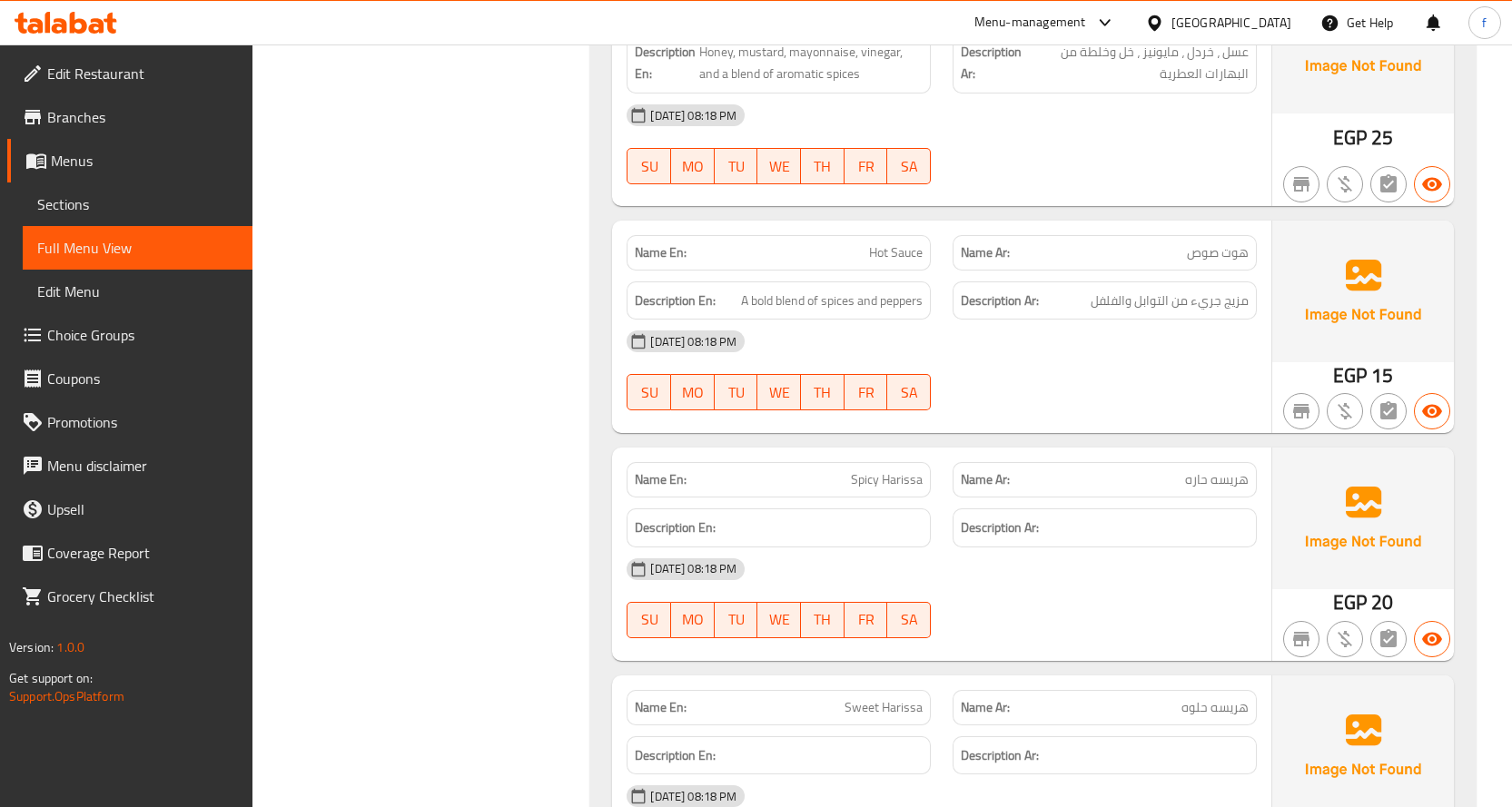
click at [859, 470] on span "Spicy Harissa" at bounding box center [886, 480] width 72 height 19
click at [898, 679] on div "Name En: Sweet Harissa" at bounding box center [779, 707] width 326 height 57
click at [898, 697] on span "Sweet Harissa" at bounding box center [883, 707] width 78 height 19
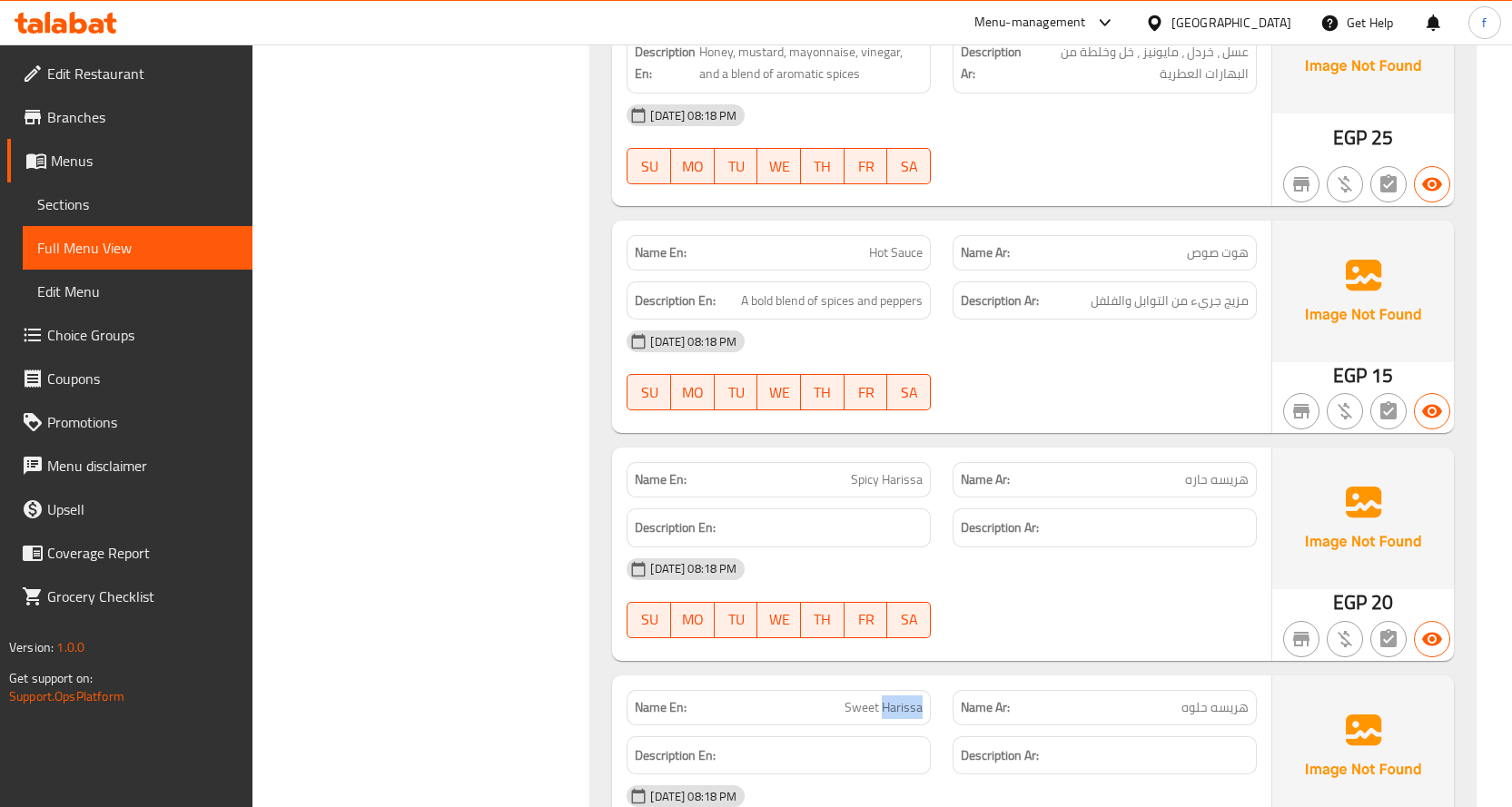
click at [898, 697] on span "Sweet Harissa" at bounding box center [883, 707] width 78 height 19
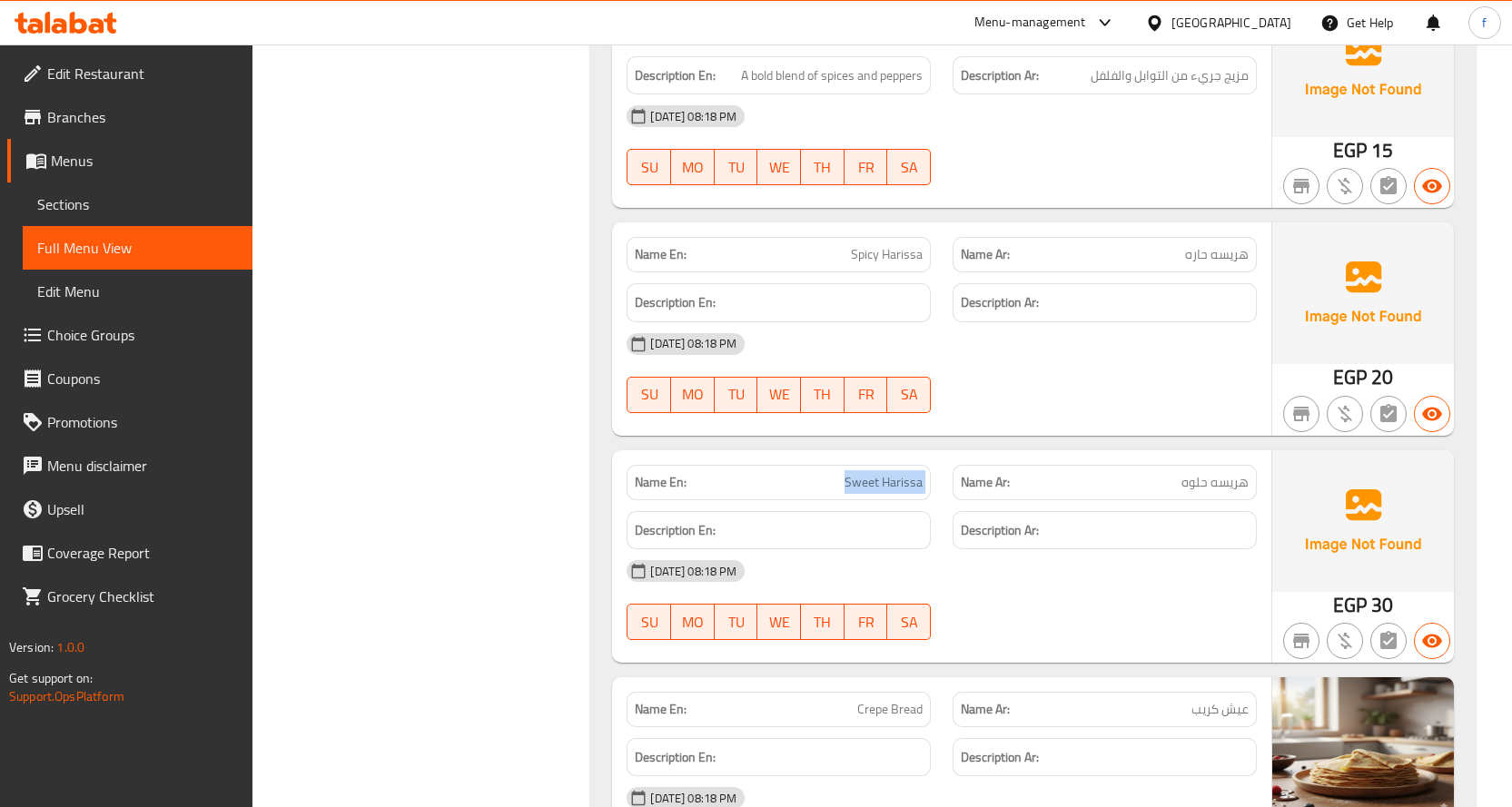
scroll to position [38657, 0]
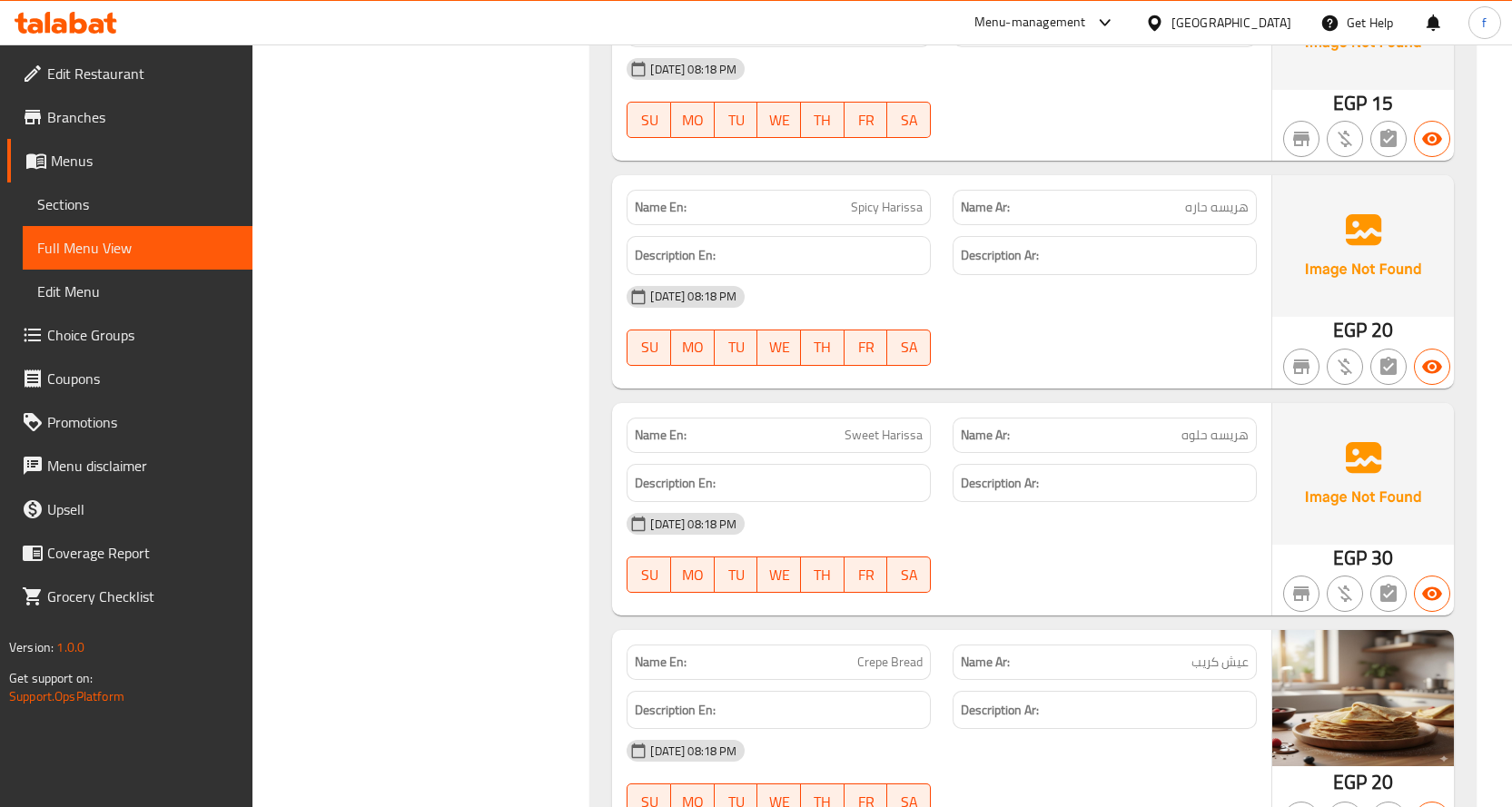
click at [903, 652] on span "Crepe Bread" at bounding box center [890, 662] width 65 height 19
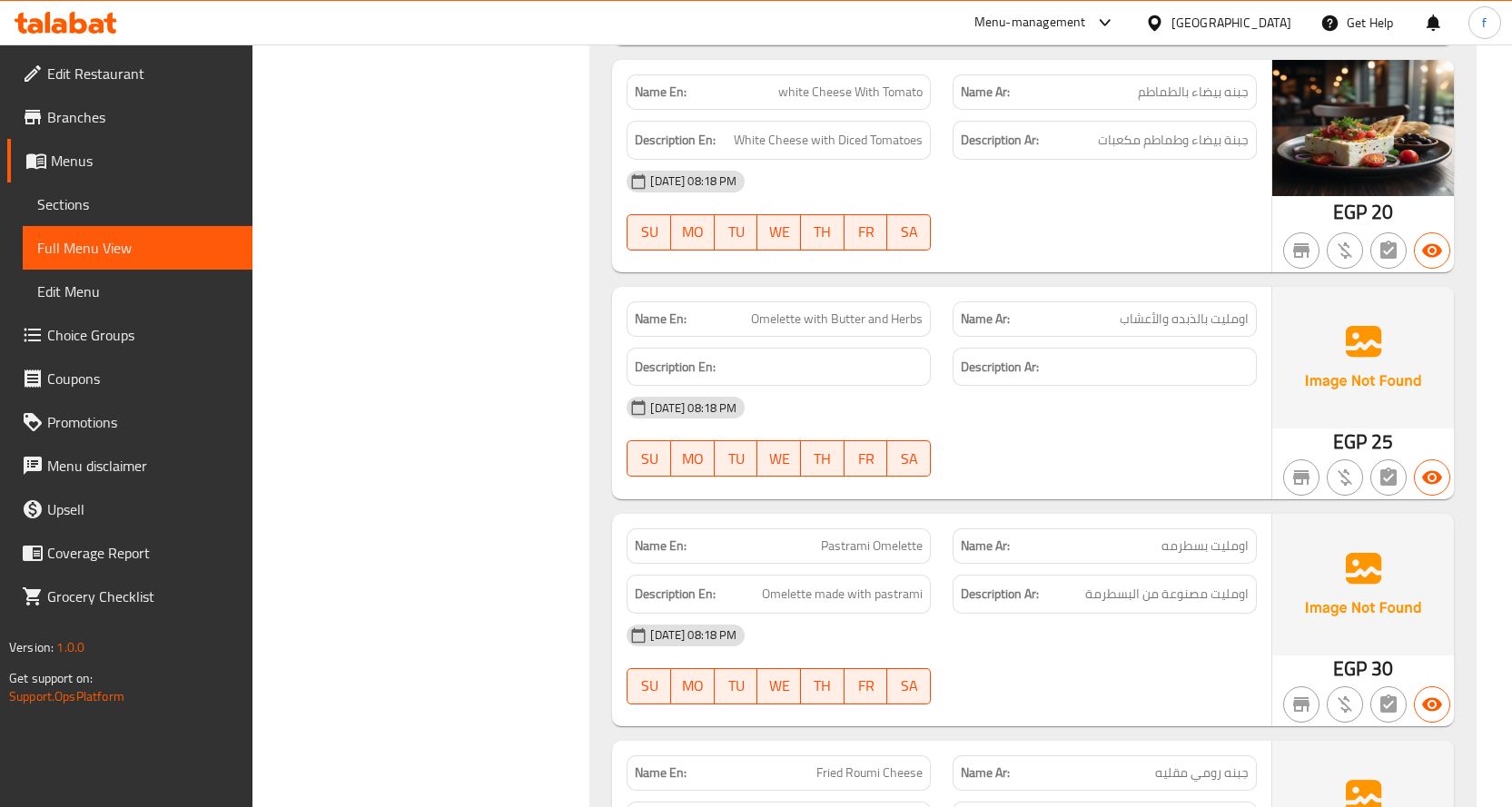
scroll to position [52551, 0]
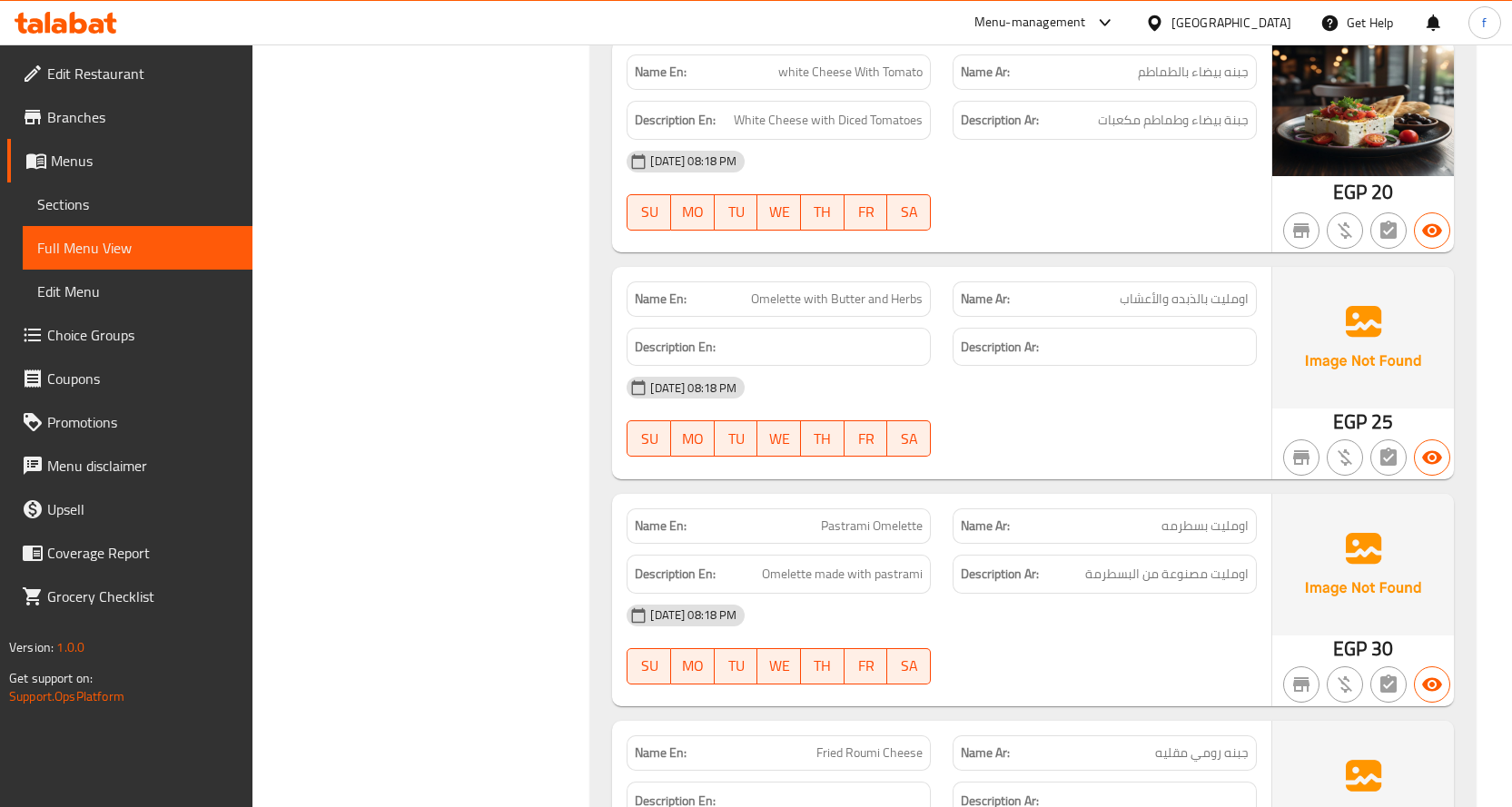
click at [900, 744] on span "Fried Roumi Cheese" at bounding box center [869, 753] width 106 height 19
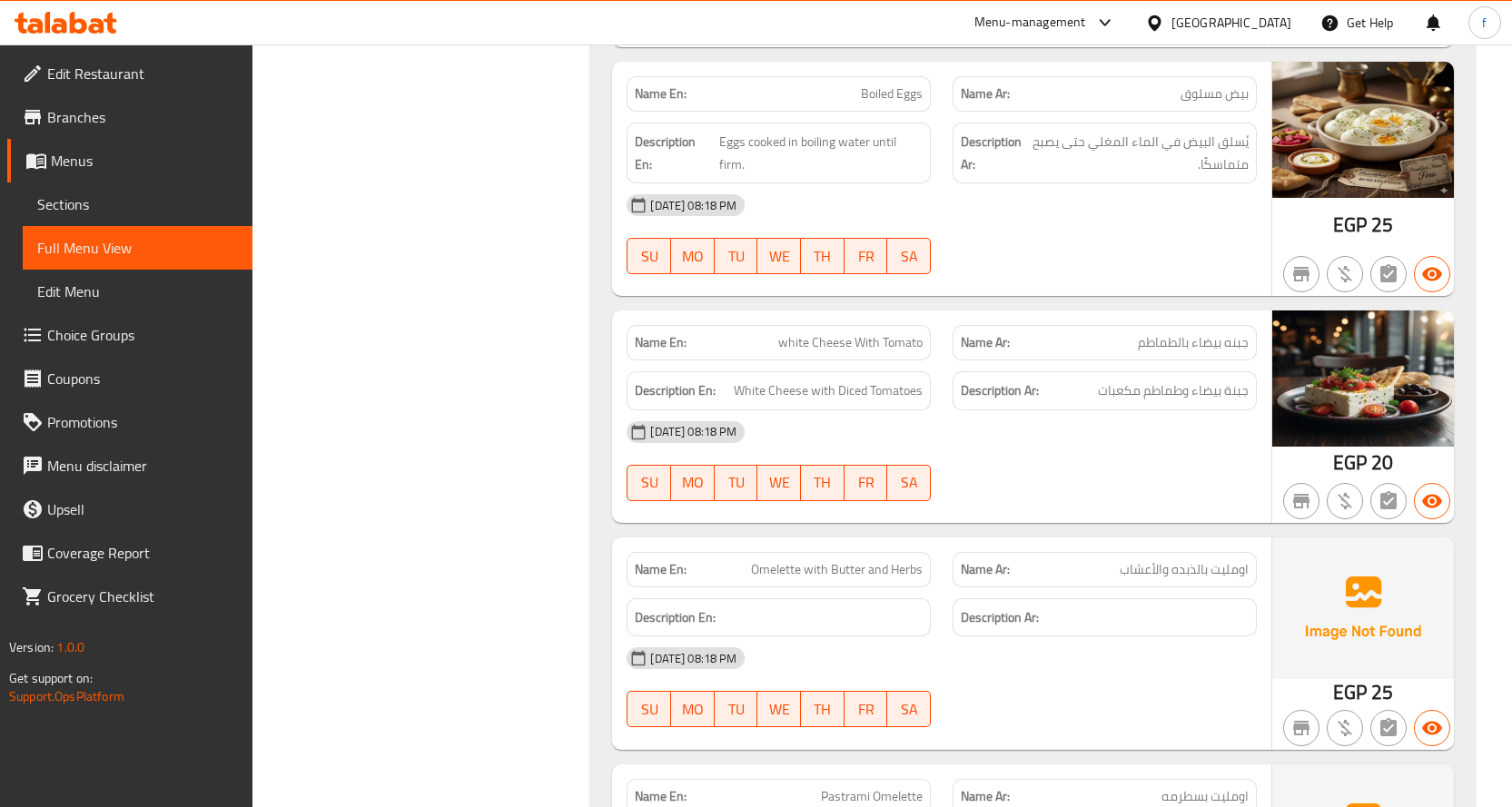
scroll to position [52279, 0]
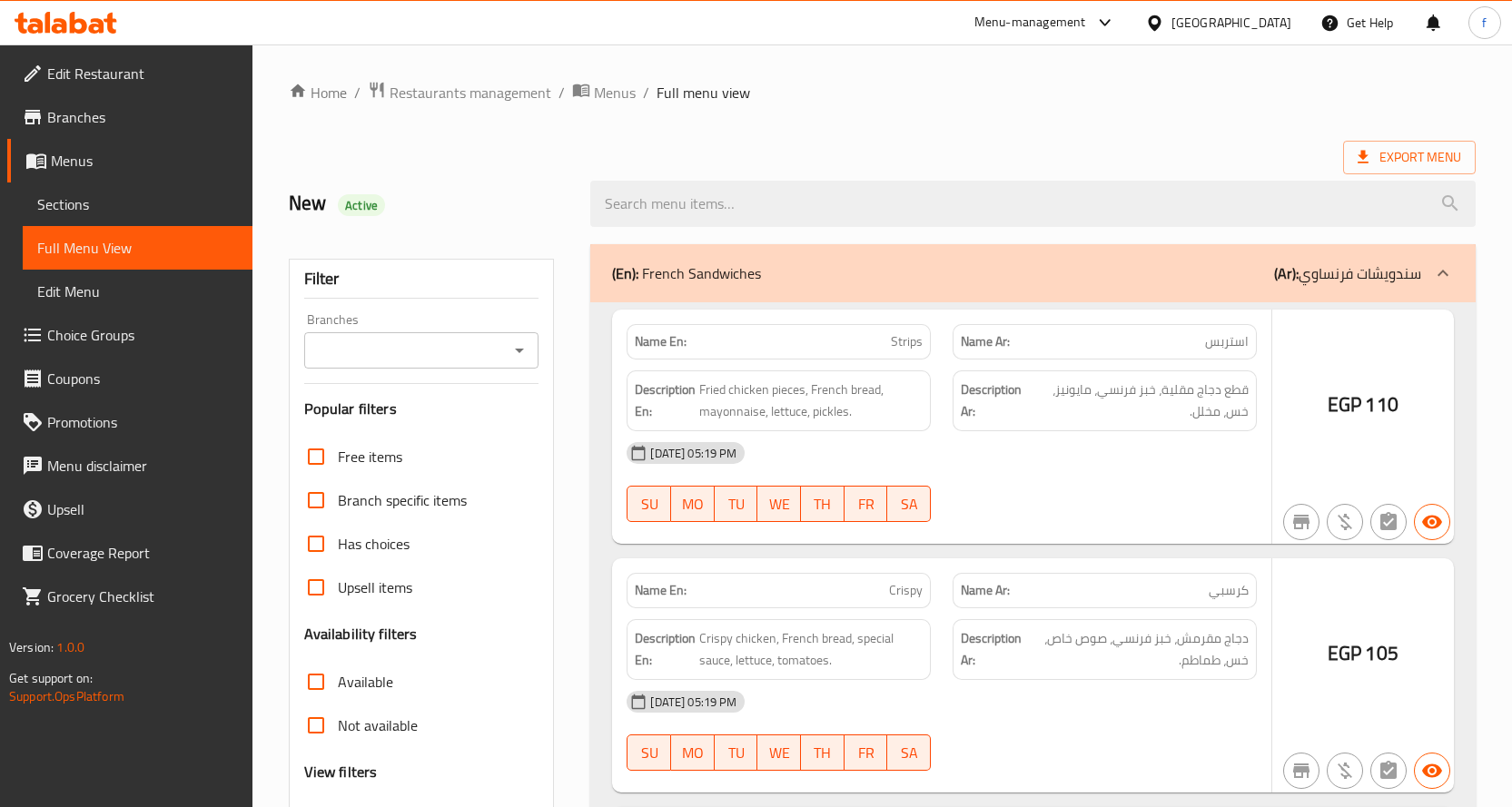
click at [313, 598] on div at bounding box center [756, 403] width 1512 height 807
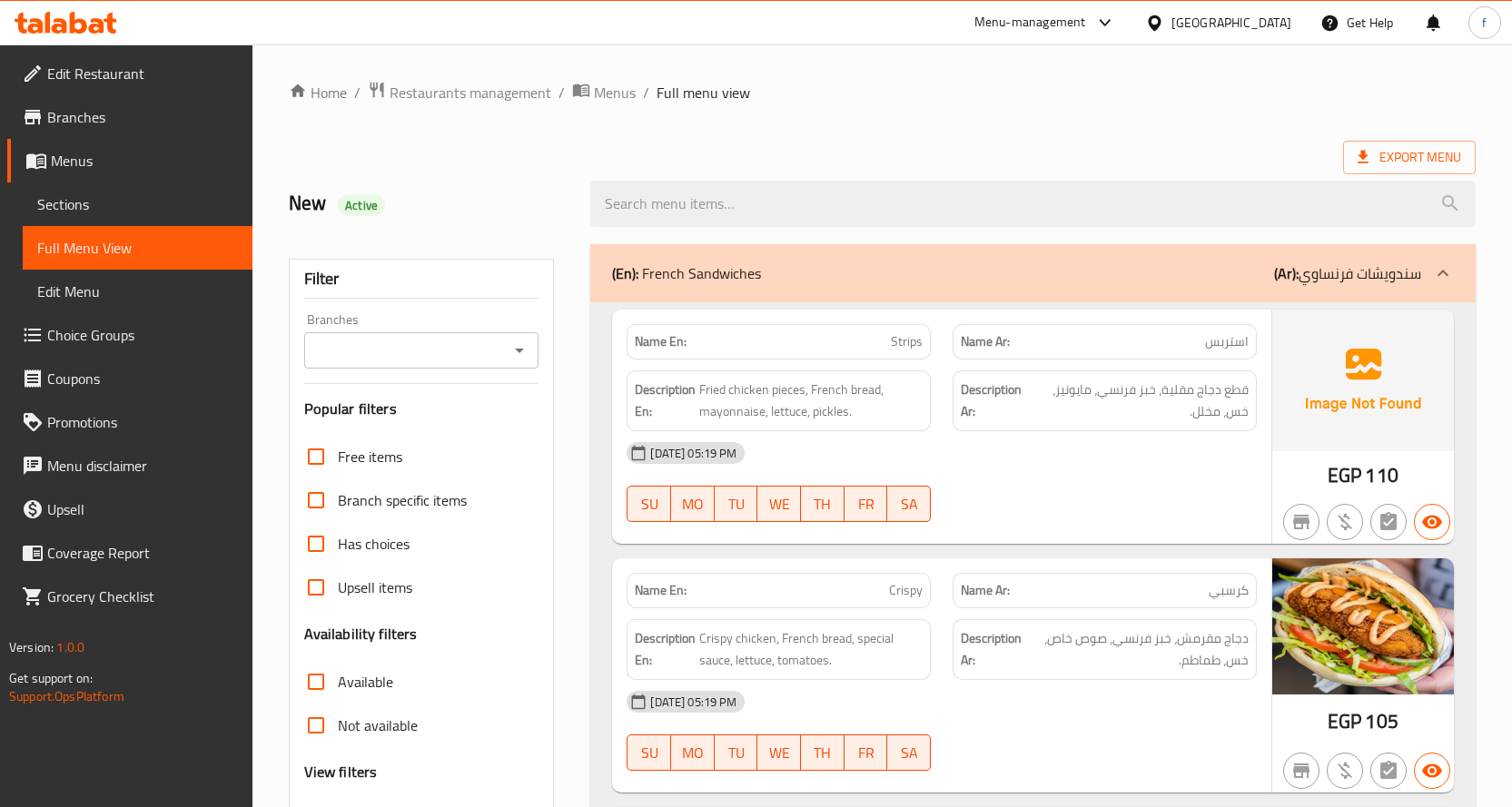
scroll to position [272, 0]
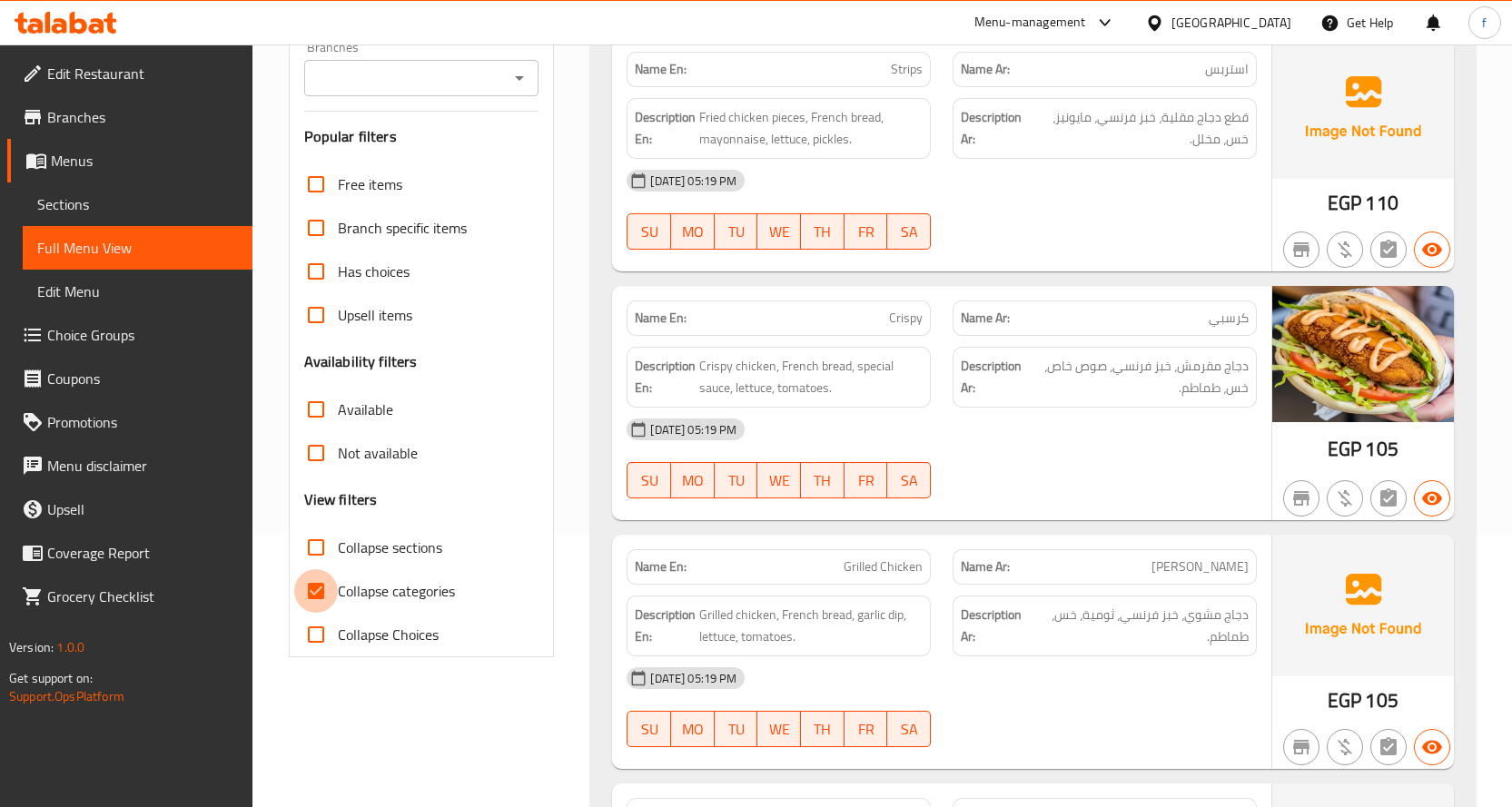
click at [317, 599] on input "Collapse categories" at bounding box center [316, 591] width 43 height 43
checkbox input "false"
click at [321, 553] on input "Collapse sections" at bounding box center [316, 546] width 43 height 43
checkbox input "true"
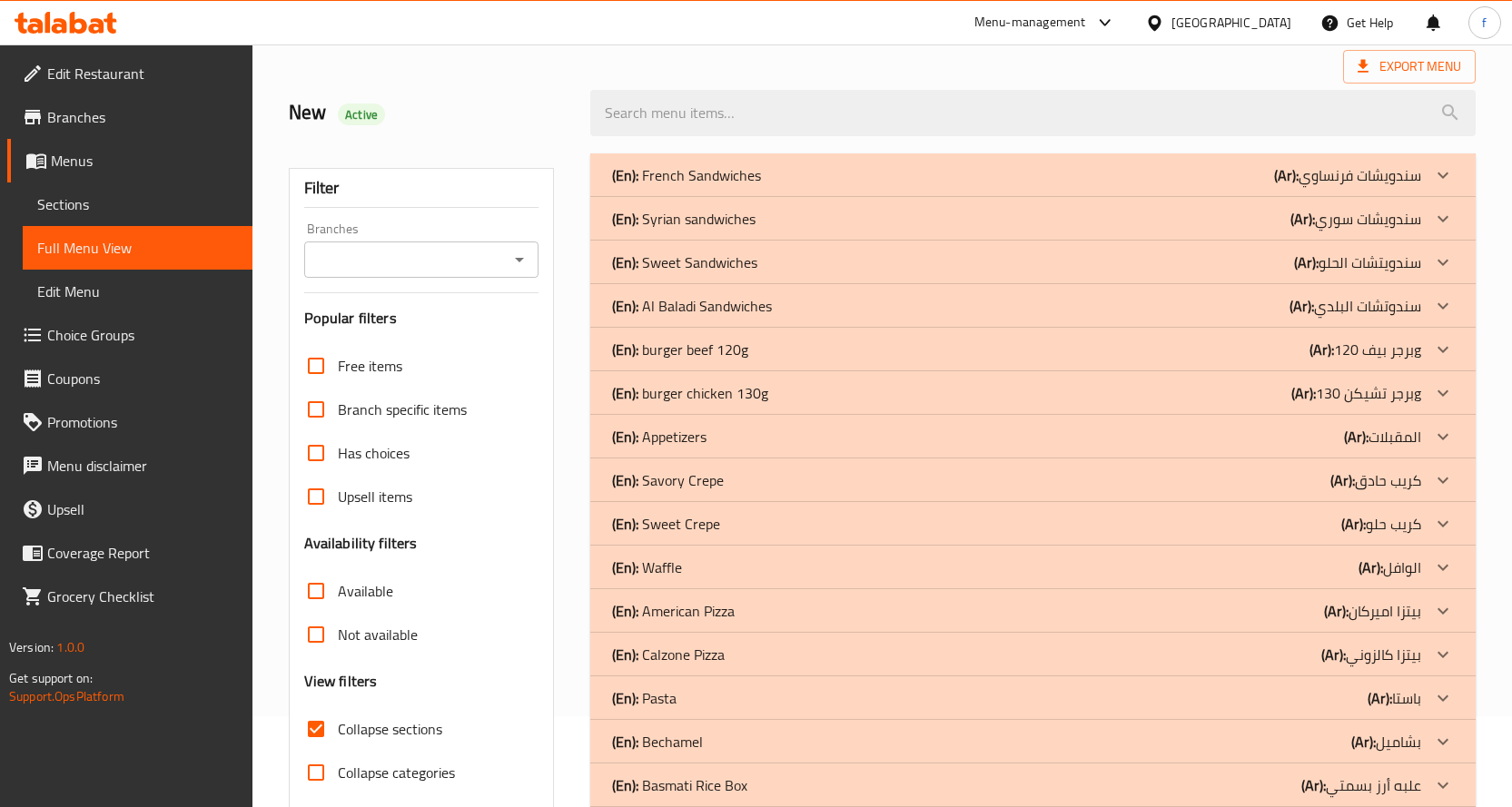
scroll to position [432, 0]
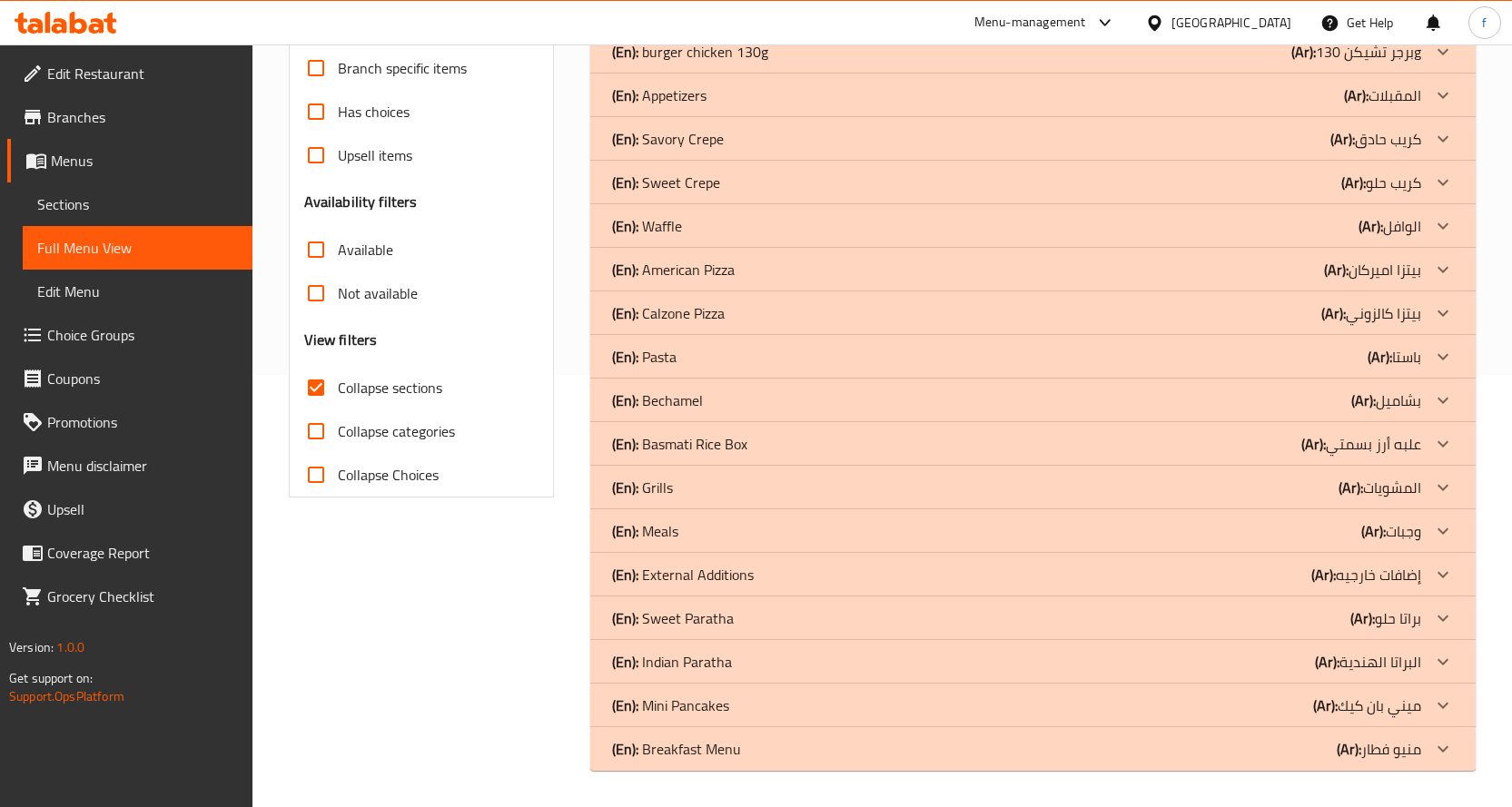
click at [678, 760] on p "(En): Breakfast Menu" at bounding box center [677, 748] width 129 height 22
click at [684, 697] on p "(En): Mini Pancakes" at bounding box center [671, 705] width 117 height 22
click at [691, 657] on p "(En): Indian Paratha" at bounding box center [672, 661] width 120 height 22
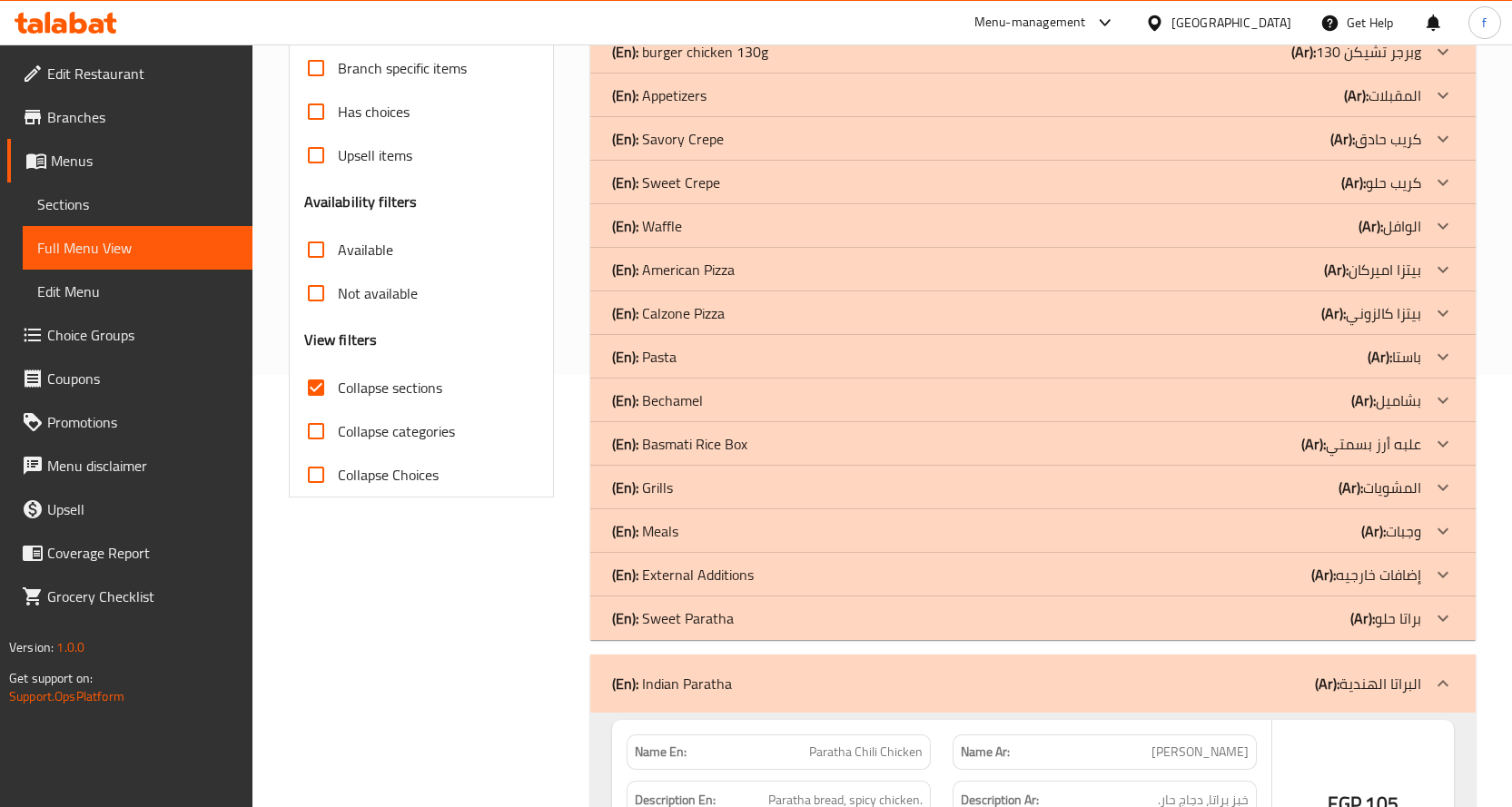
click at [695, 613] on p "(En): Sweet Paratha" at bounding box center [673, 618] width 121 height 22
click at [705, 559] on div "(En): External Additions (Ar): إضافات خارجيه" at bounding box center [1033, 574] width 885 height 43
click at [695, 538] on div "(En): Meals (Ar): وجبات" at bounding box center [1016, 531] width 809 height 22
click at [674, 473] on div "(En): Grills (Ar): المشويات" at bounding box center [1033, 487] width 885 height 43
click at [681, 441] on p "(En): Basmati Rice Box" at bounding box center [679, 443] width 136 height 22
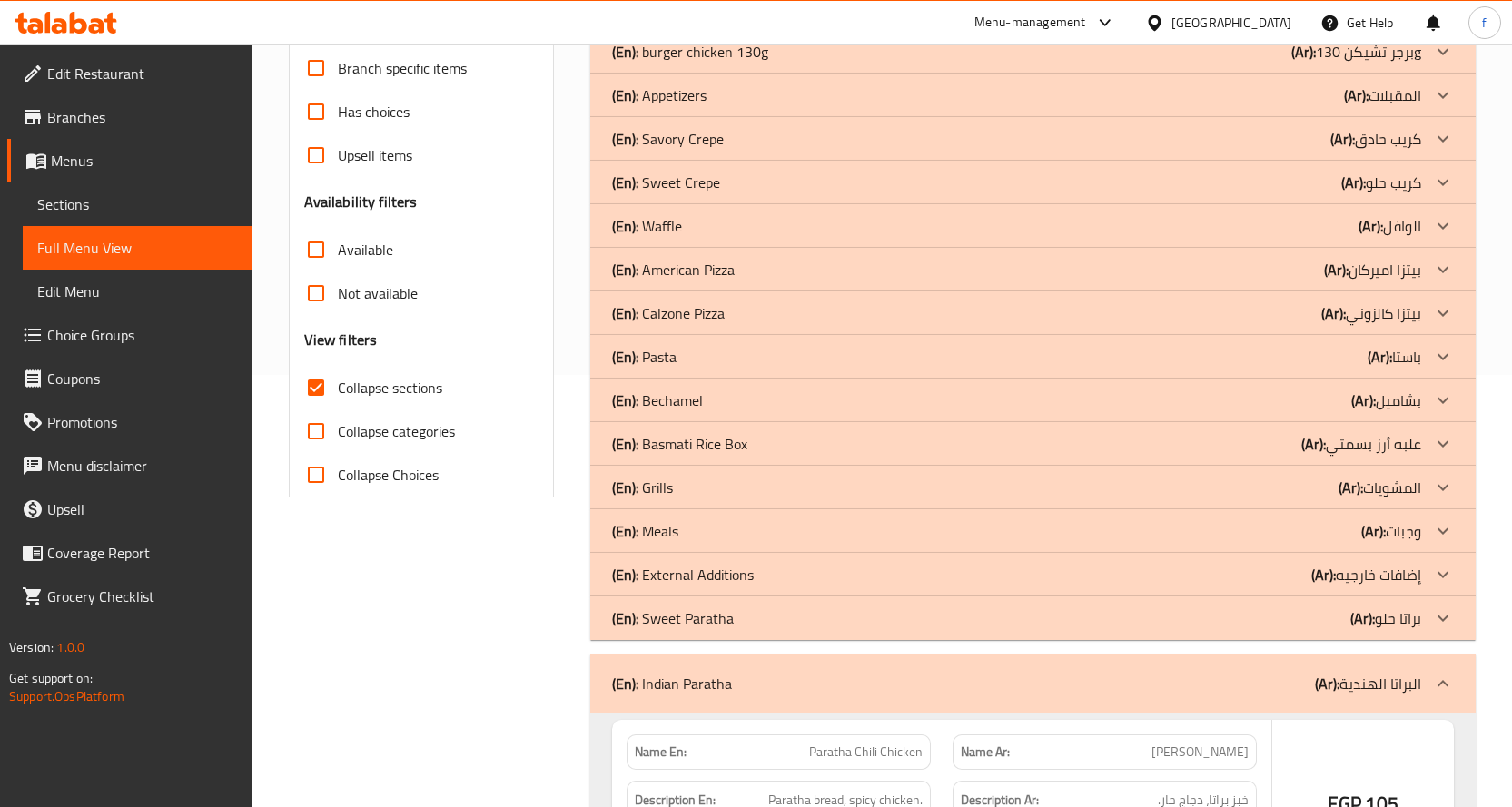
click at [672, 406] on p "(En): Bechamel" at bounding box center [657, 400] width 90 height 22
click at [661, 361] on p "(En): Pasta" at bounding box center [644, 356] width 64 height 22
click at [687, 291] on div "(En): Calzone Pizza (Ar): بيتزا كالزوني" at bounding box center [1033, 313] width 885 height 43
click at [694, 270] on p "(En): American Pizza" at bounding box center [673, 269] width 122 height 22
click at [656, 216] on p "(En): Waffle" at bounding box center [647, 226] width 70 height 22
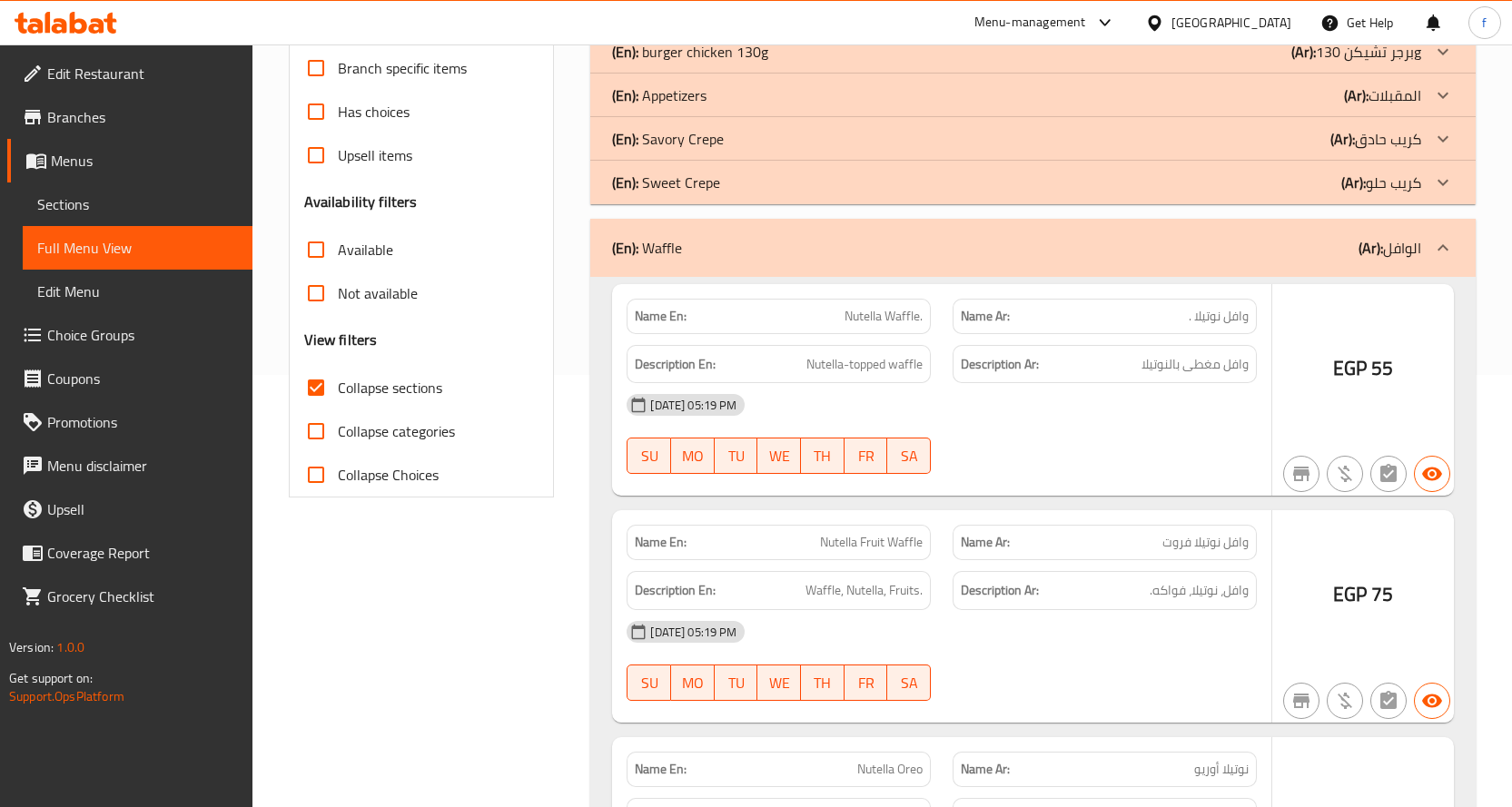
click at [684, 181] on p "(En): Sweet Crepe" at bounding box center [666, 182] width 108 height 22
click at [705, 130] on p "(En): Savory Crepe" at bounding box center [668, 139] width 112 height 22
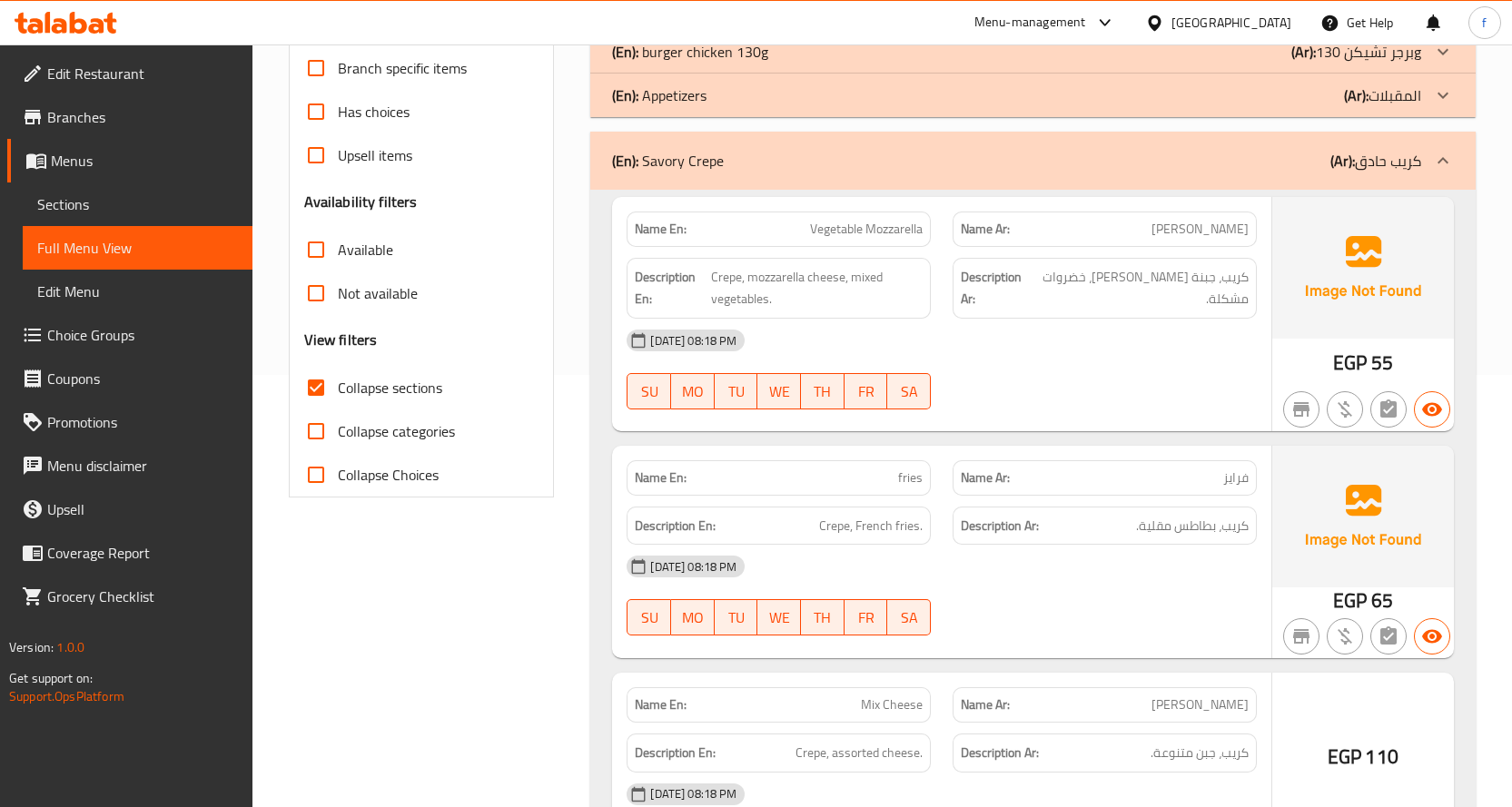
scroll to position [160, 0]
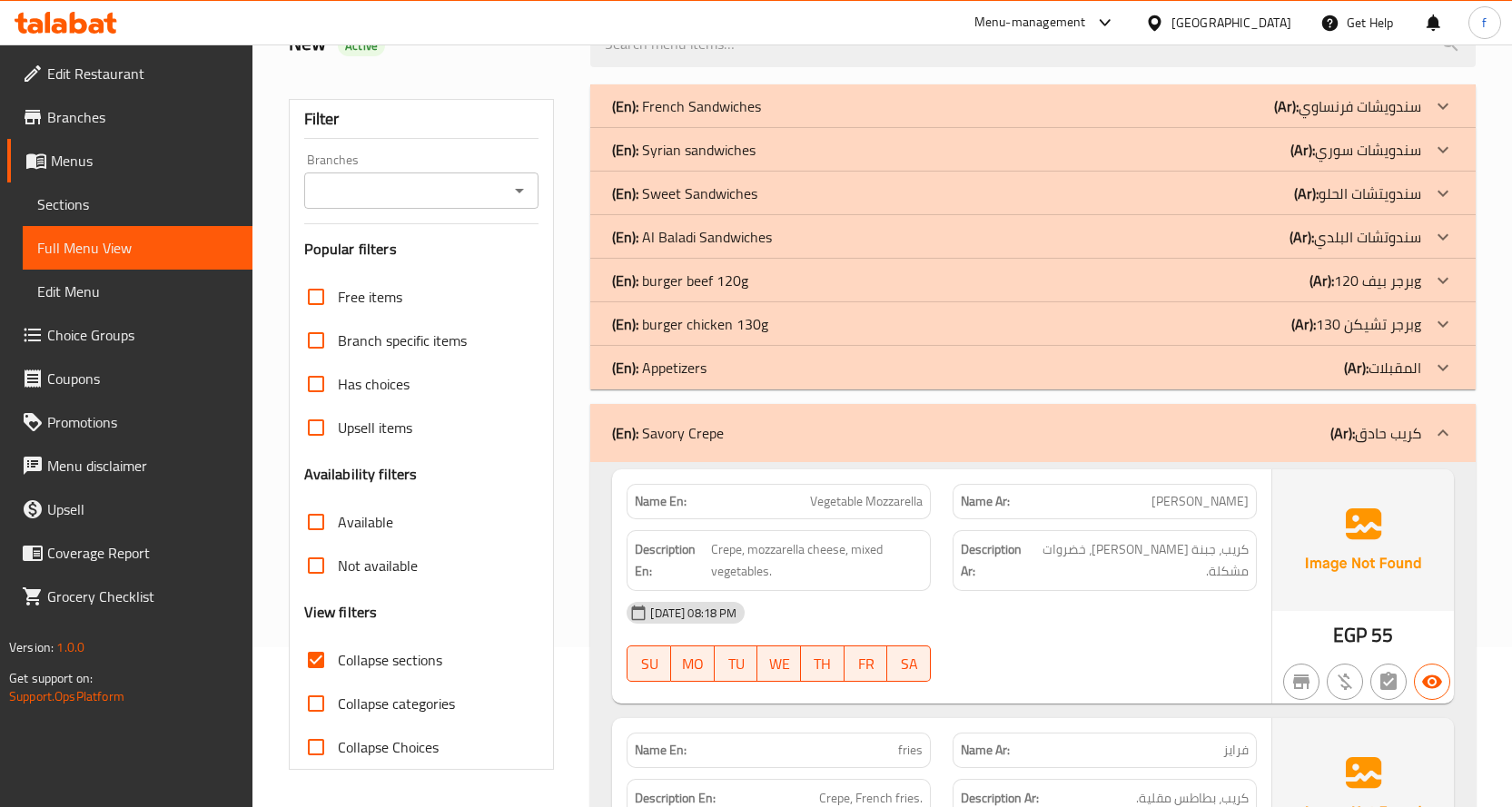
click at [728, 158] on p "(En): Syrian sandwiches" at bounding box center [683, 149] width 143 height 22
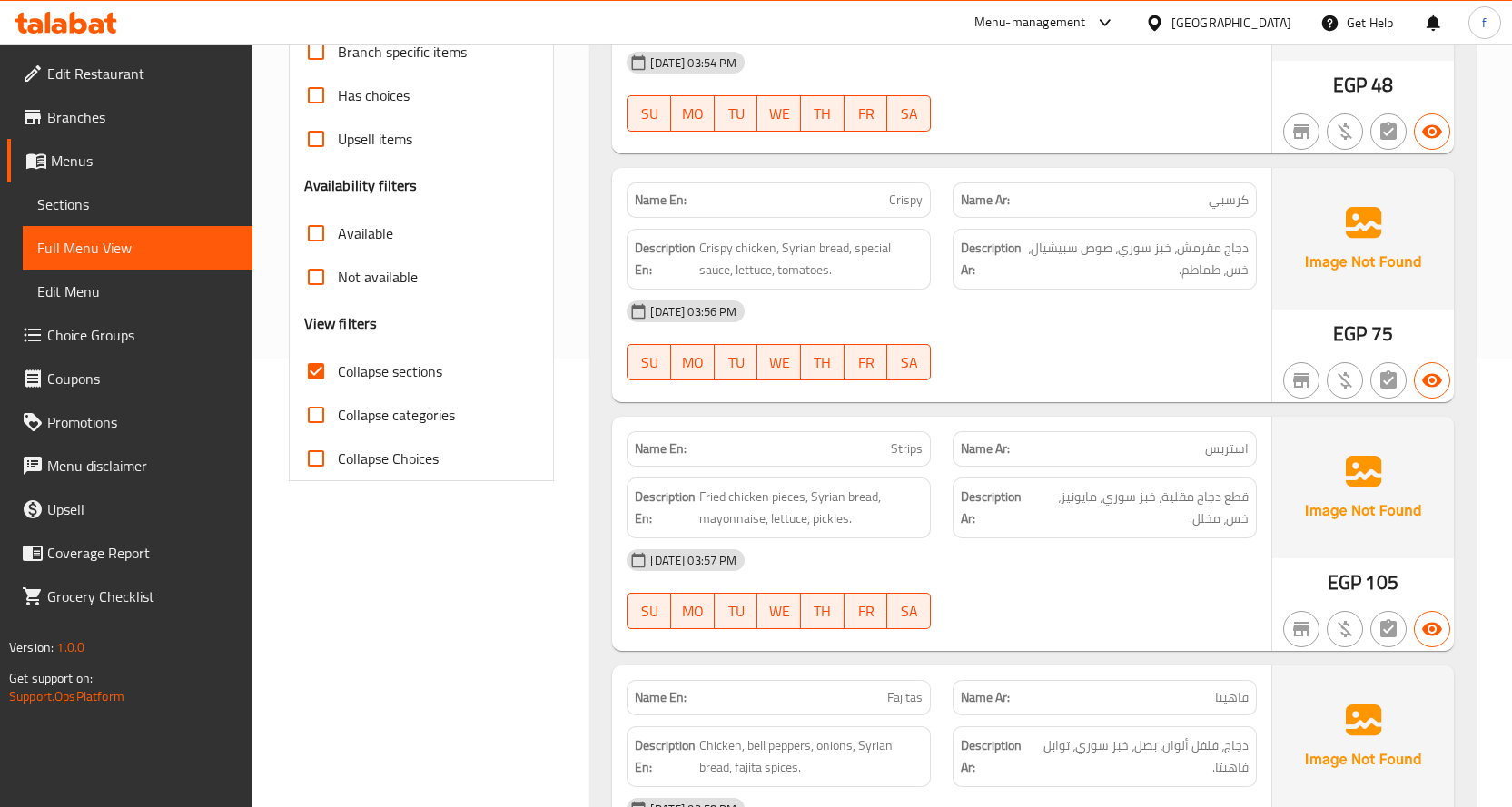
scroll to position [0, 0]
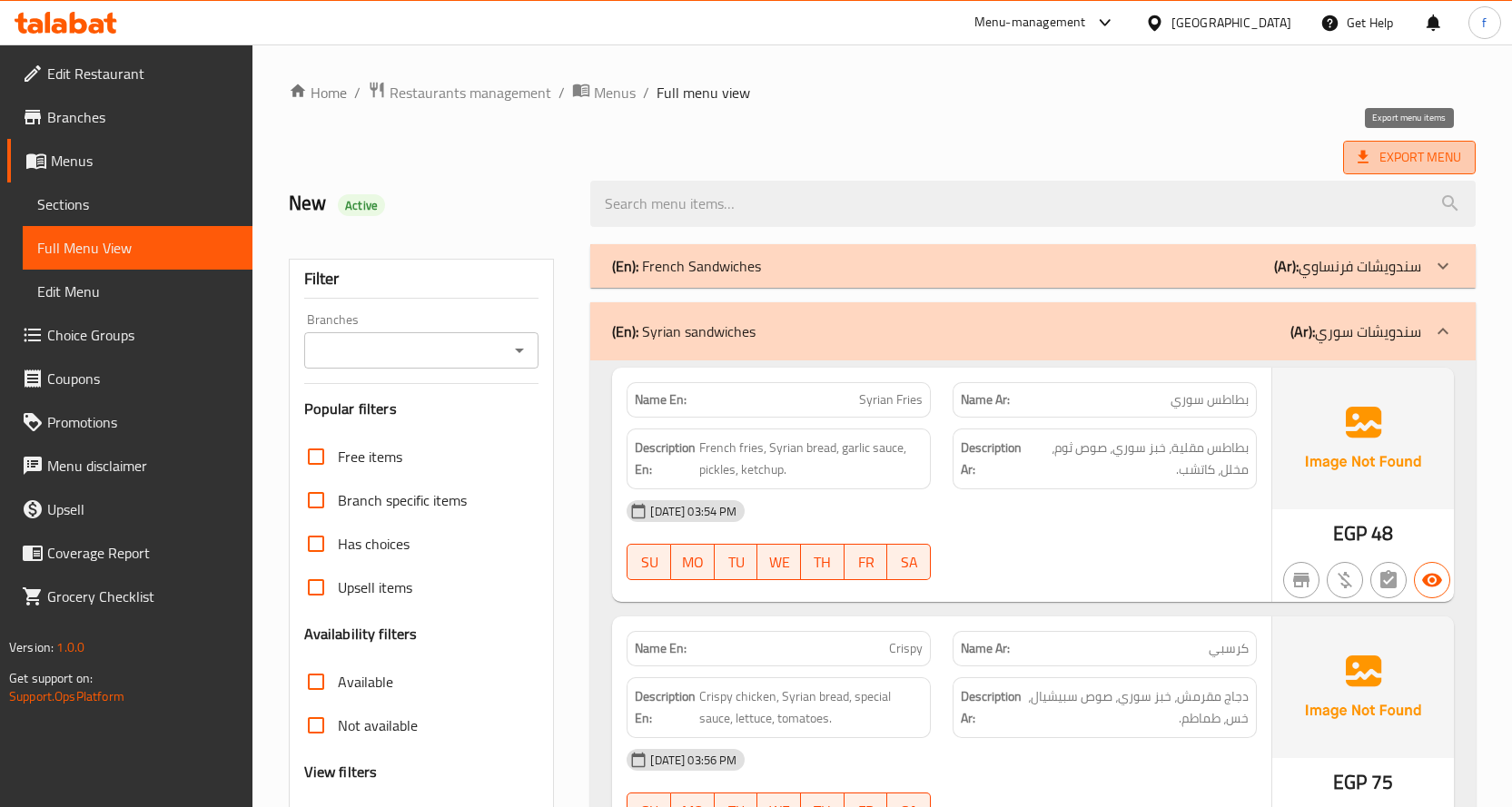
click at [1463, 164] on span "Export Menu" at bounding box center [1409, 157] width 133 height 34
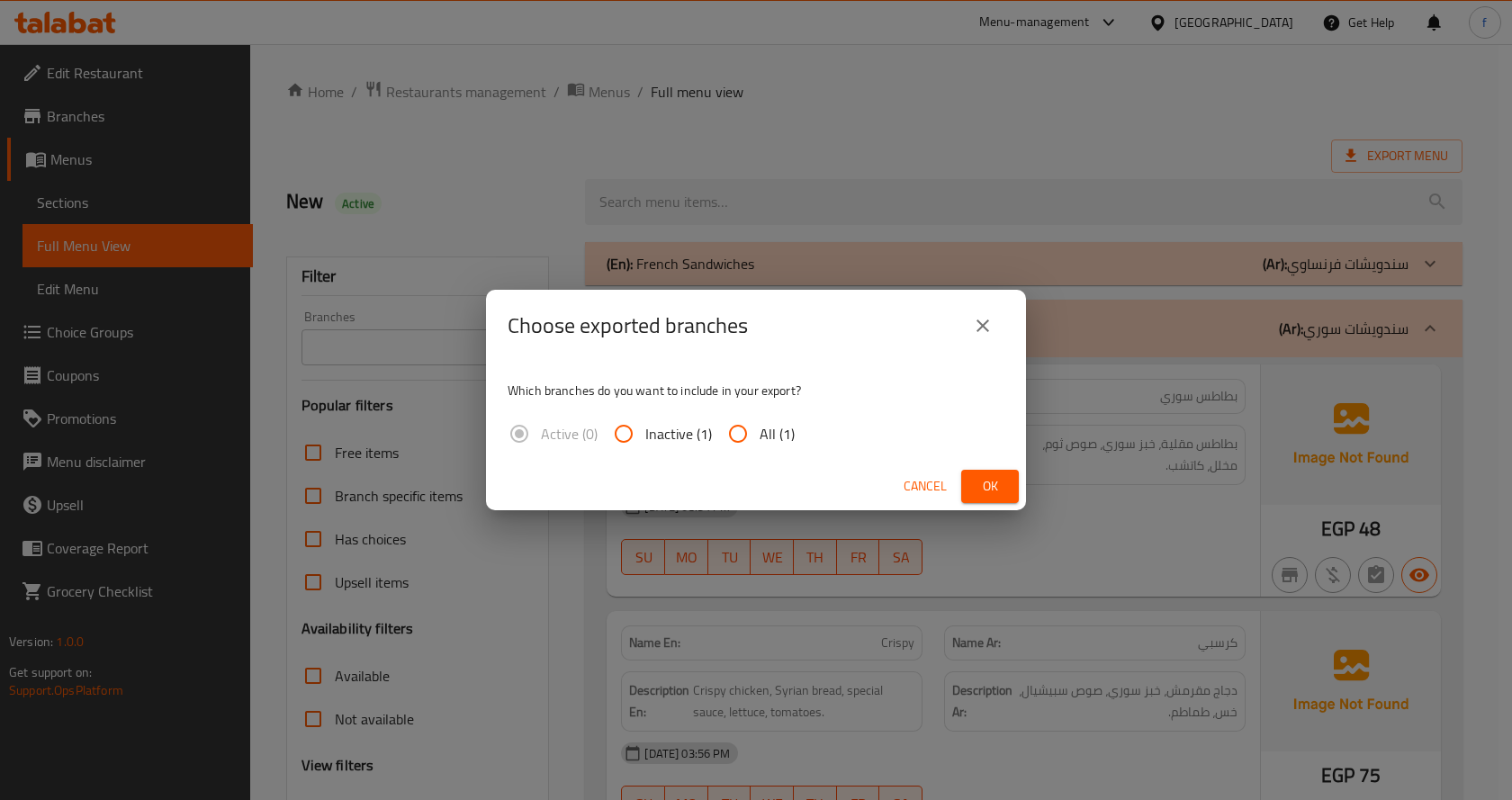
click at [805, 438] on div "Active (0) Inactive (1) All (1)" at bounding box center [658, 433] width 301 height 43
click at [784, 441] on span "All (1)" at bounding box center [777, 433] width 35 height 22
click at [759, 441] on input "All (1)" at bounding box center [737, 433] width 43 height 43
radio input "true"
click at [980, 474] on button "Ok" at bounding box center [990, 485] width 57 height 33
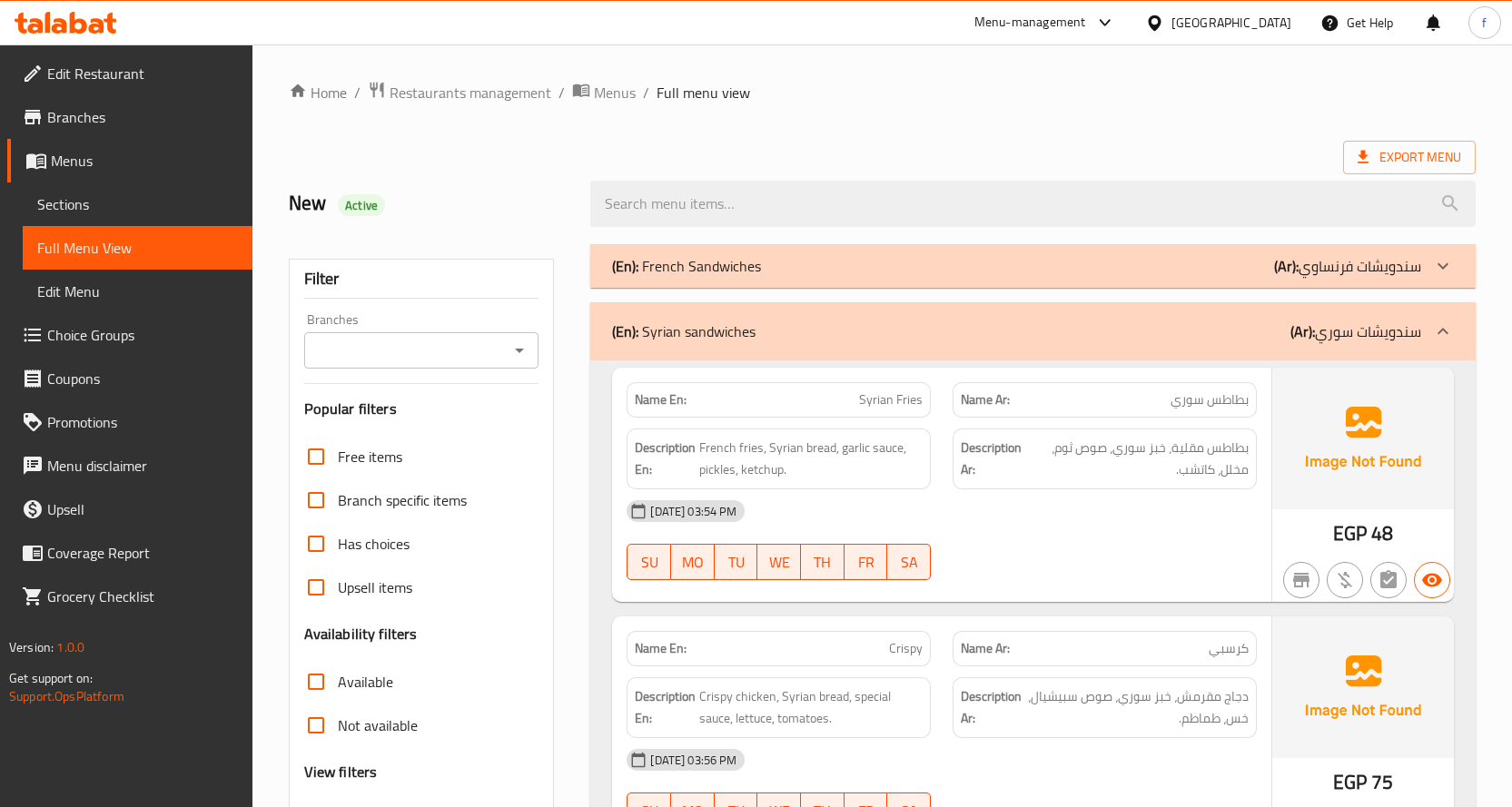
click at [90, 28] on icon at bounding box center [96, 26] width 15 height 15
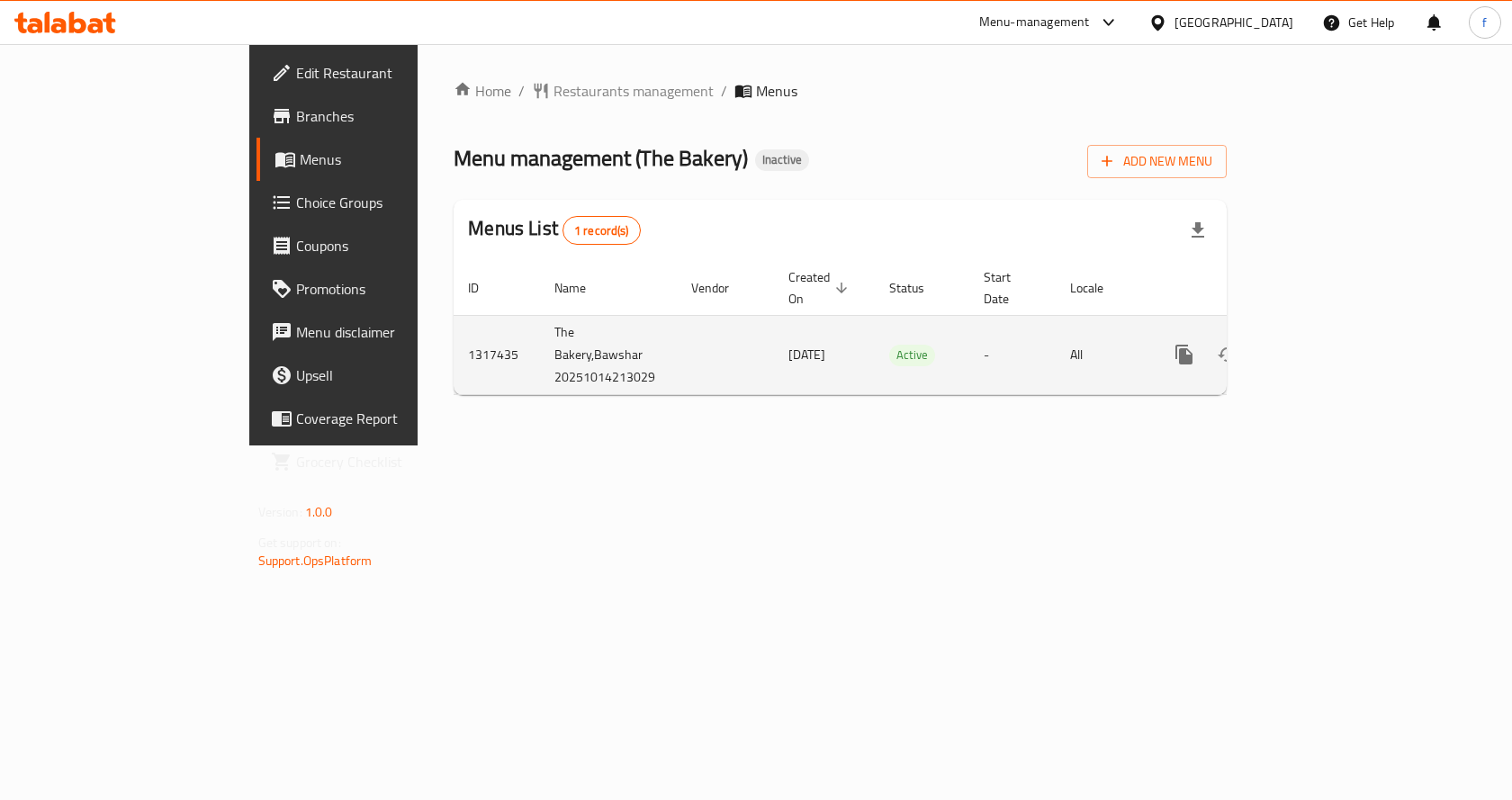
drag, startPoint x: 692, startPoint y: 335, endPoint x: 578, endPoint y: 335, distance: 114.0
click at [578, 335] on tr "1317435 The Bakery,Bawshar 20251014213029 [DATE] Active - All" at bounding box center [901, 354] width 897 height 79
drag, startPoint x: 489, startPoint y: 358, endPoint x: 373, endPoint y: 361, distance: 116.0
click at [540, 361] on td "The Bakery,Bawshar 20251014213029" at bounding box center [608, 354] width 136 height 79
click at [540, 342] on td "The Bakery,Bawshar 20251014213029" at bounding box center [608, 354] width 136 height 79
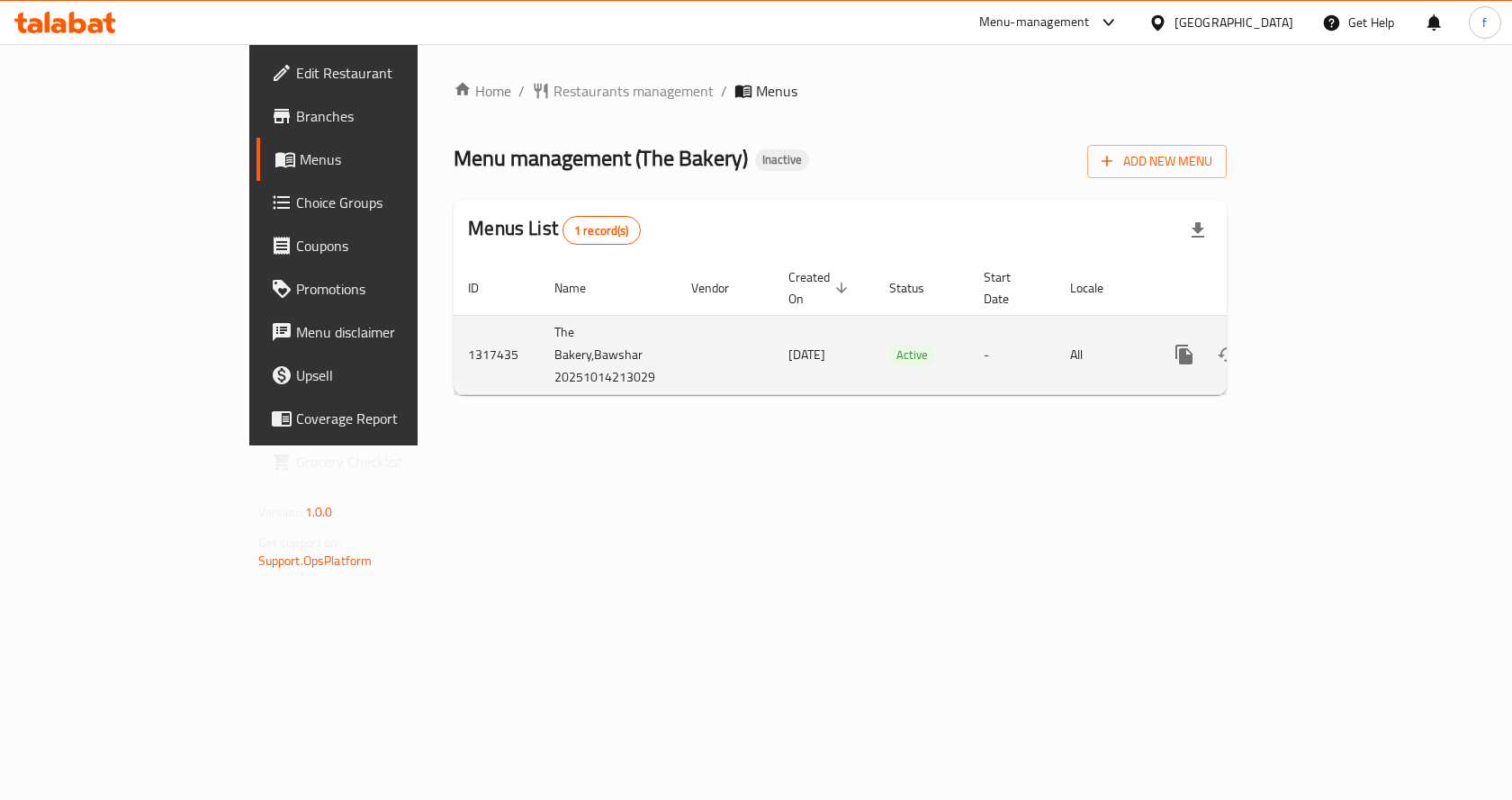
click at [1322, 346] on icon "enhanced table" at bounding box center [1314, 354] width 16 height 16
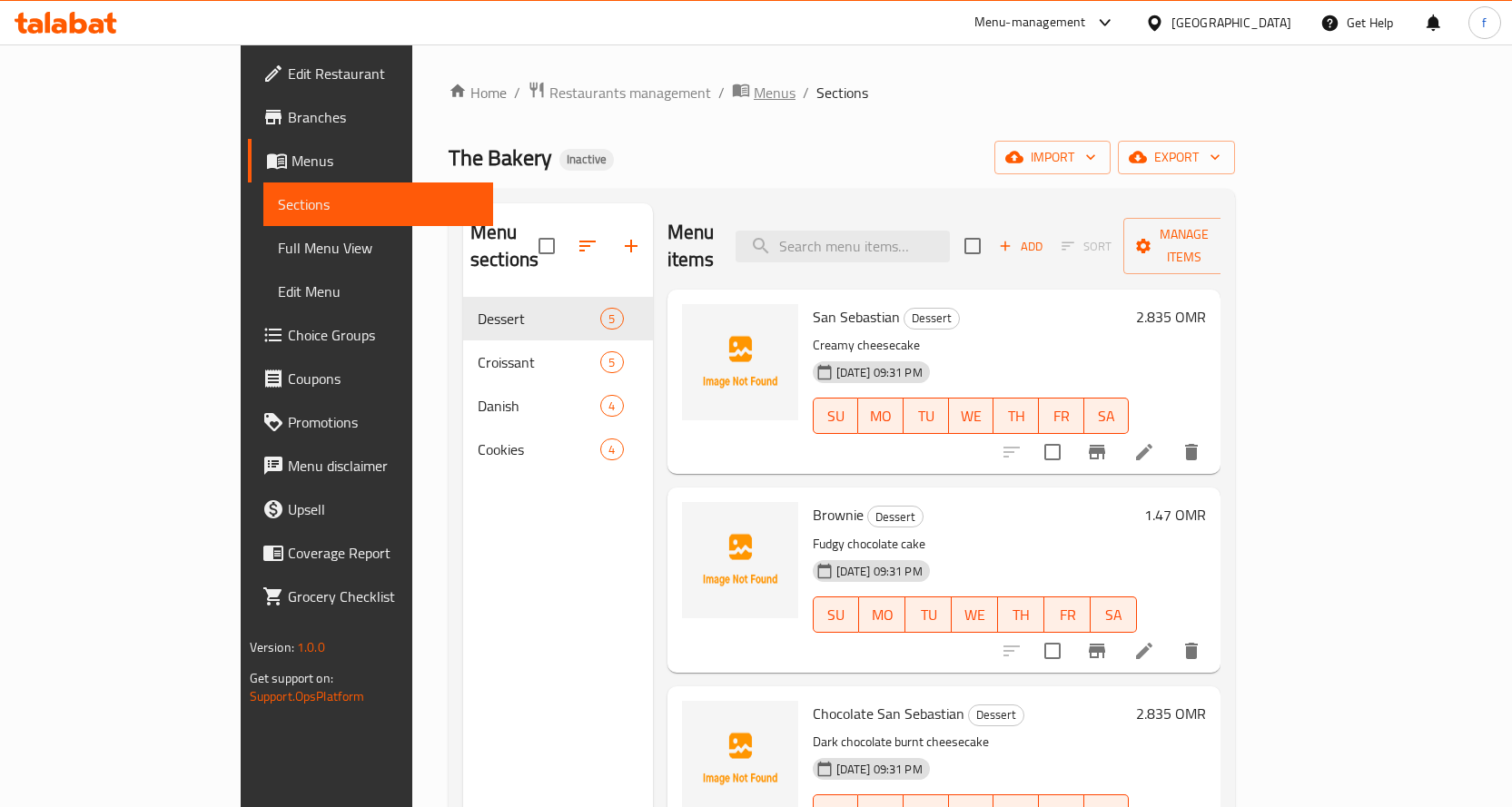
click at [754, 94] on span "Menus" at bounding box center [774, 92] width 41 height 22
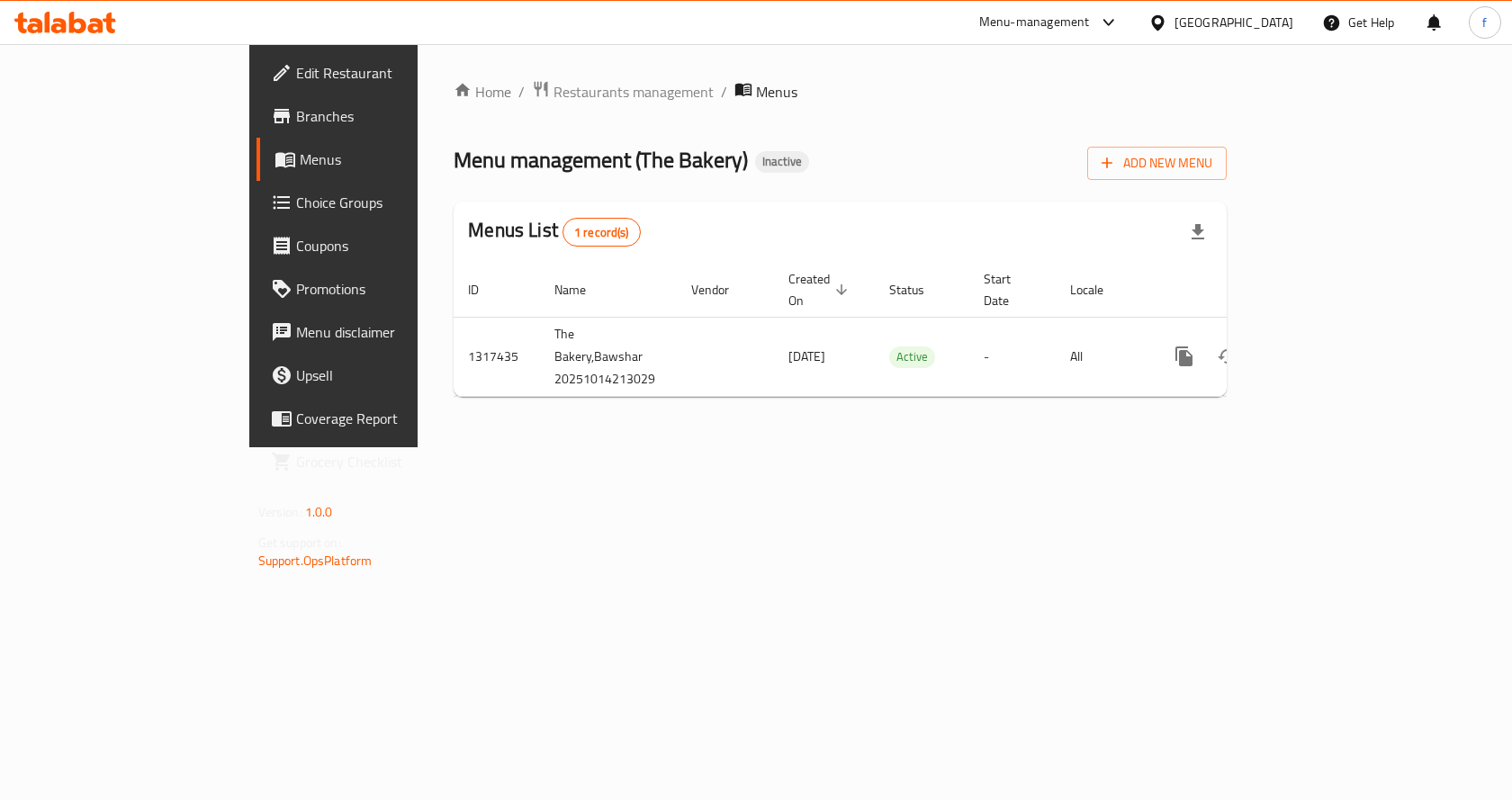
click at [296, 72] on span "Edit Restaurant" at bounding box center [391, 72] width 192 height 22
